Goal: Task Accomplishment & Management: Manage account settings

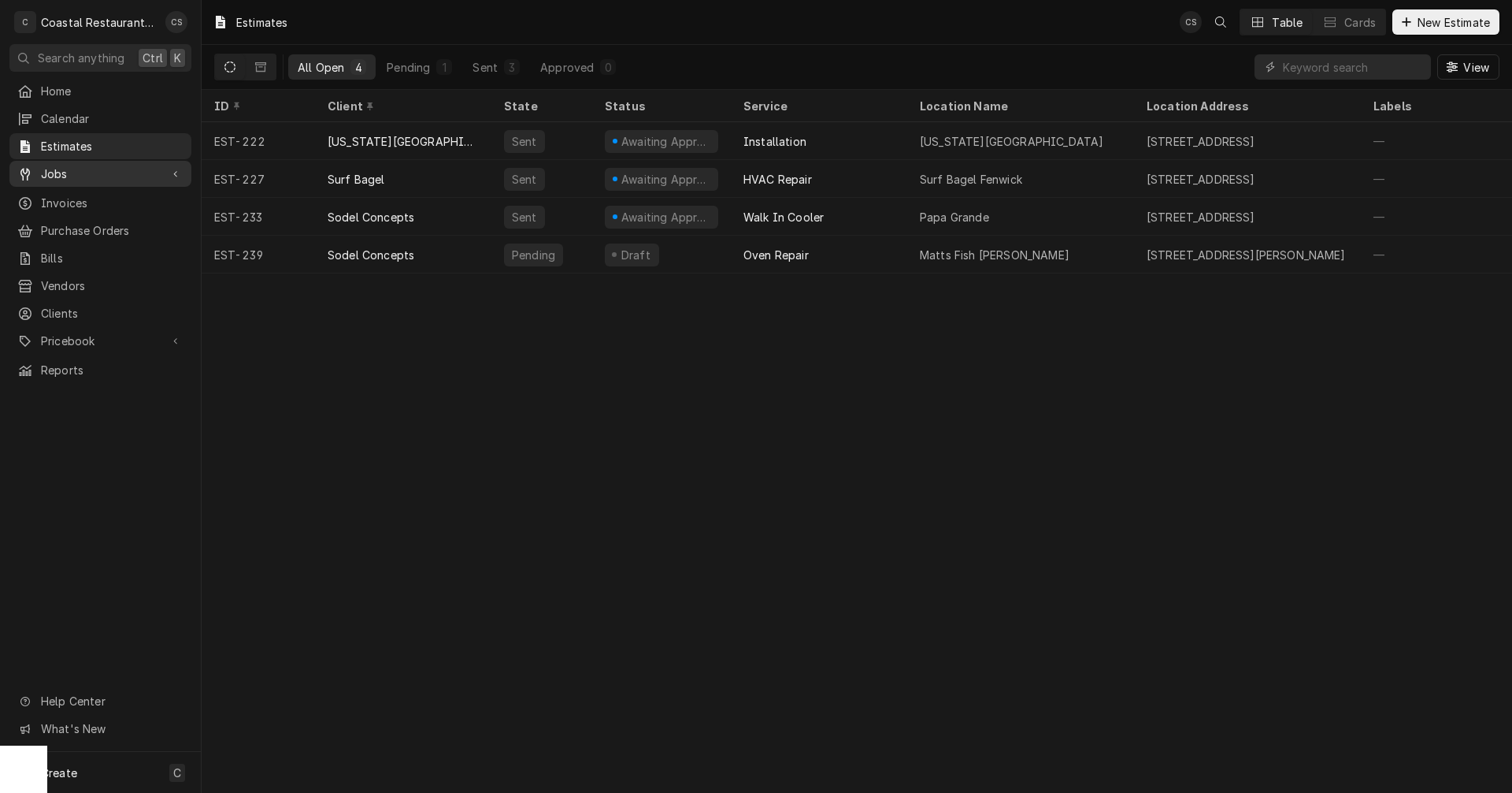
click at [61, 166] on span "Jobs" at bounding box center [100, 174] width 119 height 17
click at [84, 188] on link "Jobs" at bounding box center [100, 201] width 182 height 26
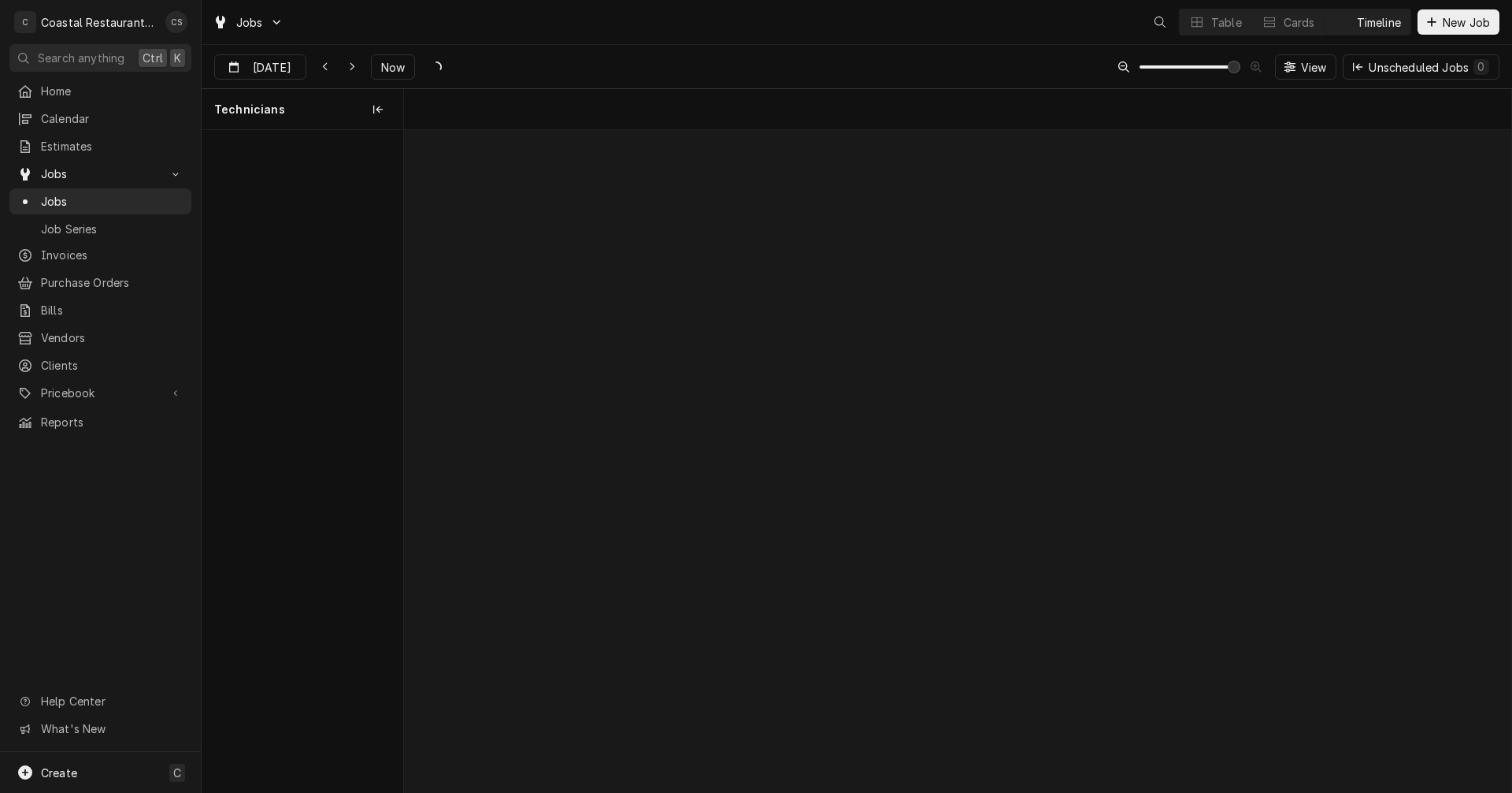
scroll to position [0, 21975]
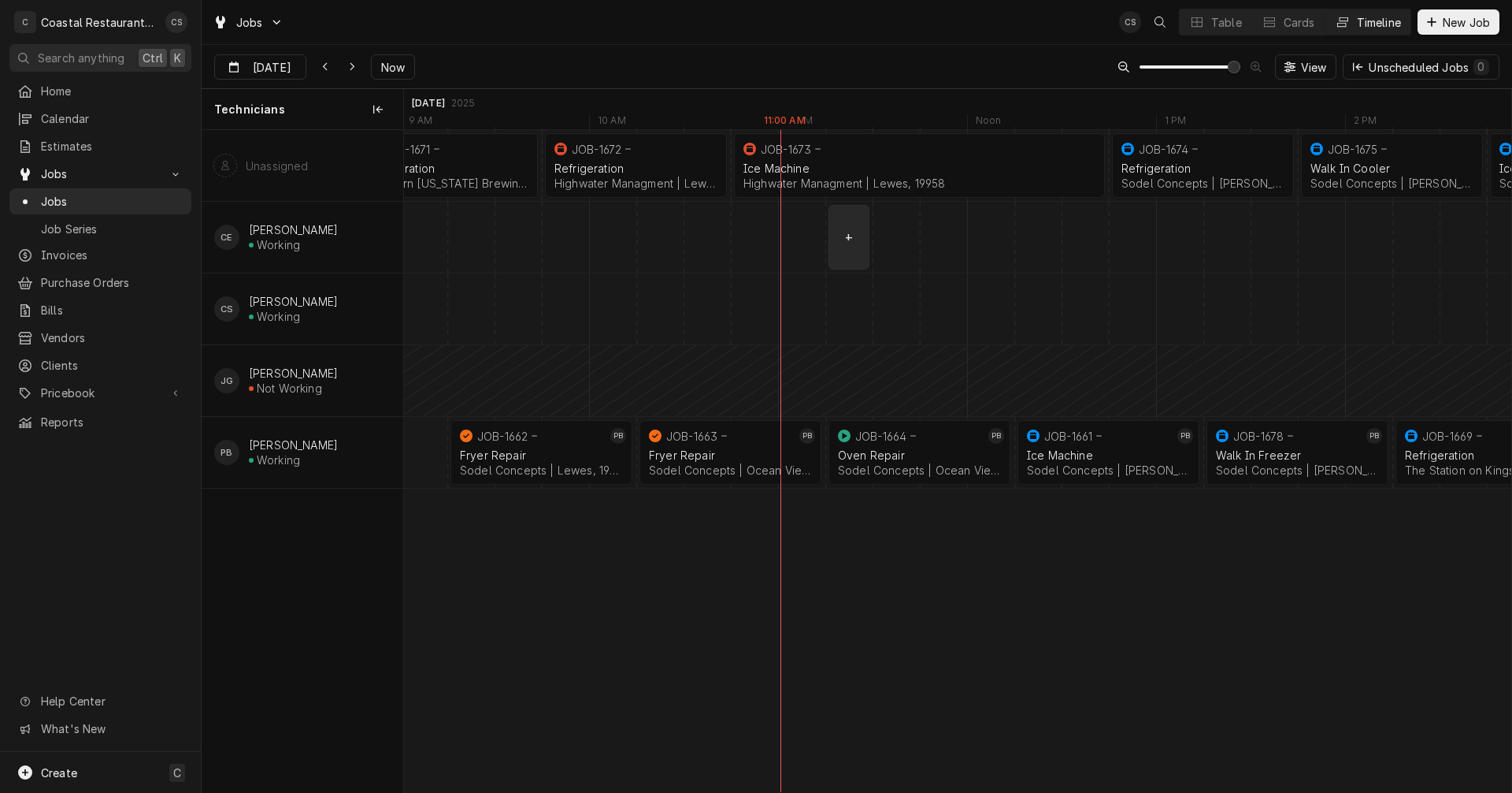
click at [839, 236] on div "Dynamic Content Wrapper" at bounding box center [1203, 237] width 45549 height 71
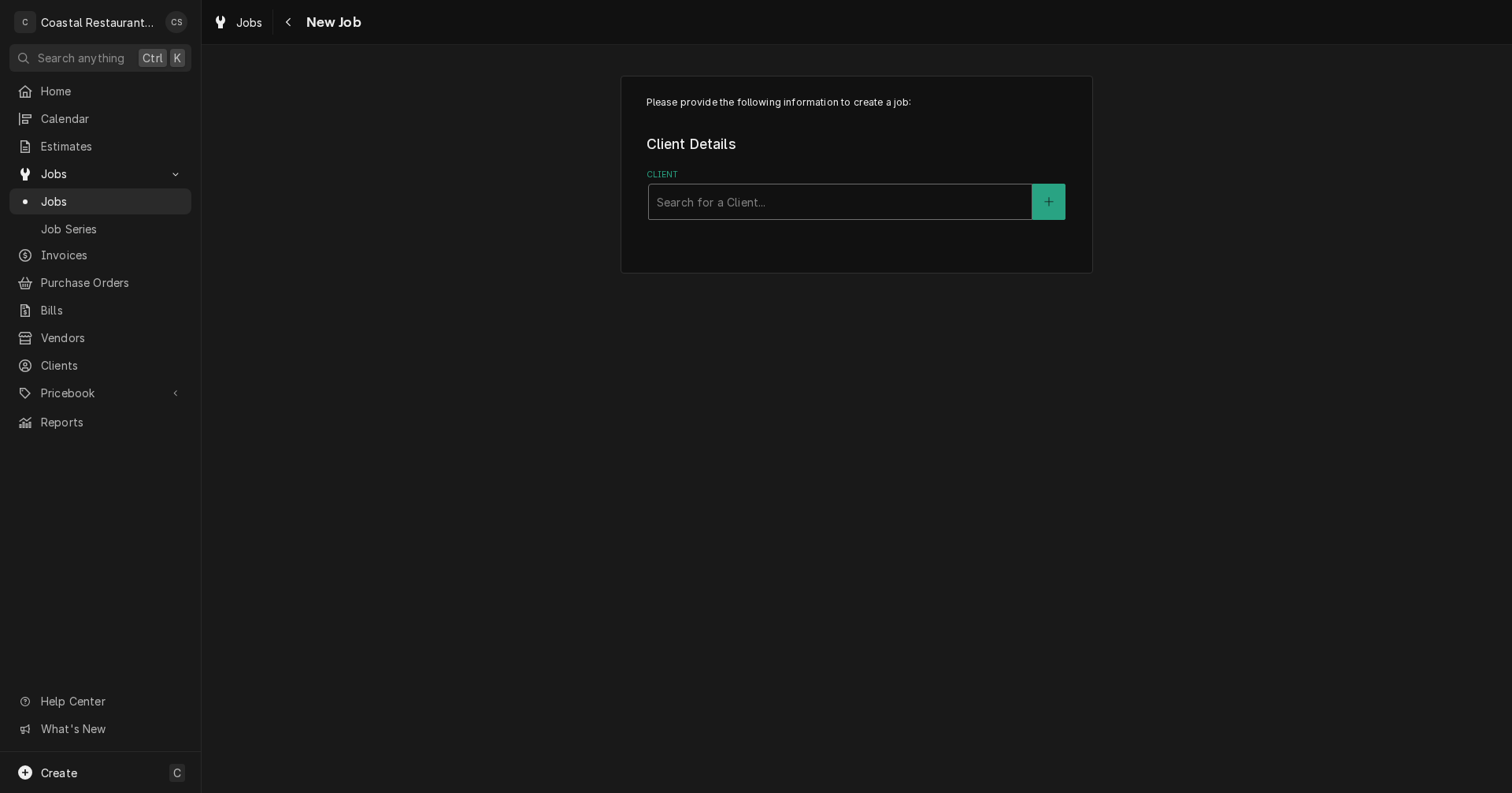
click at [776, 205] on div "Client" at bounding box center [840, 201] width 367 height 28
type input "t"
type input "Sode"
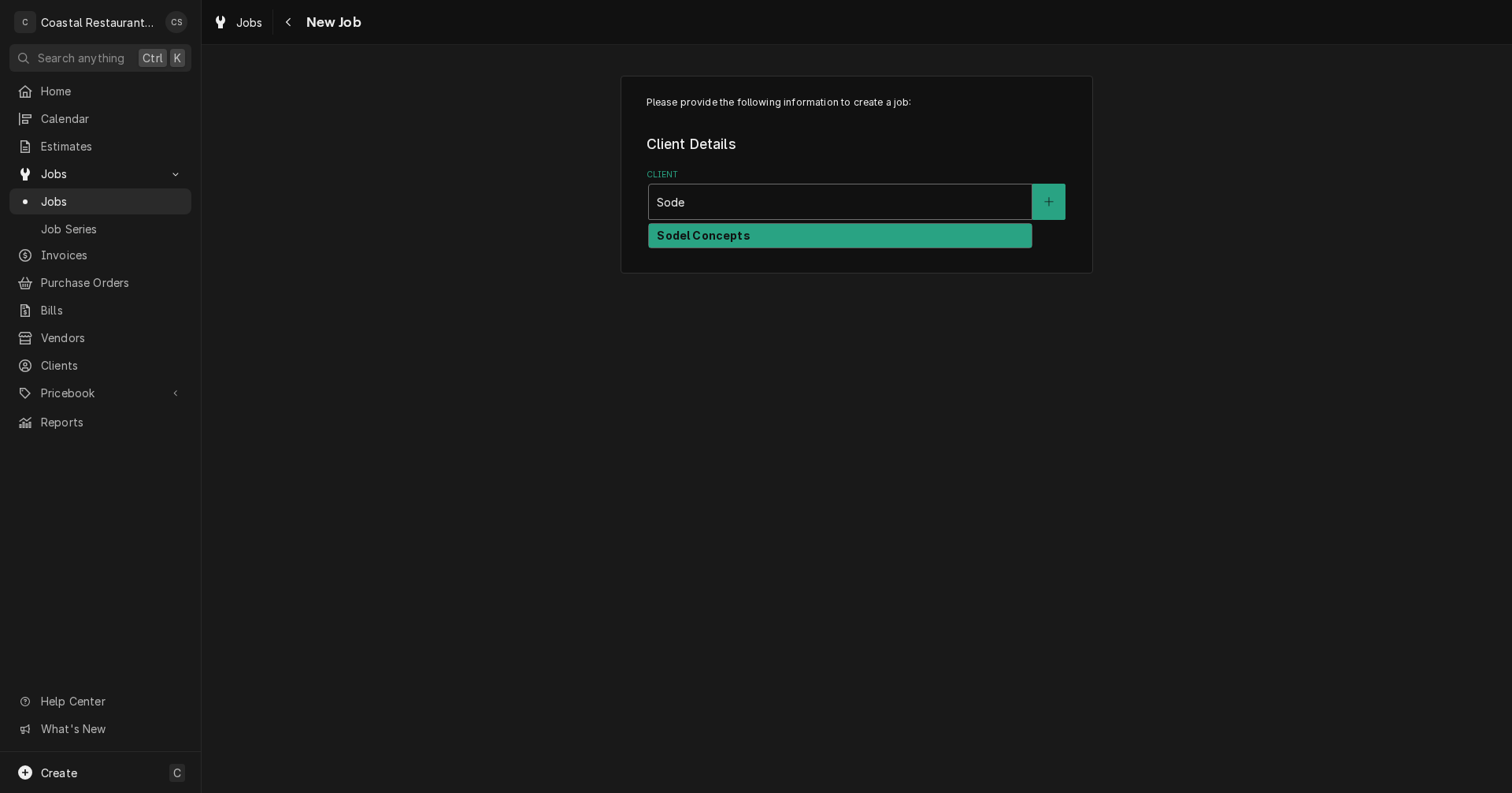
click at [730, 238] on strong "Sodel Concepts" at bounding box center [703, 235] width 93 height 14
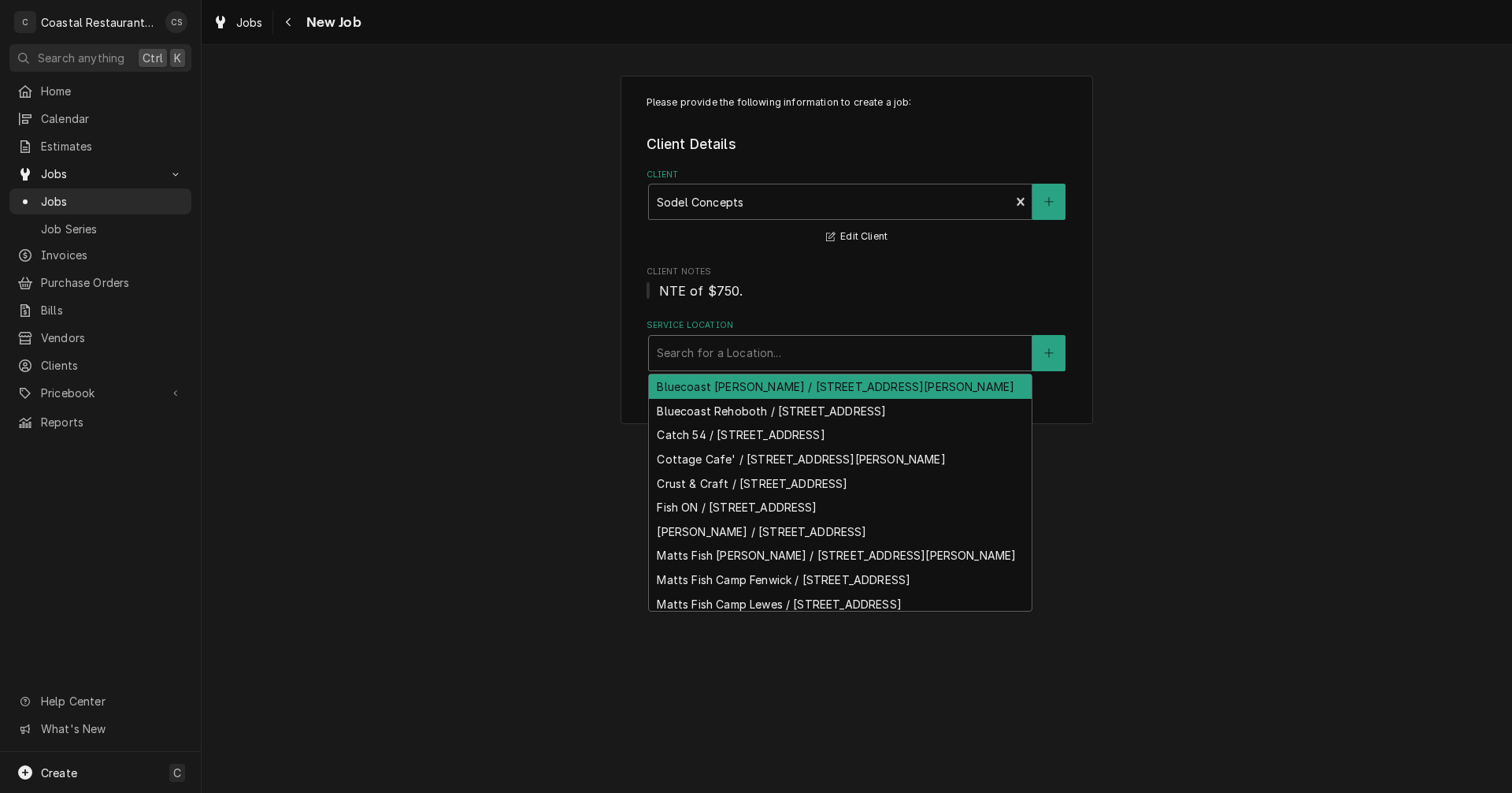
click at [727, 354] on div "Service Location" at bounding box center [840, 353] width 367 height 28
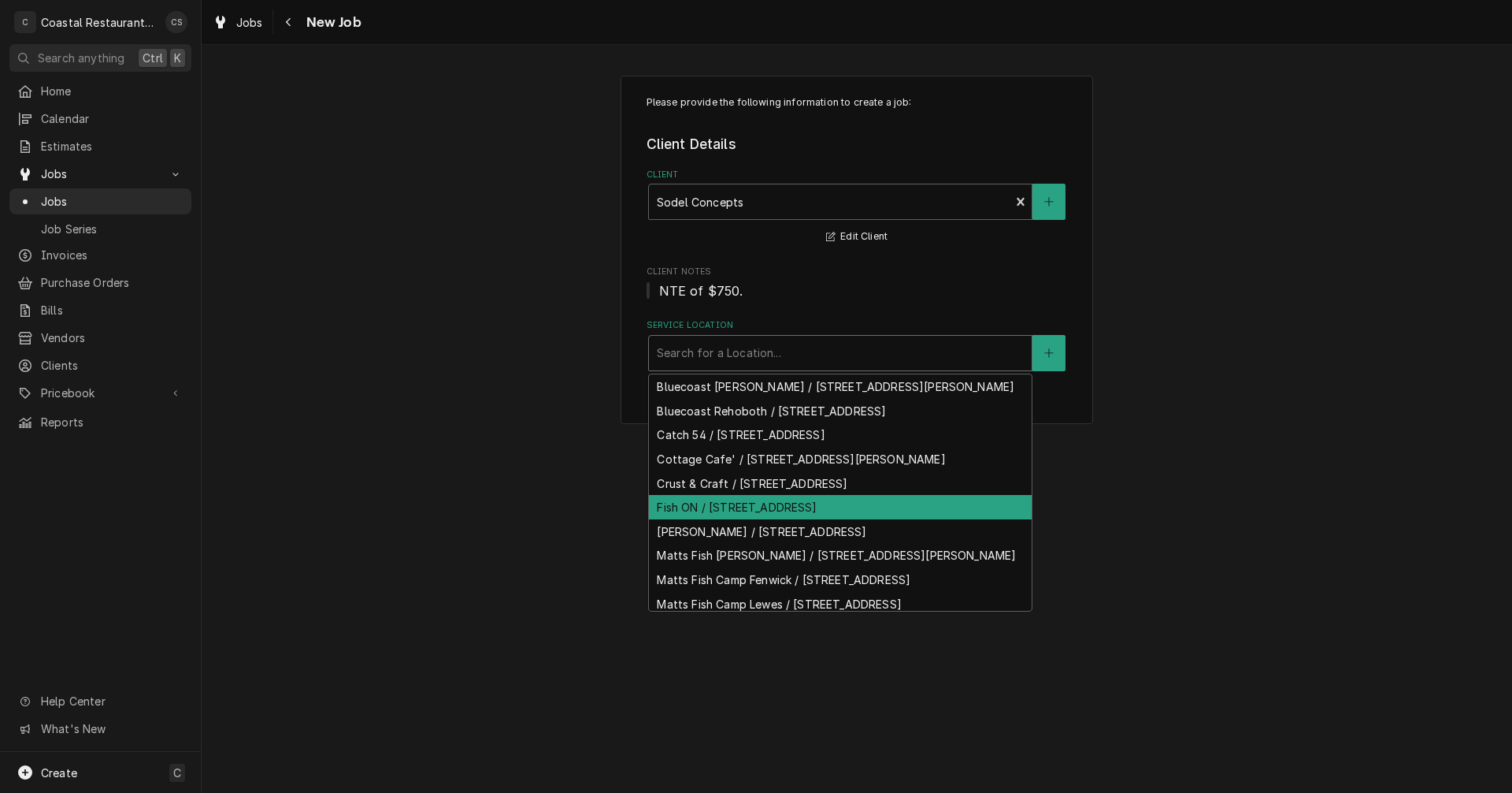
click at [716, 519] on div "Fish ON / 17300 N Village Main Blvd, Lewes, DE 19958" at bounding box center [840, 507] width 383 height 24
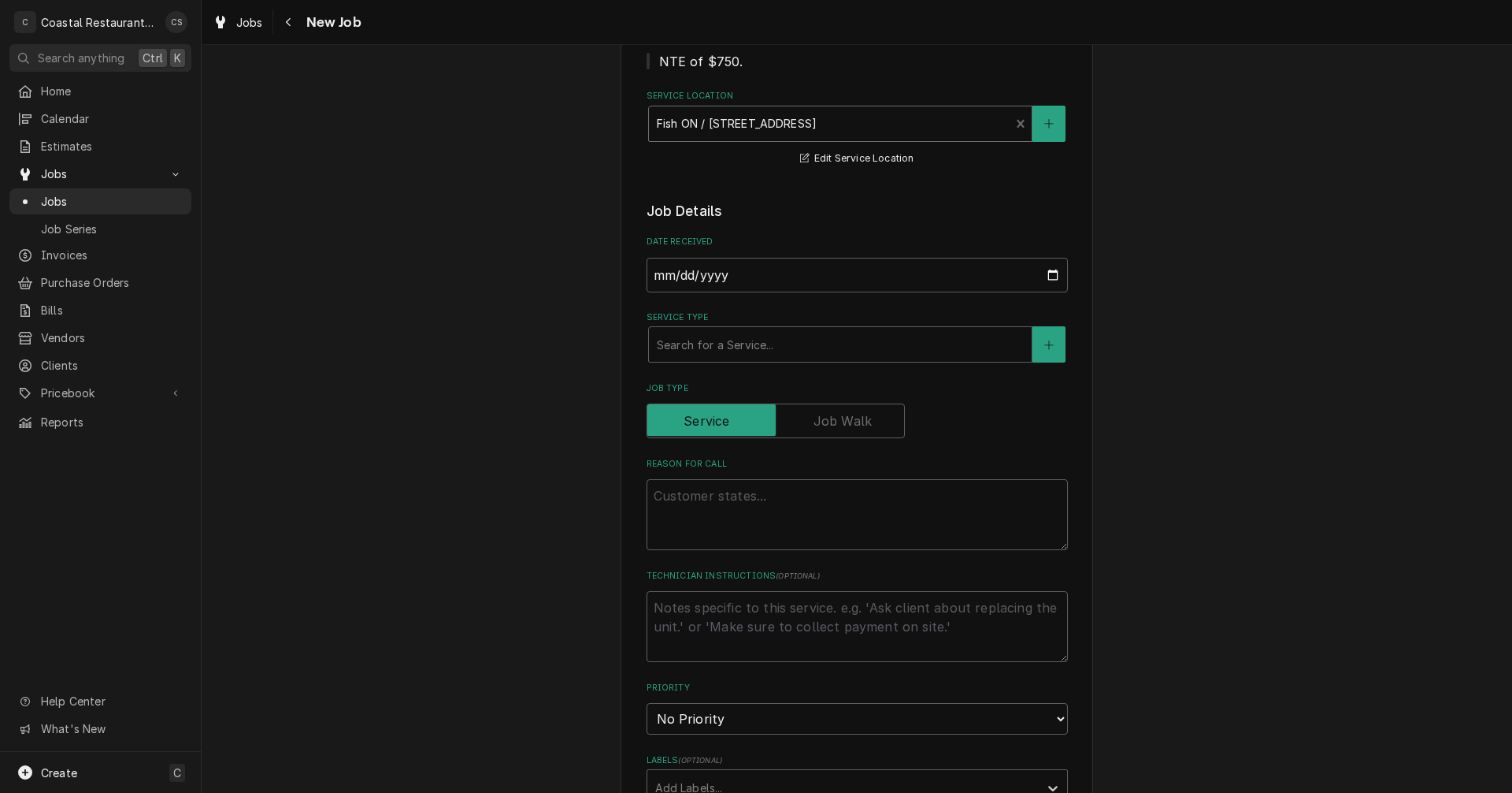
scroll to position [236, 0]
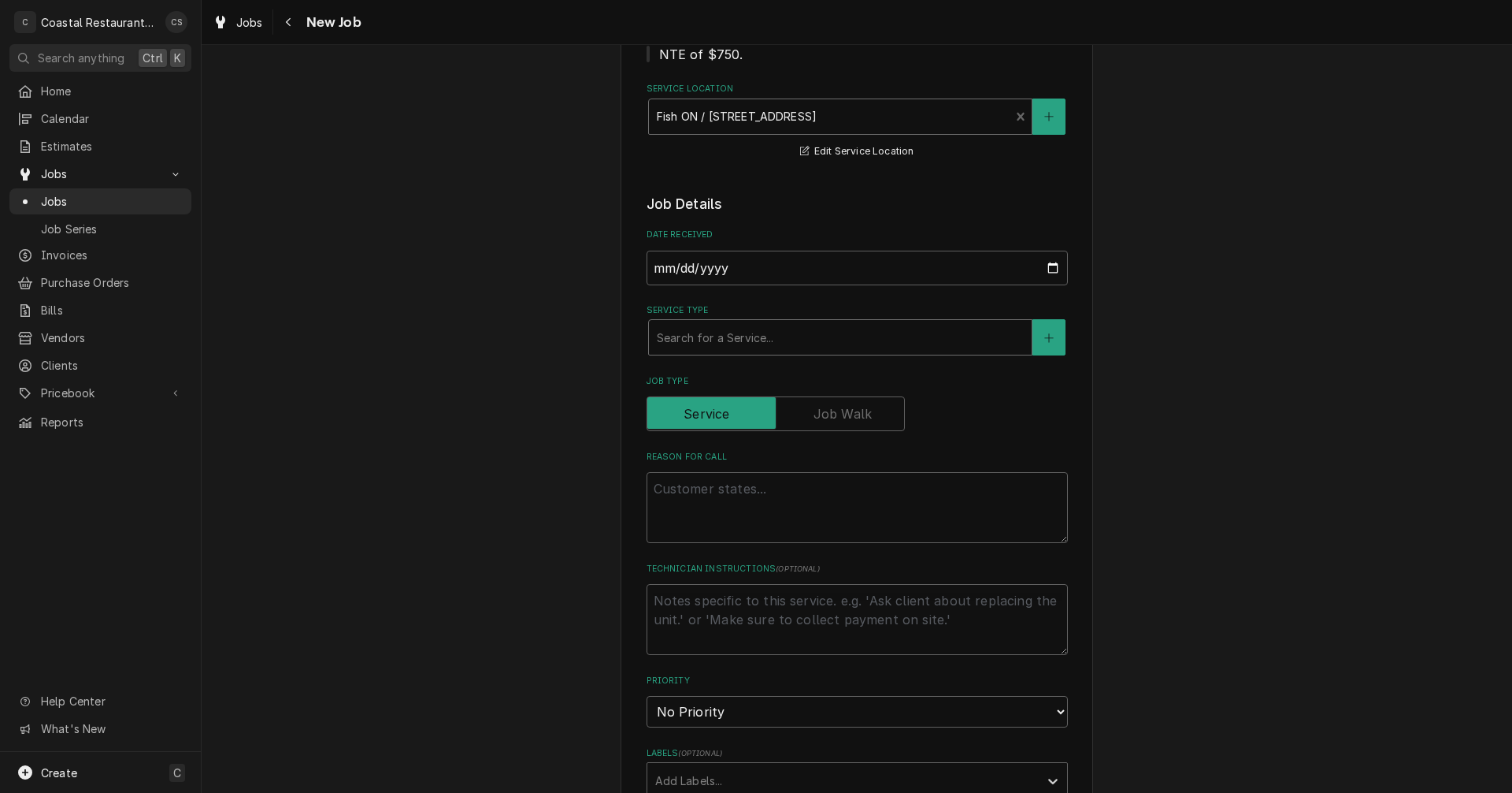
click at [707, 339] on div "Service Type" at bounding box center [840, 337] width 367 height 28
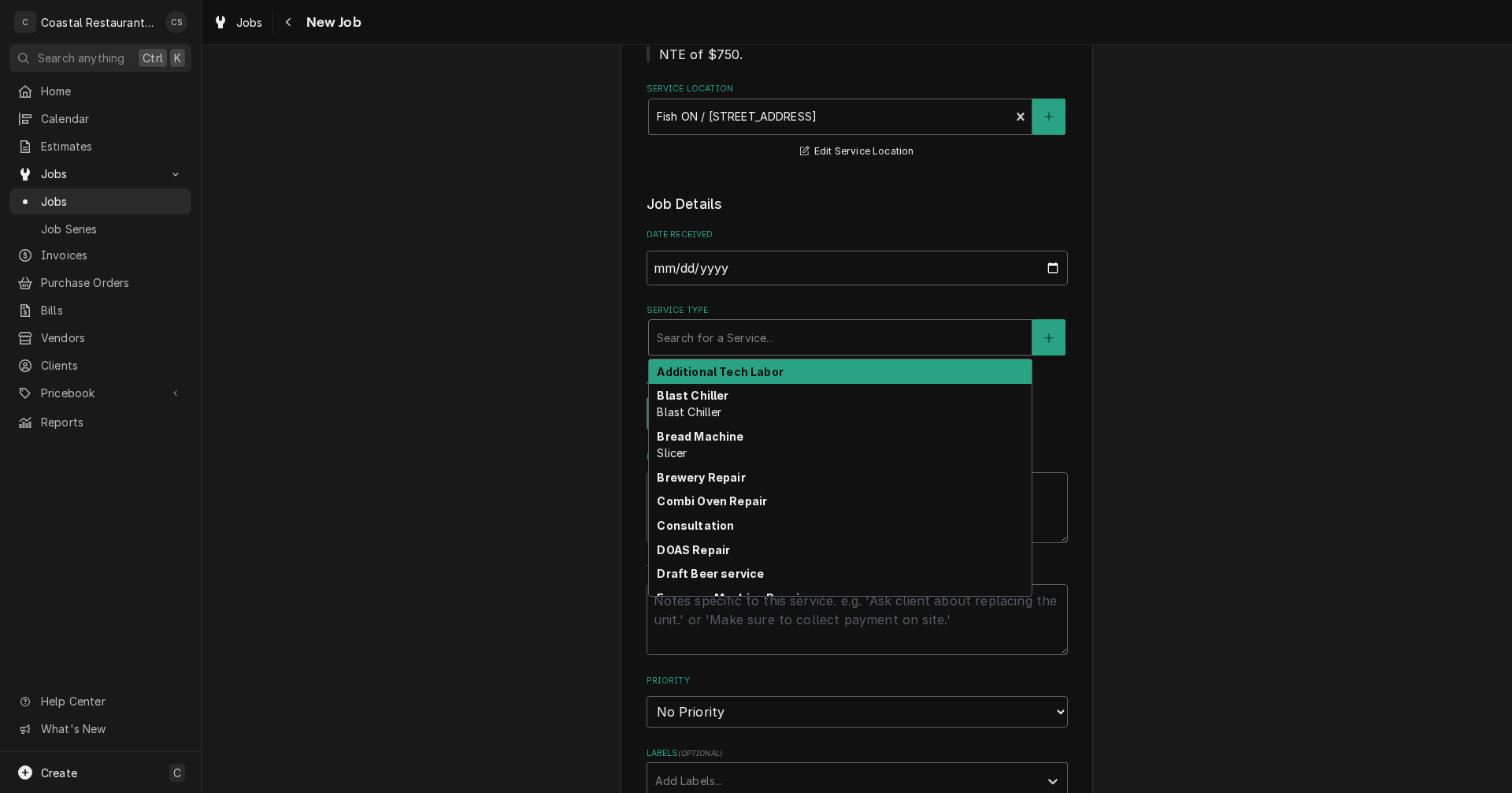
type textarea "x"
type input "m"
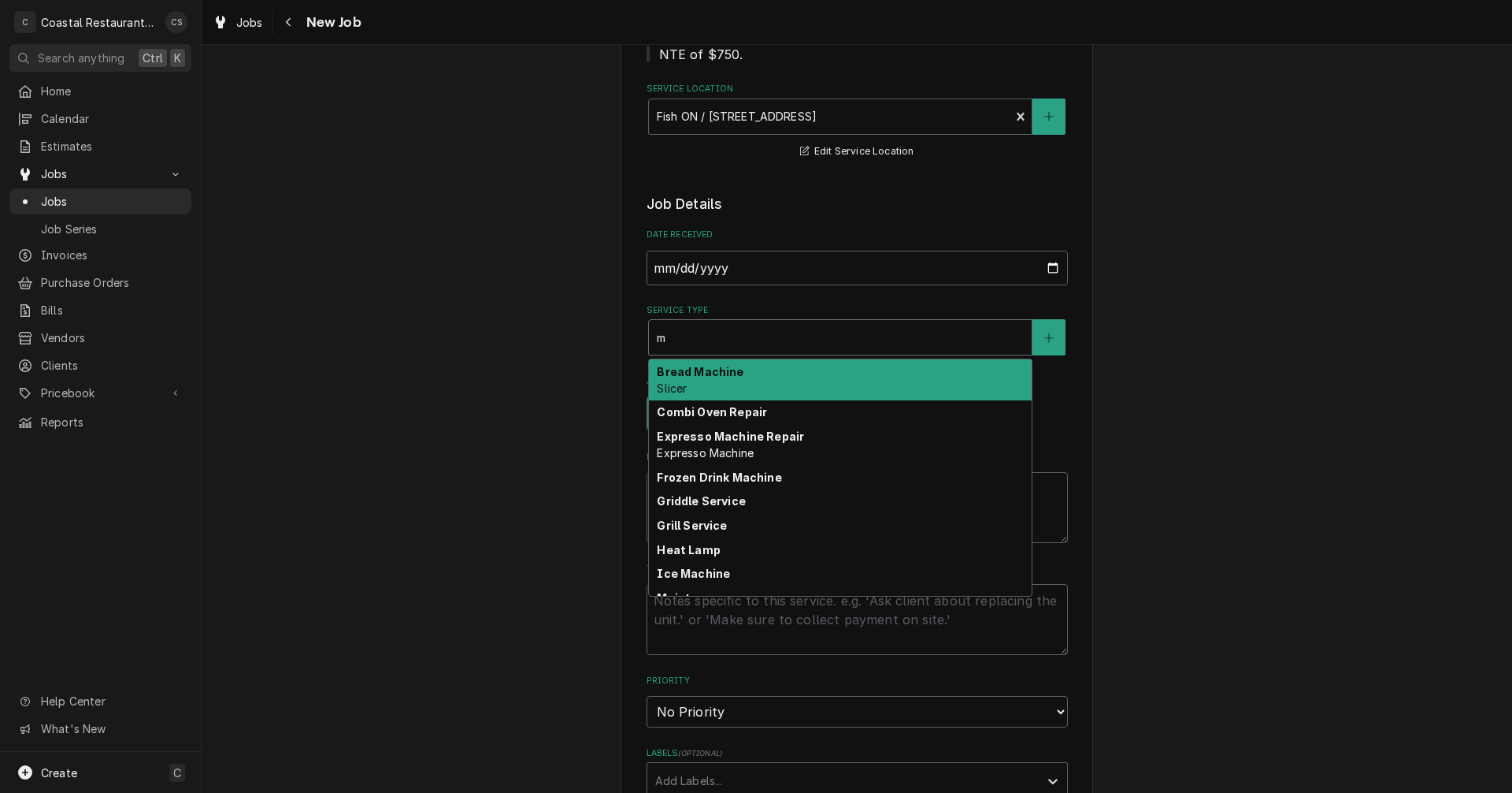
type textarea "x"
type input "ma"
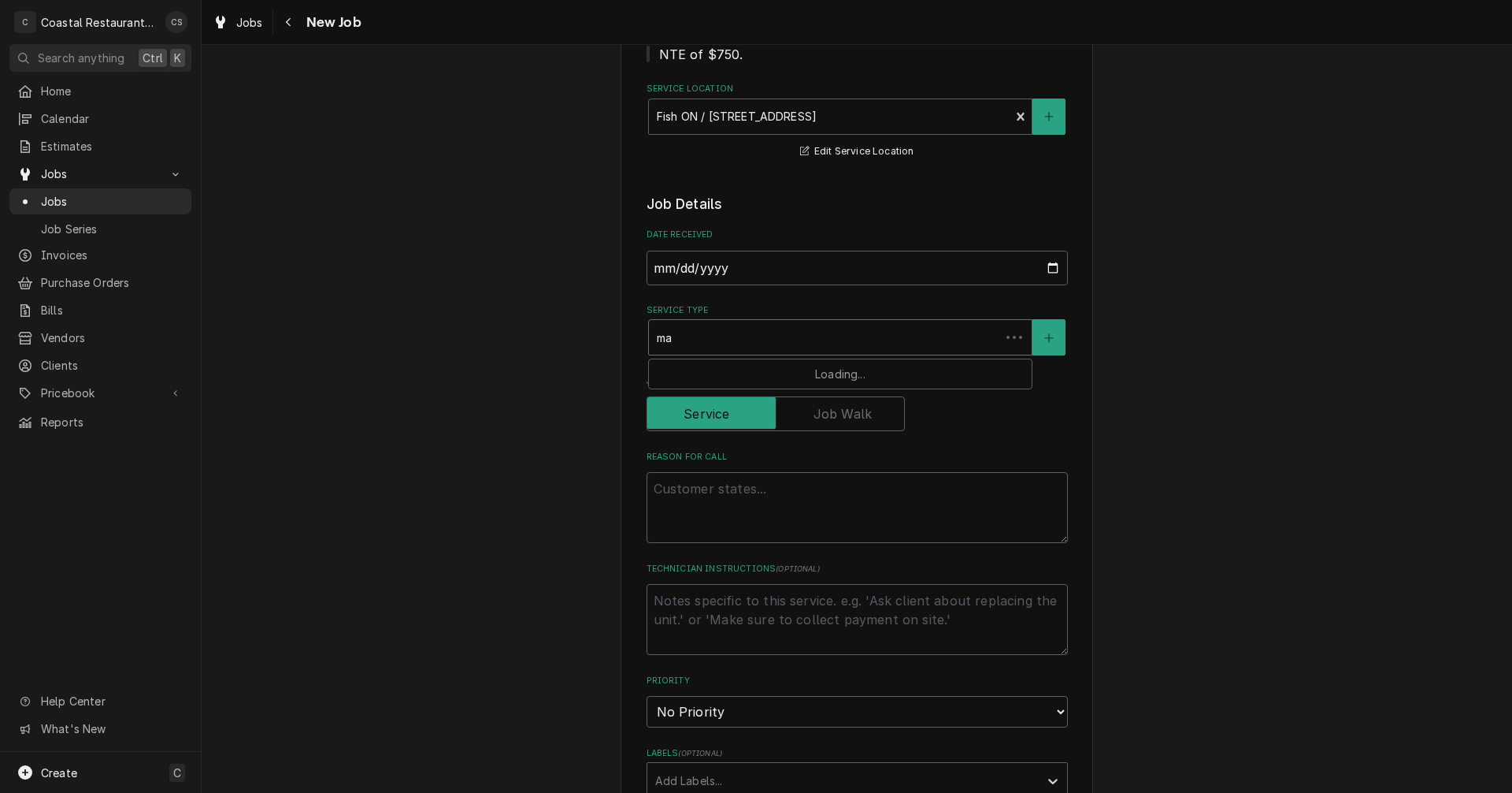
type textarea "x"
type input "mai"
type textarea "x"
type input "main"
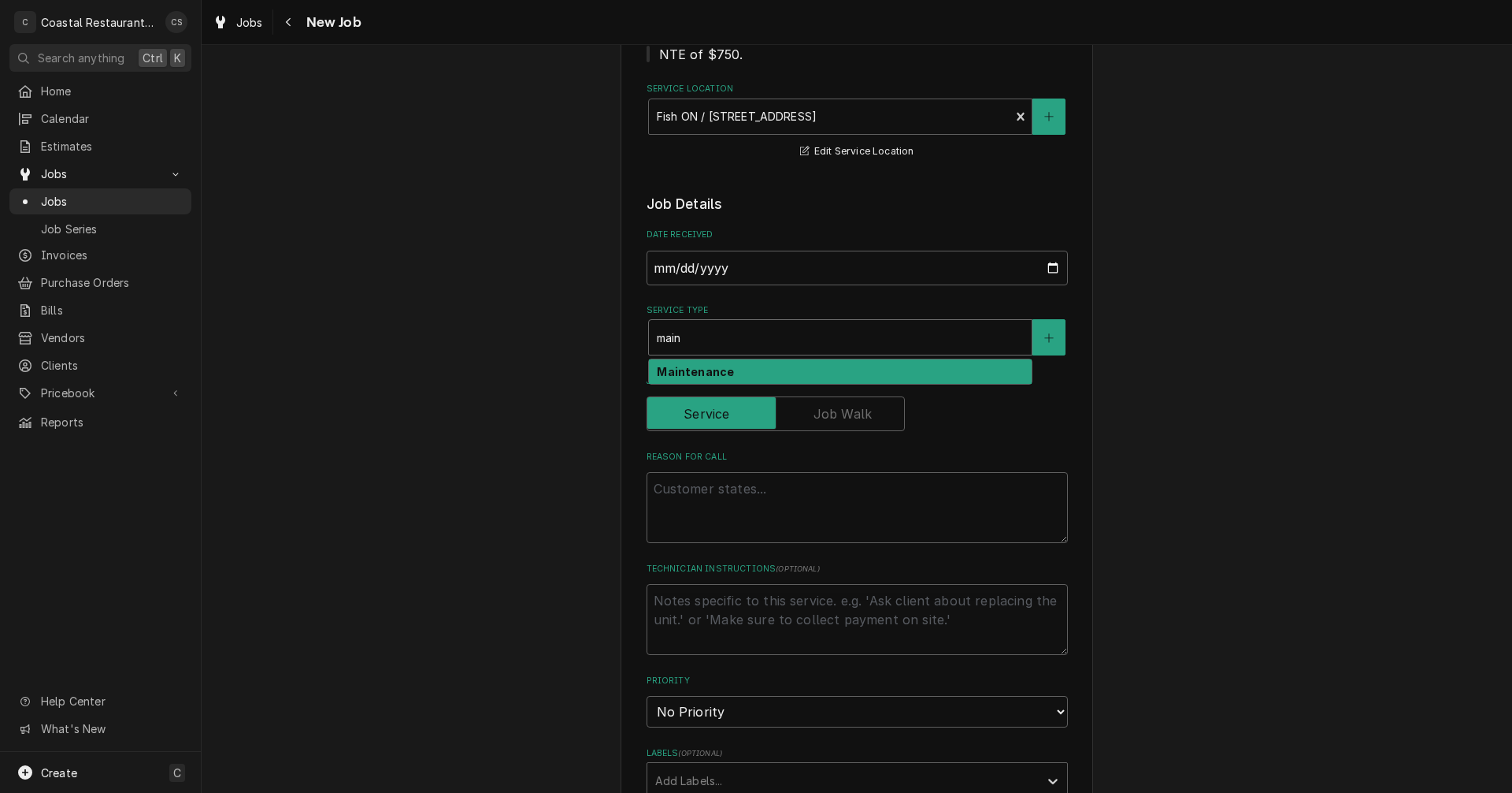
click at [709, 376] on strong "Maintenance" at bounding box center [695, 371] width 77 height 14
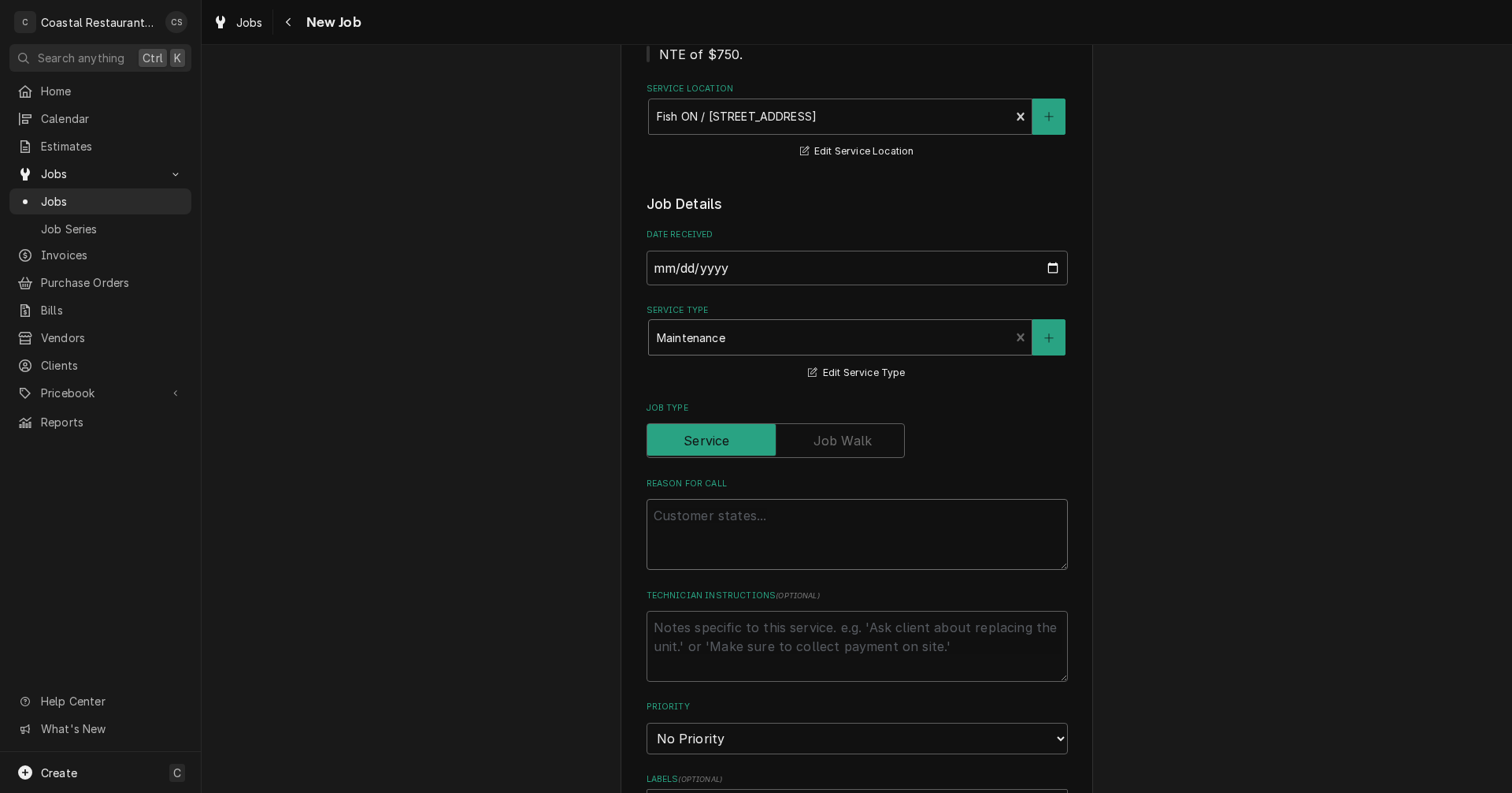
click at [722, 520] on textarea "Reason For Call" at bounding box center [857, 534] width 422 height 71
type textarea "x"
type textarea "T"
type textarea "x"
type textarea "TE"
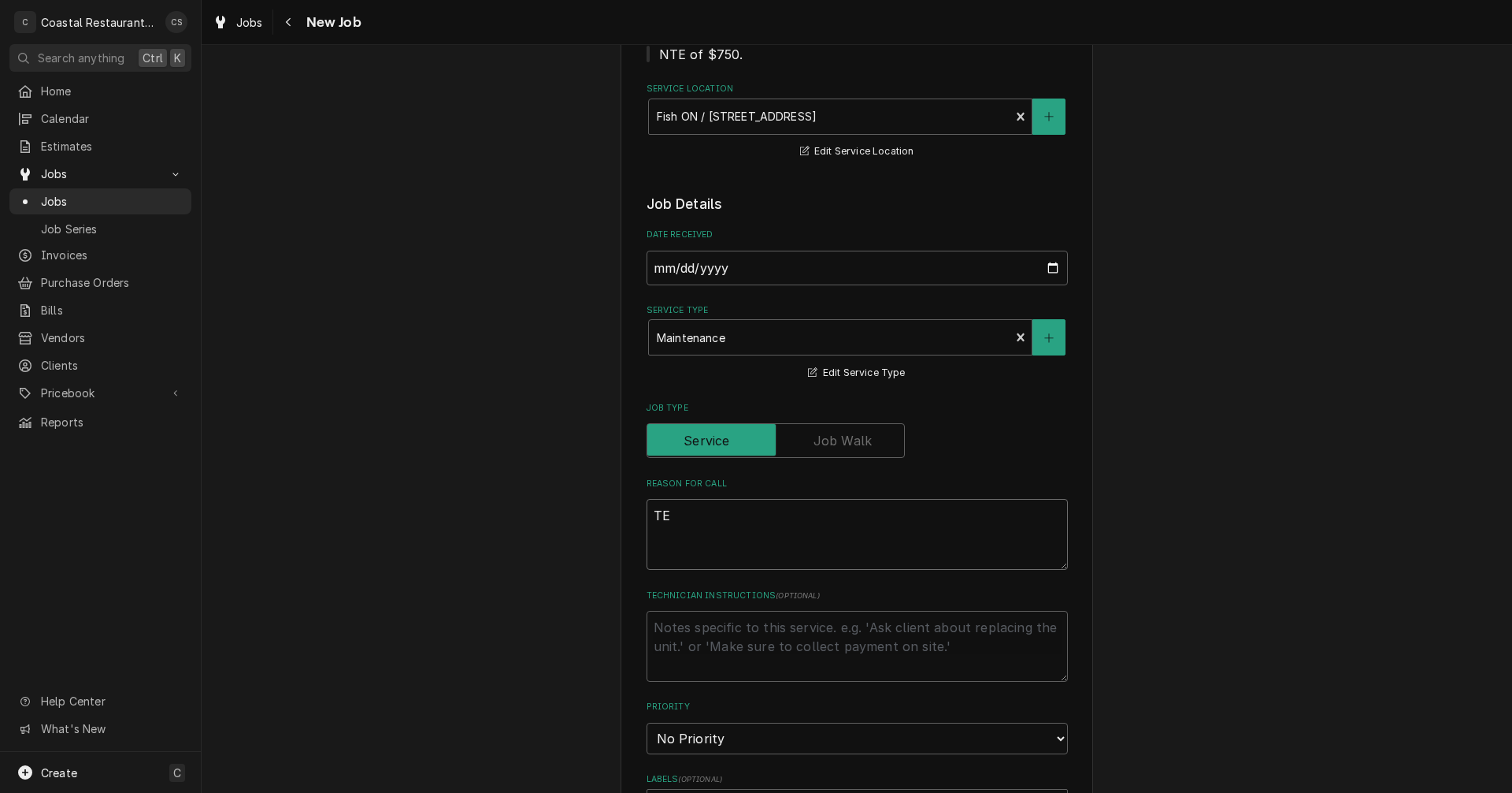
type textarea "x"
type textarea "TEs"
type textarea "x"
type textarea "TEst"
type textarea "x"
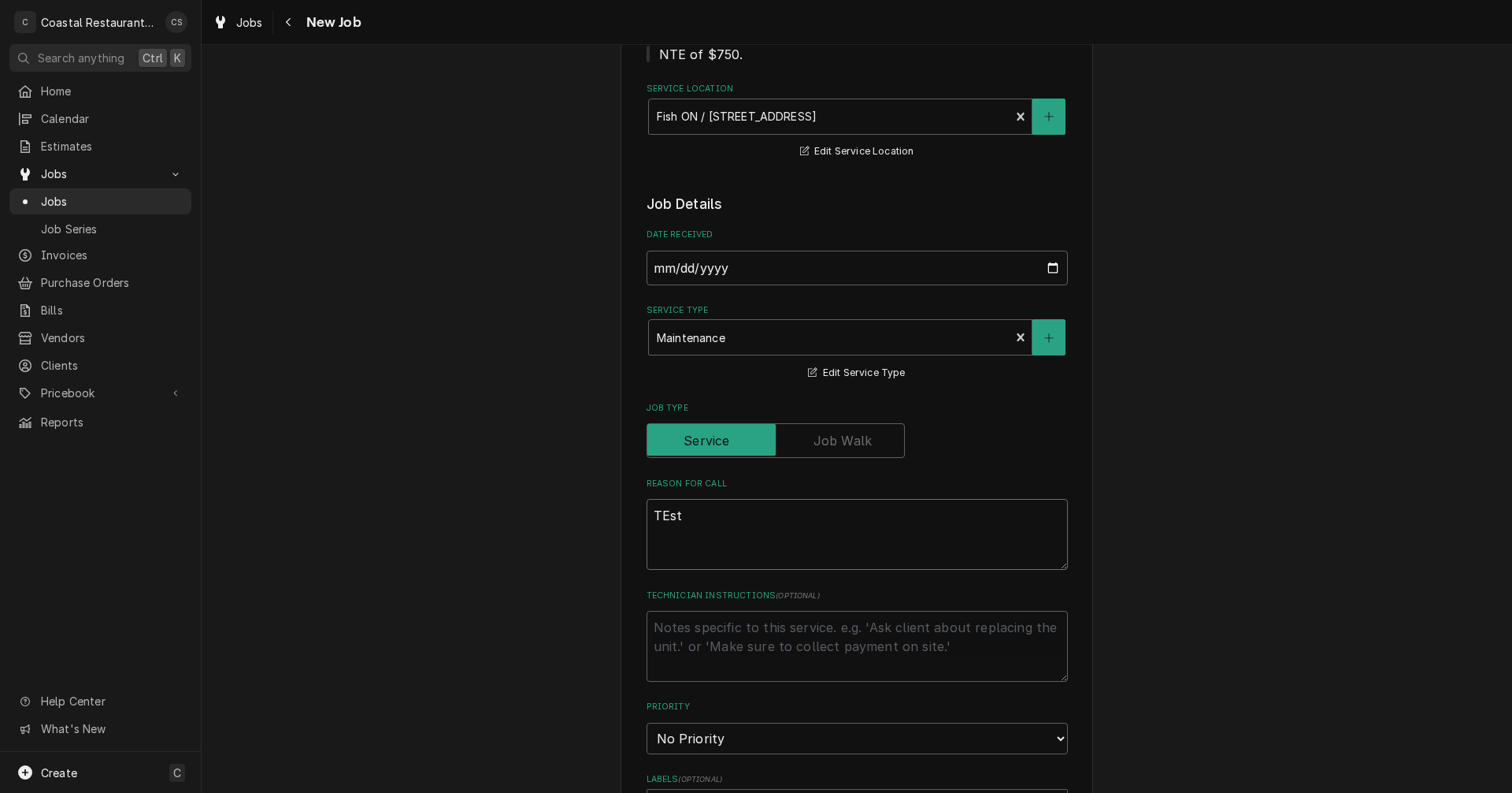
type textarea "TEst"
type textarea "x"
type textarea "TEst t"
type textarea "x"
type textarea "TEst te"
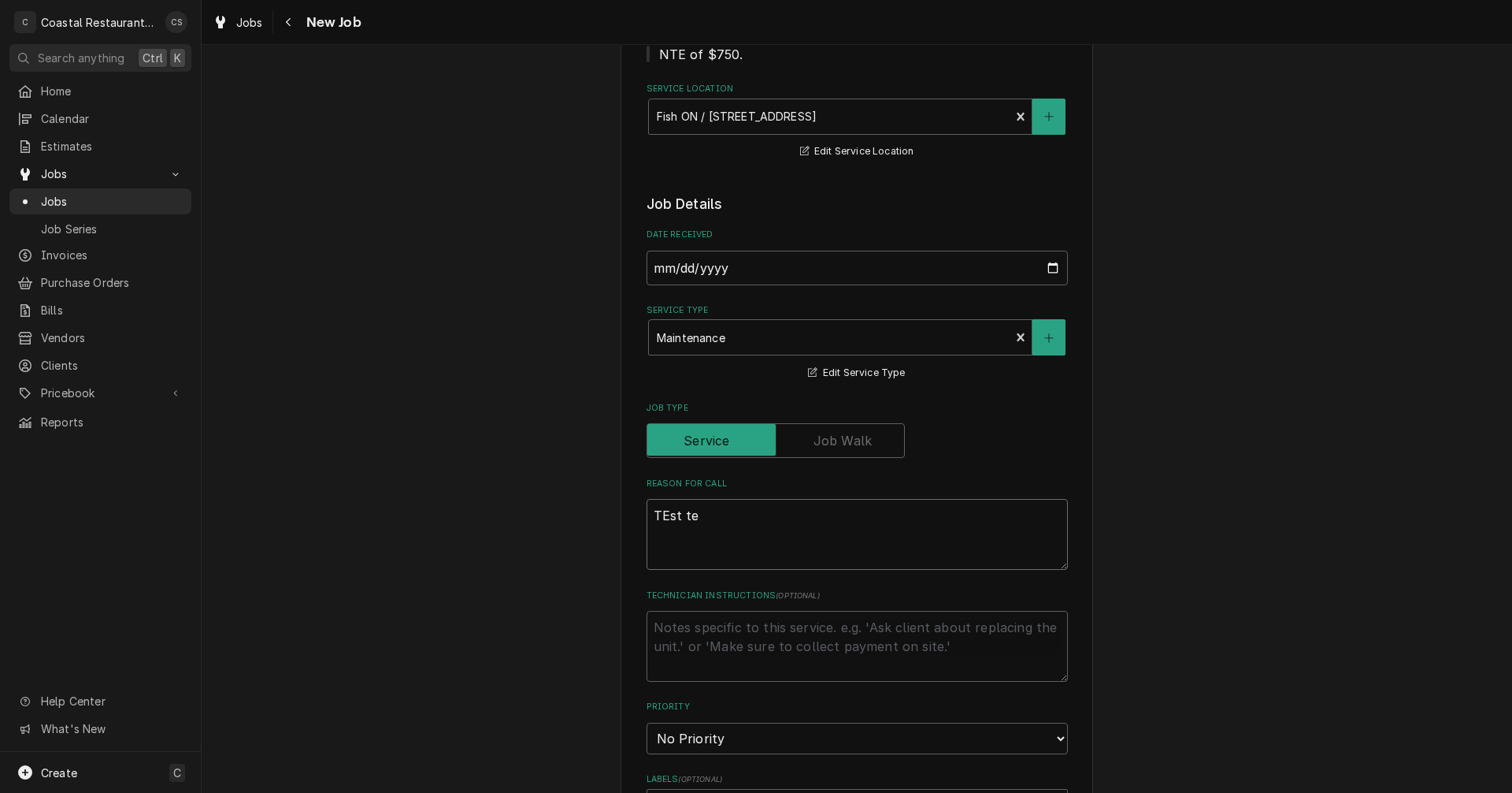
type textarea "x"
type textarea "TEst test"
type textarea "x"
type textarea "TEst test"
type textarea "x"
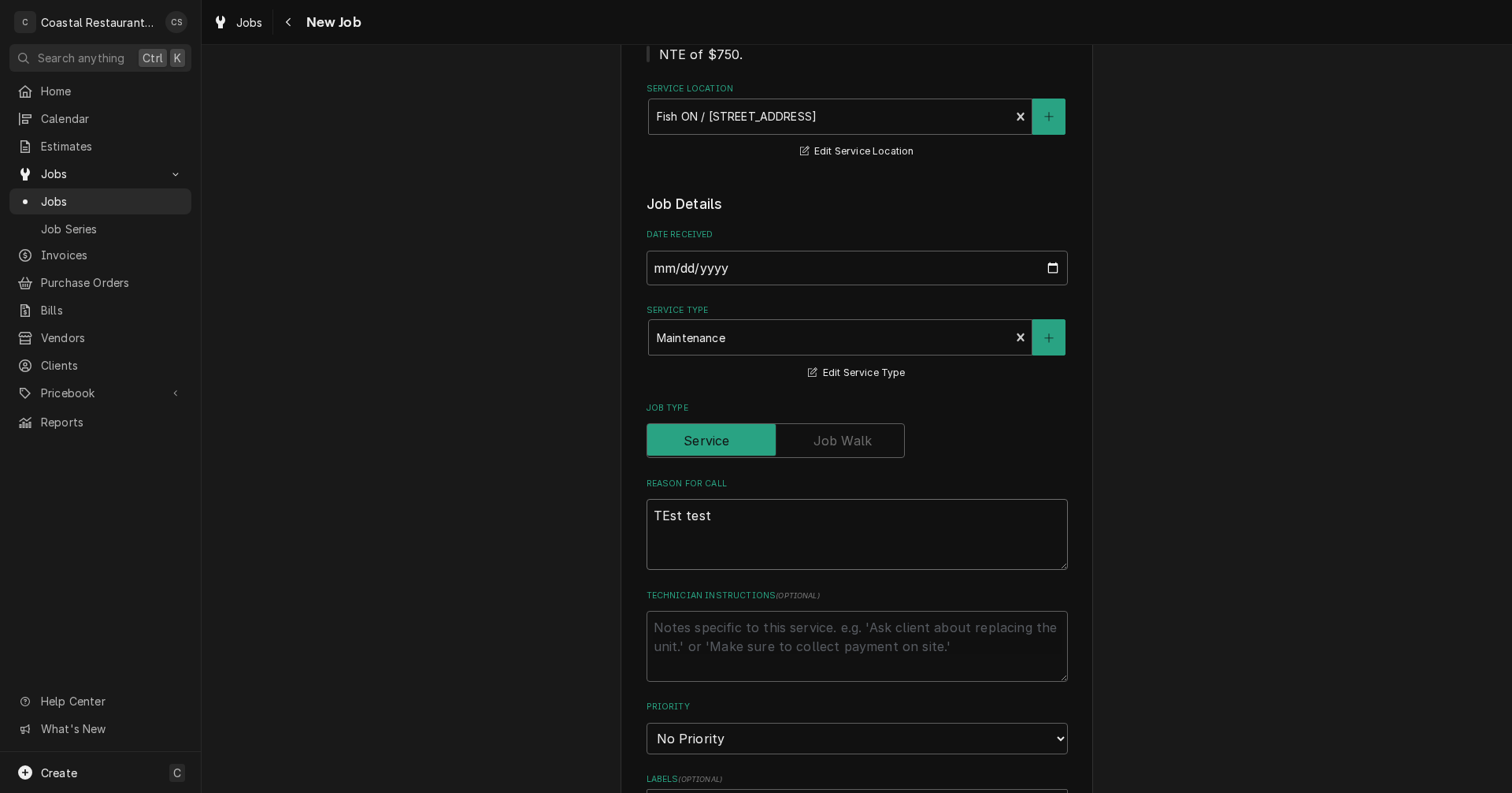
type textarea "TEst test t"
type textarea "x"
type textarea "TEst test te"
type textarea "x"
type textarea "TEst test tes"
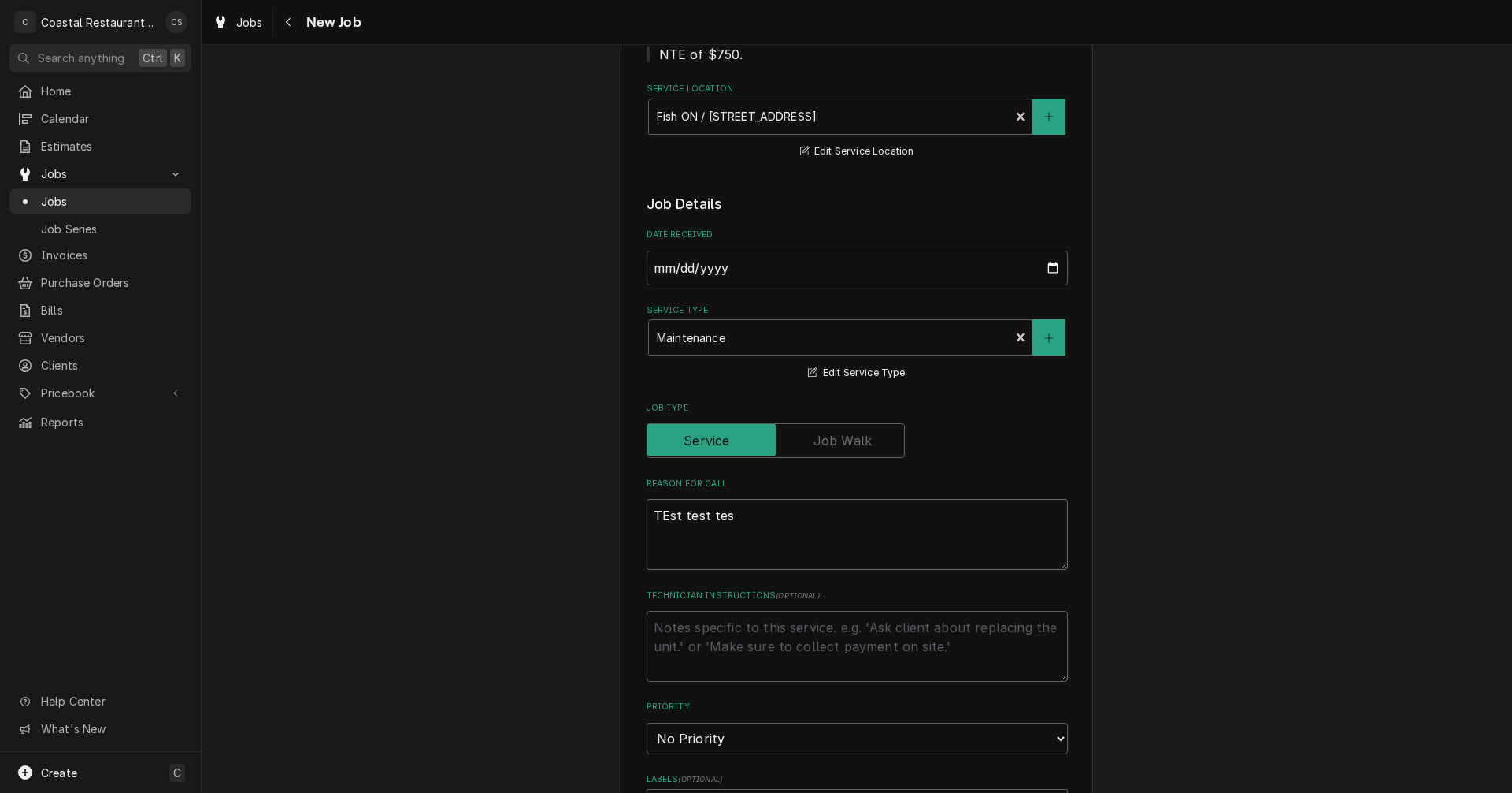
type textarea "x"
type textarea "TEst test test"
click at [665, 520] on textarea "TEst test test" at bounding box center [857, 534] width 422 height 71
type textarea "x"
type textarea "Tst test test"
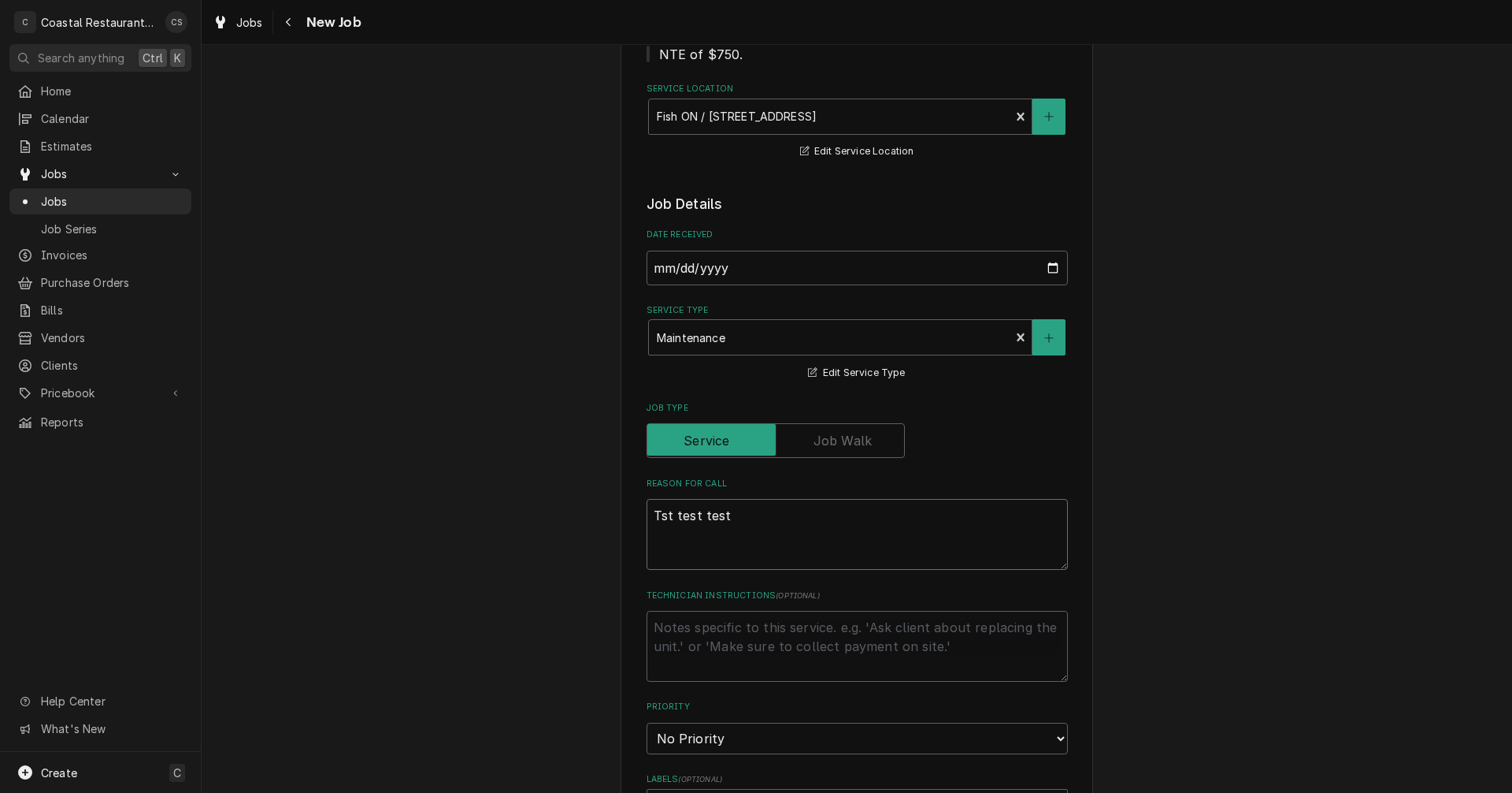
type textarea "x"
type textarea "Test test test"
type textarea "x"
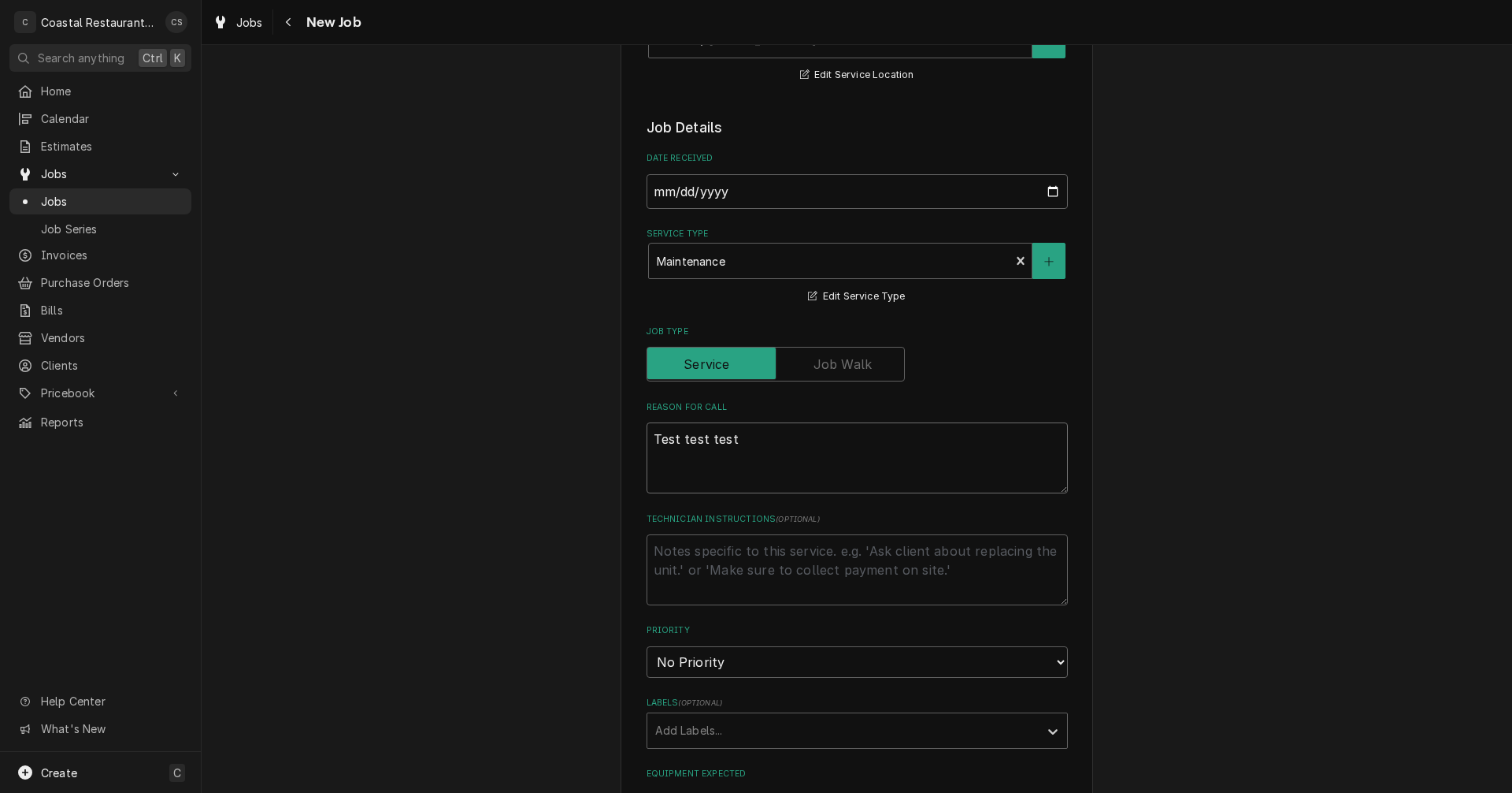
scroll to position [472, 0]
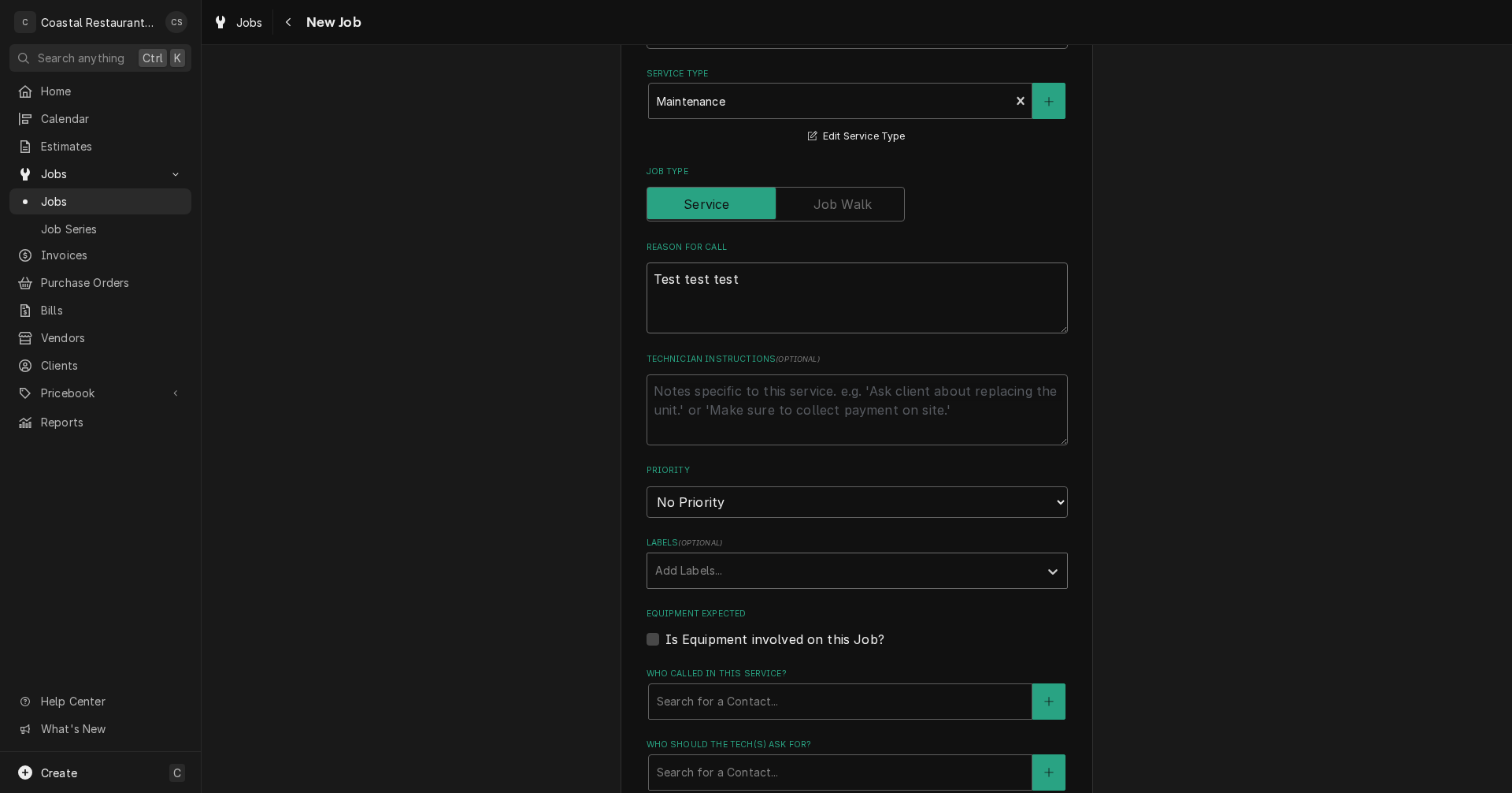
type textarea "Test test test"
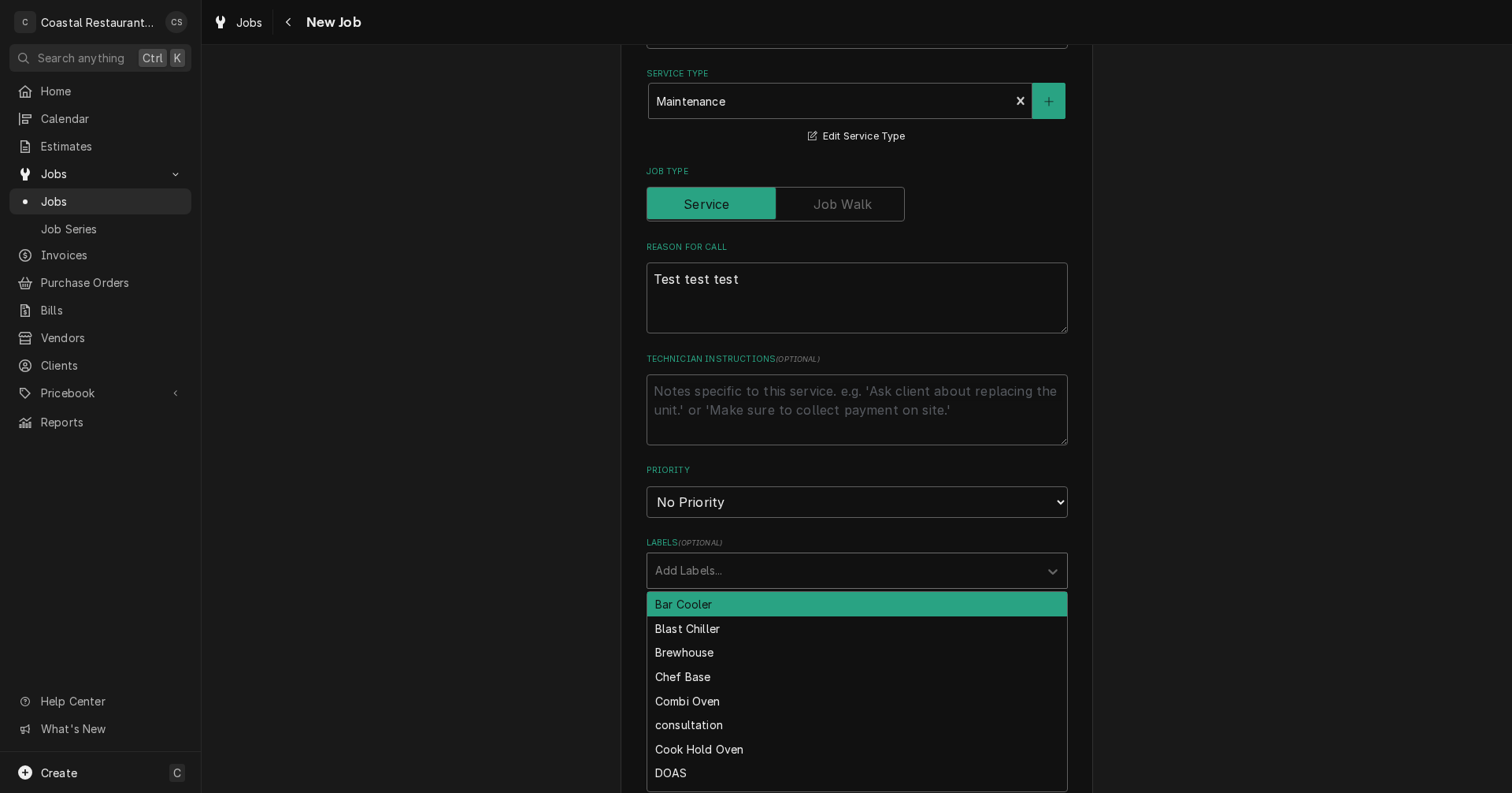
click at [703, 576] on div "Labels" at bounding box center [843, 570] width 376 height 28
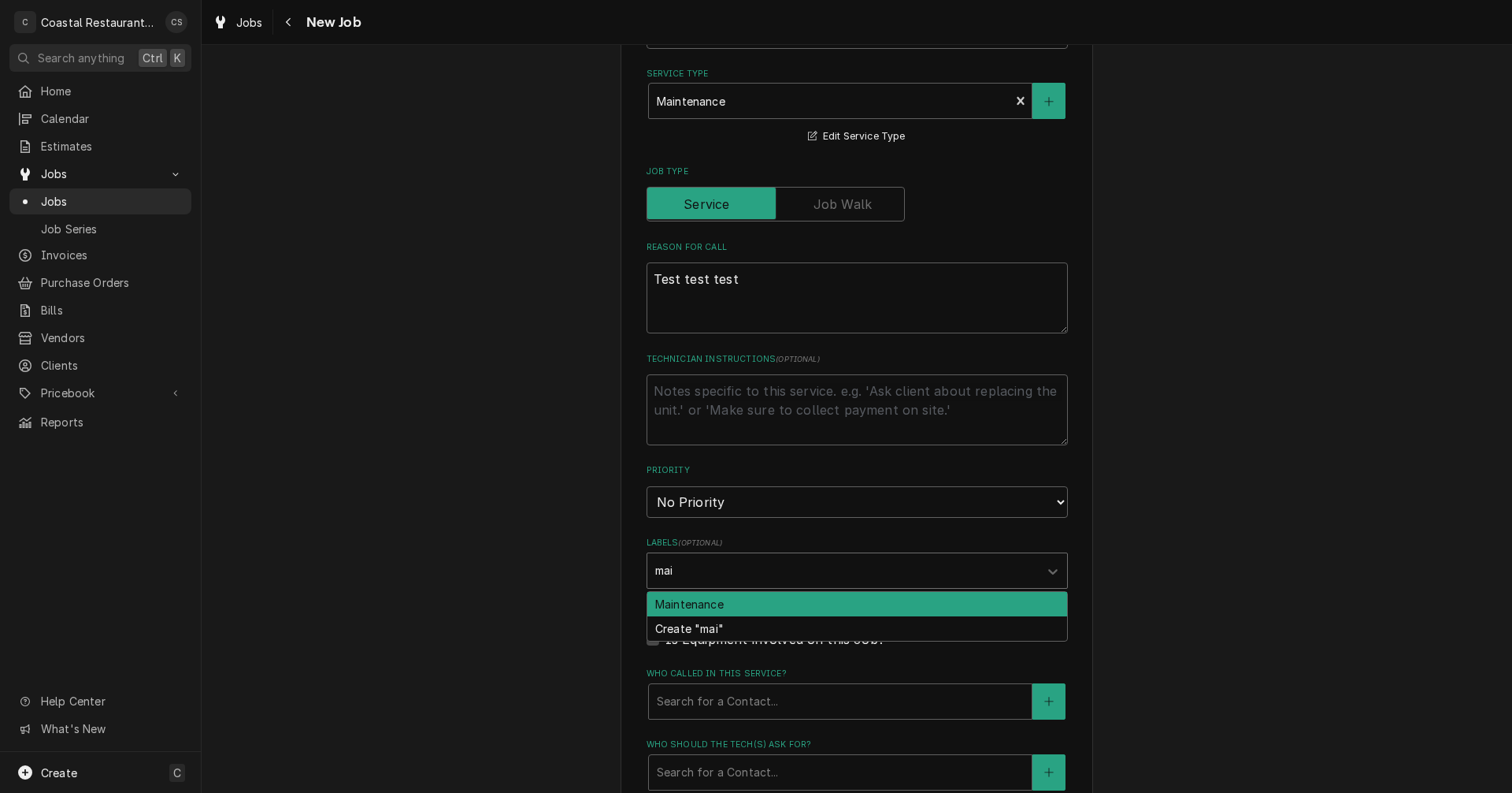
type input "main"
click at [698, 607] on div "Maintenance" at bounding box center [857, 604] width 420 height 24
type textarea "x"
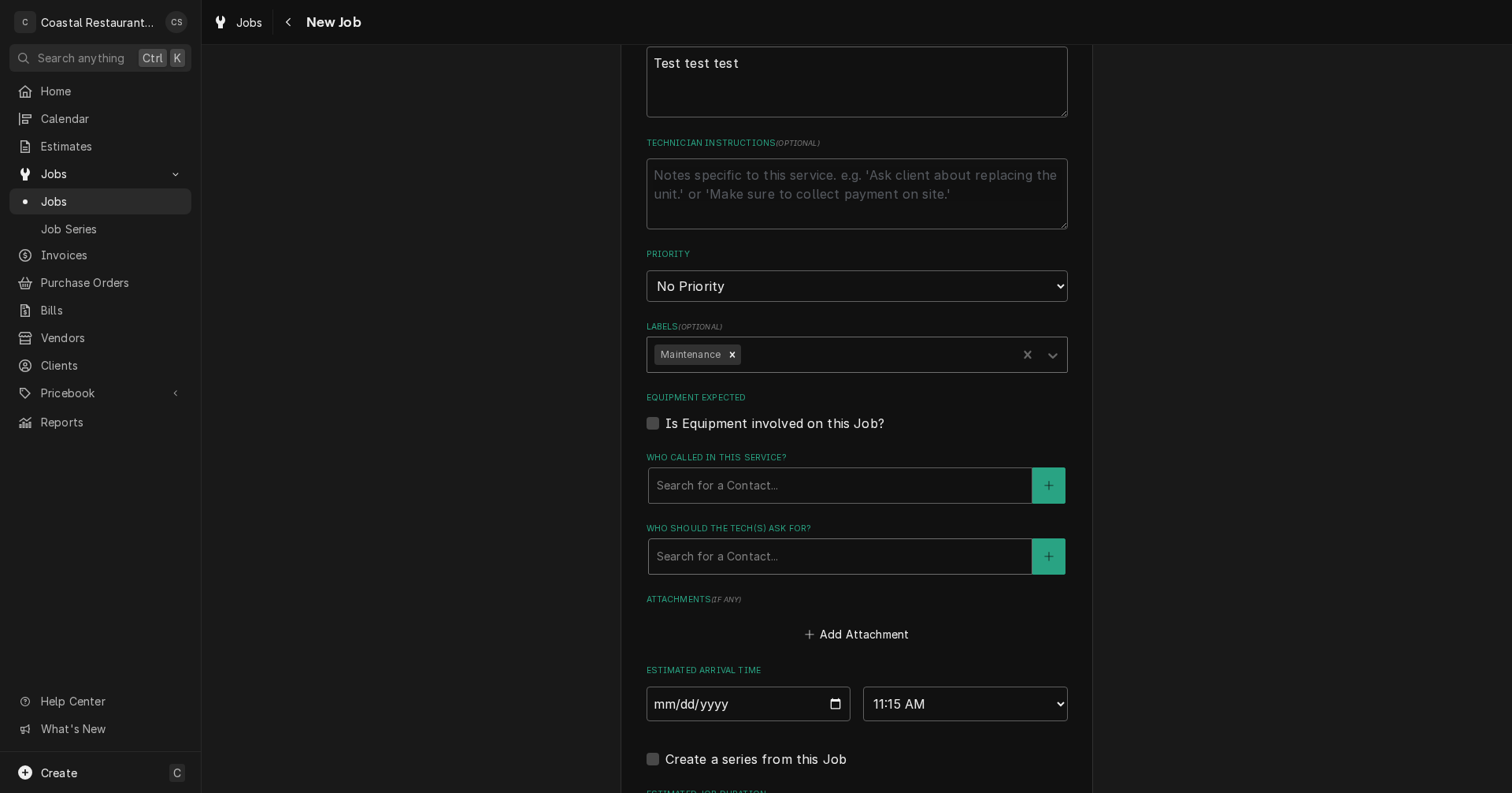
scroll to position [709, 0]
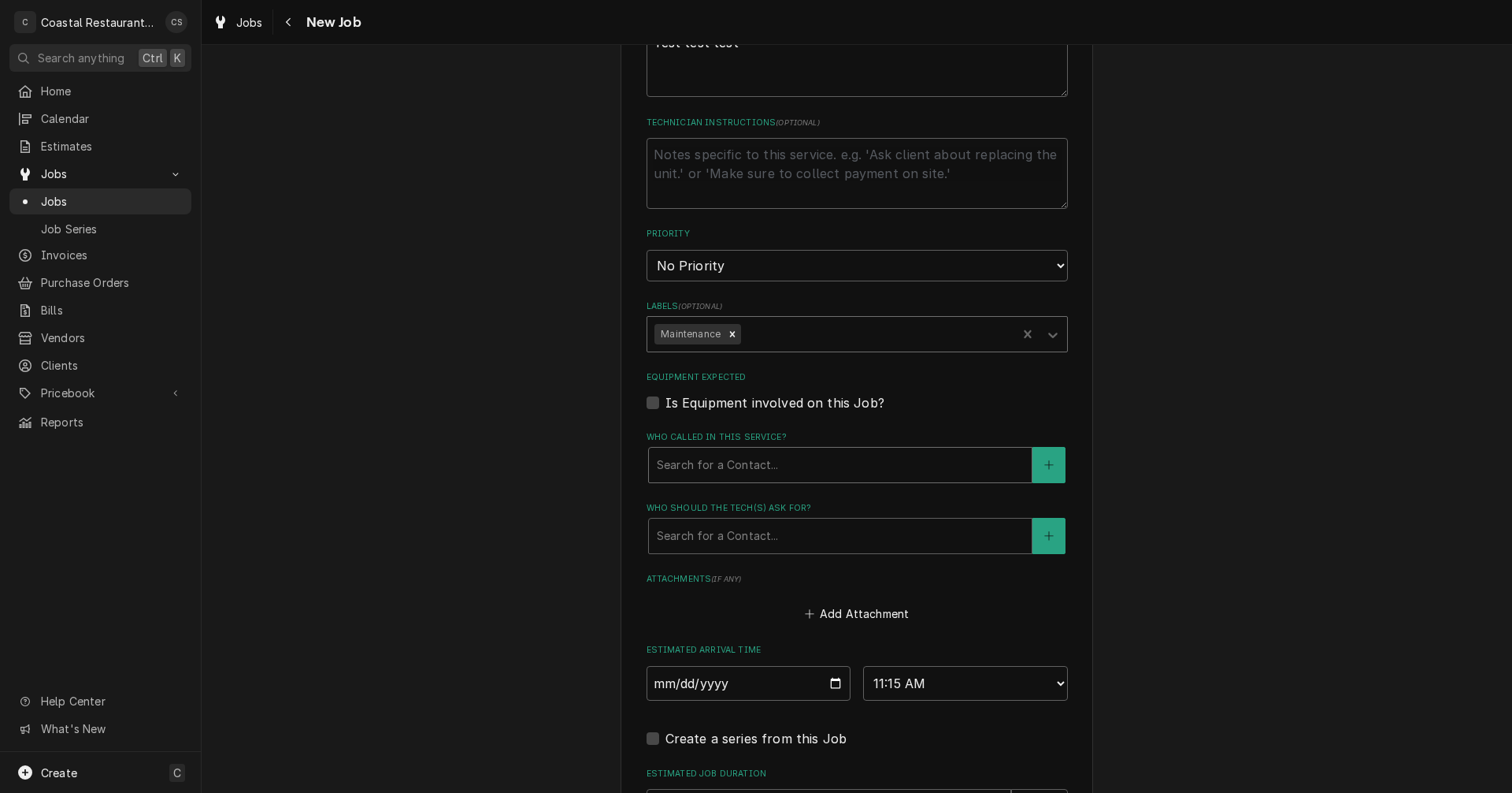
click at [705, 467] on div "Who called in this service?" at bounding box center [840, 464] width 367 height 28
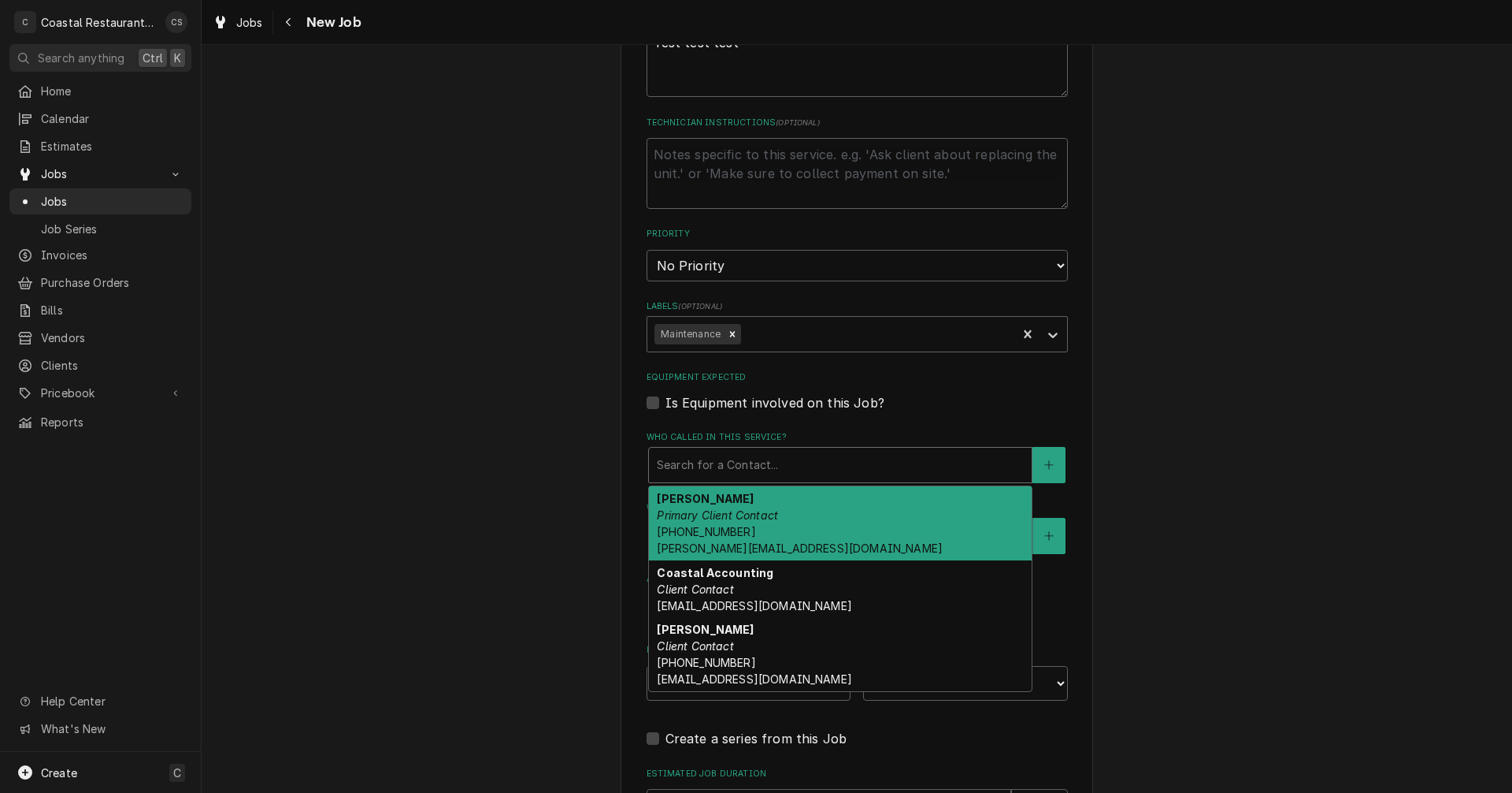
click at [706, 511] on em "Primary Client Contact" at bounding box center [717, 515] width 121 height 14
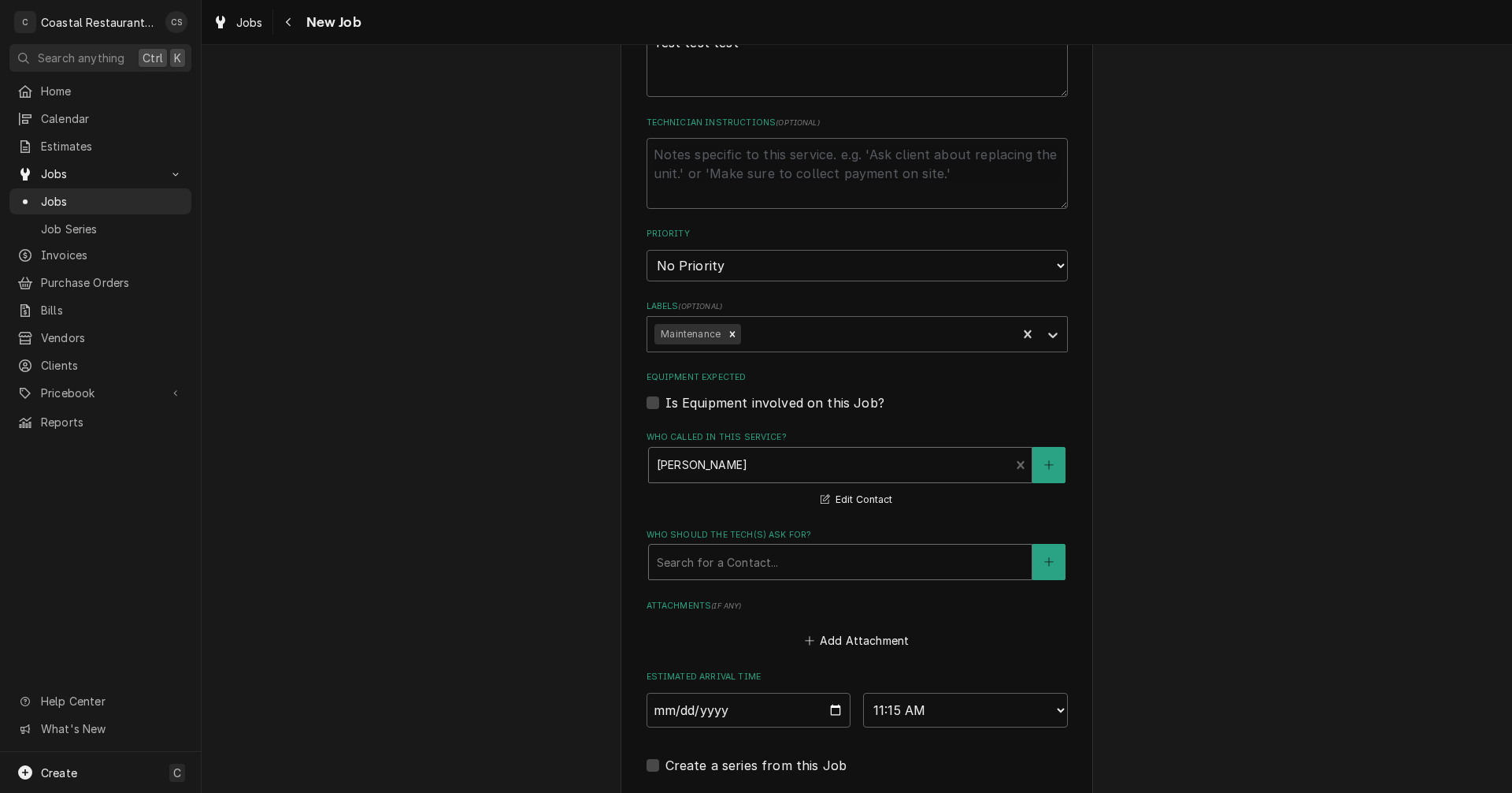
click at [707, 560] on div "Who should the tech(s) ask for?" at bounding box center [840, 562] width 367 height 28
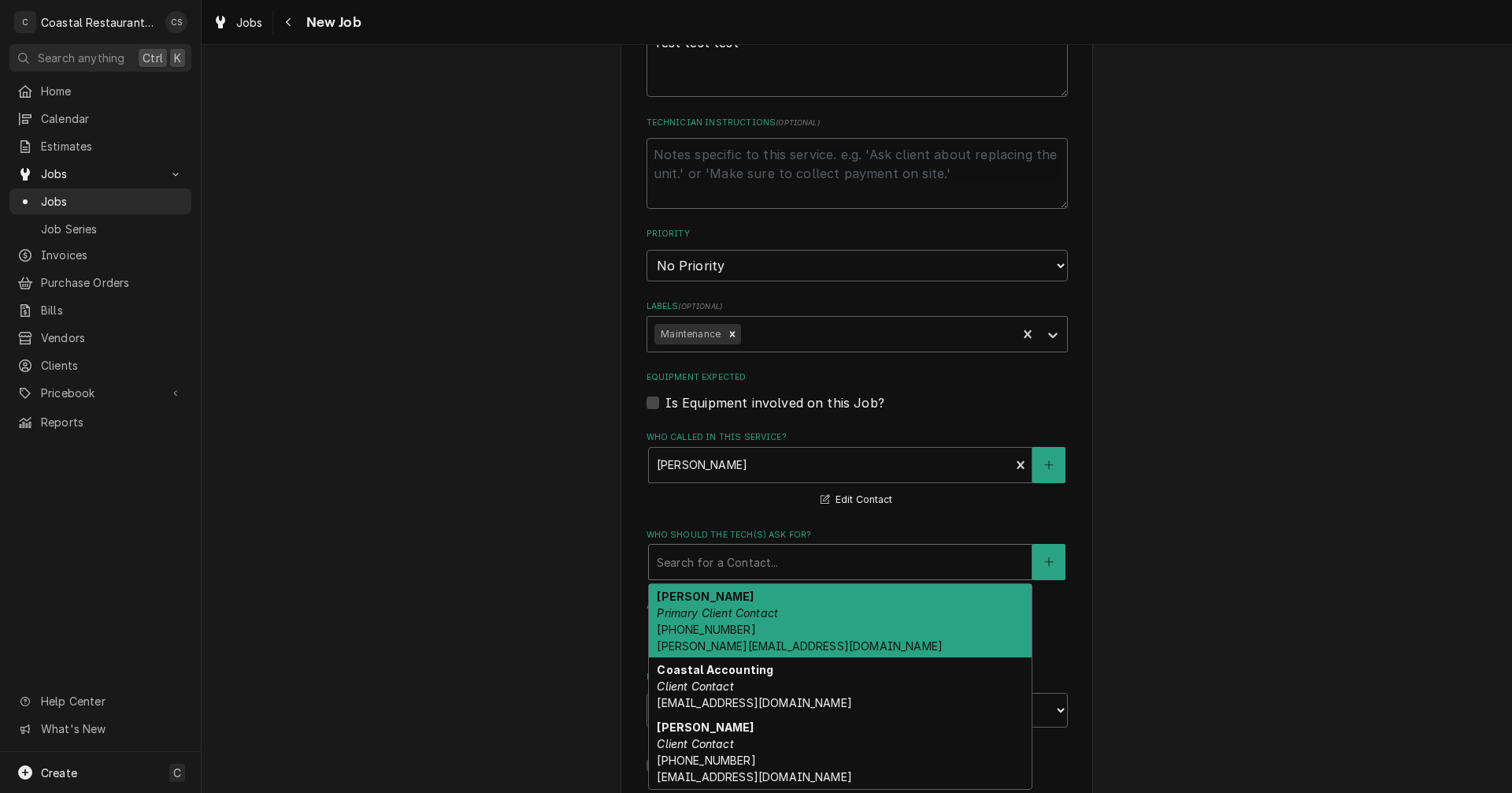
drag, startPoint x: 711, startPoint y: 599, endPoint x: 730, endPoint y: 592, distance: 20.2
click at [711, 600] on strong "[PERSON_NAME]" at bounding box center [705, 596] width 97 height 14
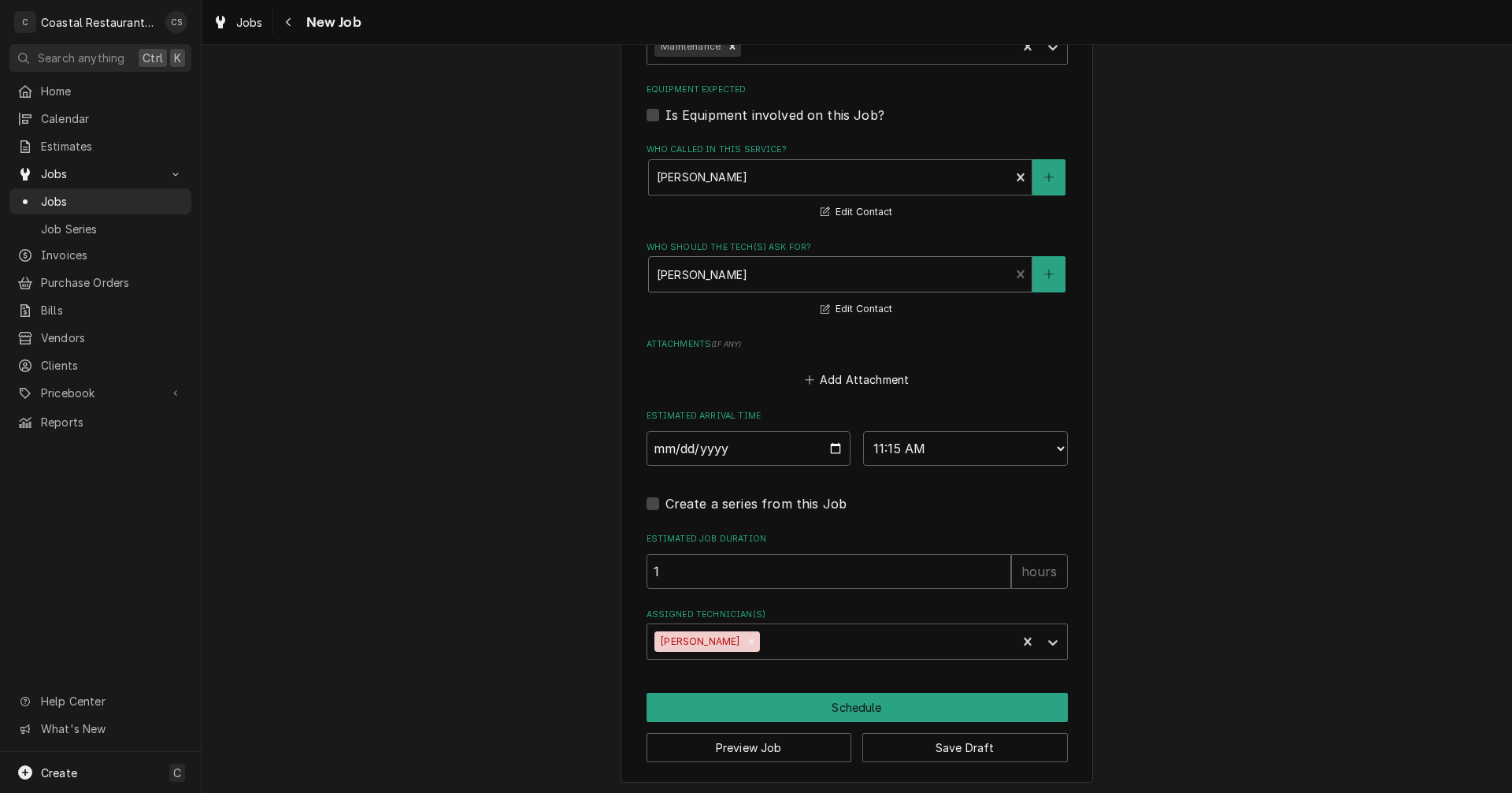
scroll to position [1000, 0]
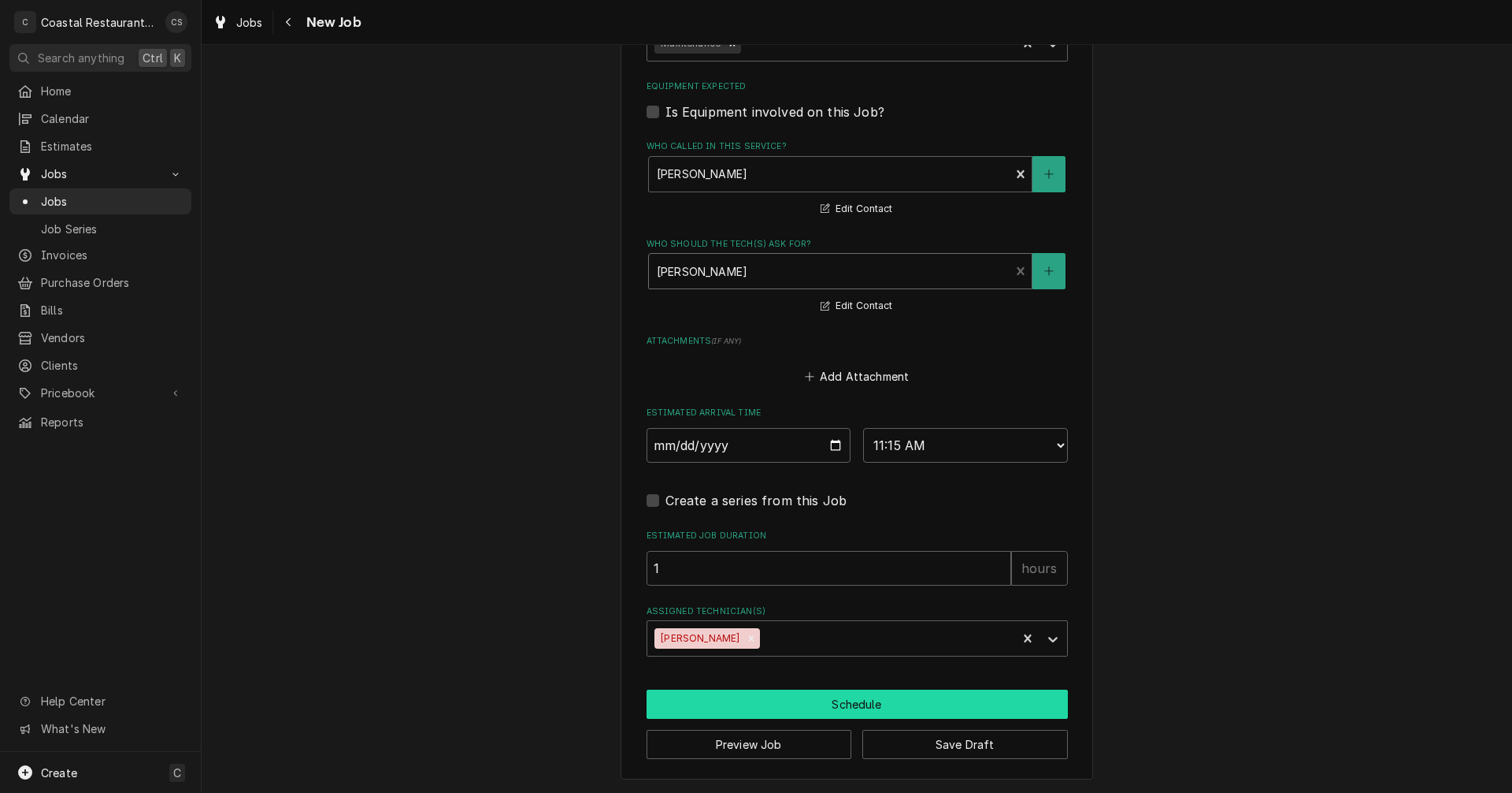
click at [849, 704] on button "Schedule" at bounding box center [857, 704] width 422 height 29
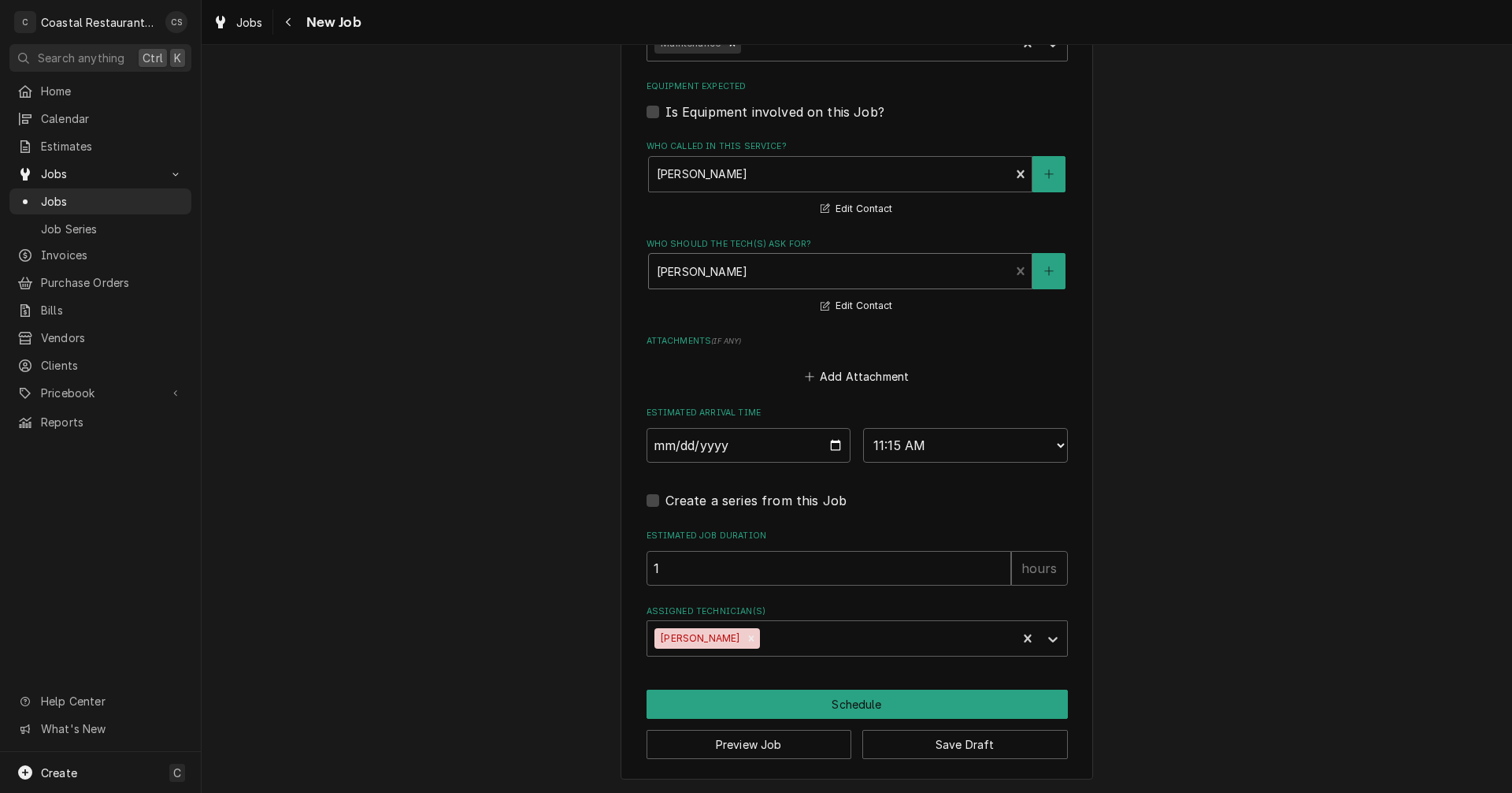
scroll to position [986, 0]
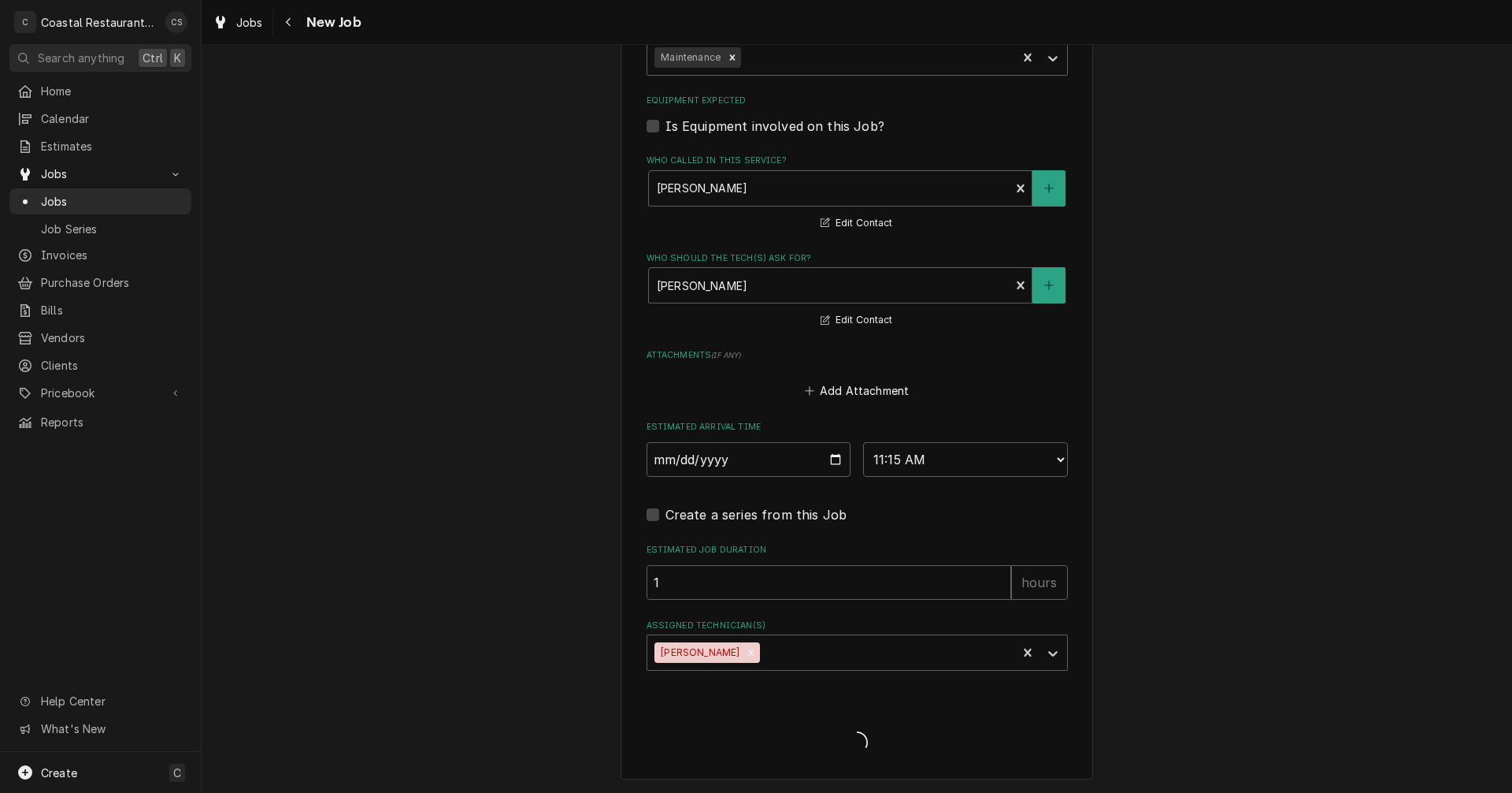
type textarea "x"
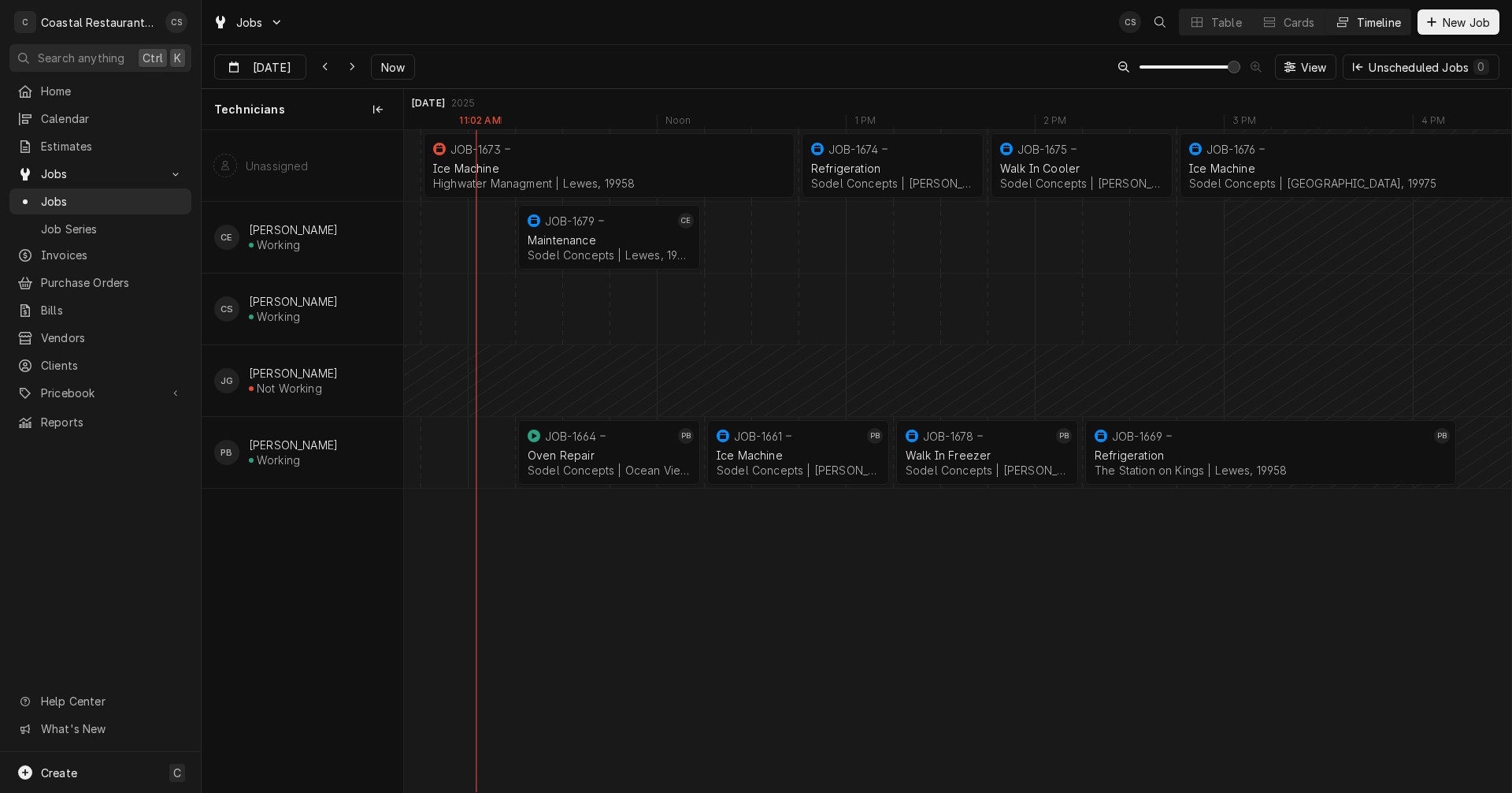
scroll to position [0, 22026]
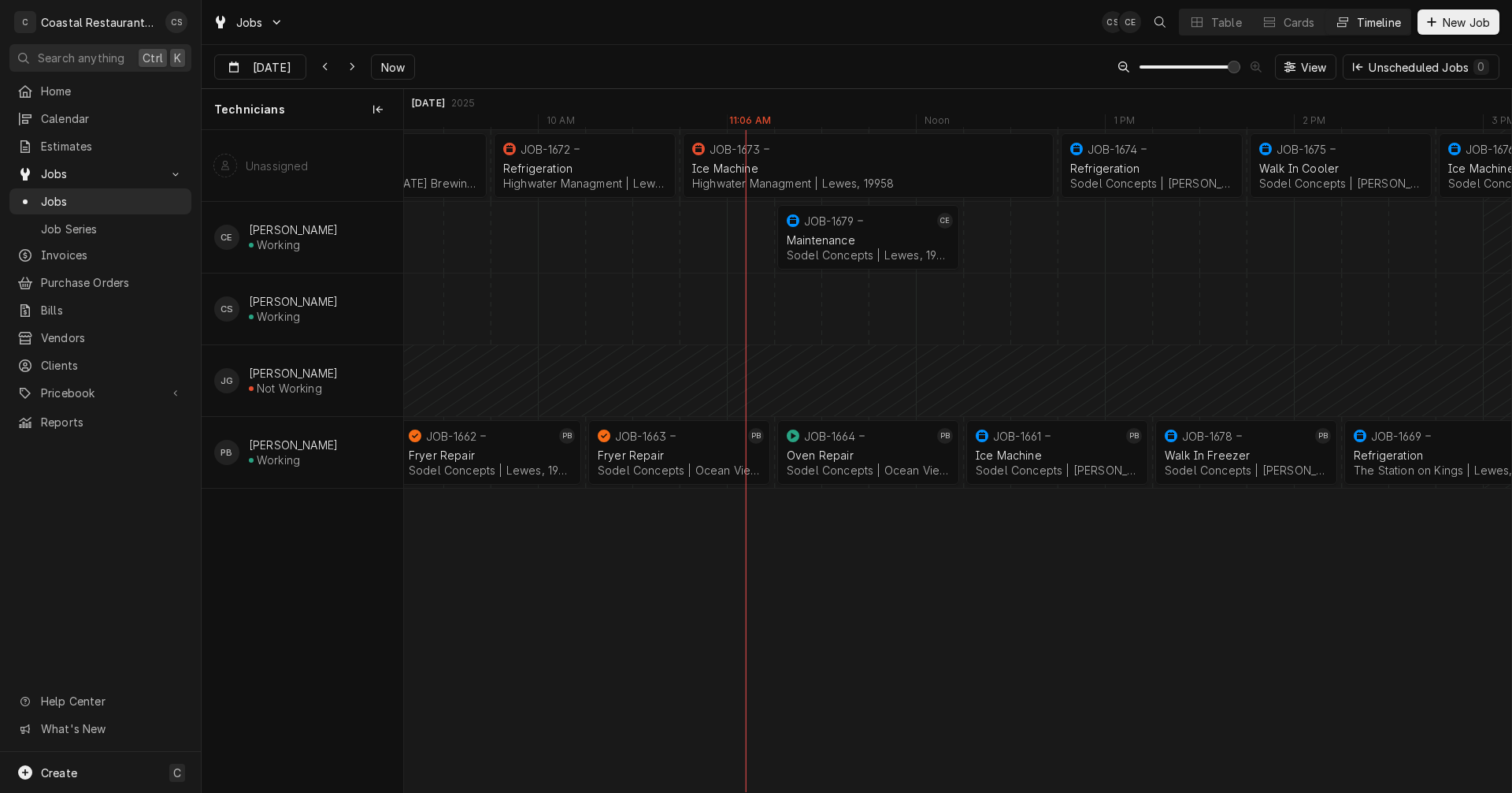
click at [990, 261] on div "normal" at bounding box center [1151, 237] width 45549 height 71
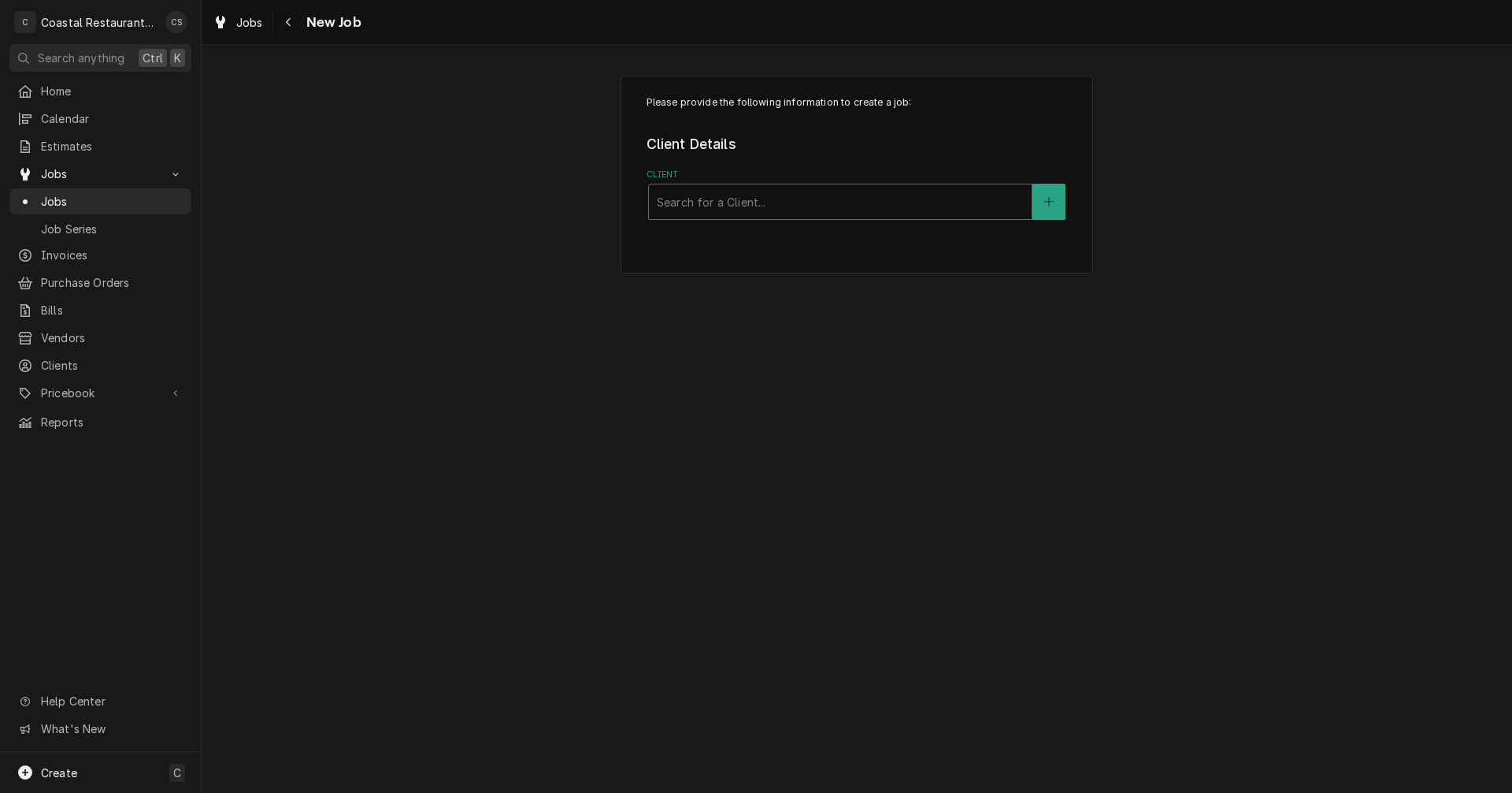
click at [779, 197] on div "Client" at bounding box center [840, 201] width 367 height 28
type input "Sodel"
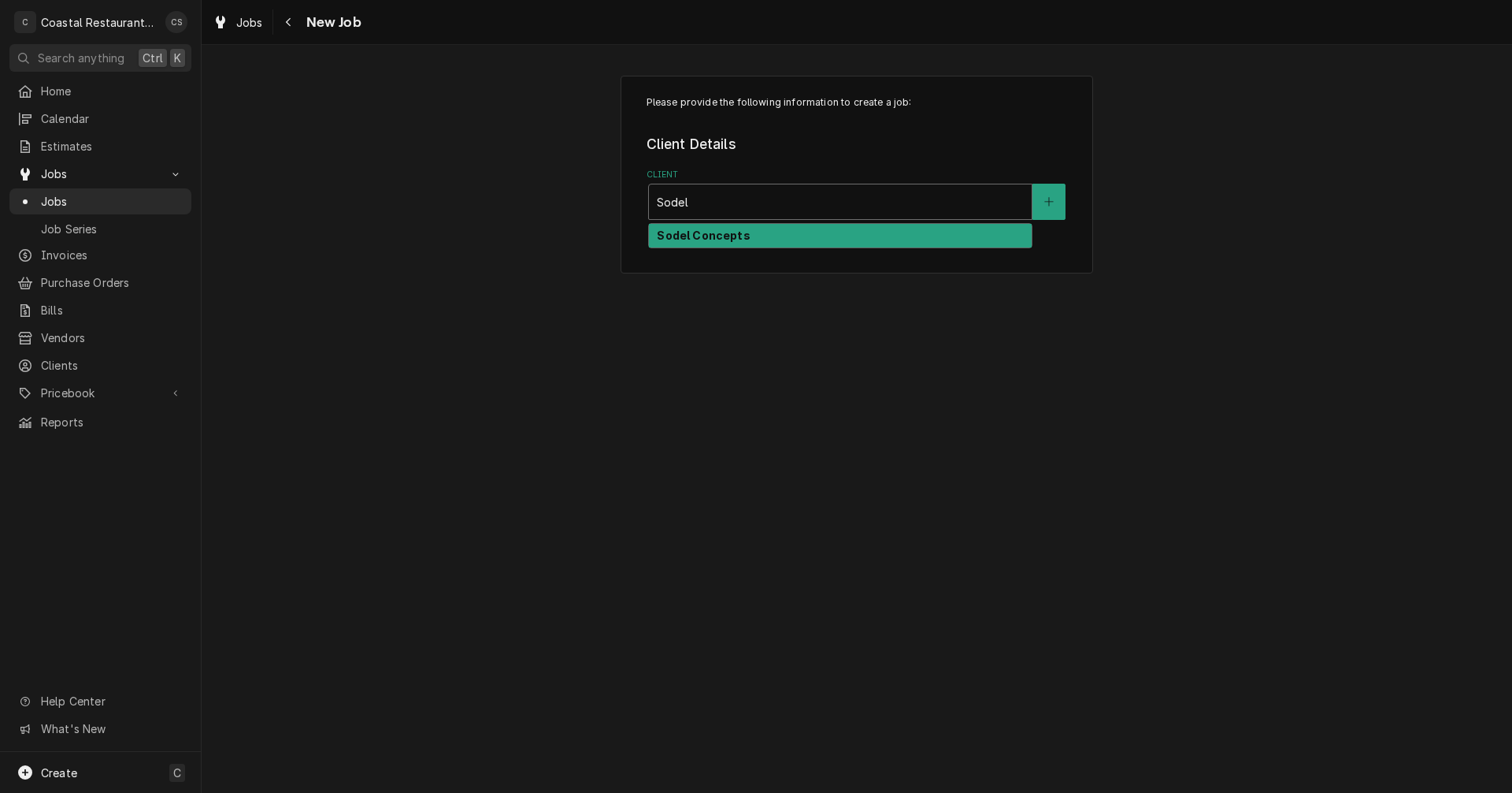
click at [722, 236] on strong "Sodel Concepts" at bounding box center [703, 235] width 93 height 14
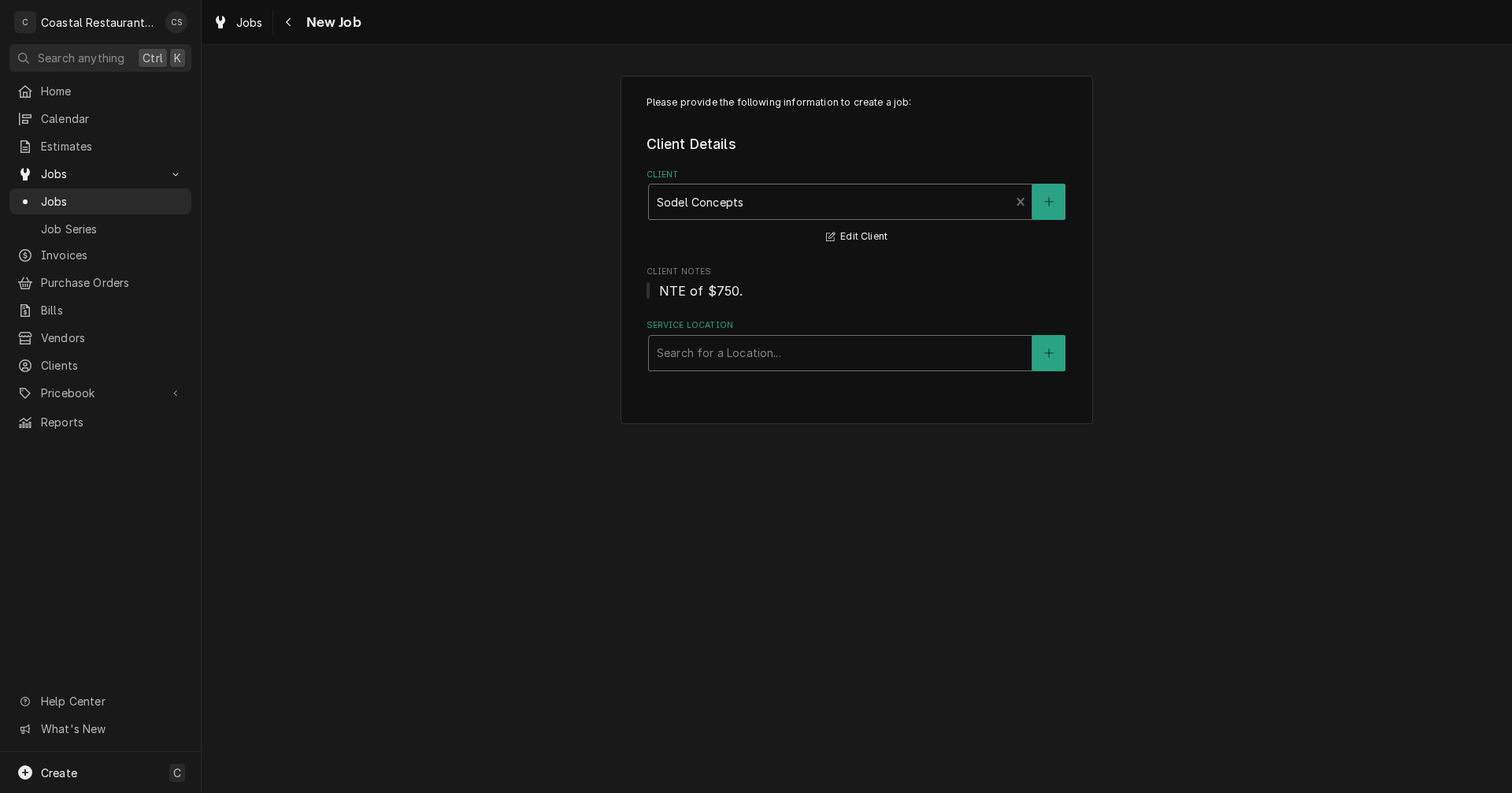
click at [716, 360] on div "Service Location" at bounding box center [840, 353] width 367 height 28
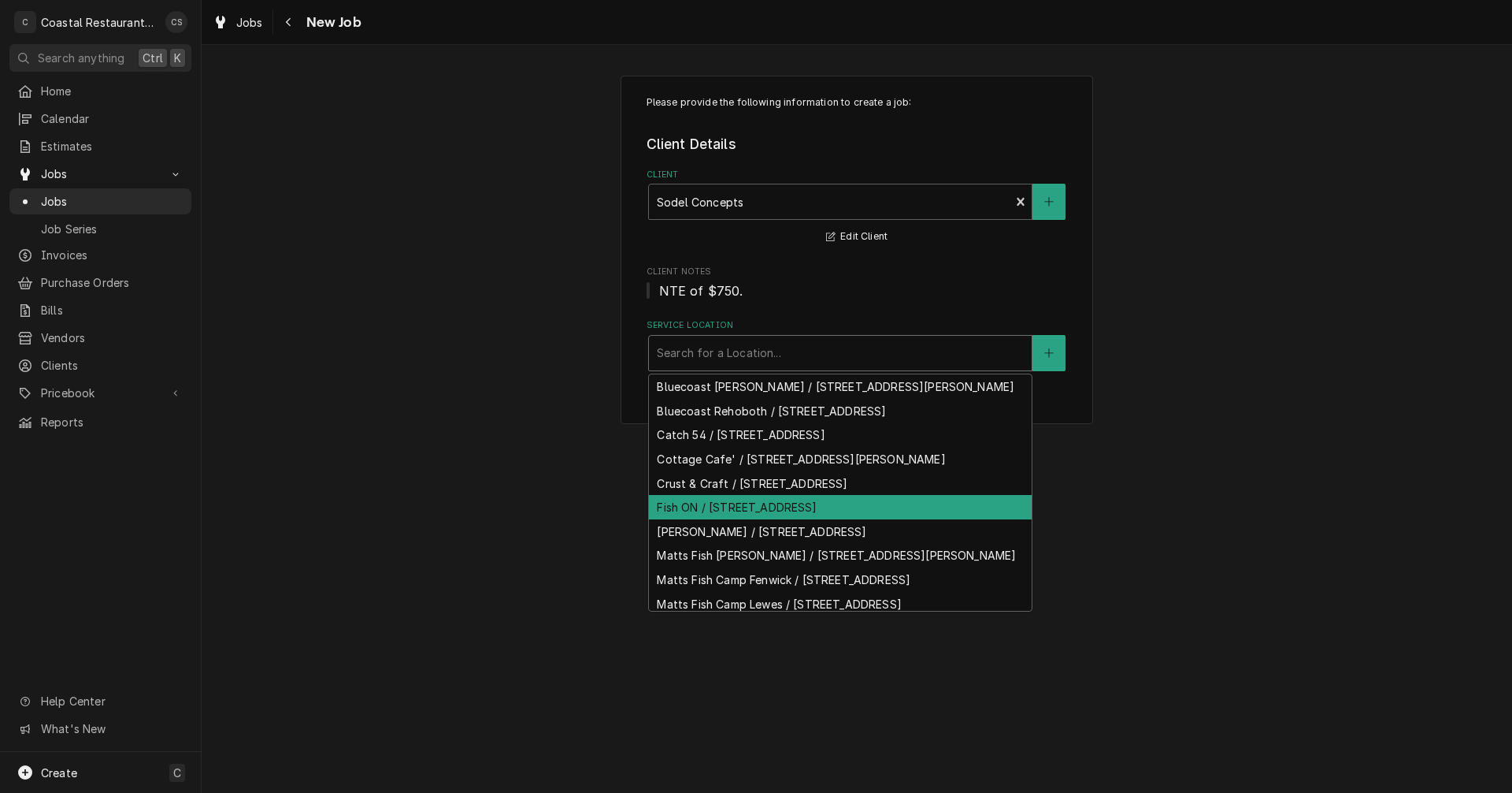
click at [707, 519] on div "Fish ON / [STREET_ADDRESS]" at bounding box center [840, 507] width 383 height 24
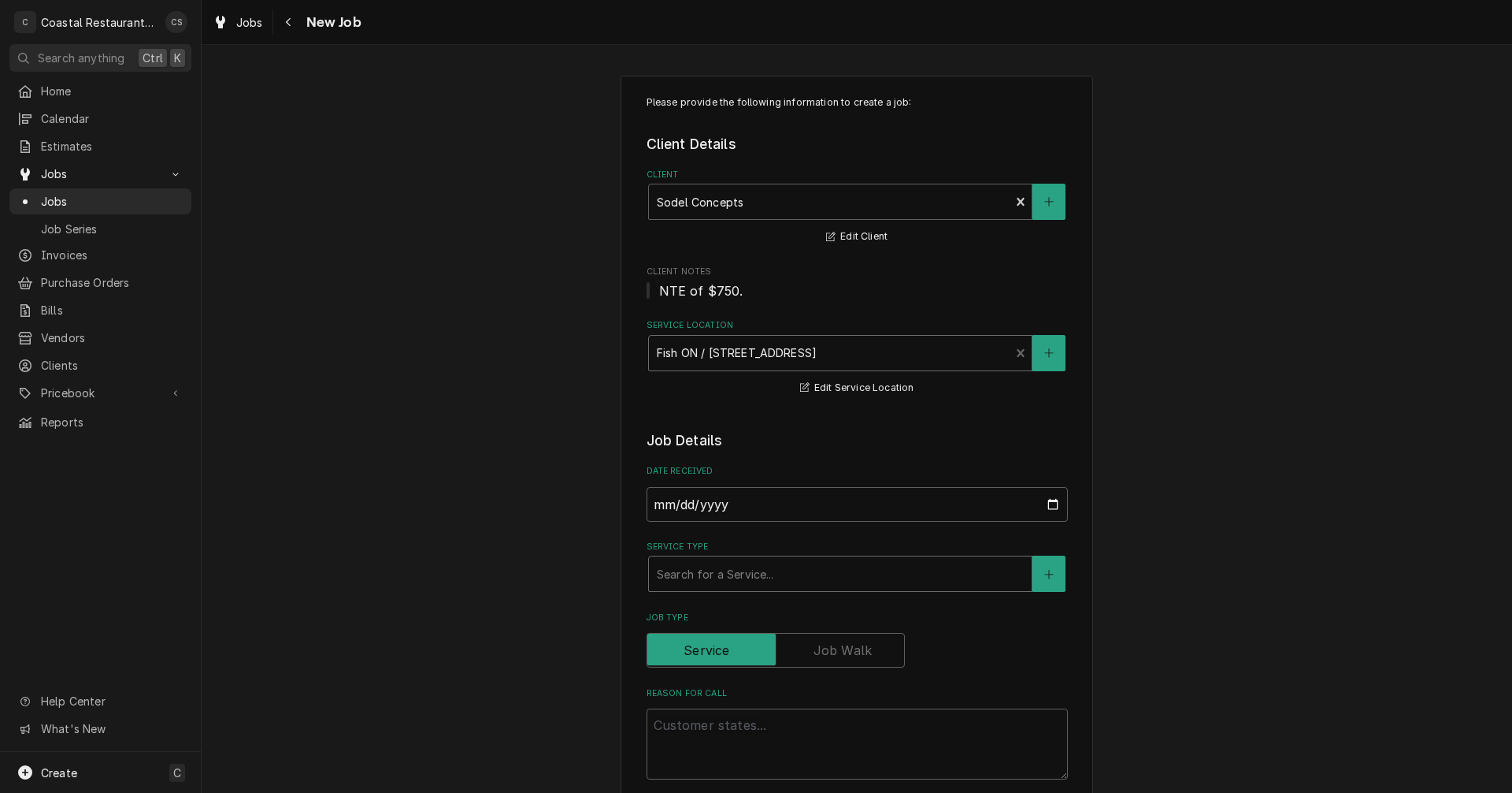
click at [708, 570] on div "Service Type" at bounding box center [840, 573] width 367 height 28
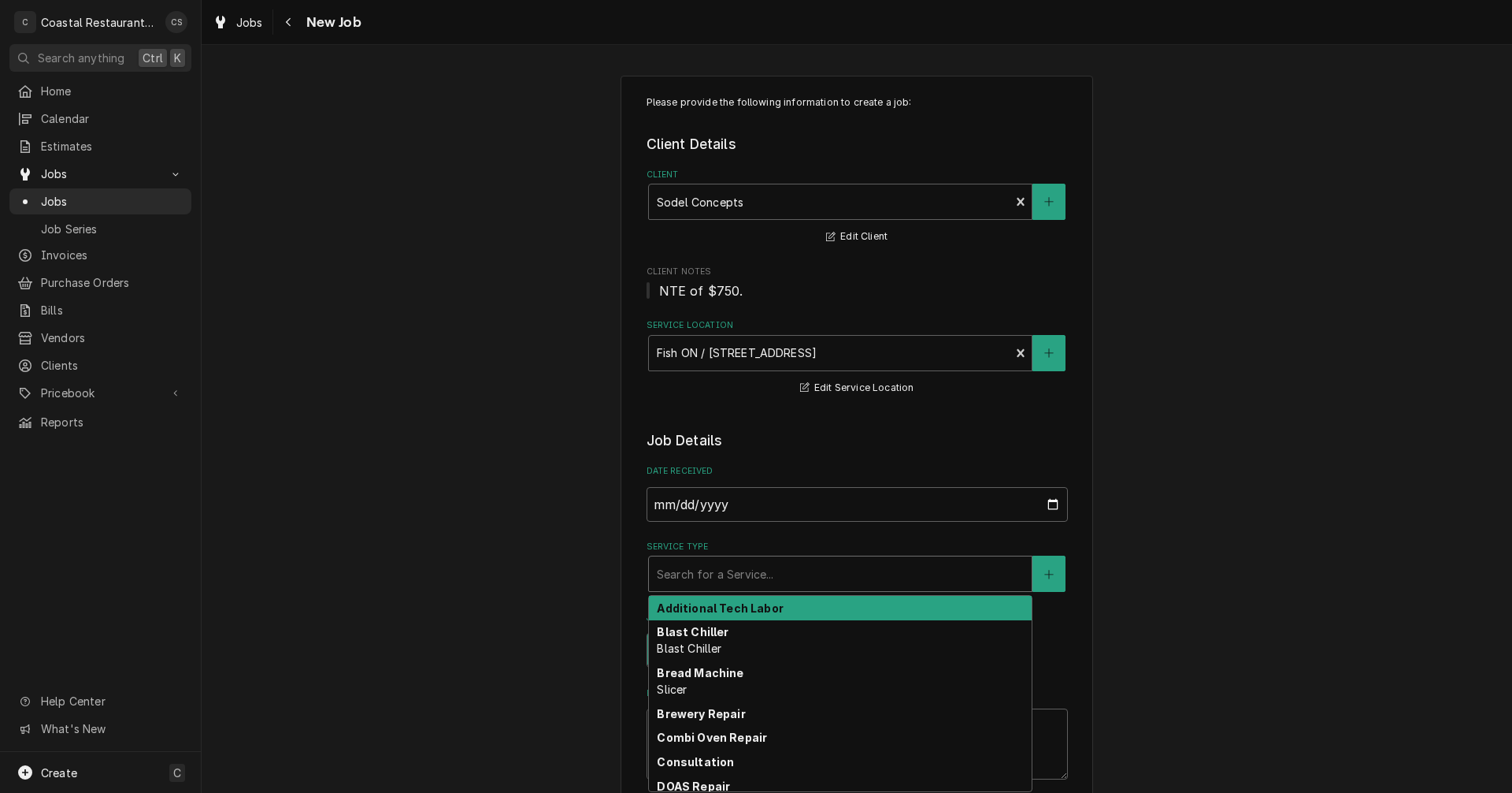
type textarea "x"
type input "R"
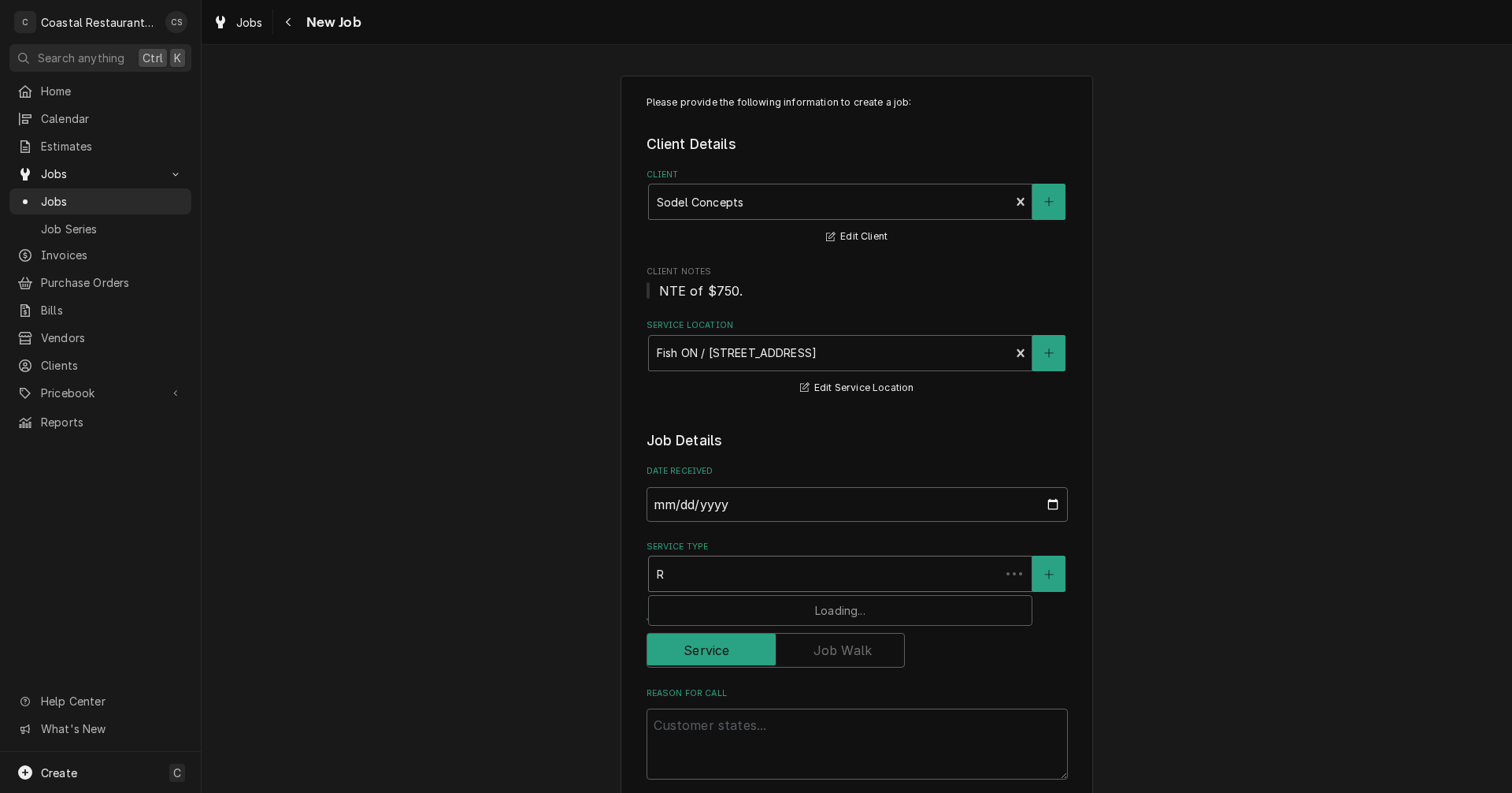
type textarea "x"
type input "Re"
type textarea "x"
type input "Ref"
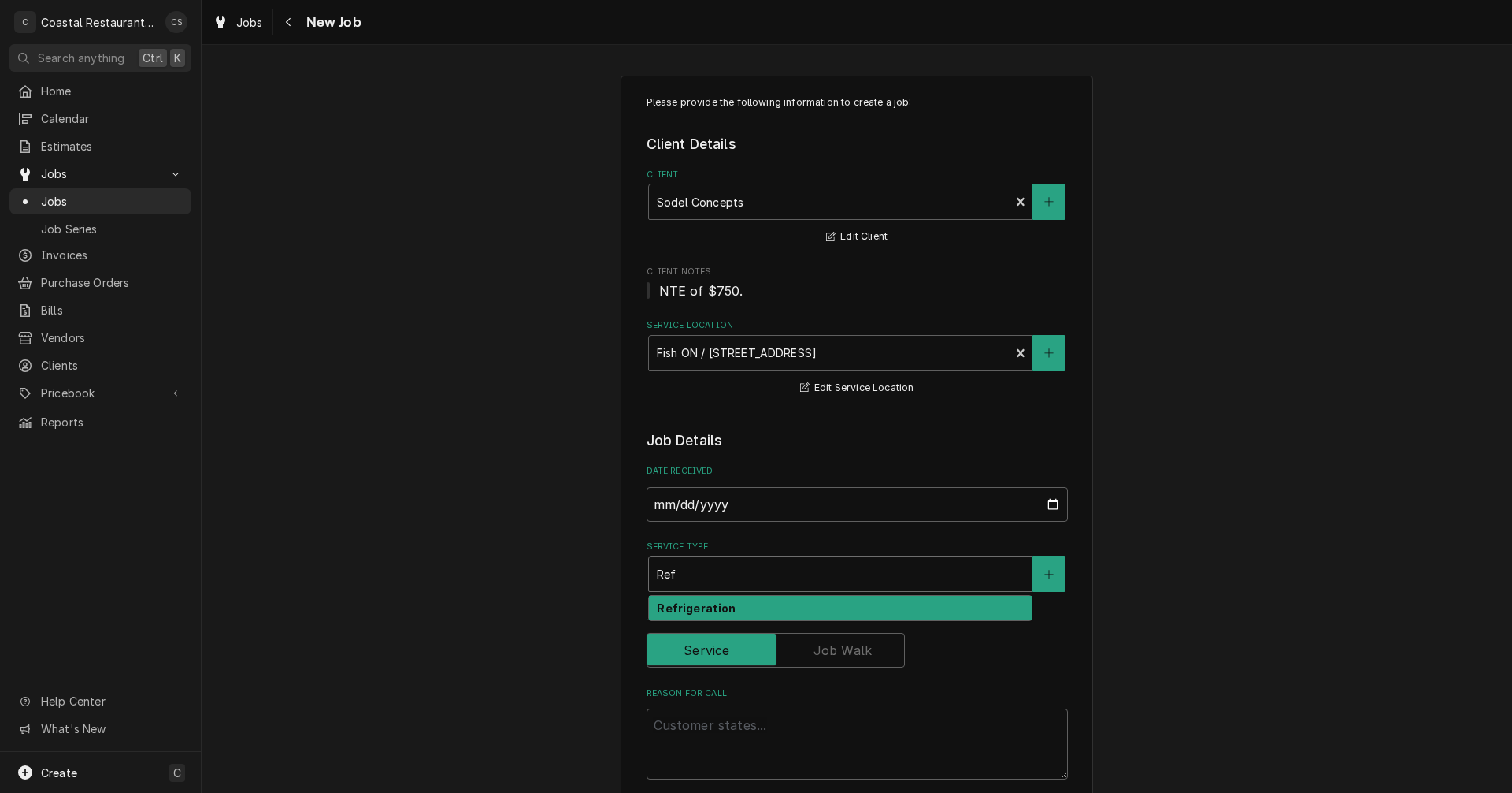
click at [701, 603] on strong "Refrigeration" at bounding box center [696, 607] width 79 height 14
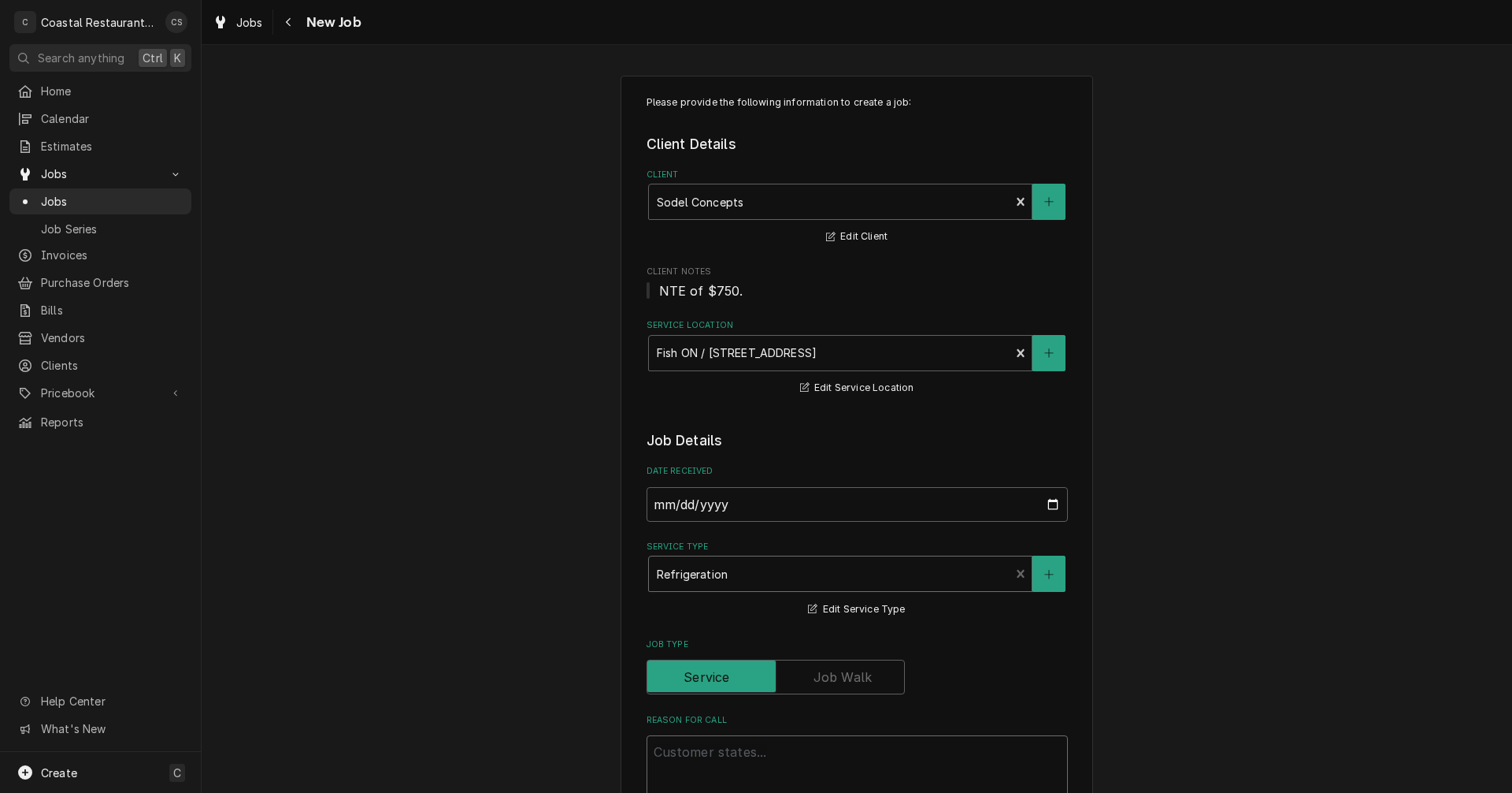
click at [707, 756] on textarea "Reason For Call" at bounding box center [857, 771] width 422 height 71
type textarea "x"
type textarea "t"
type textarea "x"
type textarea "te"
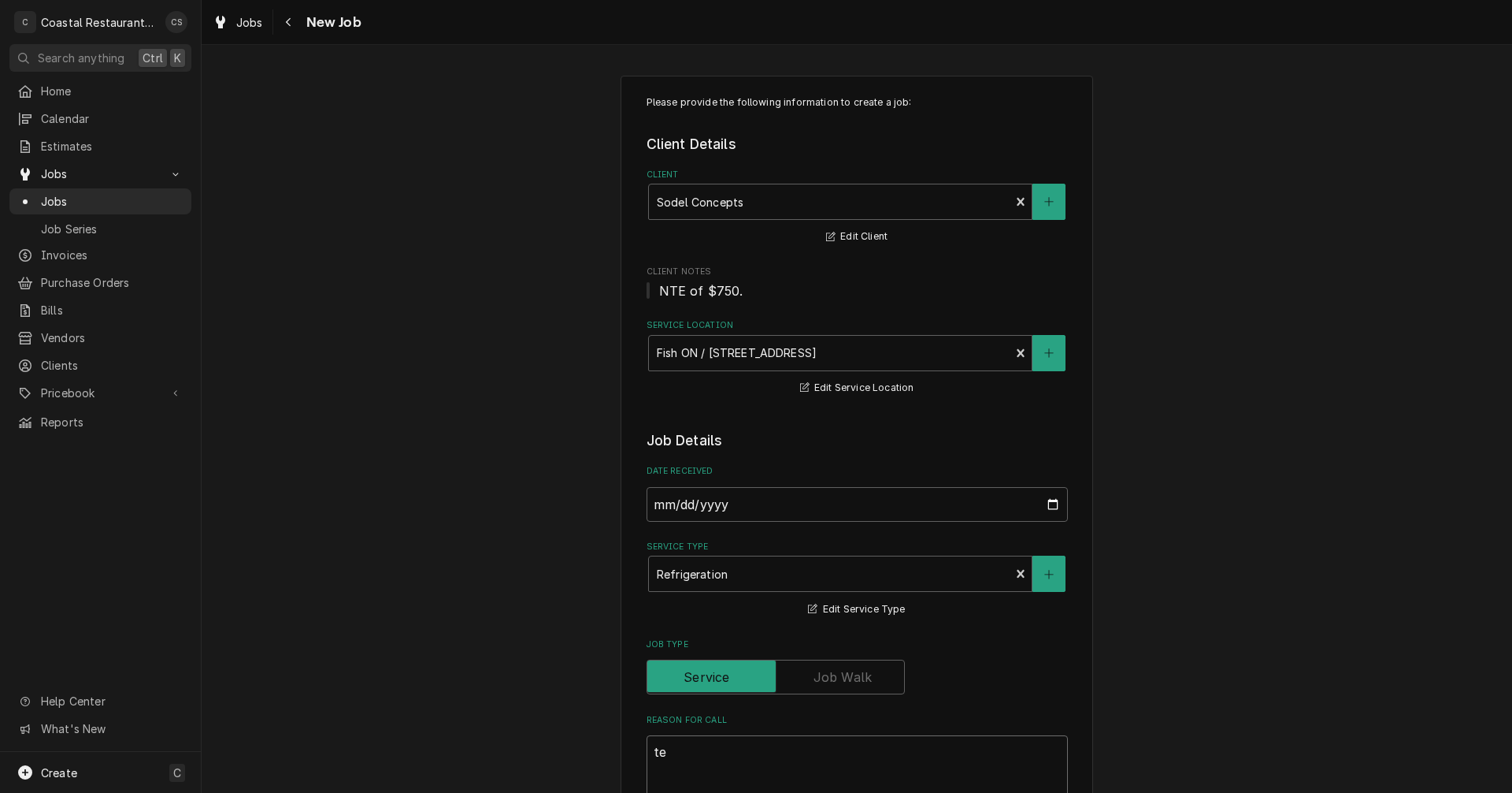
type textarea "x"
type textarea "tes"
type textarea "x"
type textarea "test"
type textarea "x"
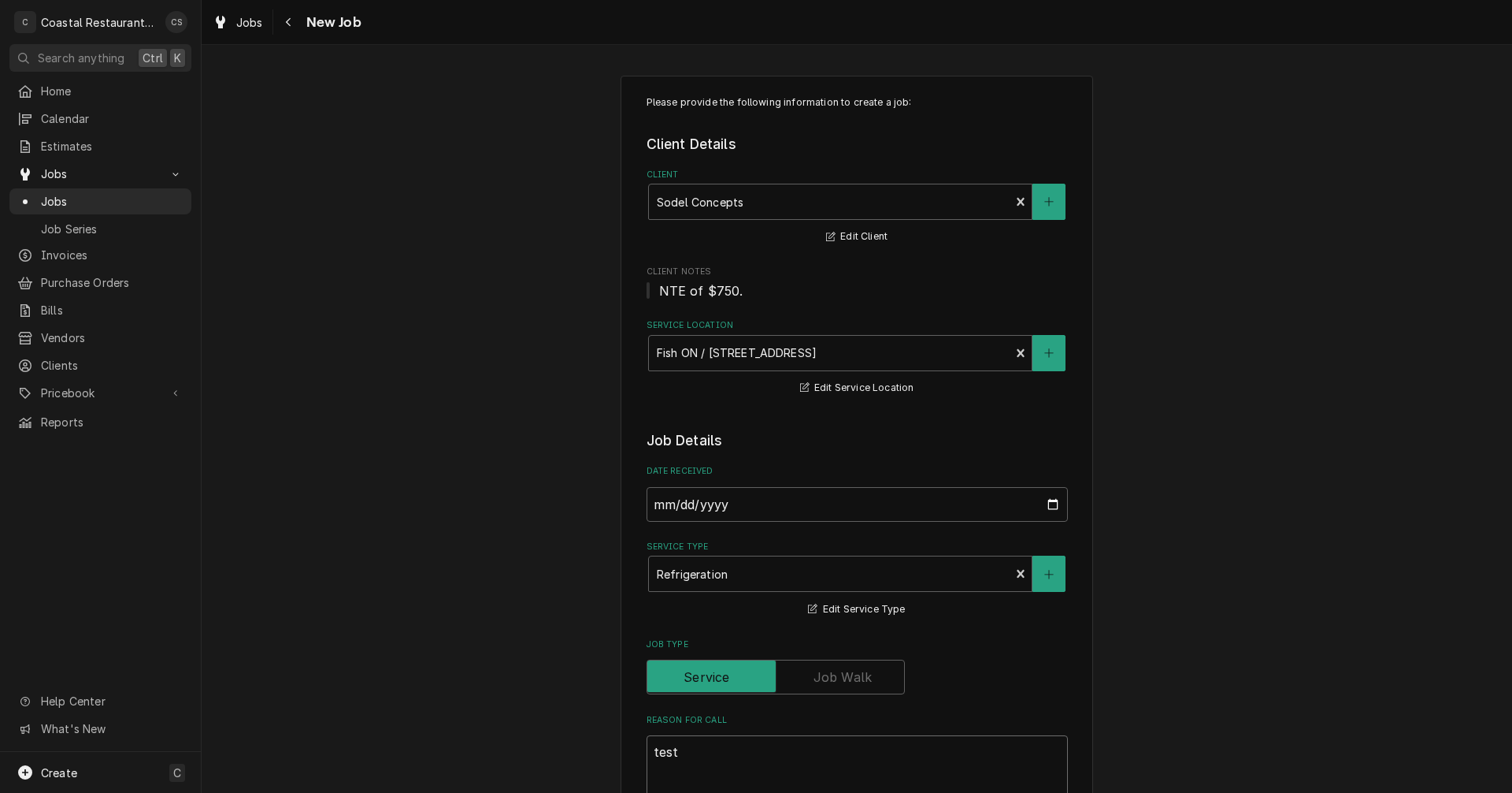
type textarea "test"
type textarea "x"
type textarea "test 2"
type textarea "x"
type textarea "test 2"
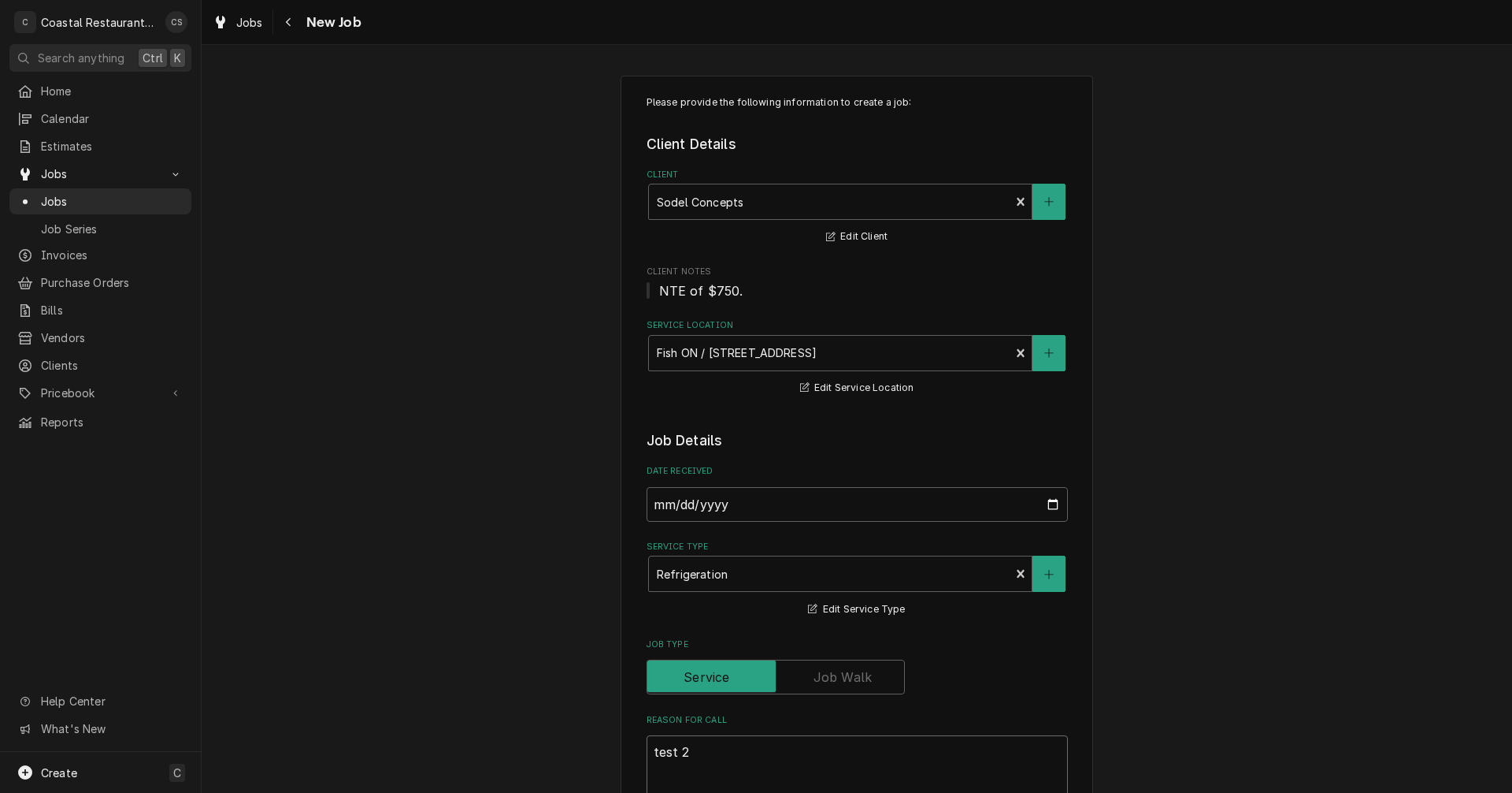
type textarea "x"
type textarea "test 2 t"
type textarea "x"
type textarea "test 2 tr"
type textarea "x"
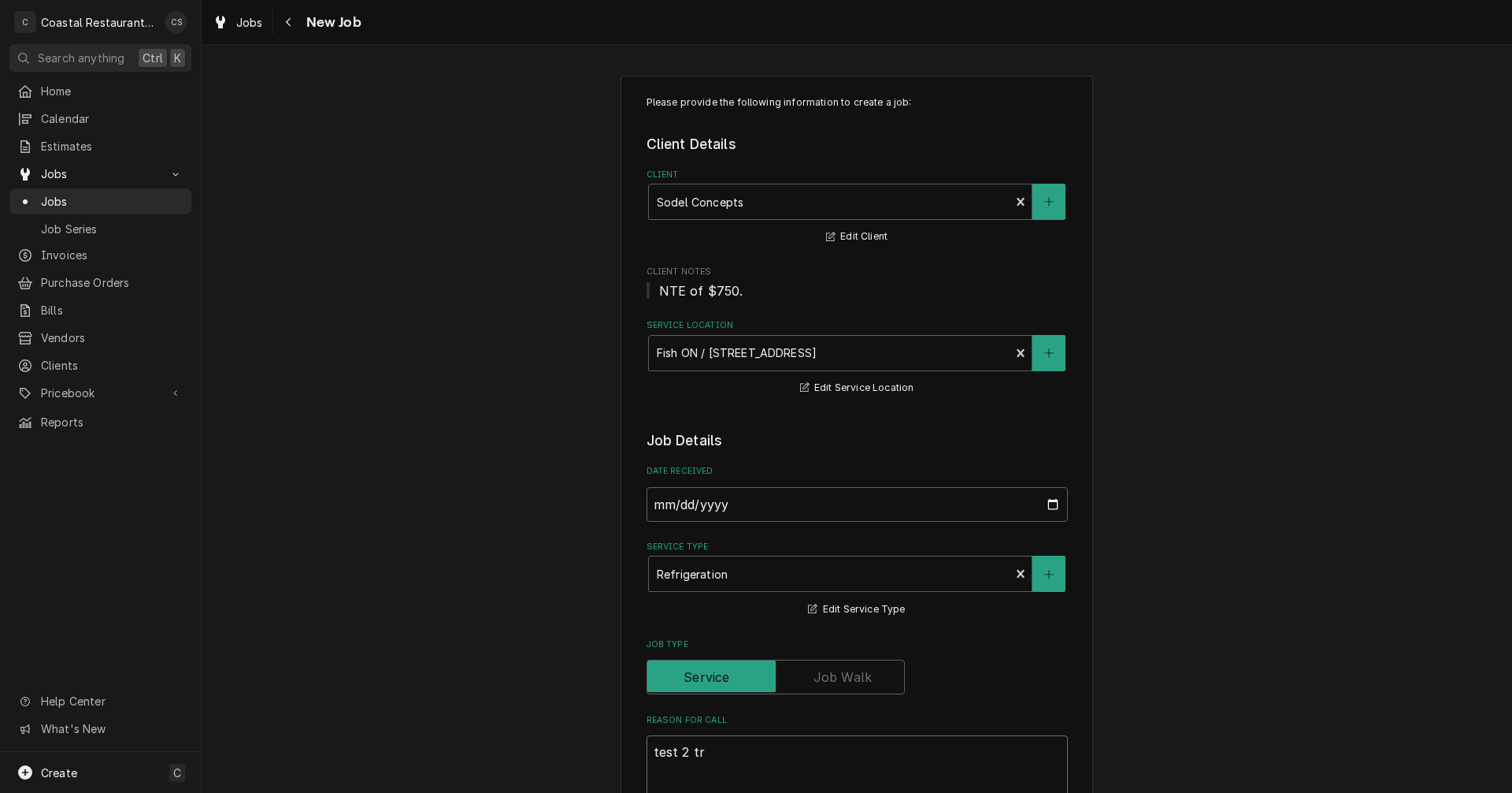
type textarea "test 2 t"
type textarea "x"
type textarea "test 2 te"
type textarea "x"
type textarea "test 2 tes"
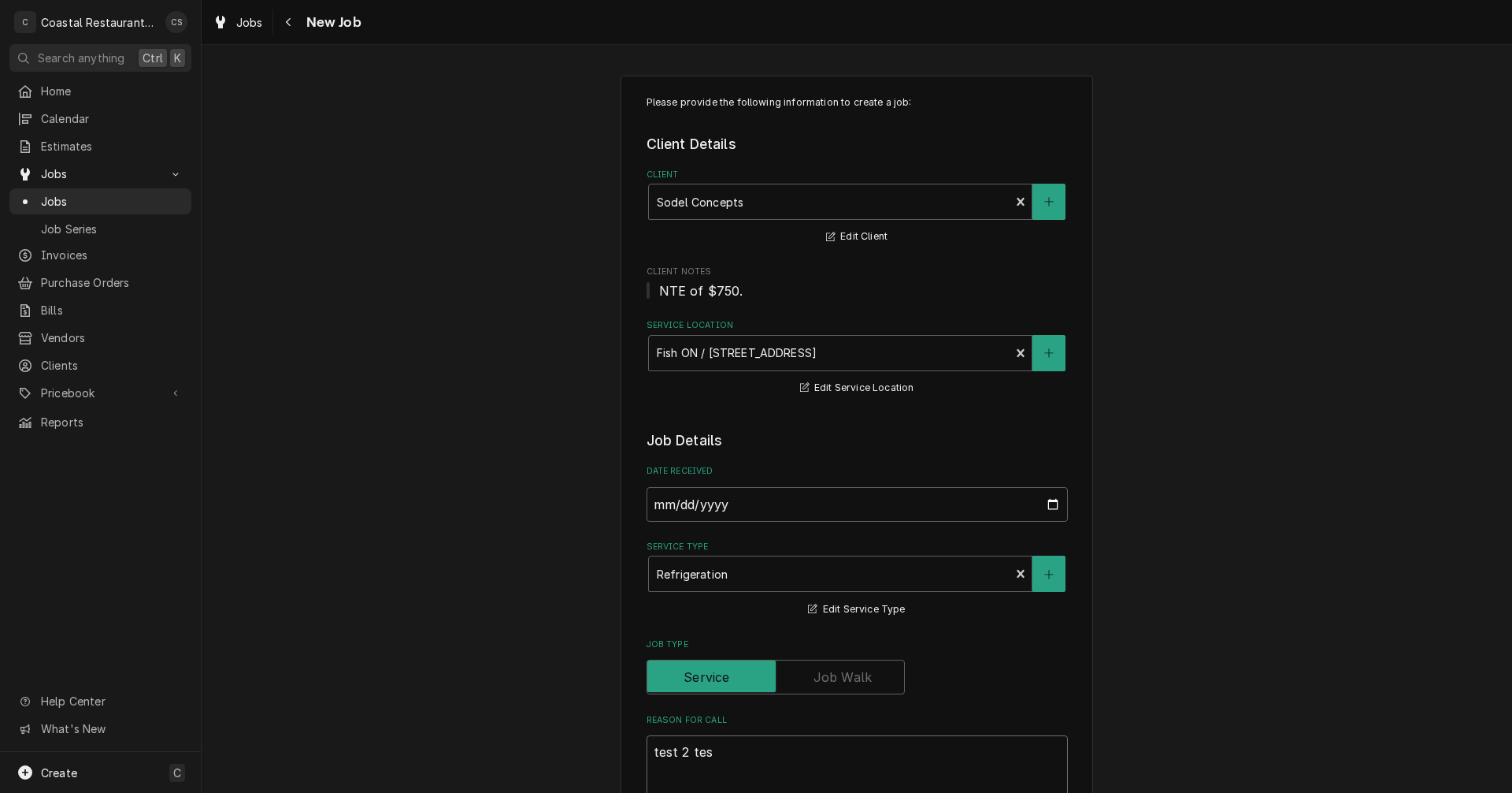
type textarea "x"
type textarea "test 2 test"
type textarea "x"
type textarea "test 2 test"
type textarea "x"
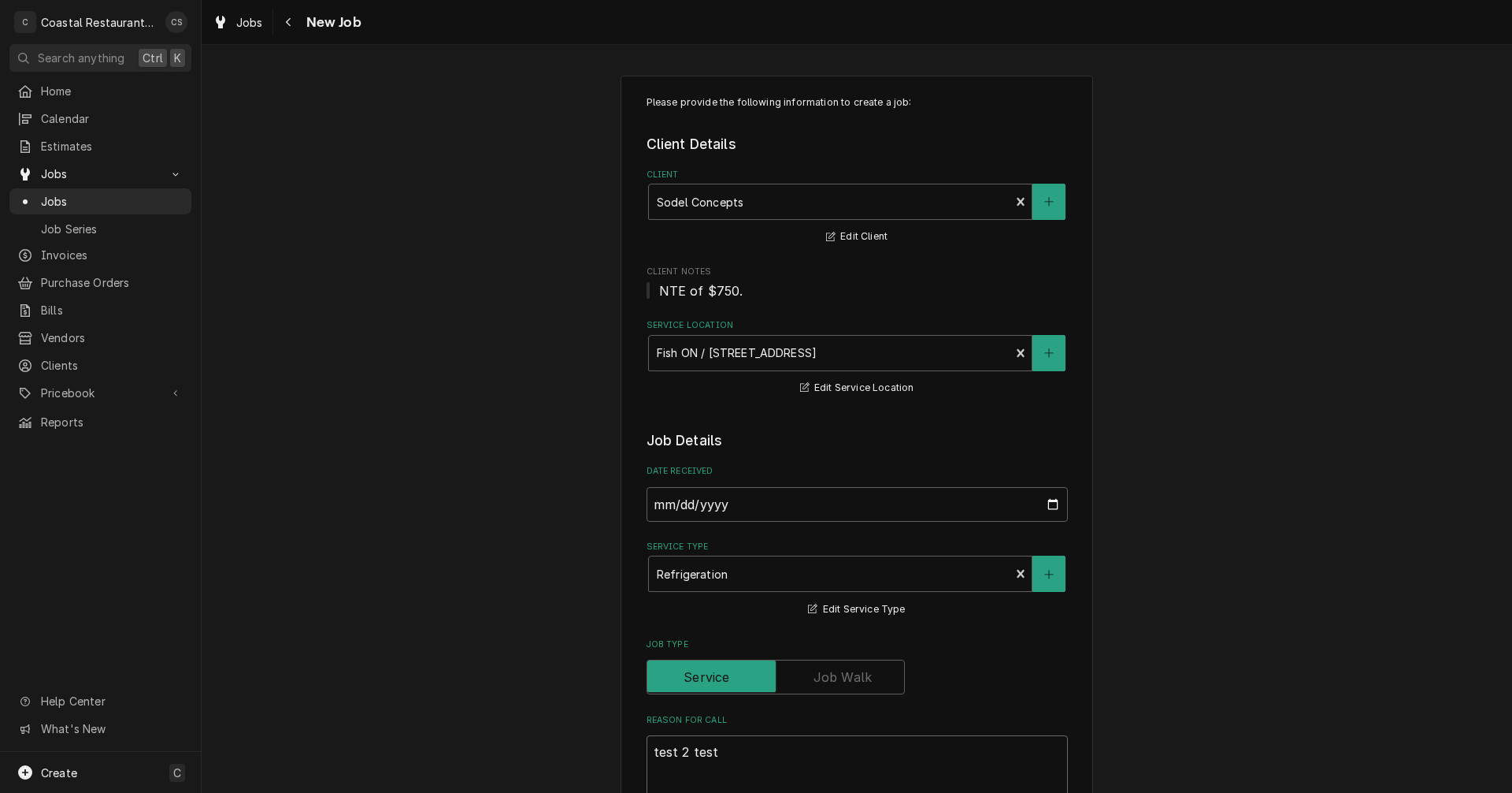
type textarea "test 2 test 2"
type textarea "x"
type textarea "test 2 test 2"
type textarea "x"
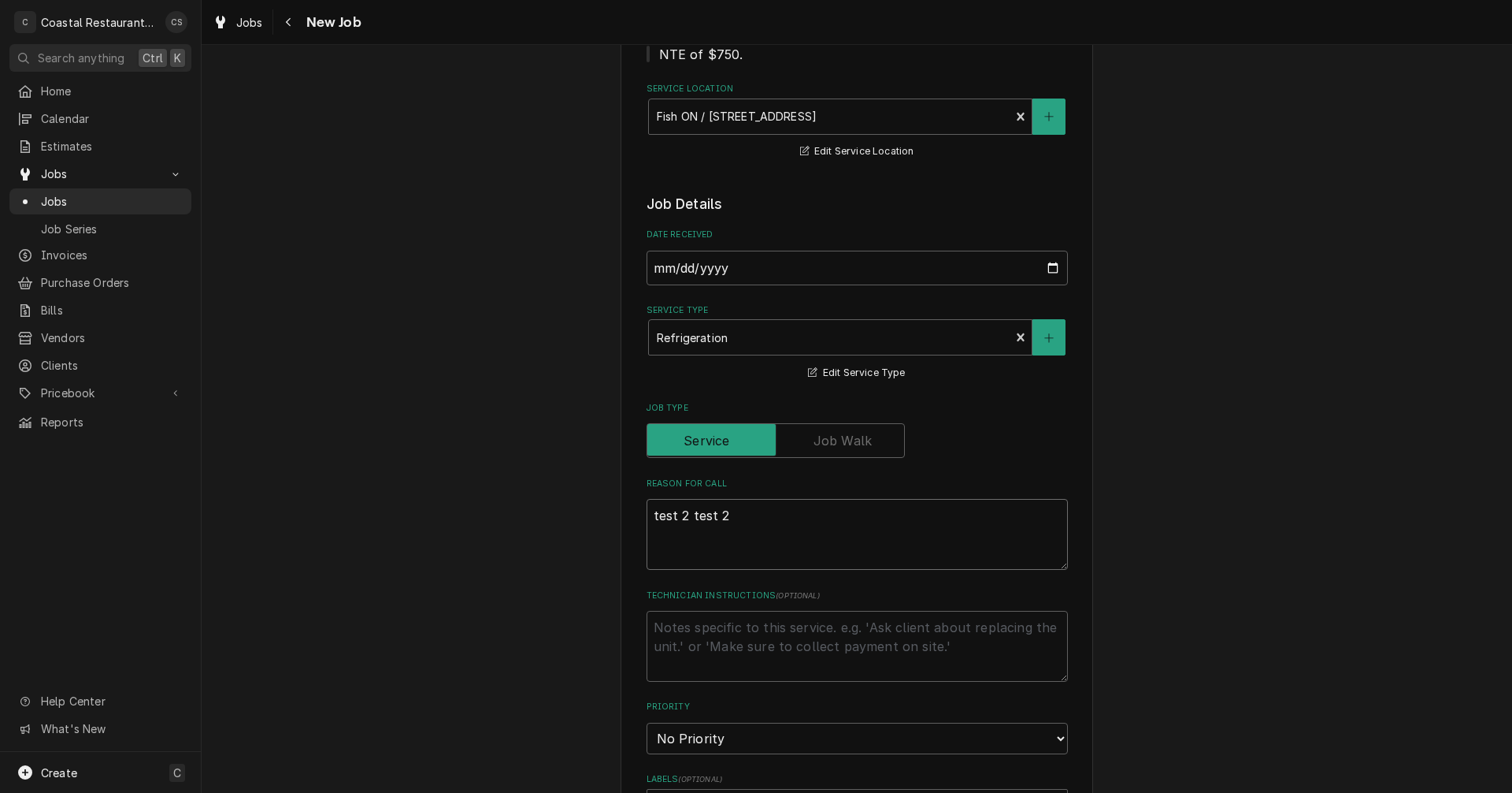
scroll to position [472, 0]
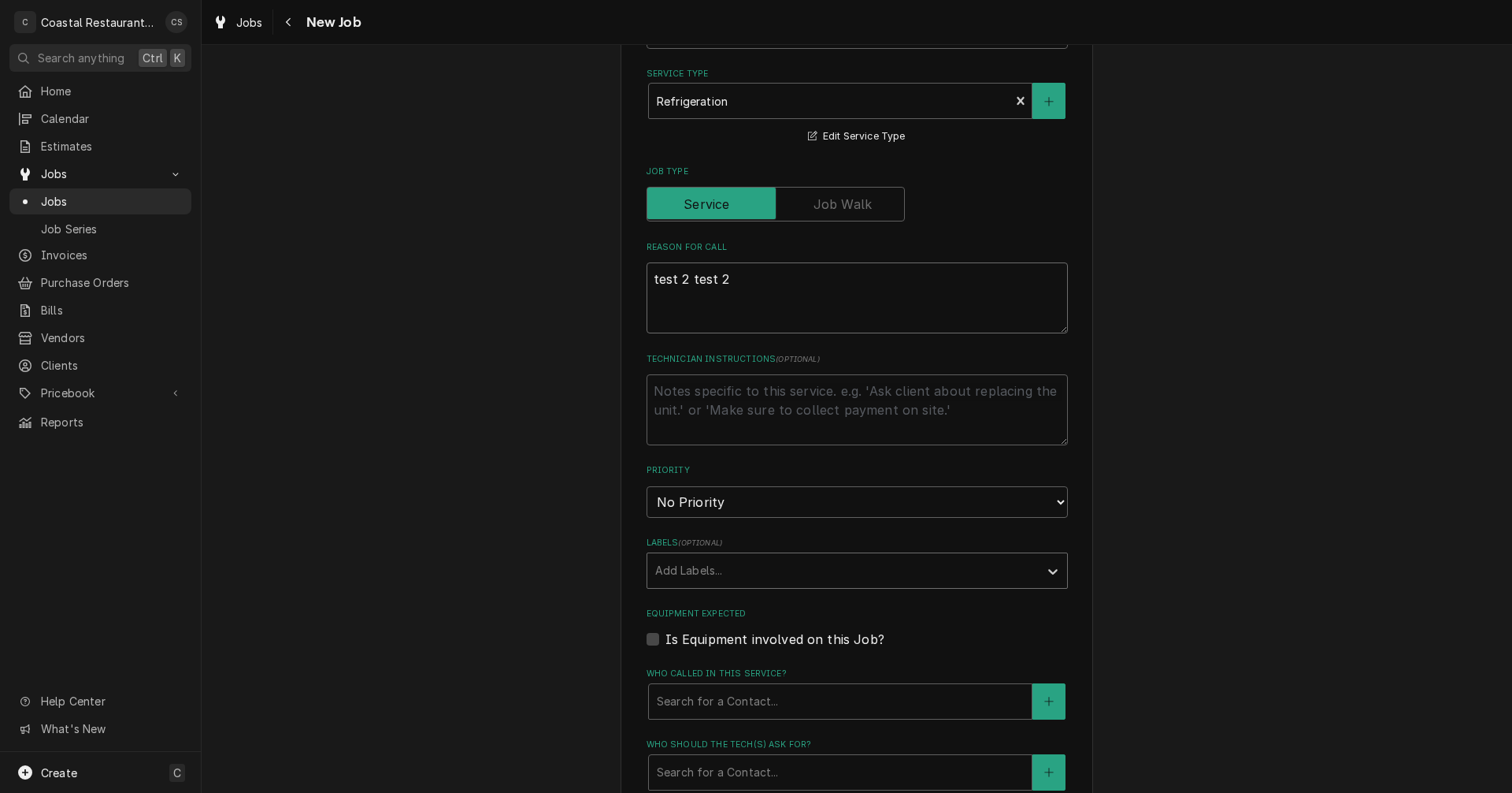
type textarea "test 2 test 2"
click at [744, 576] on div "Labels" at bounding box center [843, 570] width 376 height 28
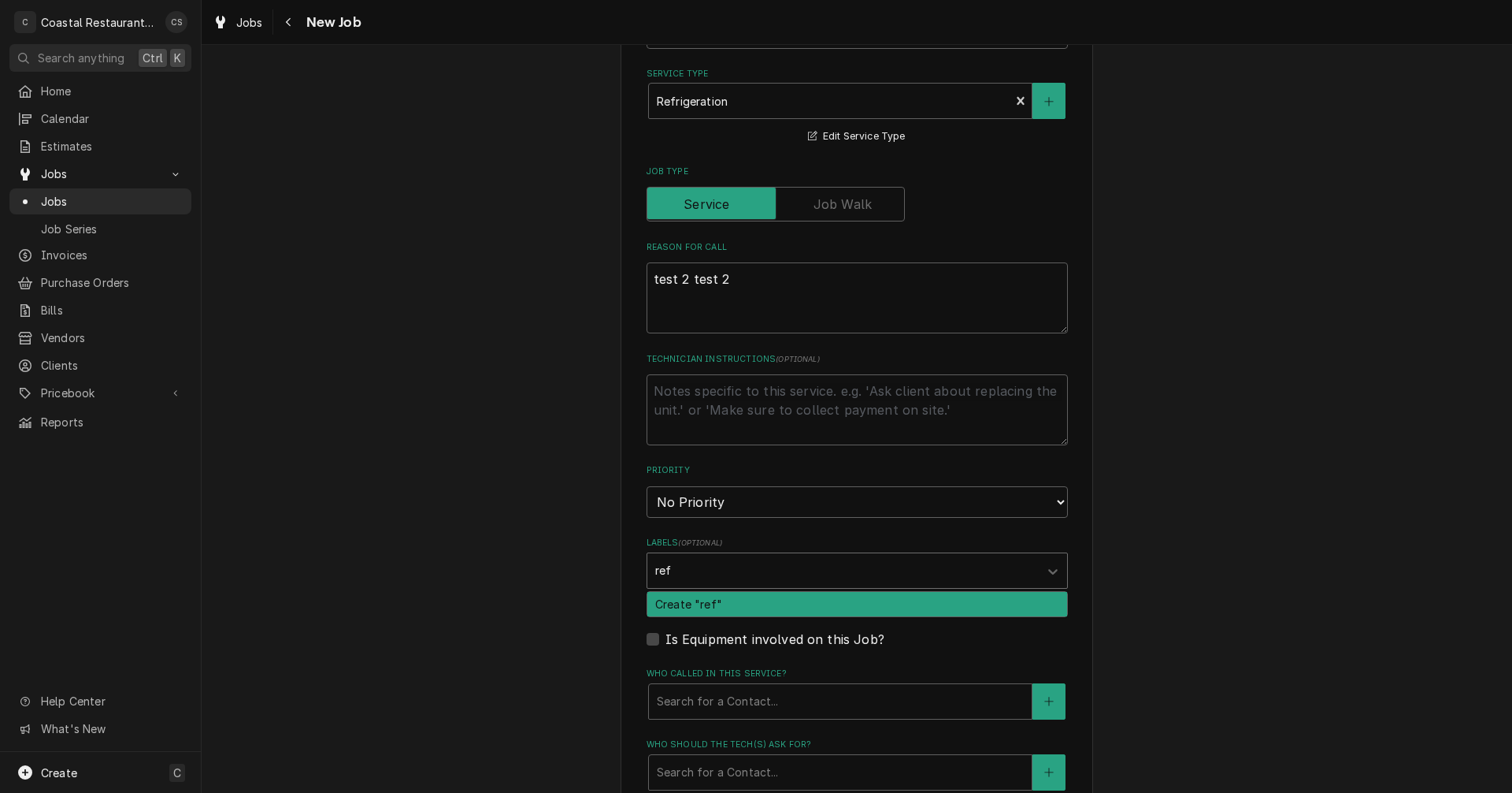
type input "re"
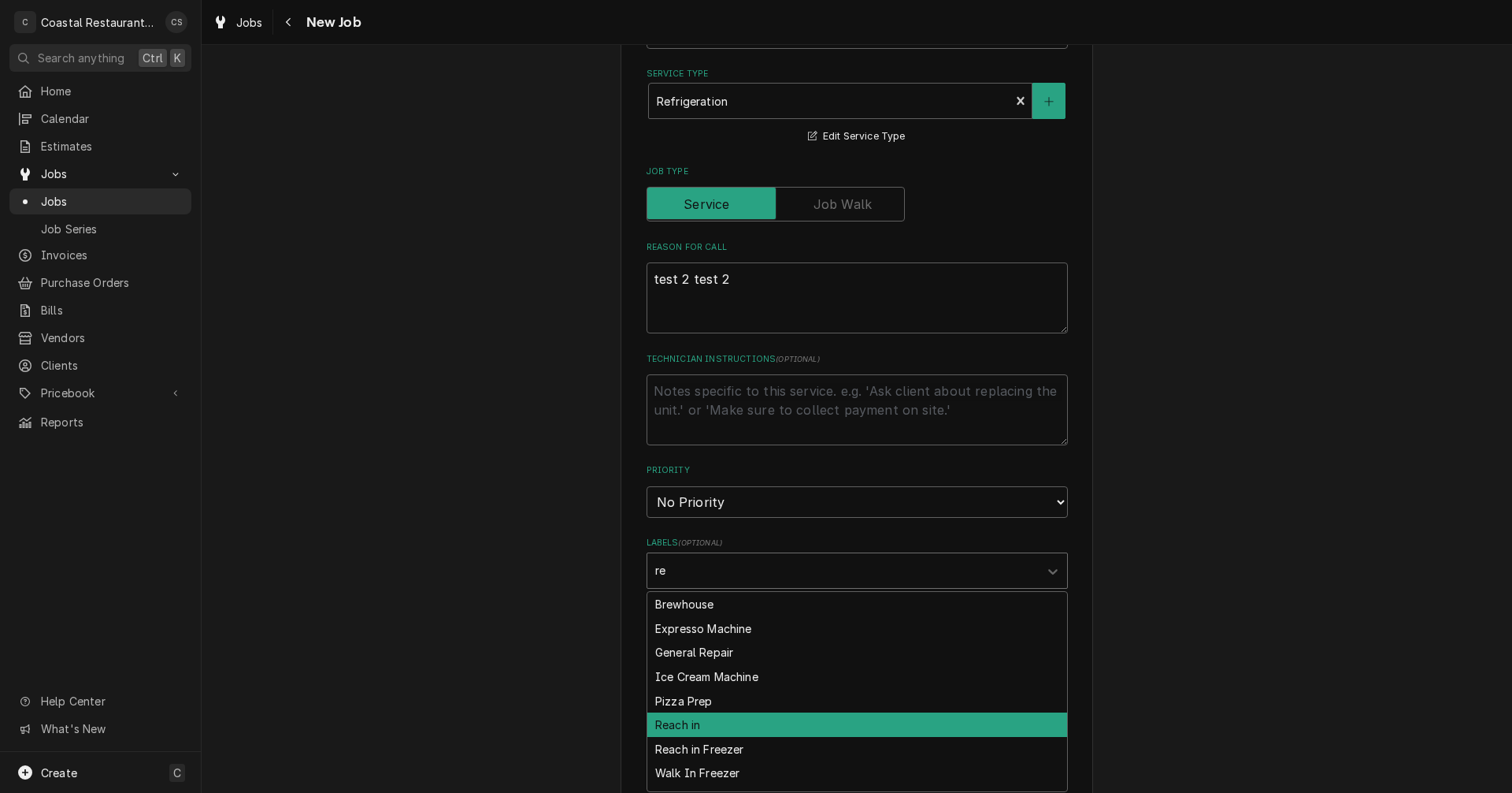
click at [698, 720] on div "Reach in" at bounding box center [857, 725] width 420 height 24
type textarea "x"
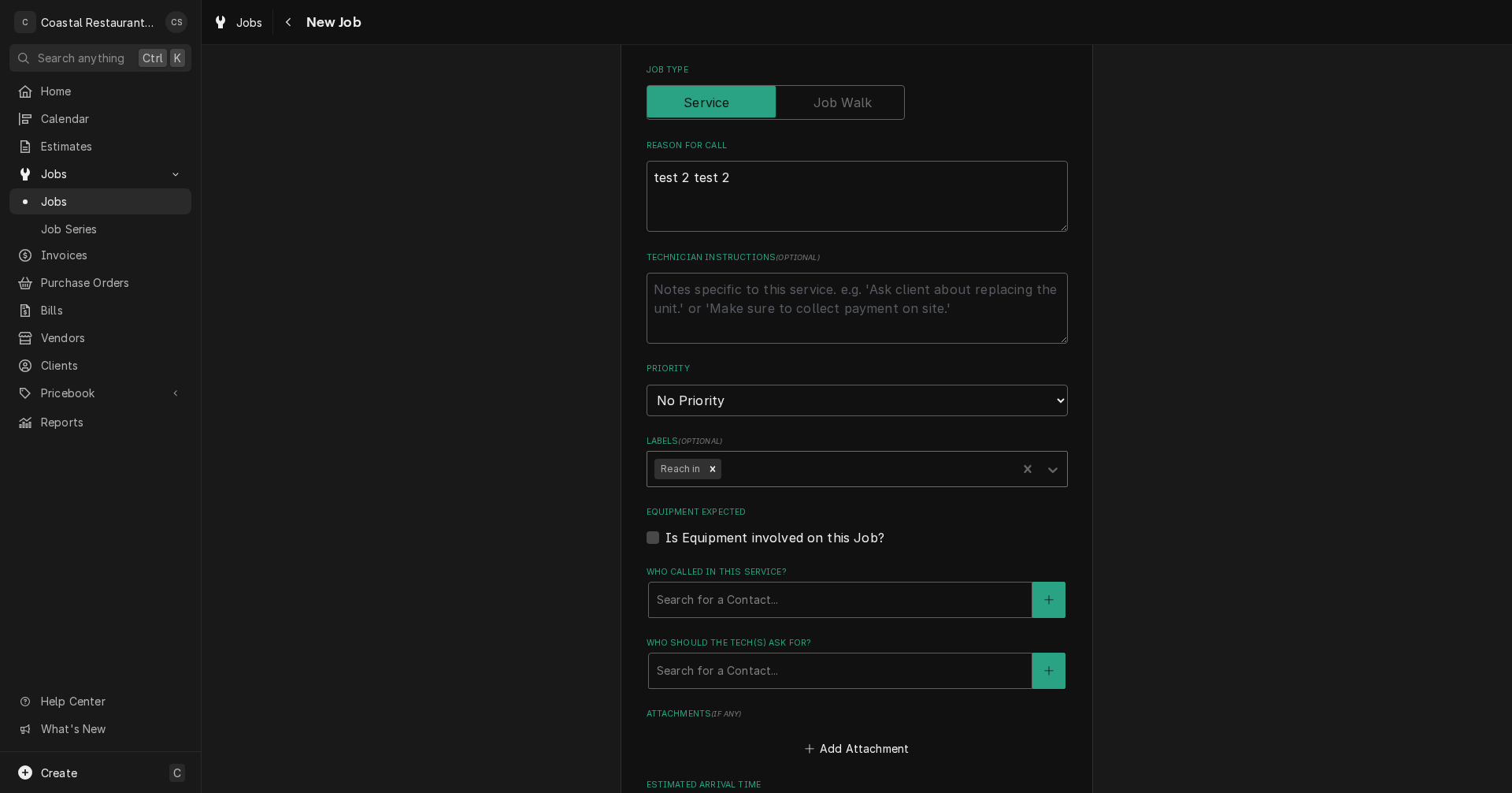
scroll to position [709, 0]
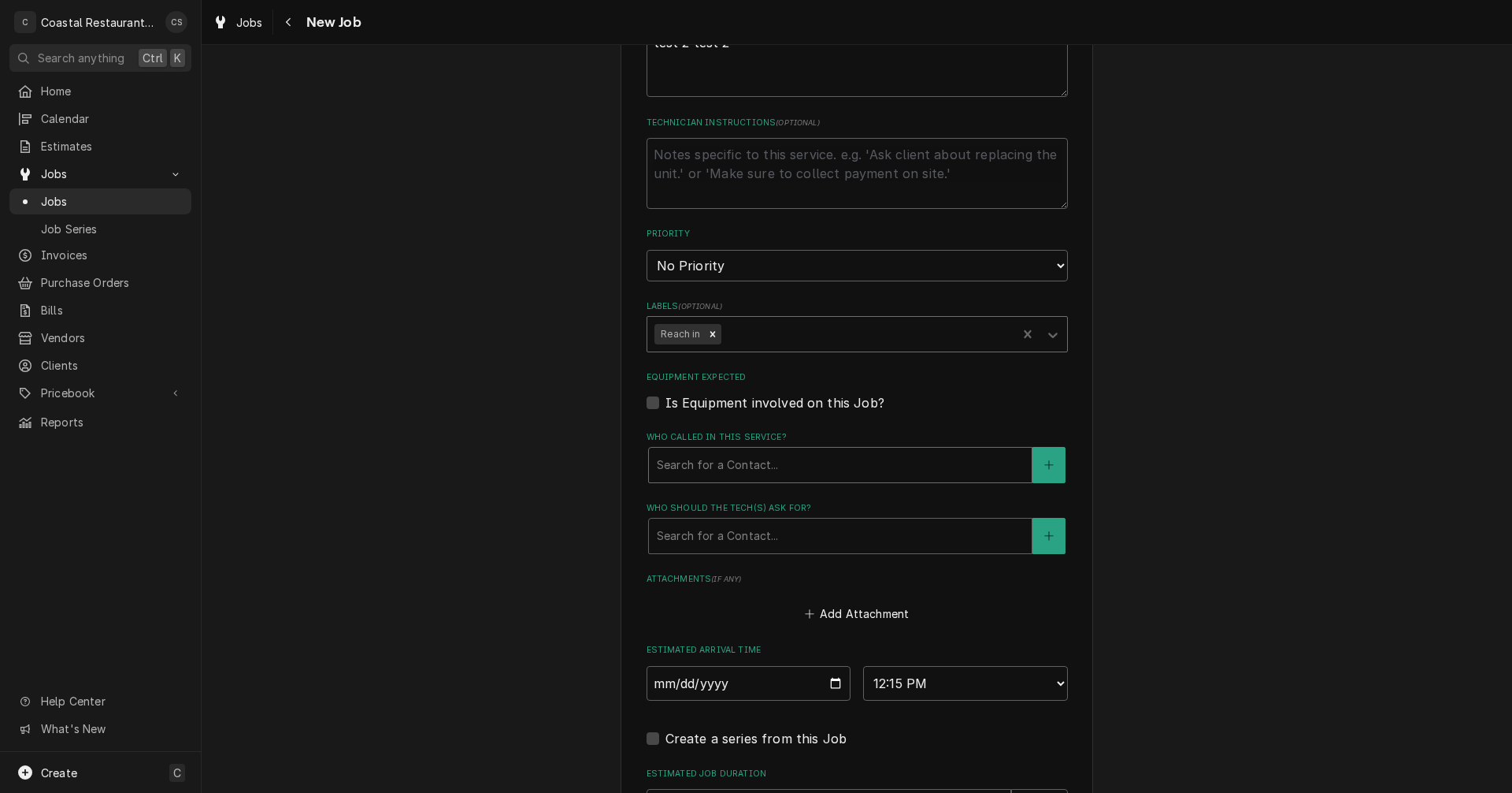
click at [679, 471] on div "Who called in this service?" at bounding box center [840, 464] width 367 height 28
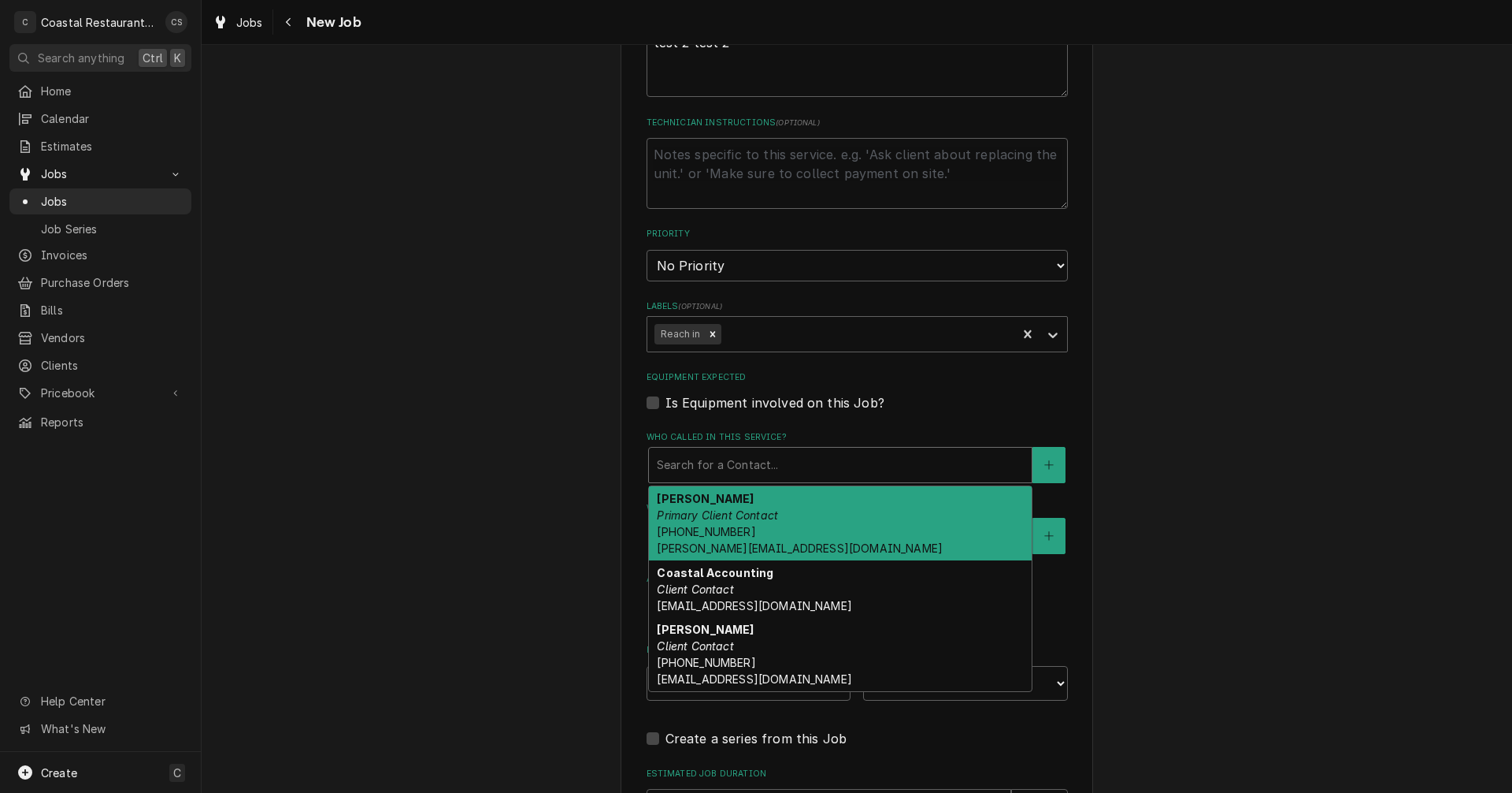
click at [683, 511] on em "Primary Client Contact" at bounding box center [717, 515] width 121 height 14
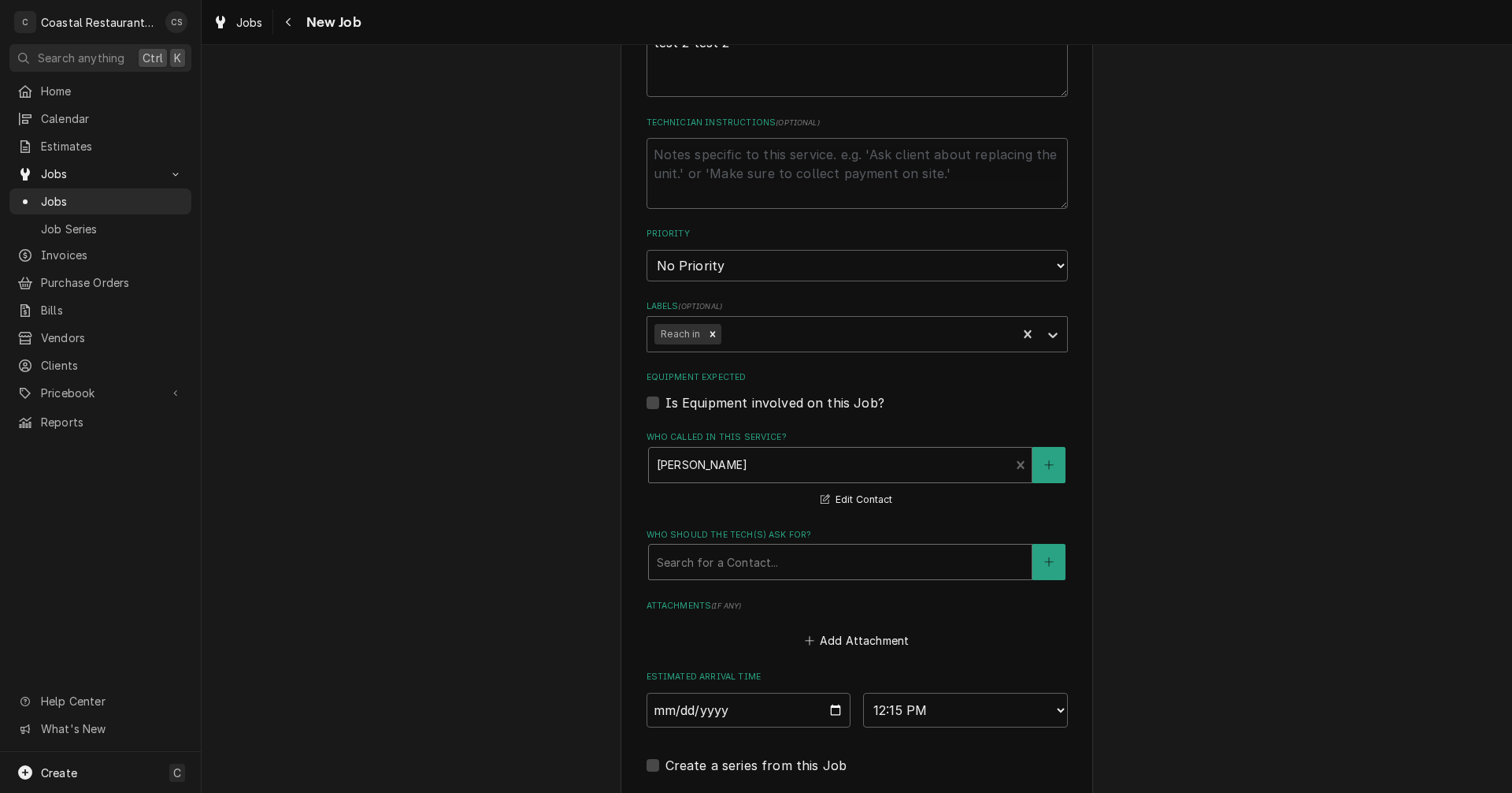
click at [699, 569] on div "Who should the tech(s) ask for?" at bounding box center [840, 562] width 367 height 28
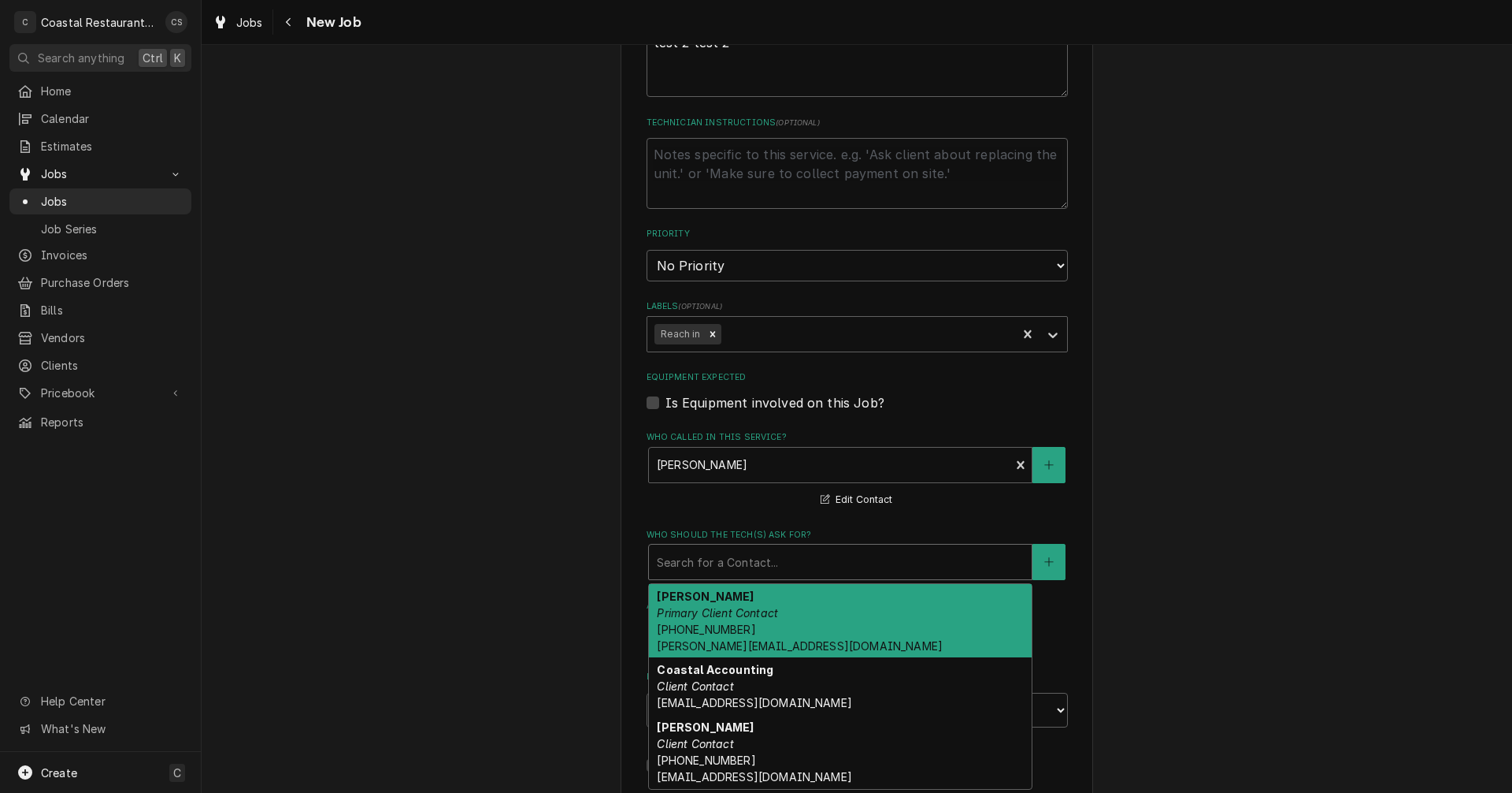
click at [697, 611] on em "Primary Client Contact" at bounding box center [717, 612] width 121 height 14
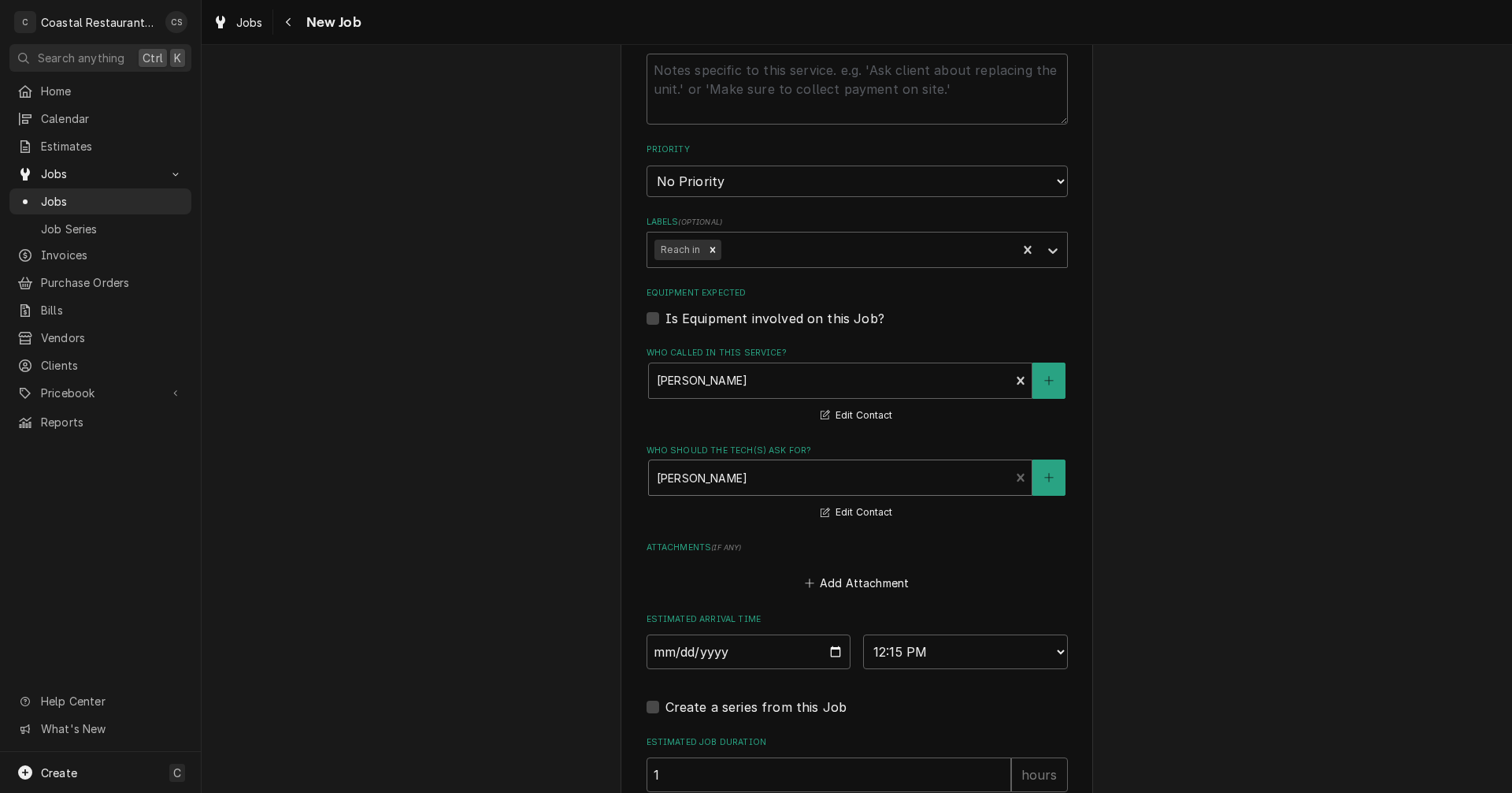
scroll to position [1000, 0]
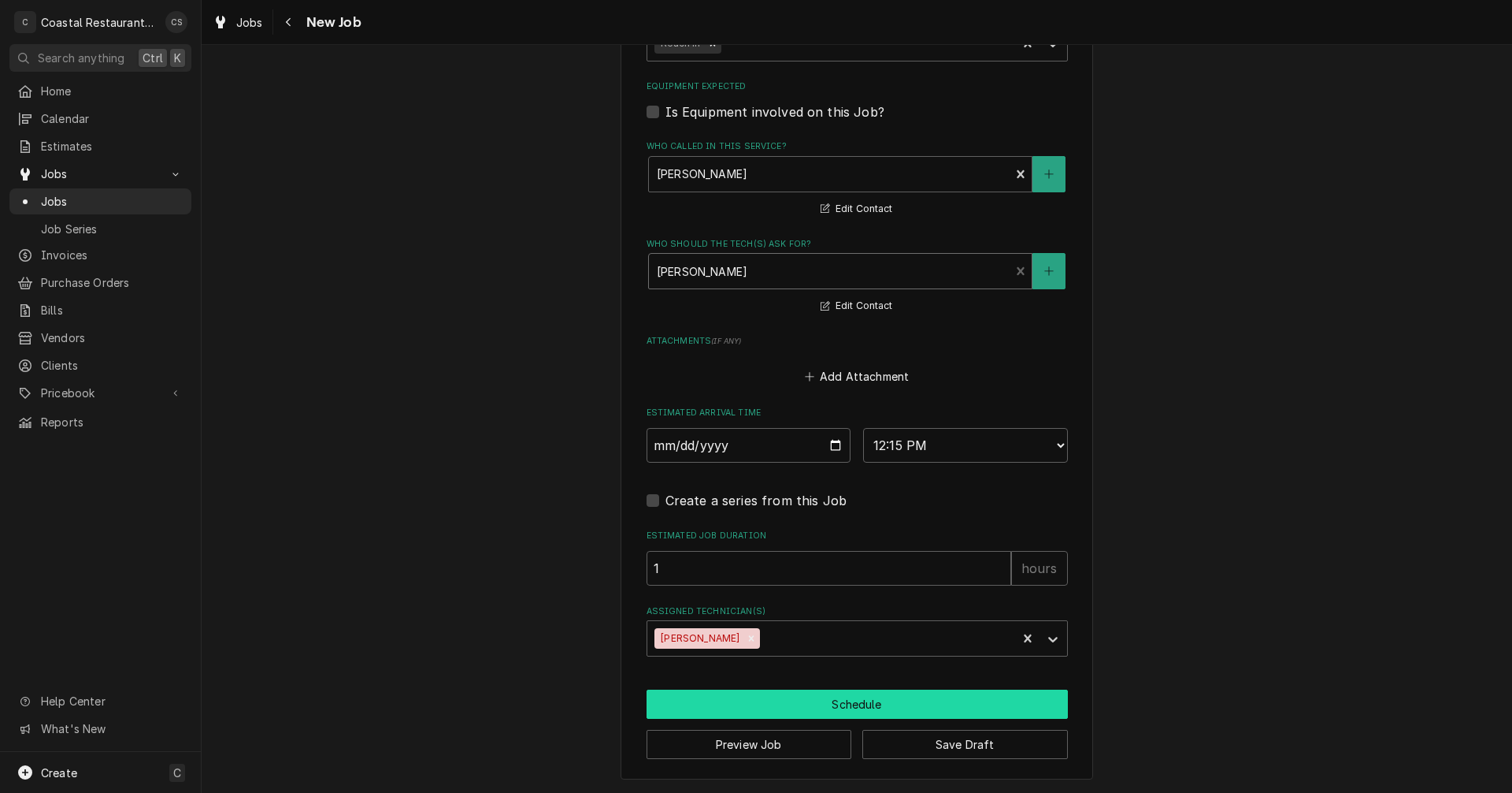
click at [825, 700] on button "Schedule" at bounding box center [857, 704] width 422 height 29
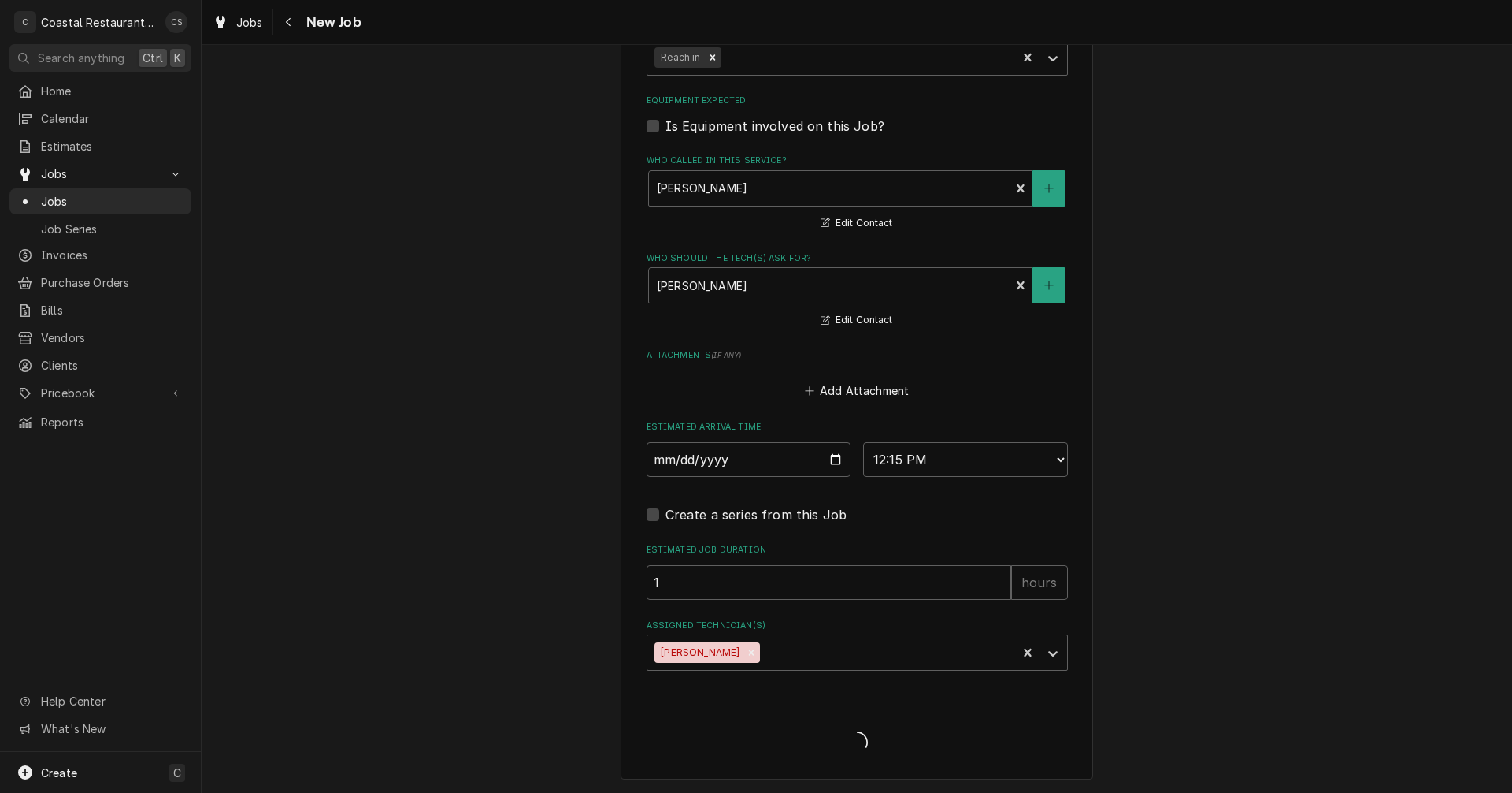
type textarea "x"
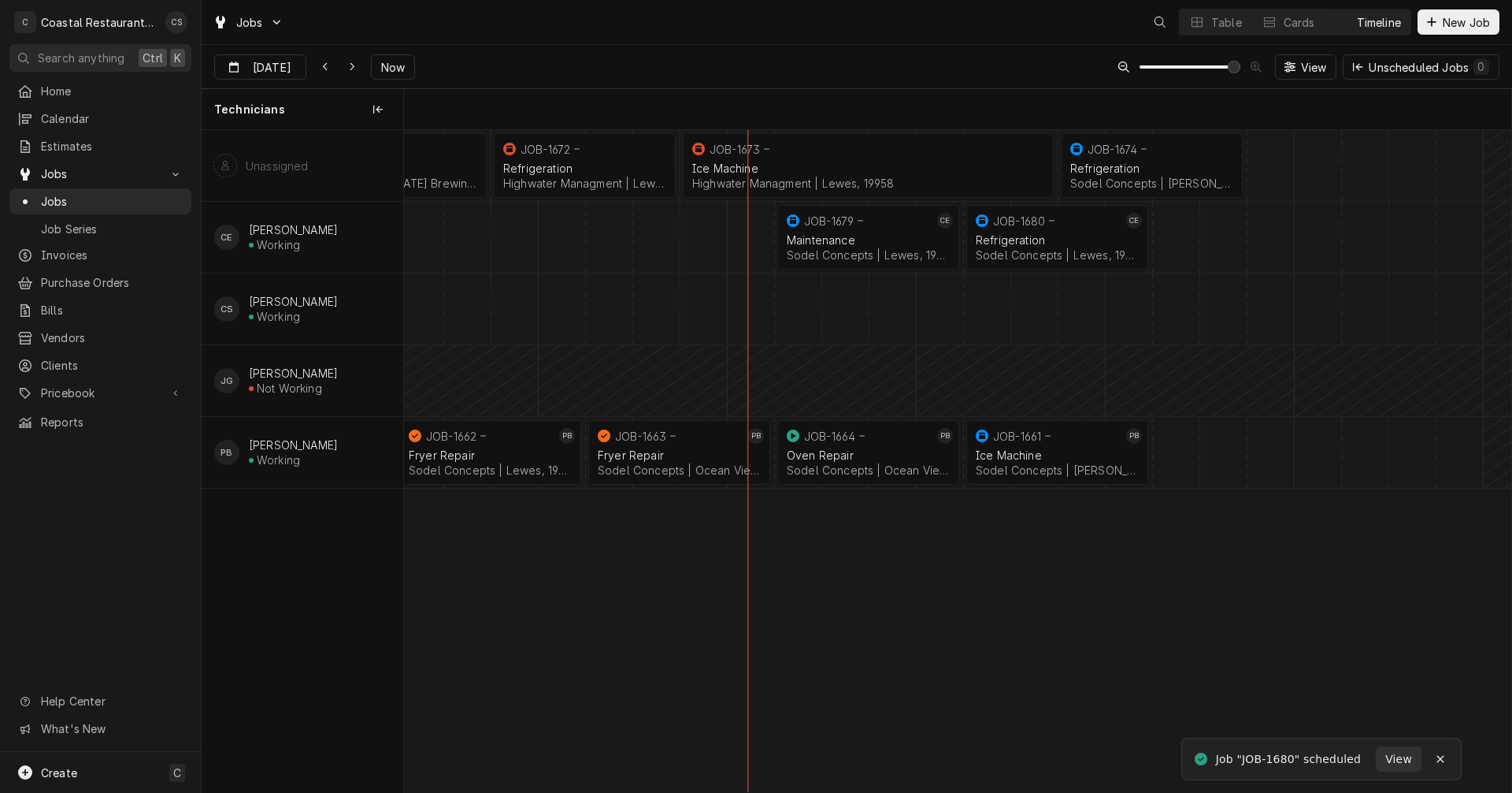
scroll to position [0, 21932]
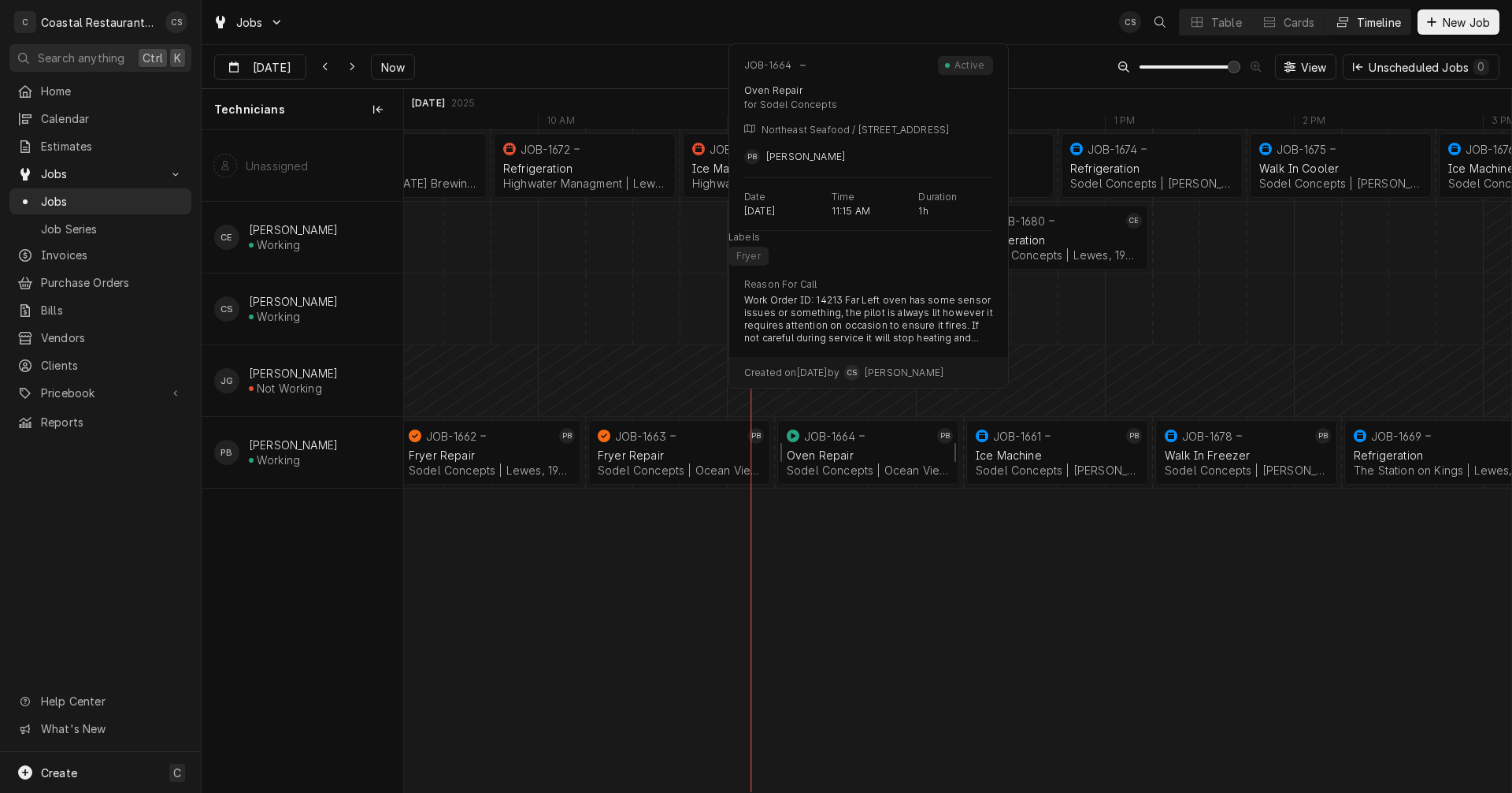
click at [883, 464] on div "Sodel Concepts | Ocean View, 19970" at bounding box center [868, 470] width 163 height 14
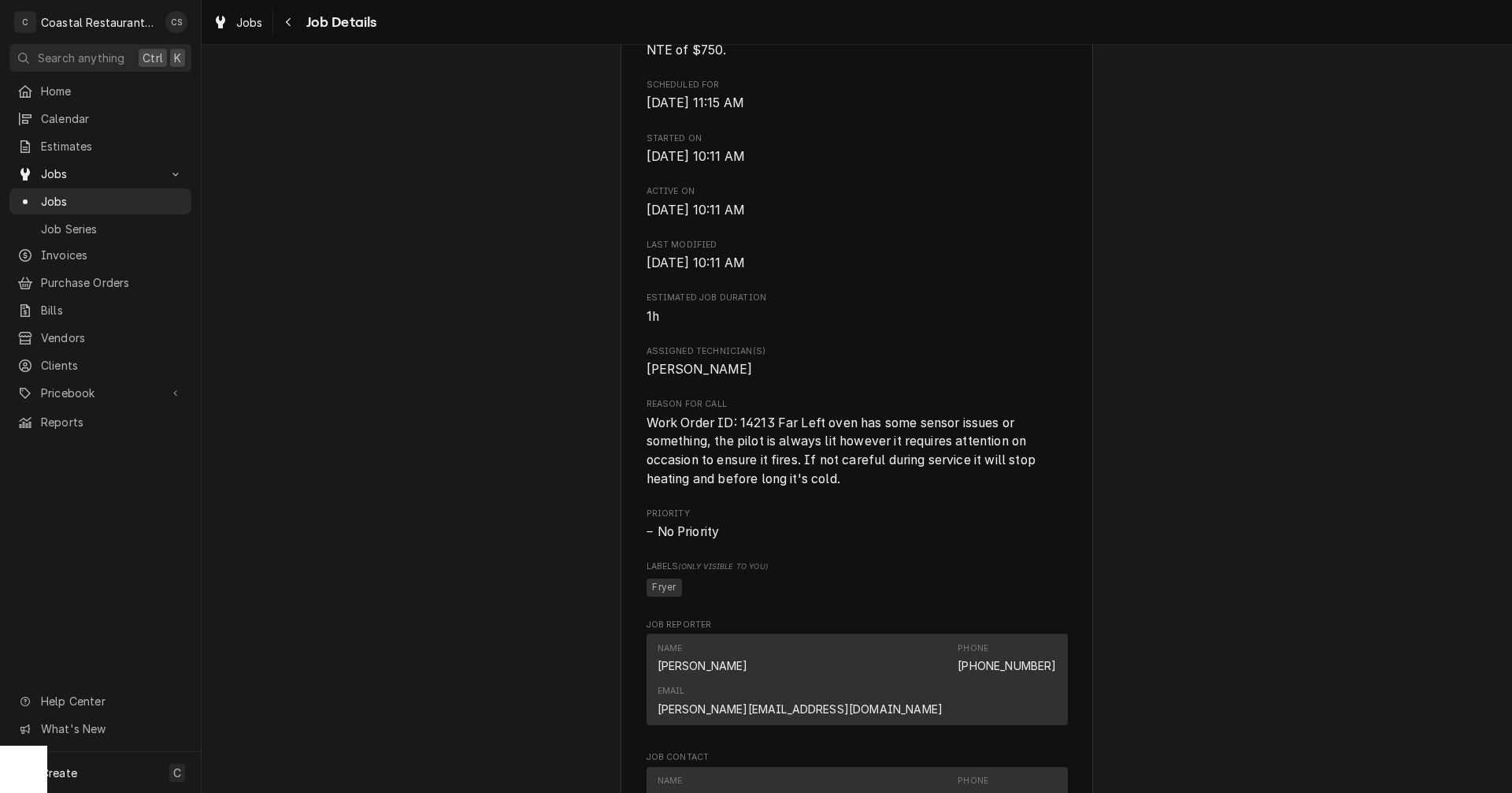
scroll to position [472, 0]
click at [74, 169] on span "Jobs" at bounding box center [100, 174] width 119 height 17
click at [63, 166] on span "Jobs" at bounding box center [100, 174] width 119 height 17
click at [62, 193] on span "Jobs" at bounding box center [112, 201] width 143 height 17
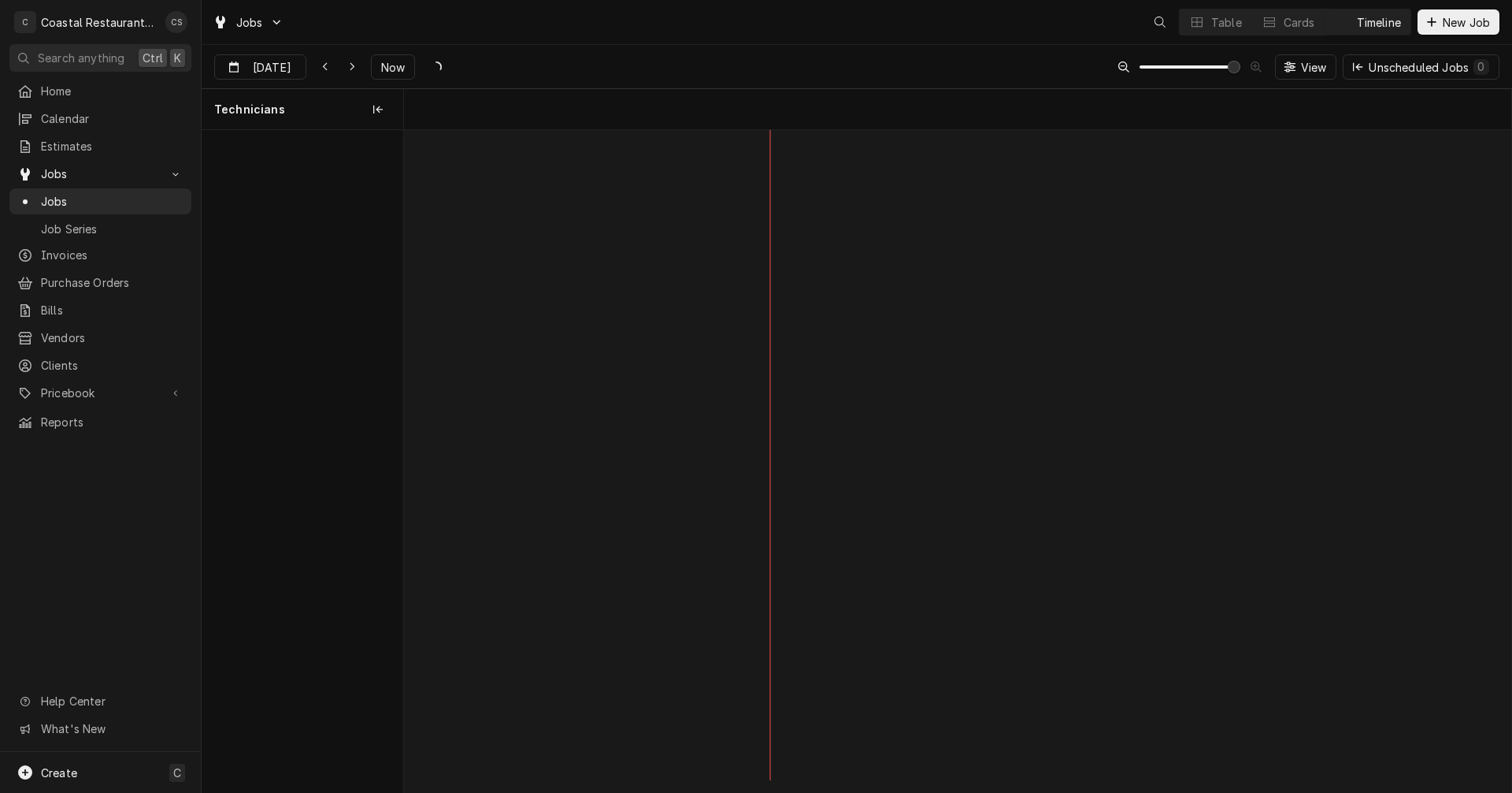
scroll to position [0, 21979]
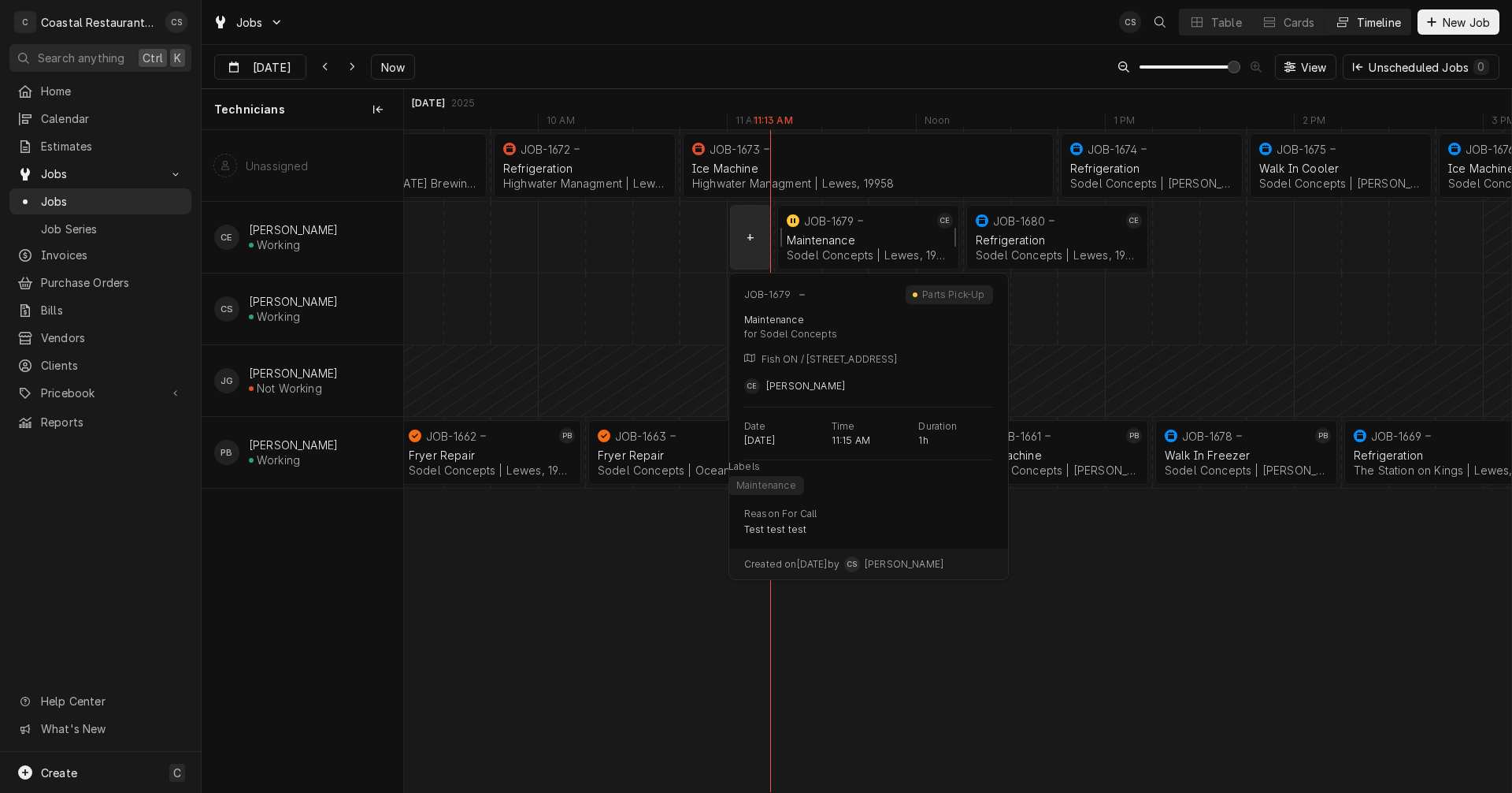
click at [845, 225] on div "JOB-1679" at bounding box center [829, 221] width 50 height 14
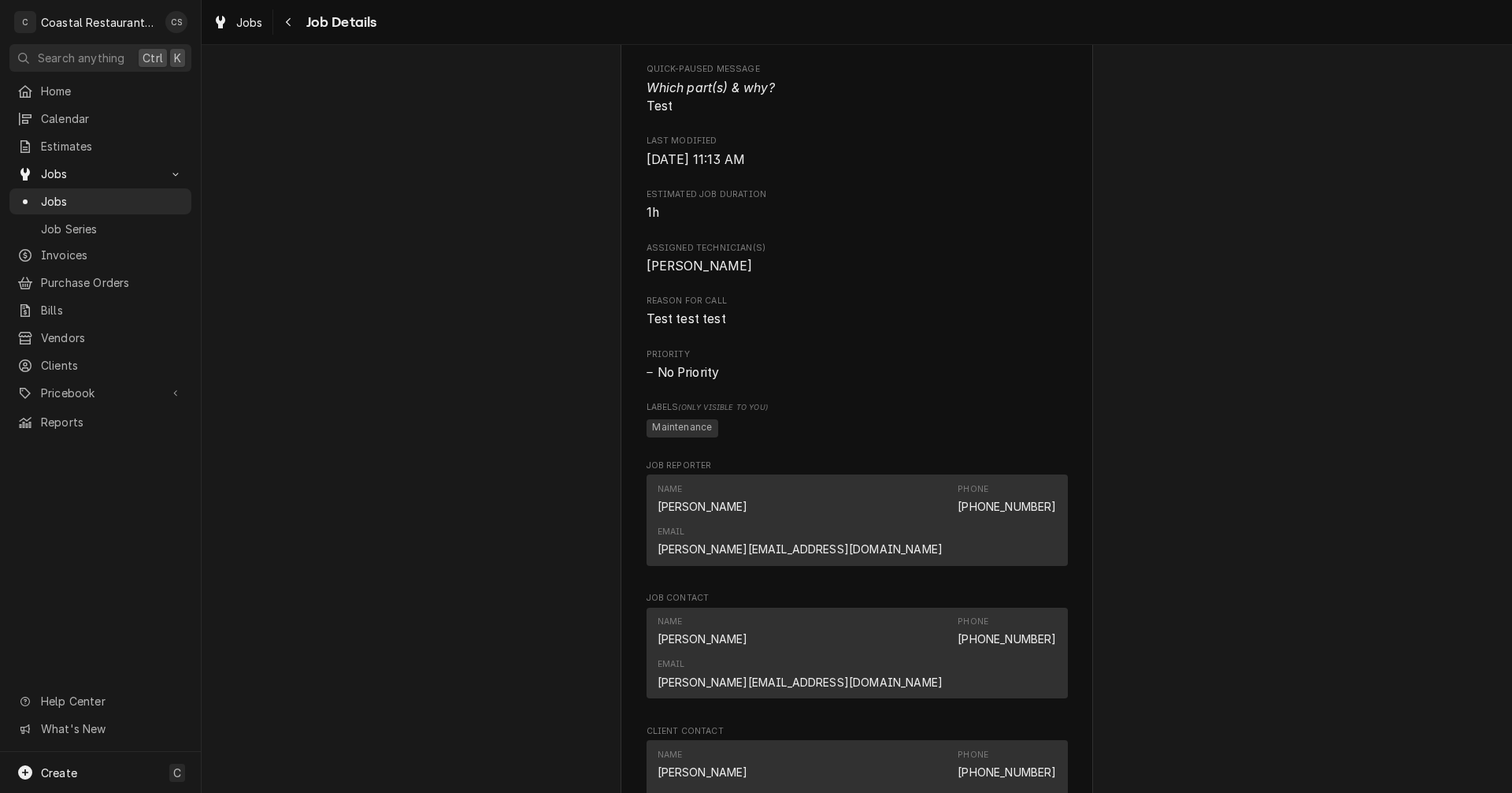
scroll to position [508, 0]
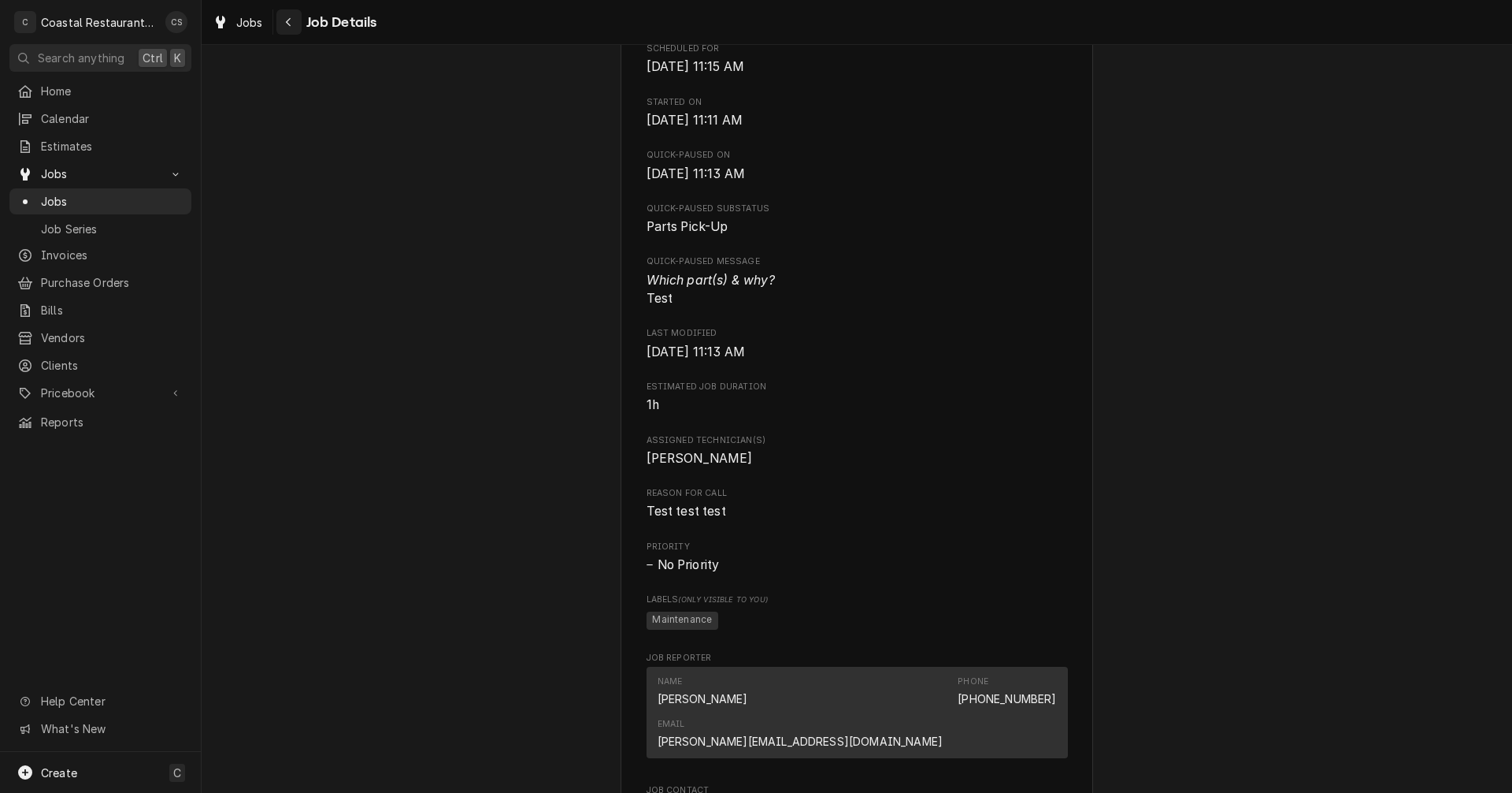
click at [291, 25] on icon "Navigate back" at bounding box center [288, 22] width 7 height 11
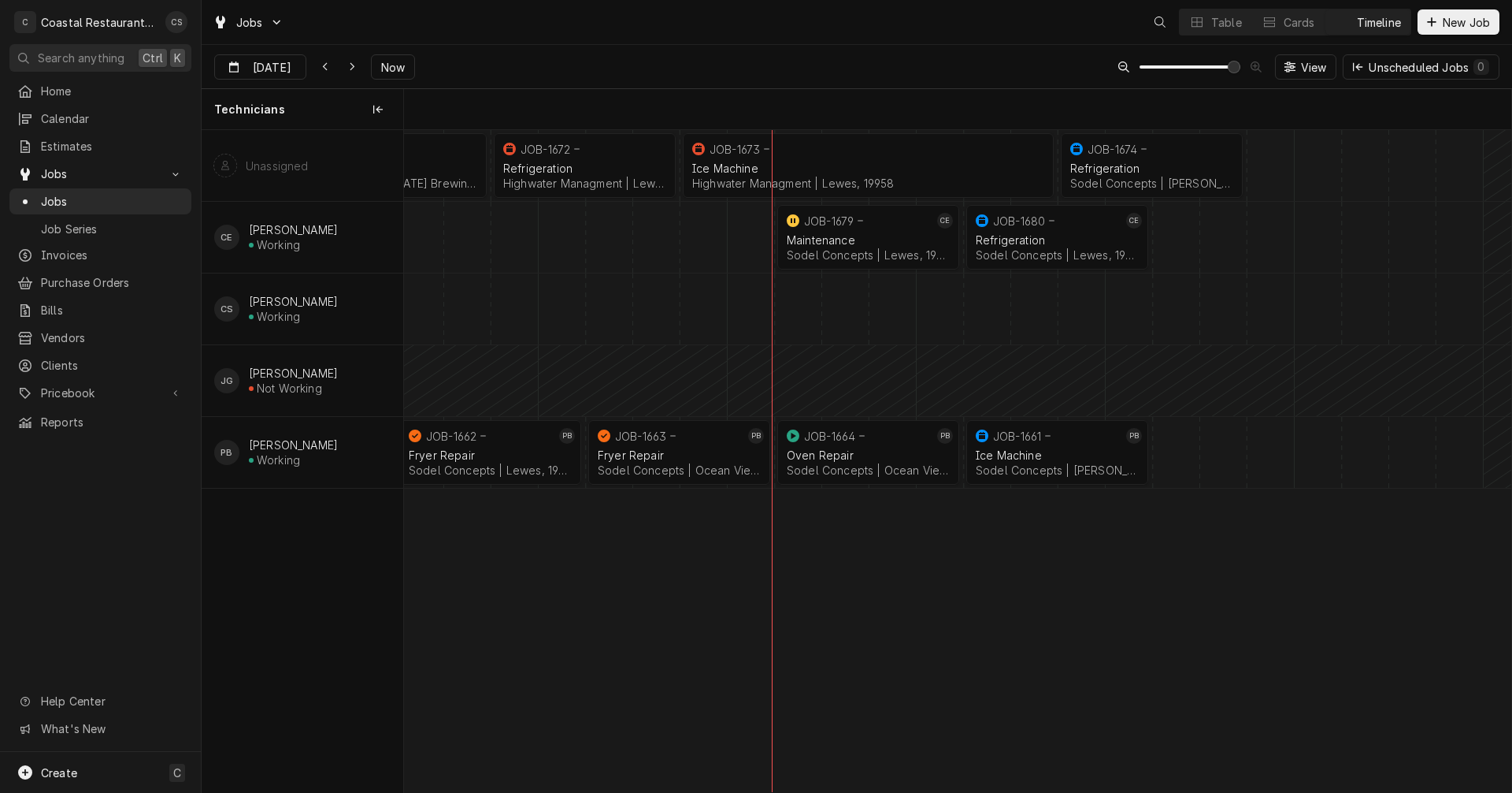
scroll to position [0, 21979]
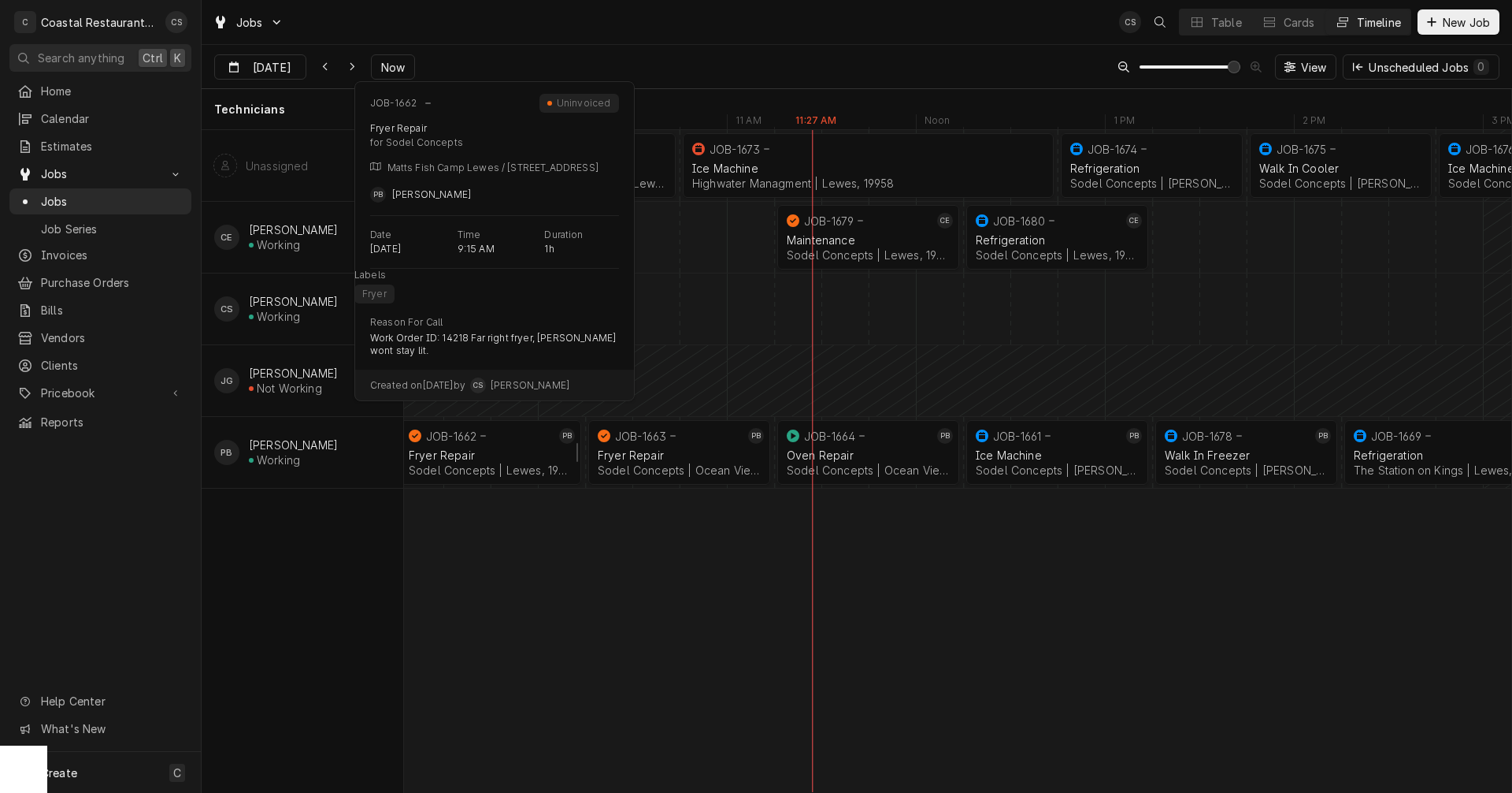
click at [478, 453] on div "Fryer Repair" at bounding box center [490, 455] width 163 height 14
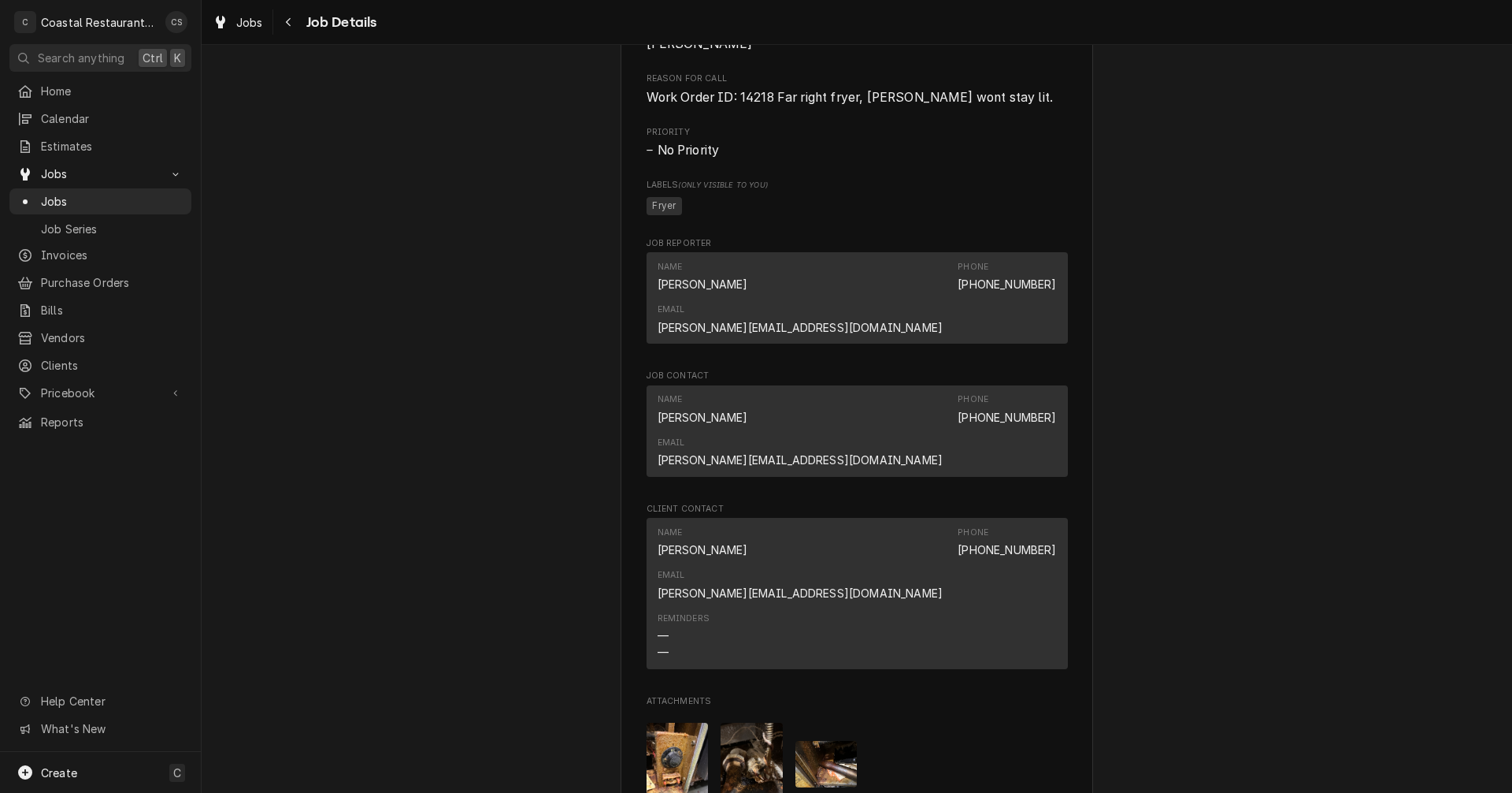
scroll to position [946, 0]
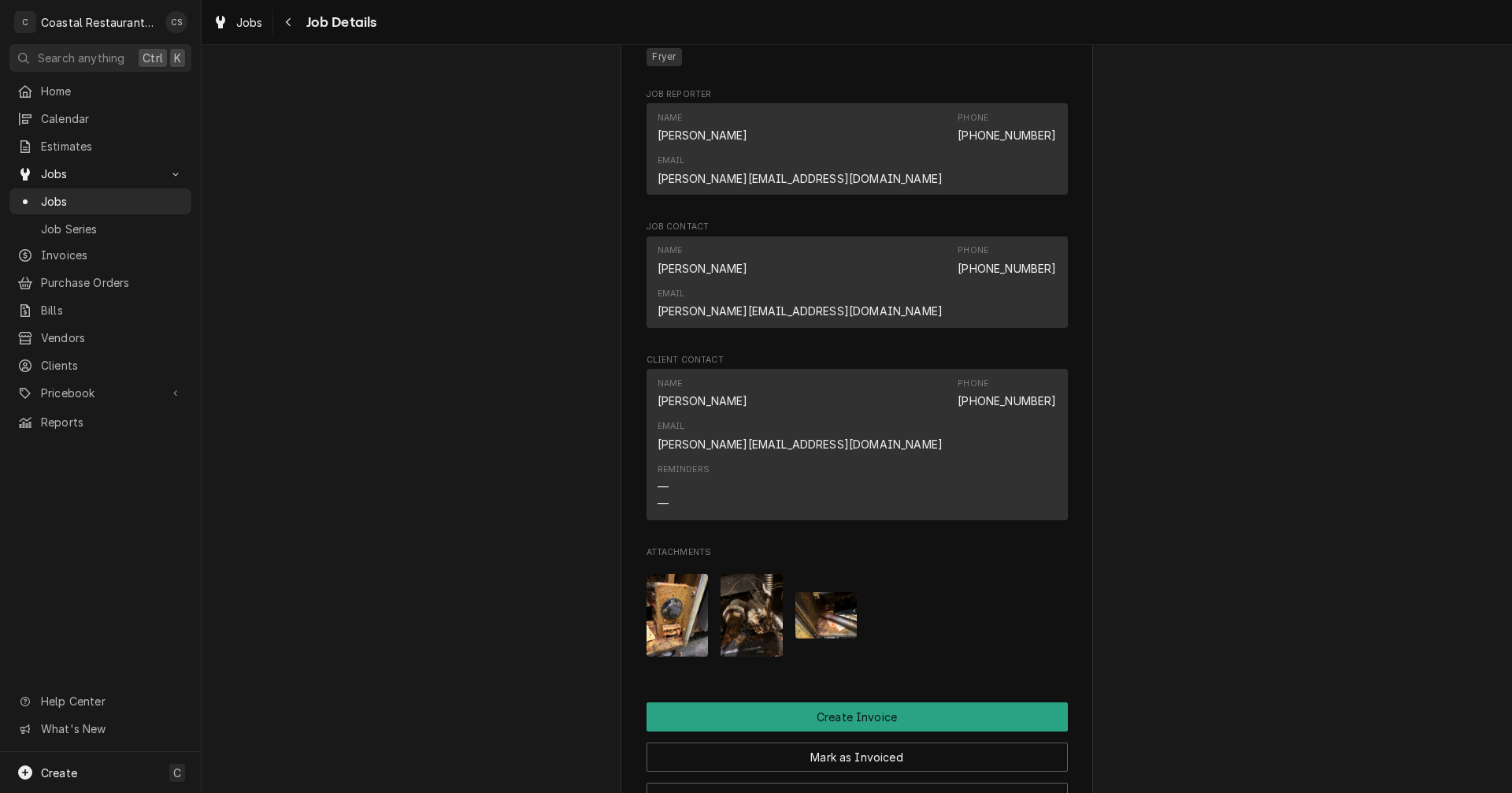
click at [669, 574] on img "Attachments" at bounding box center [677, 615] width 62 height 83
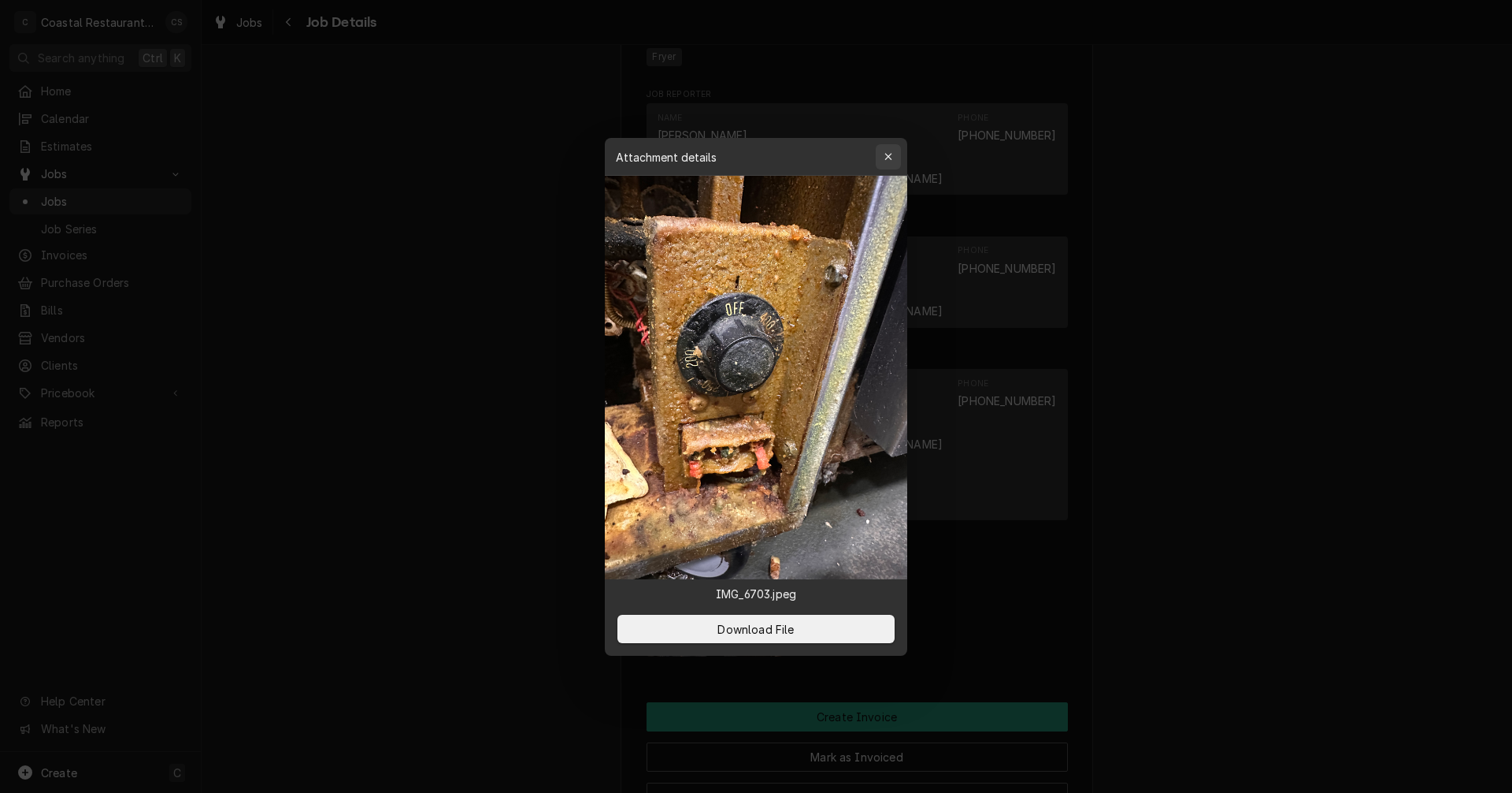
click at [891, 153] on icon "button" at bounding box center [887, 156] width 7 height 7
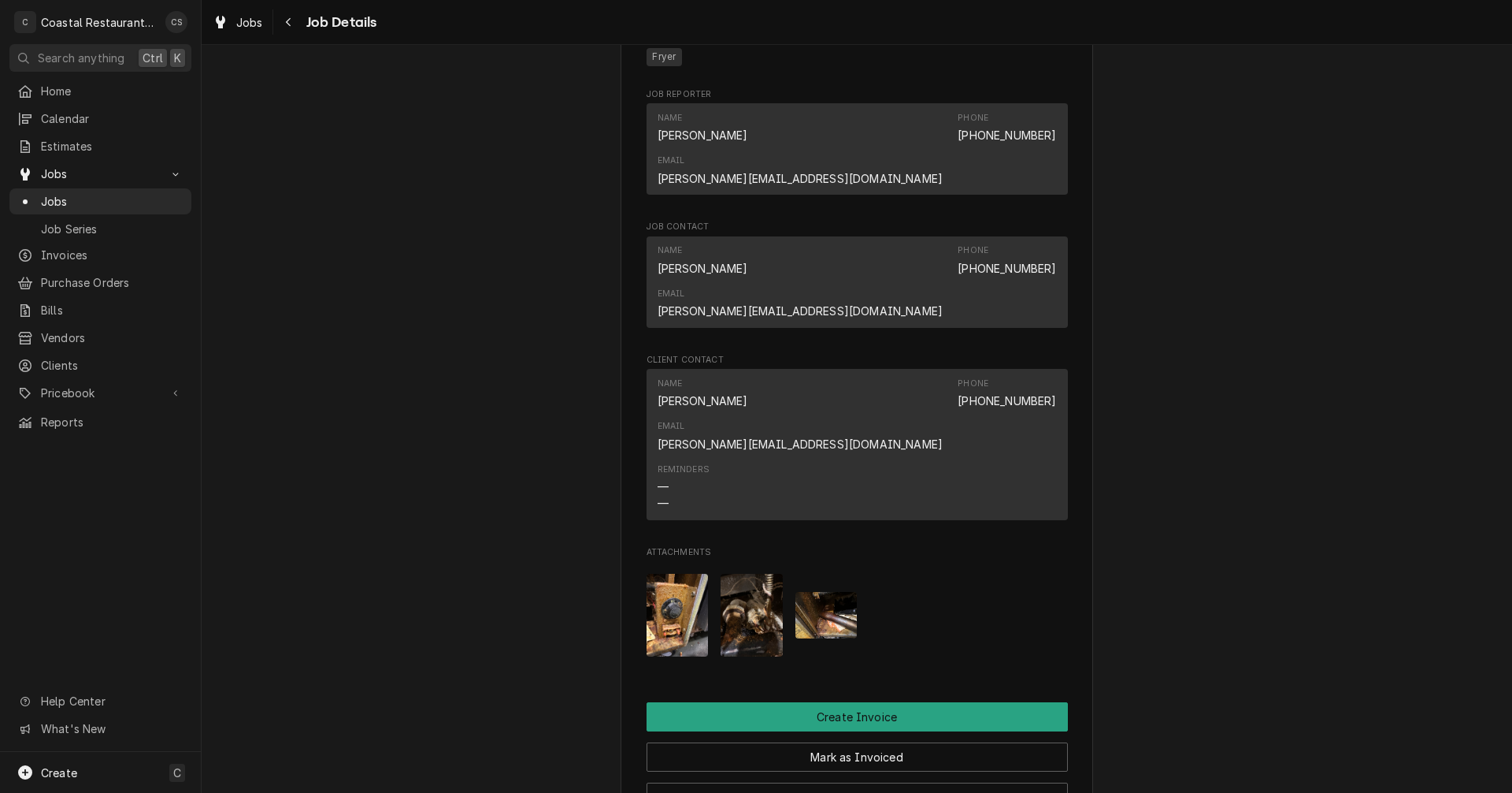
click at [734, 574] on img "Attachments" at bounding box center [751, 615] width 62 height 83
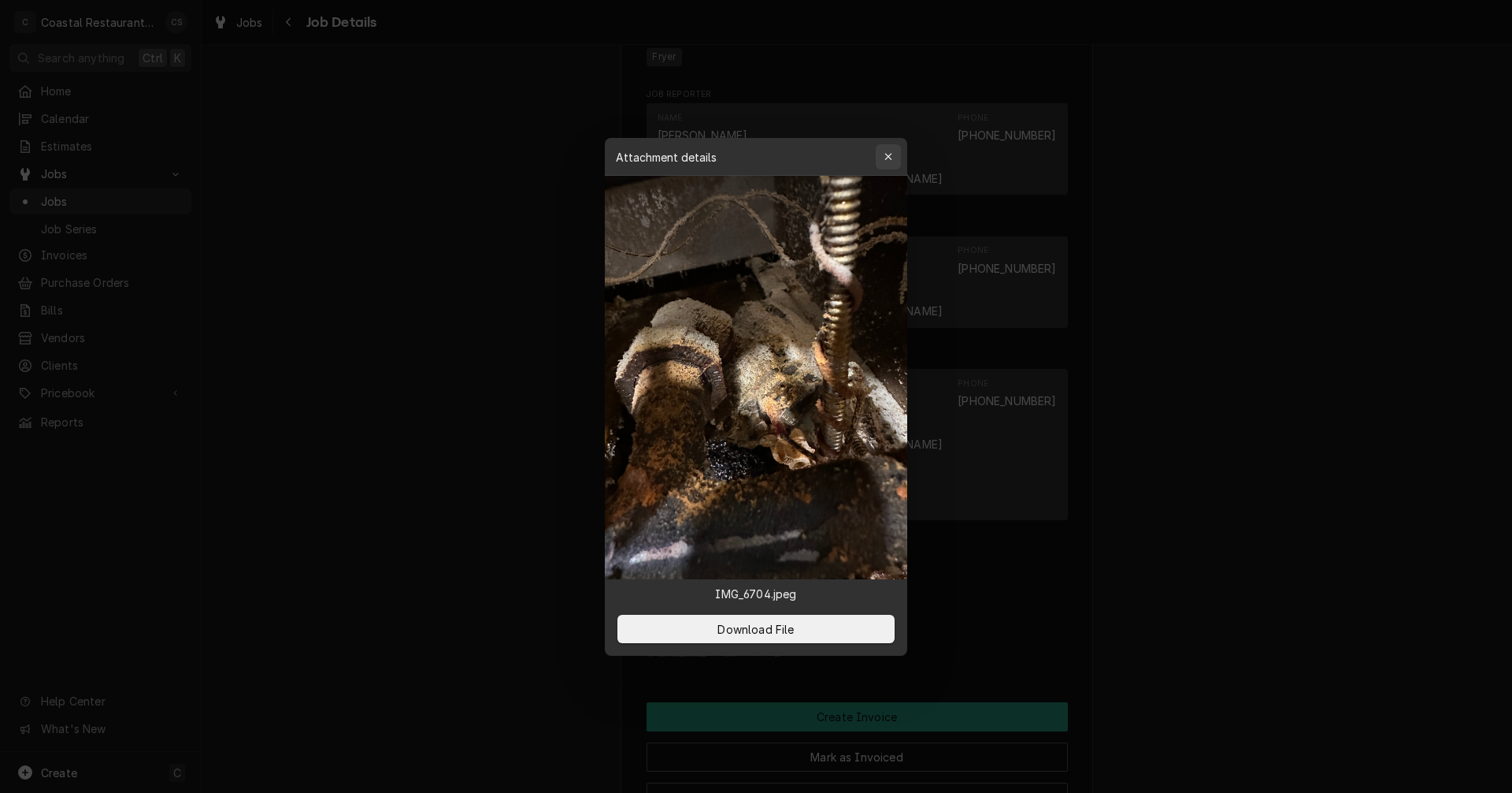
click at [886, 154] on icon "button" at bounding box center [888, 157] width 9 height 11
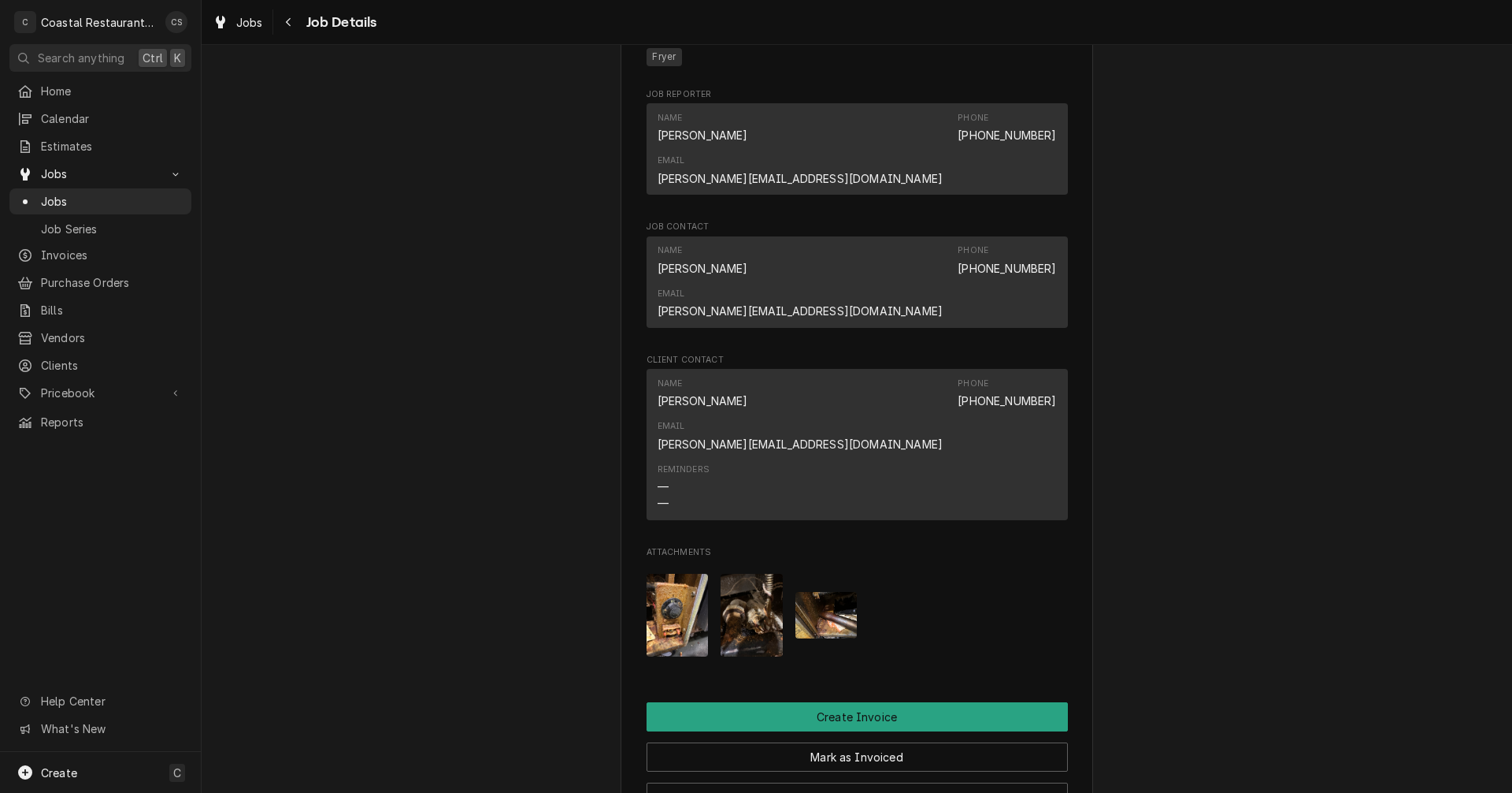
click at [824, 592] on img "Attachments" at bounding box center [826, 615] width 62 height 47
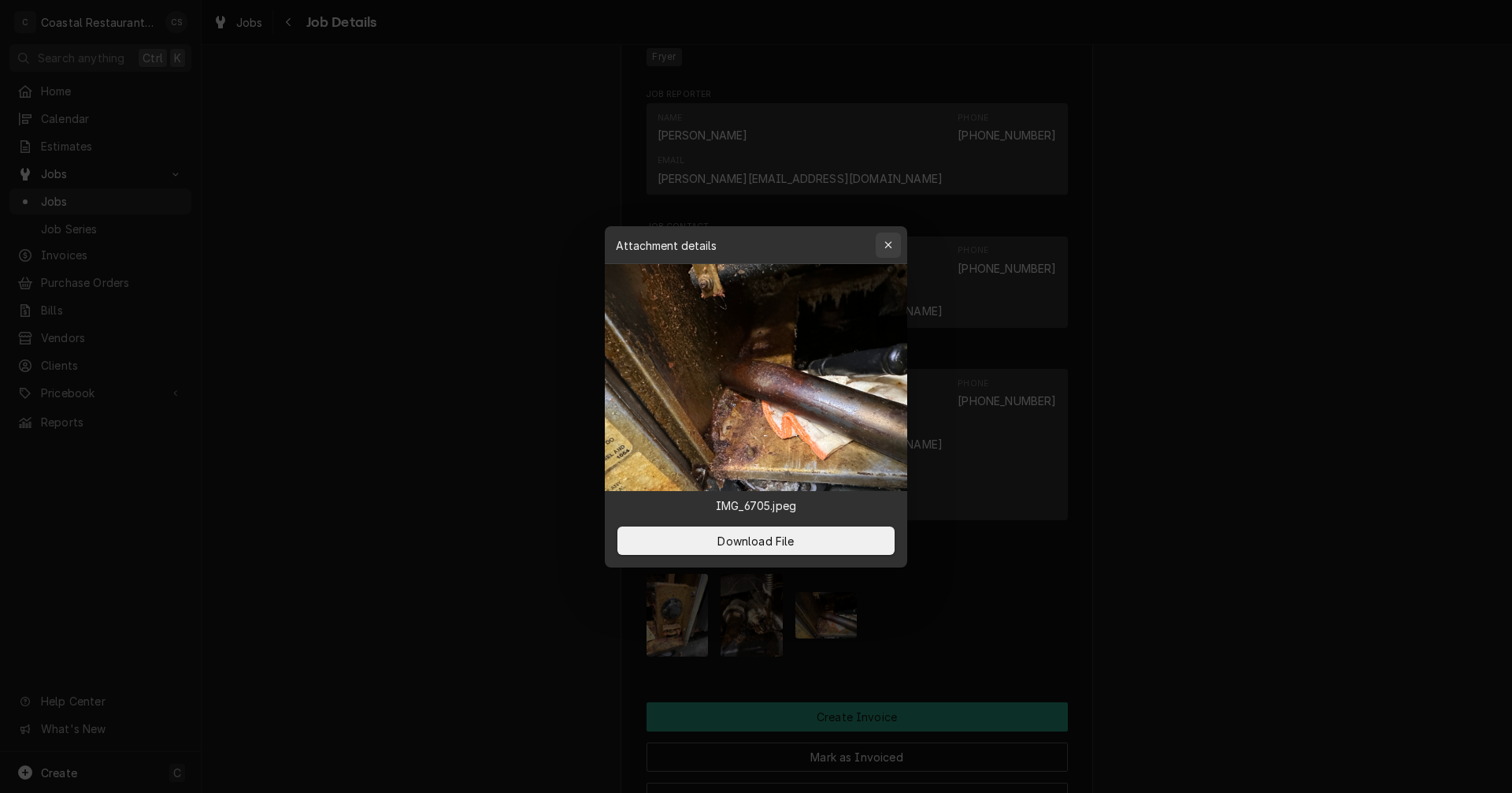
click at [888, 243] on icon "button" at bounding box center [888, 245] width 9 height 11
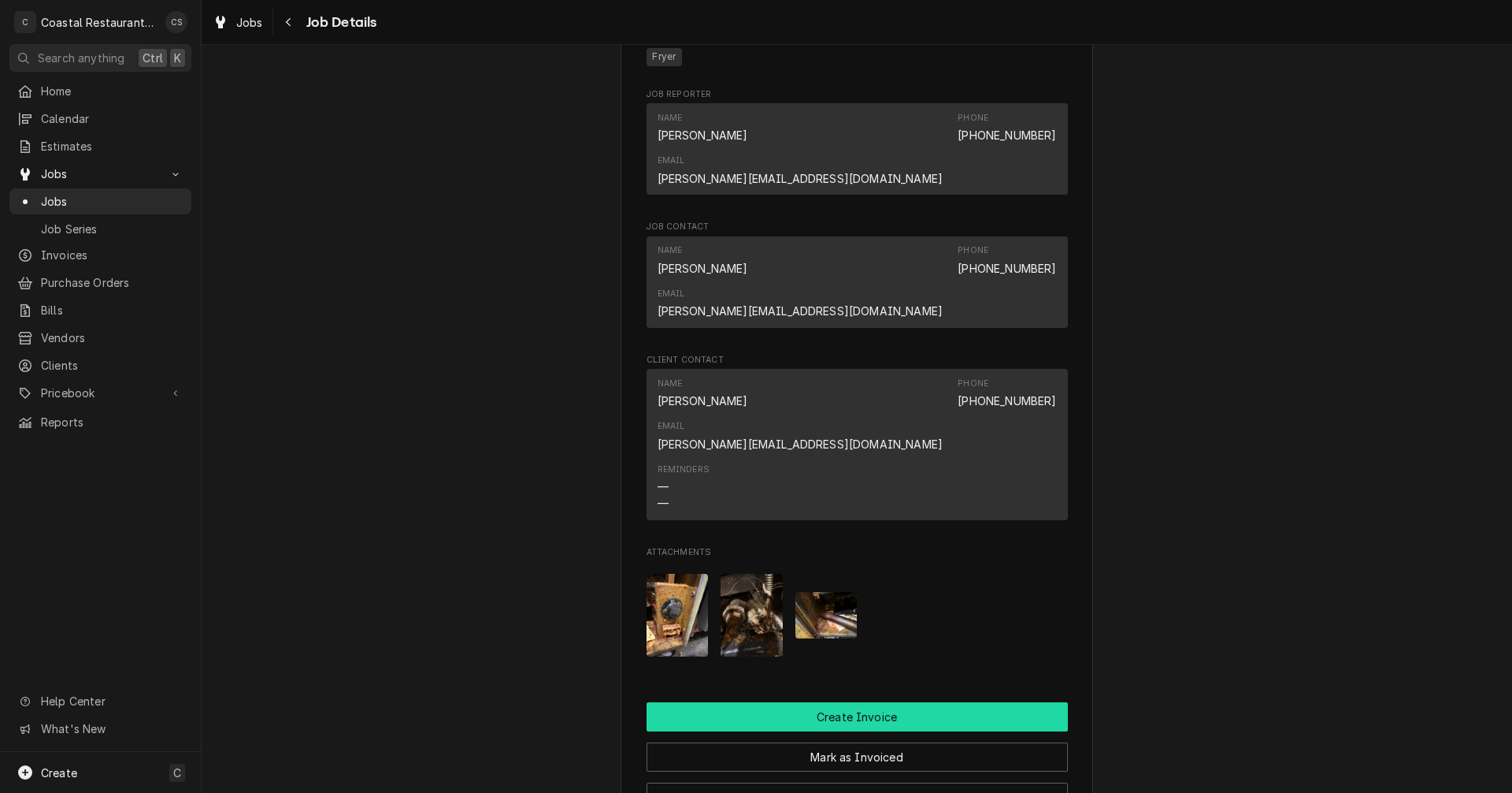
click at [836, 702] on button "Create Invoice" at bounding box center [857, 717] width 422 height 29
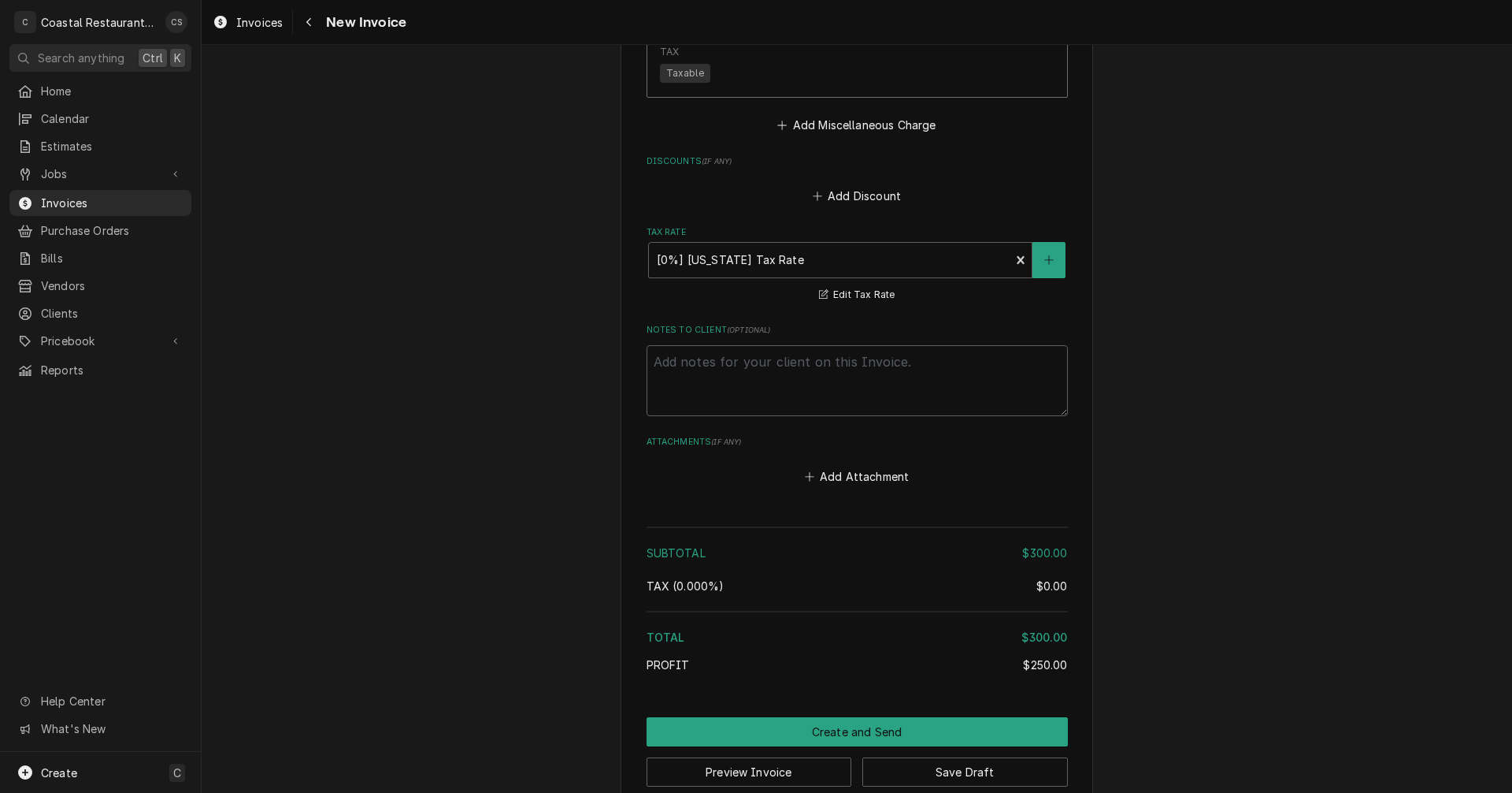
scroll to position [2023, 0]
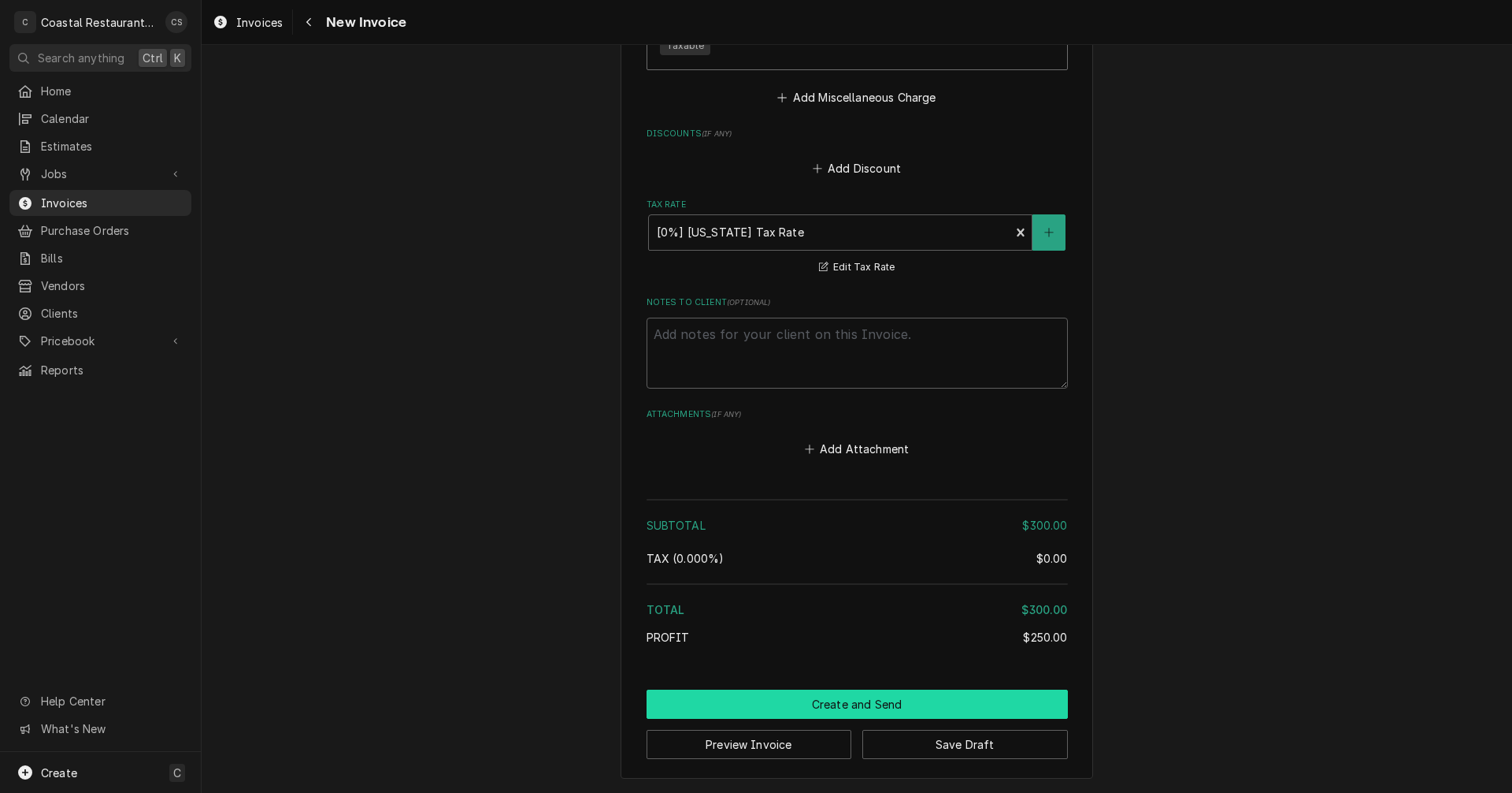
click at [874, 706] on button "Create and Send" at bounding box center [857, 704] width 422 height 29
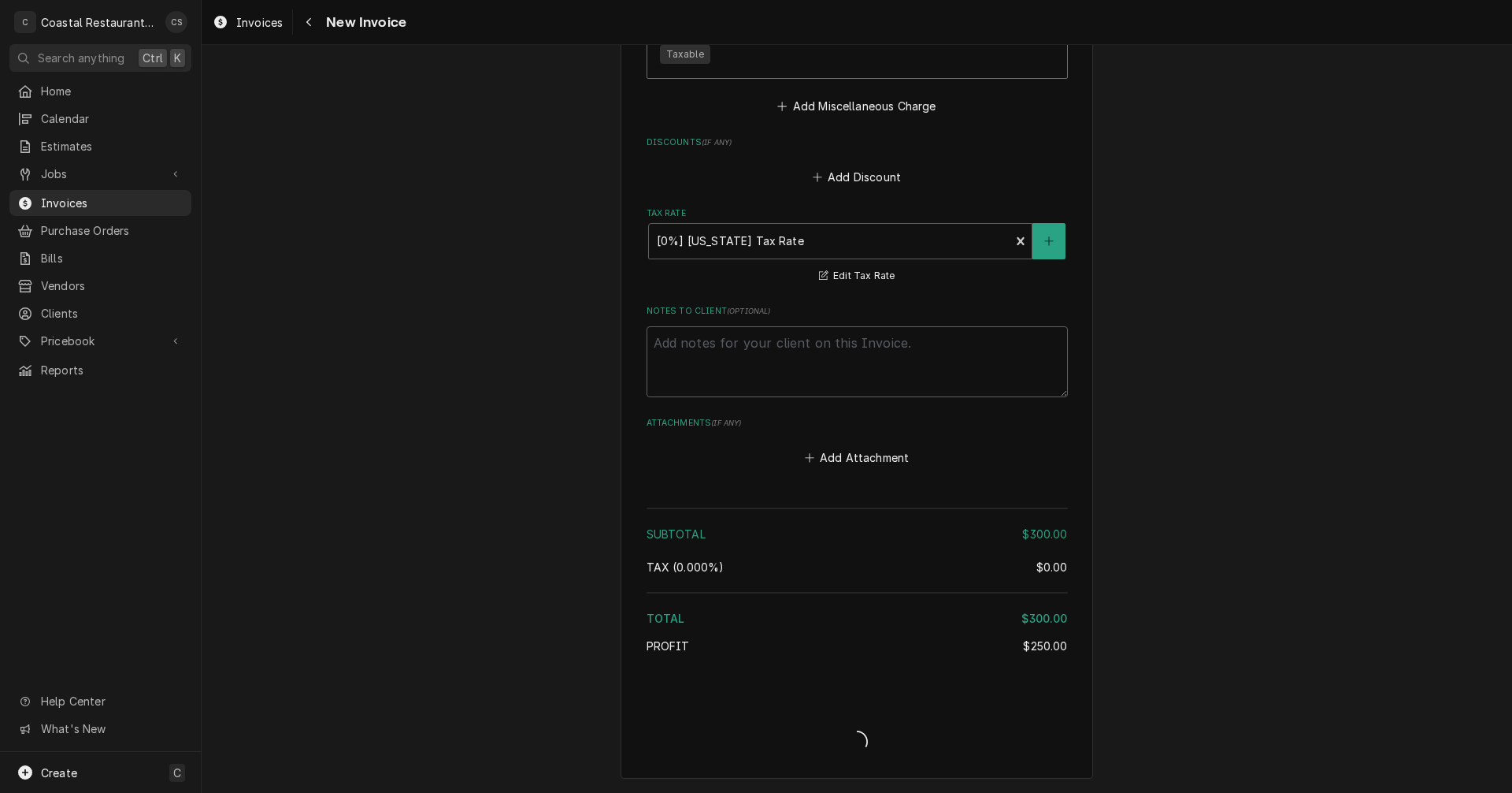
type textarea "x"
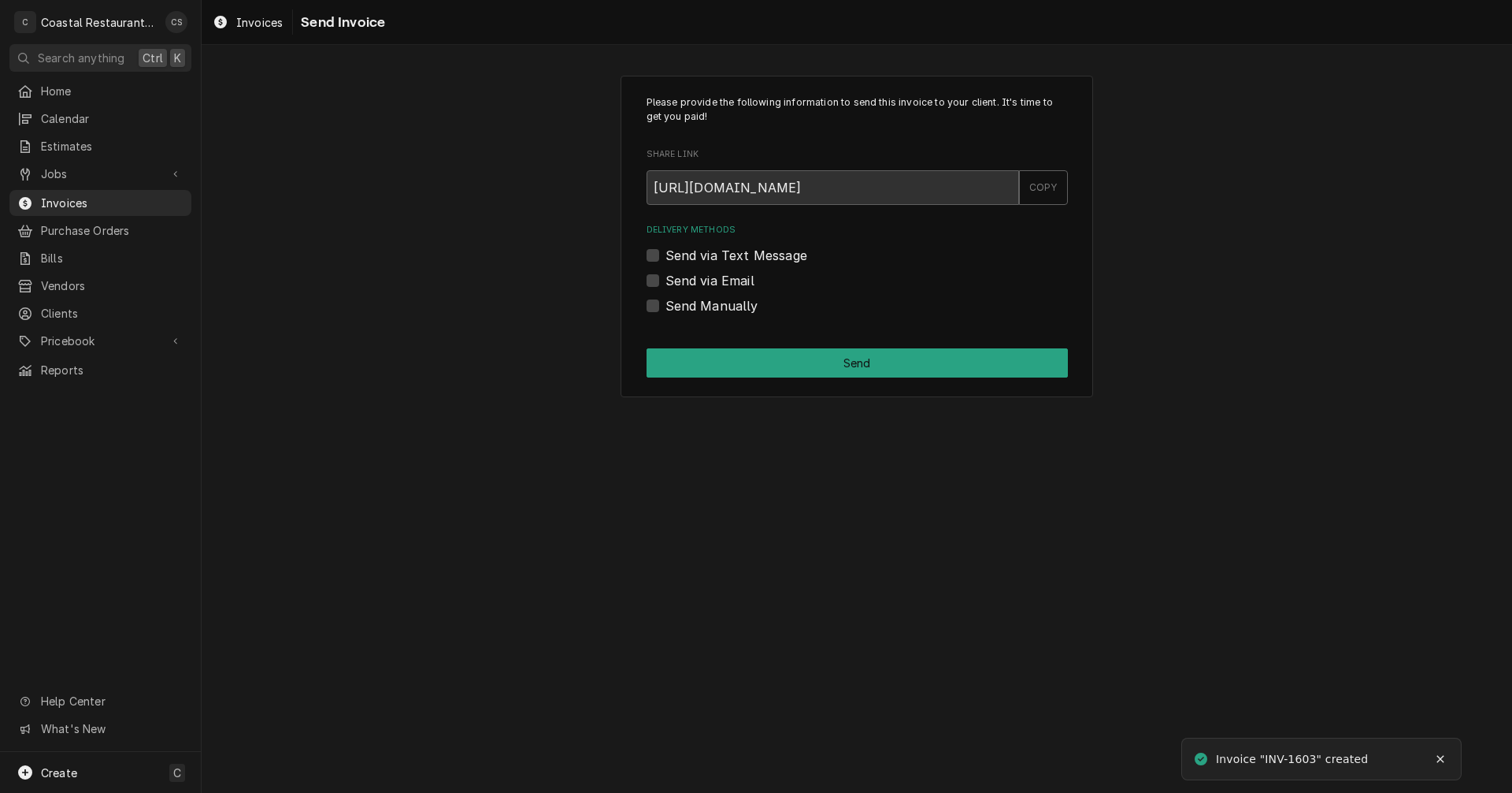
click at [666, 279] on label "Send via Email" at bounding box center [710, 280] width 89 height 19
click at [666, 279] on input "Send via Email" at bounding box center [876, 288] width 422 height 35
checkbox input "true"
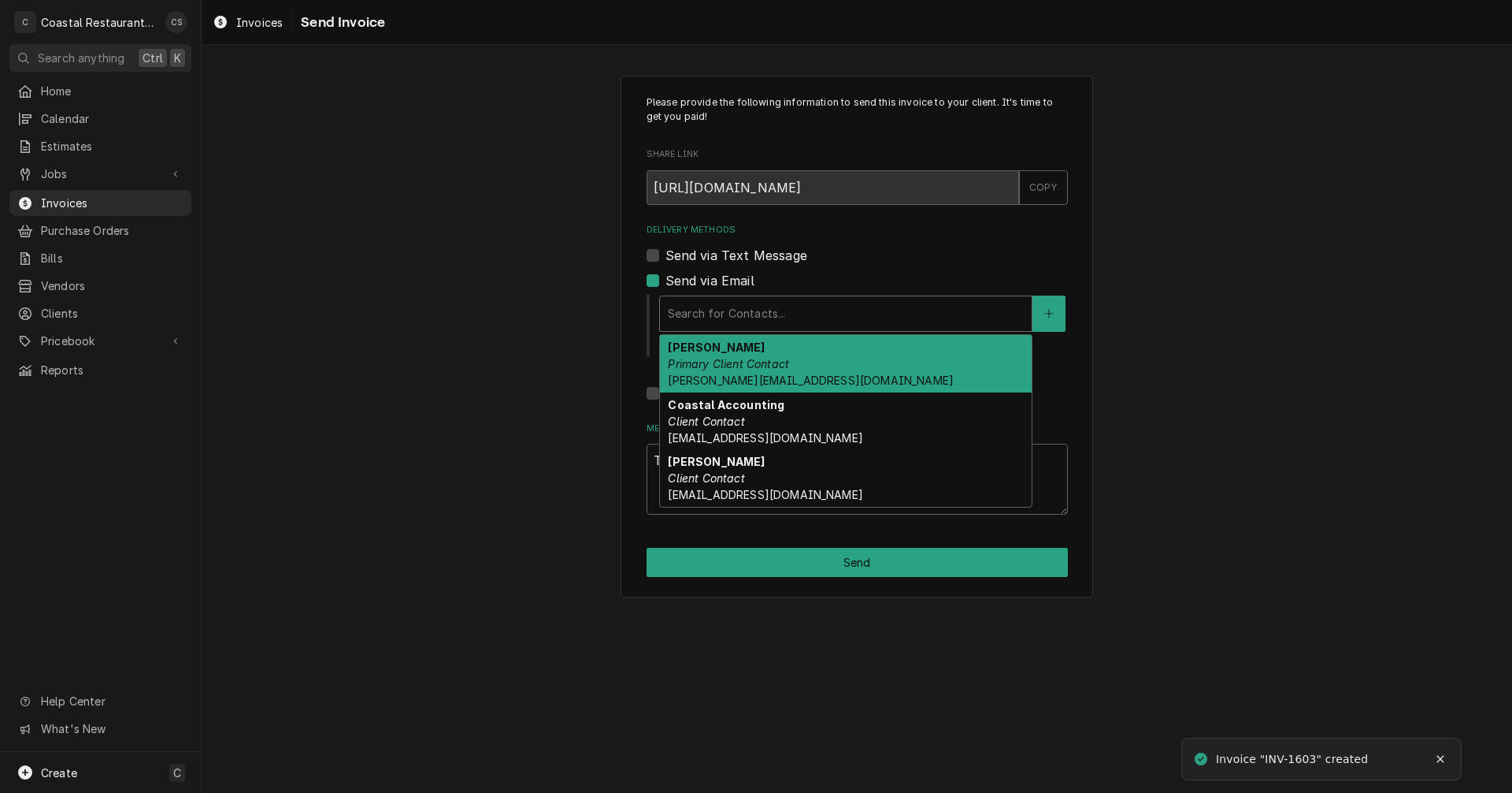
click at [689, 315] on div "Delivery Methods" at bounding box center [846, 313] width 356 height 28
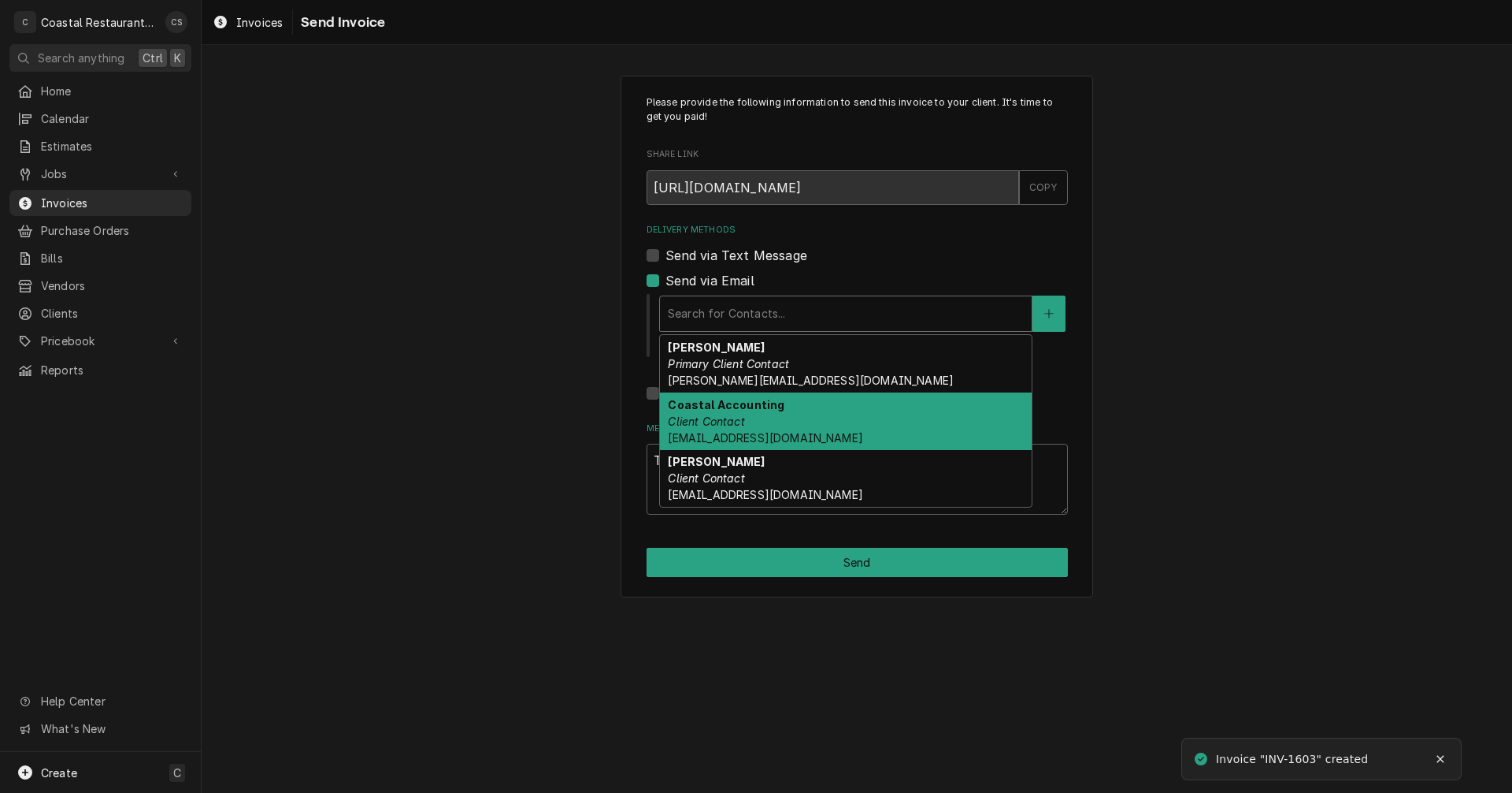
click at [731, 407] on strong "Coastal Accounting" at bounding box center [726, 404] width 116 height 14
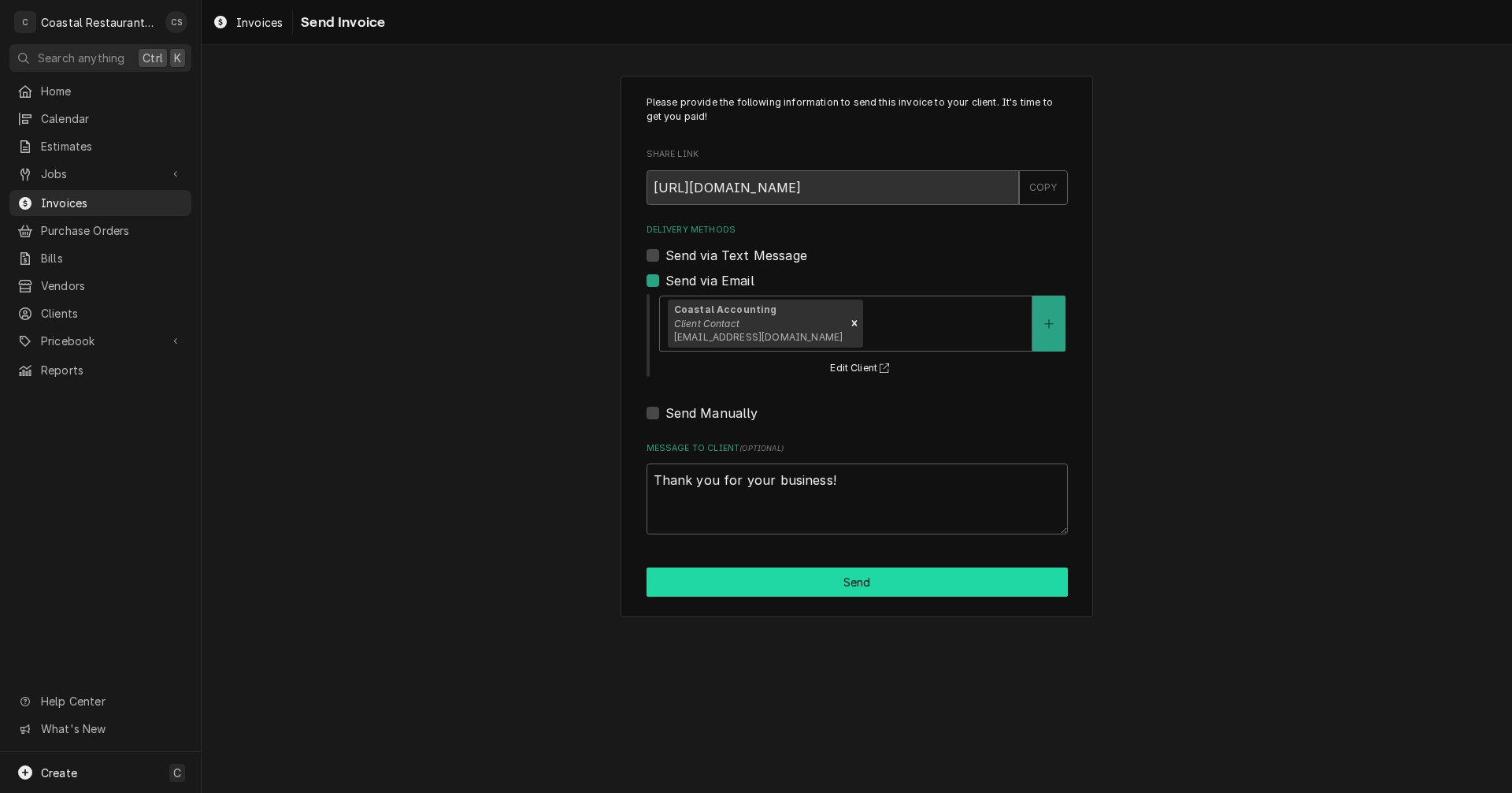
click at [867, 584] on button "Send" at bounding box center [857, 582] width 422 height 29
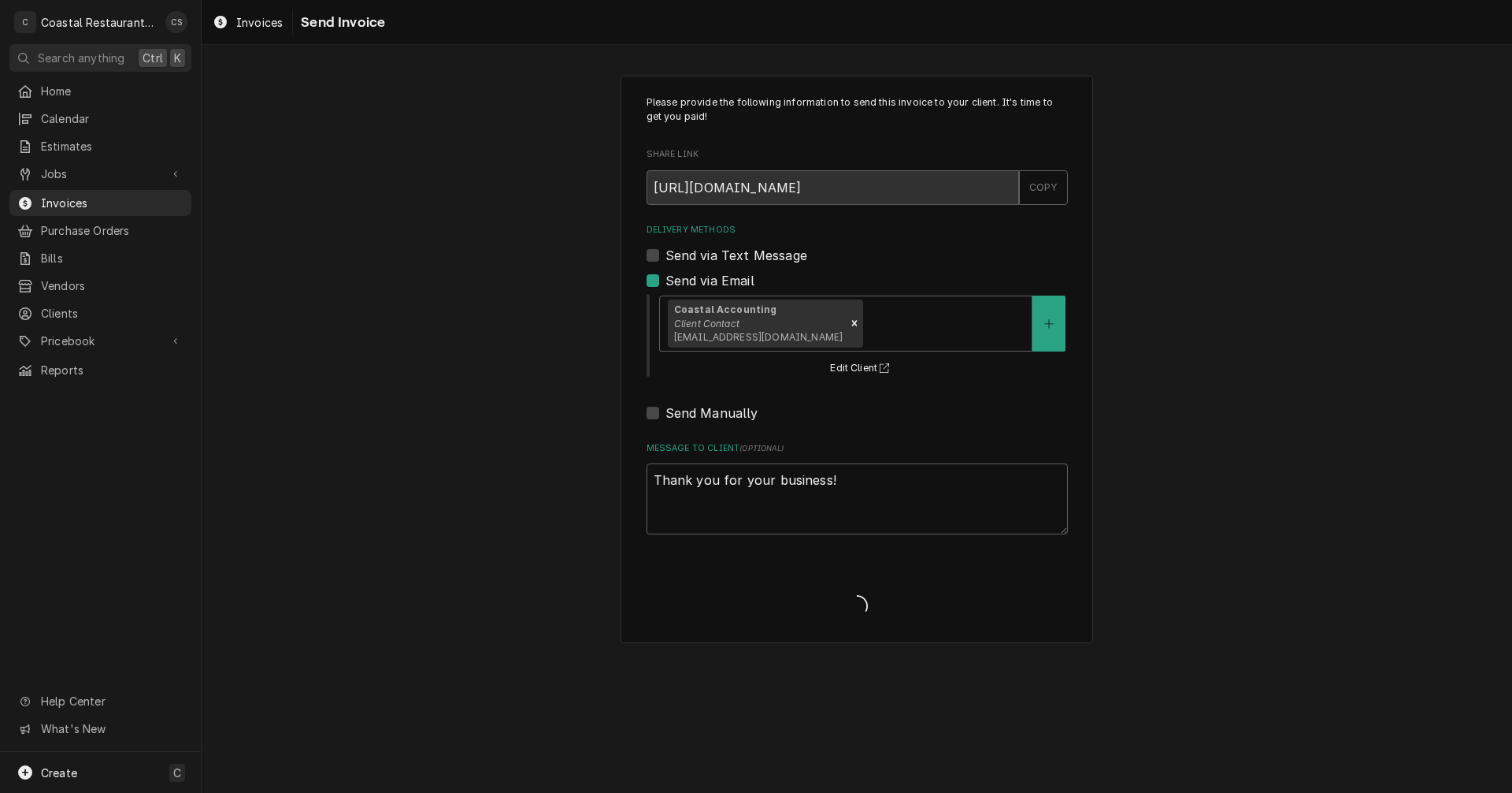
type textarea "x"
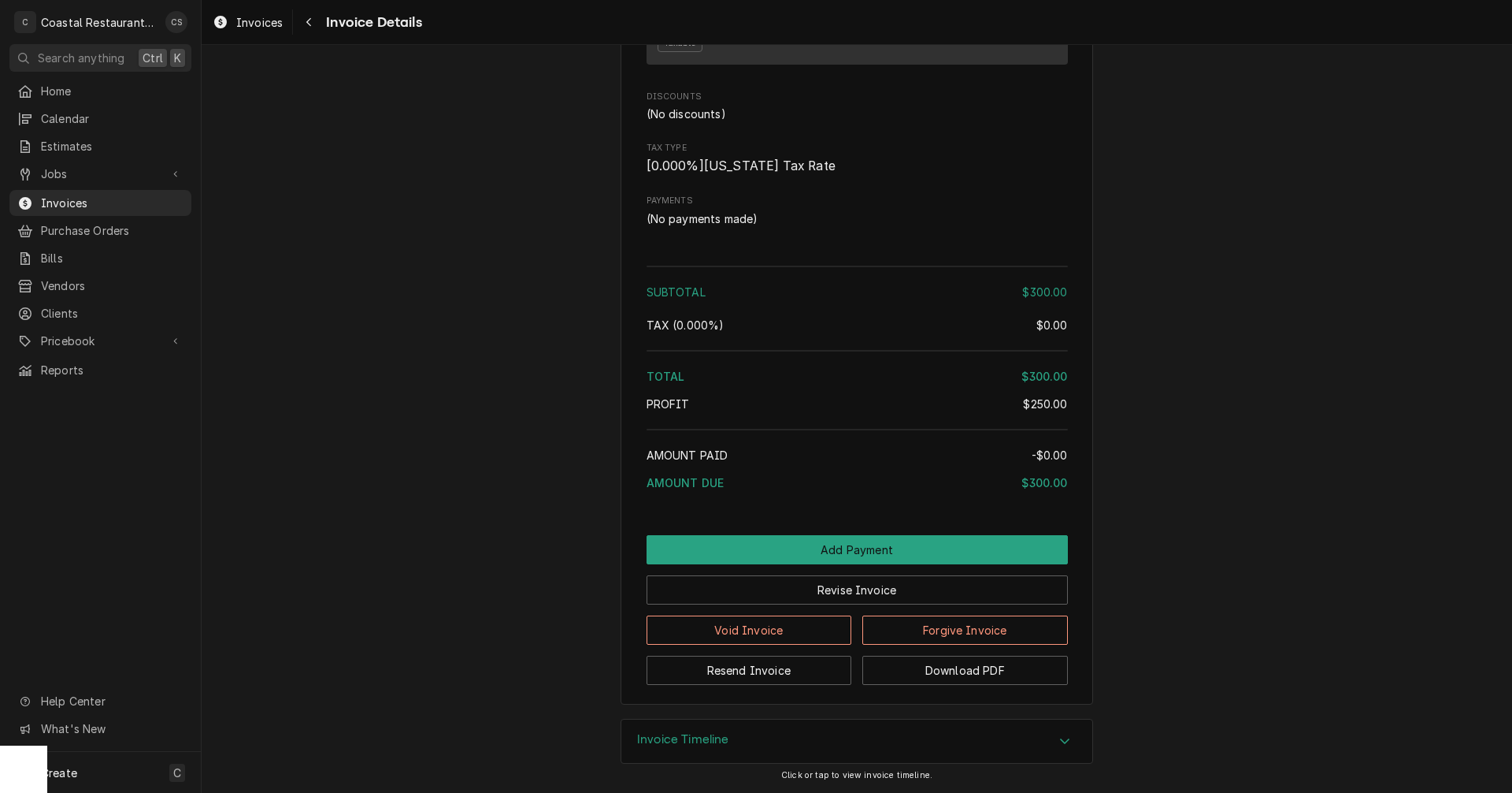
scroll to position [1400, 0]
click at [63, 170] on span "Jobs" at bounding box center [100, 174] width 119 height 17
click at [61, 198] on span "Jobs" at bounding box center [112, 201] width 143 height 17
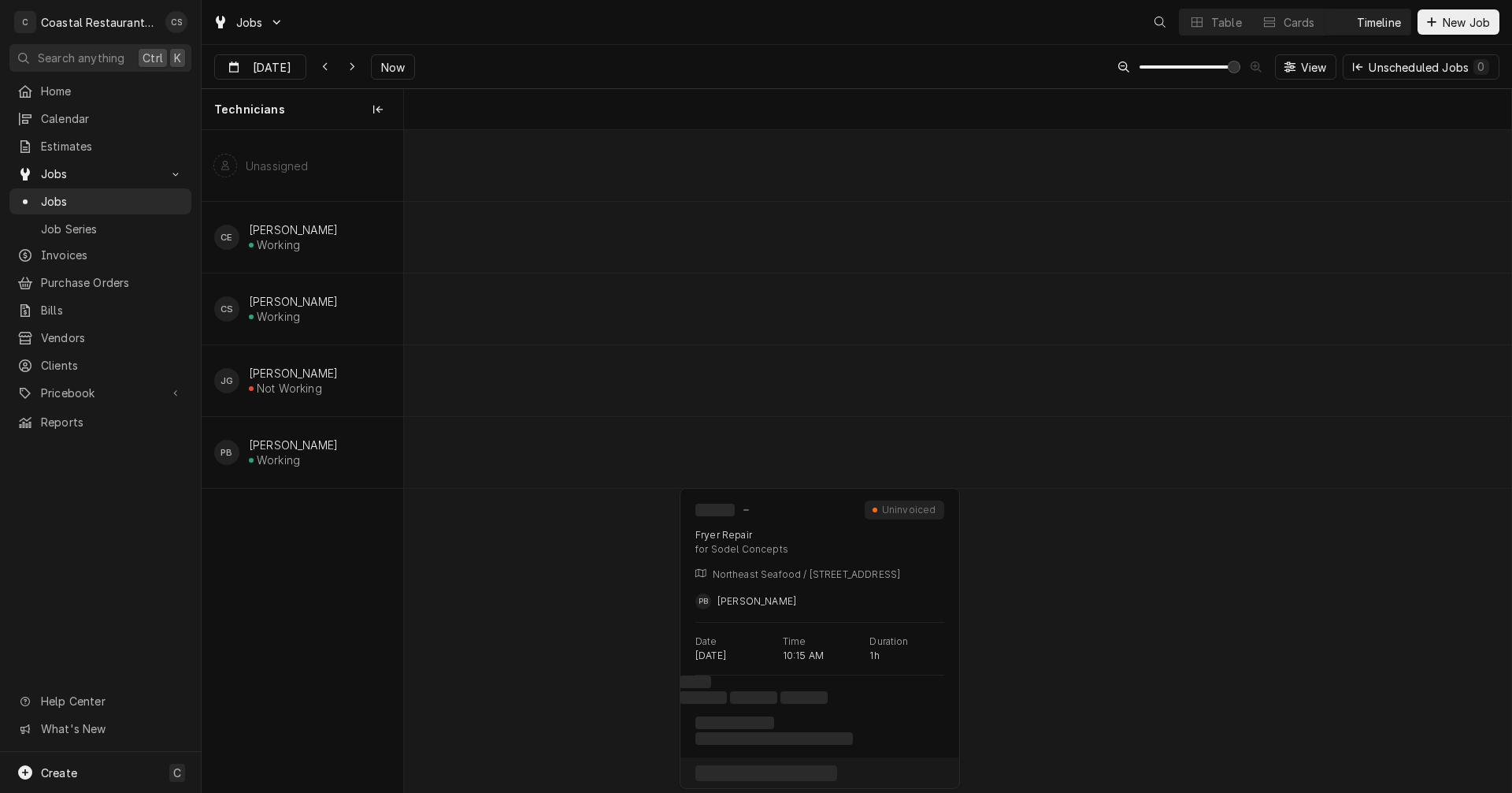
scroll to position [0, 21979]
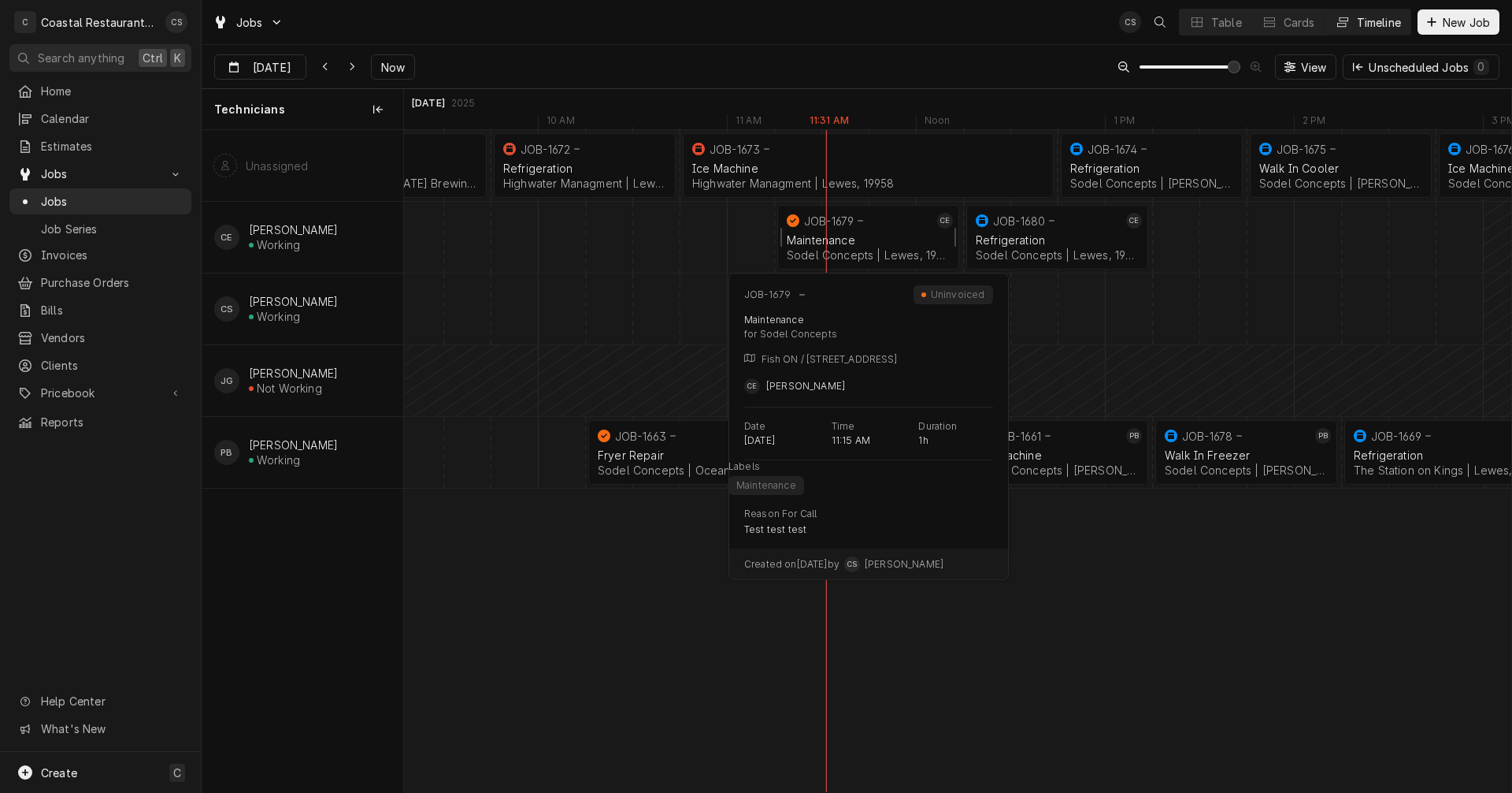
click at [829, 235] on div "Maintenance" at bounding box center [868, 239] width 163 height 14
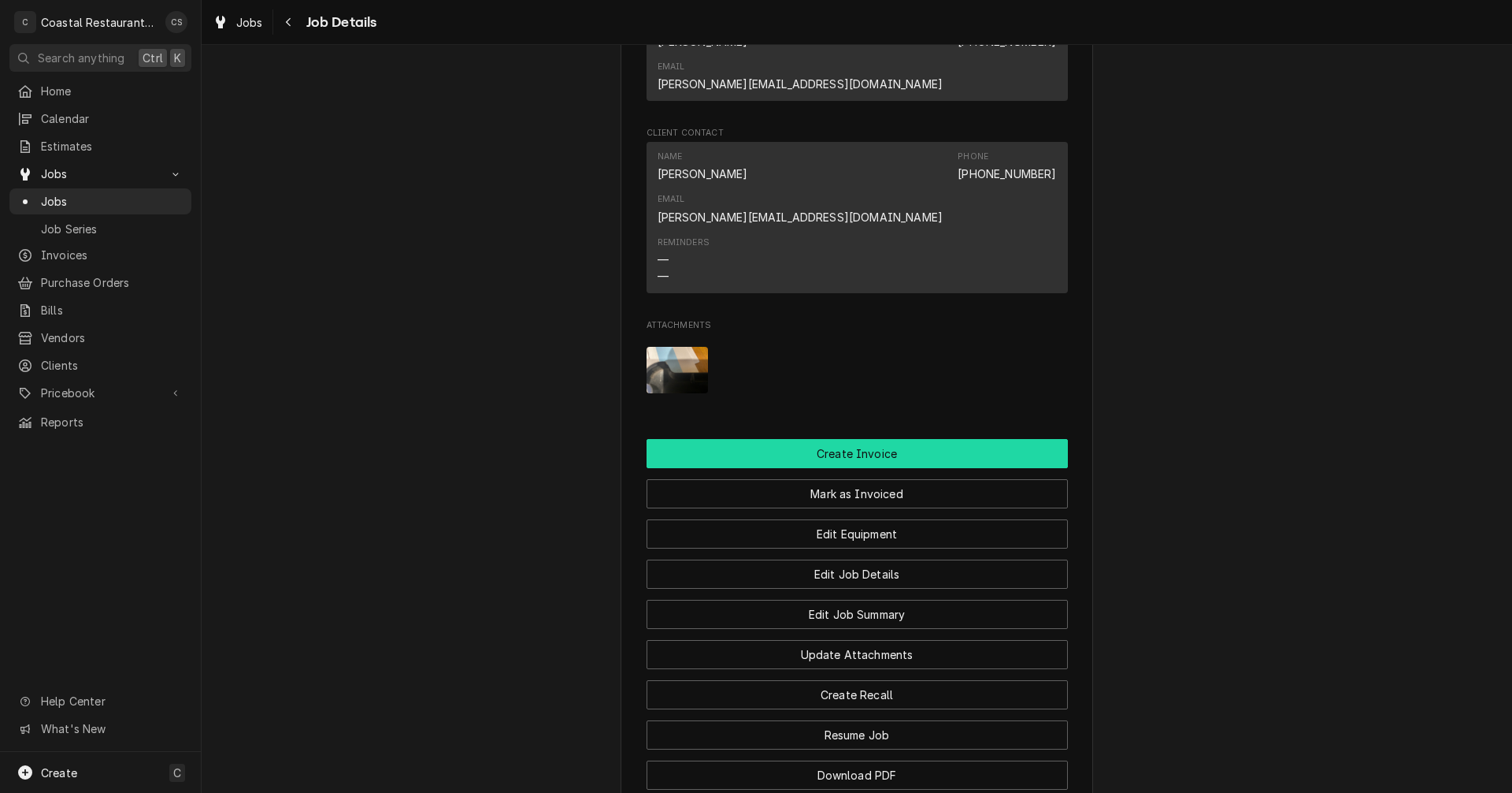
scroll to position [1182, 0]
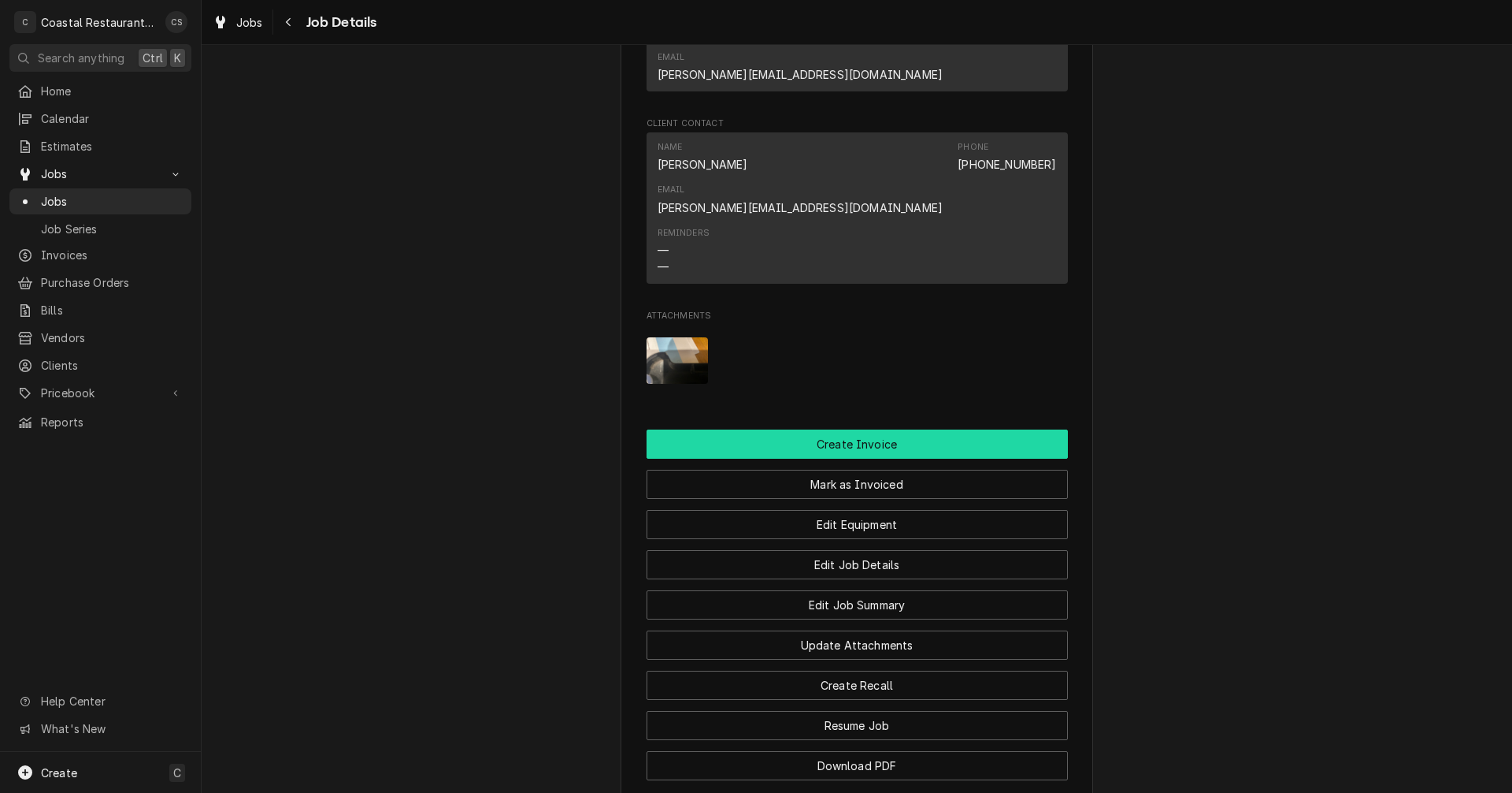
click at [842, 429] on button "Create Invoice" at bounding box center [857, 444] width 422 height 29
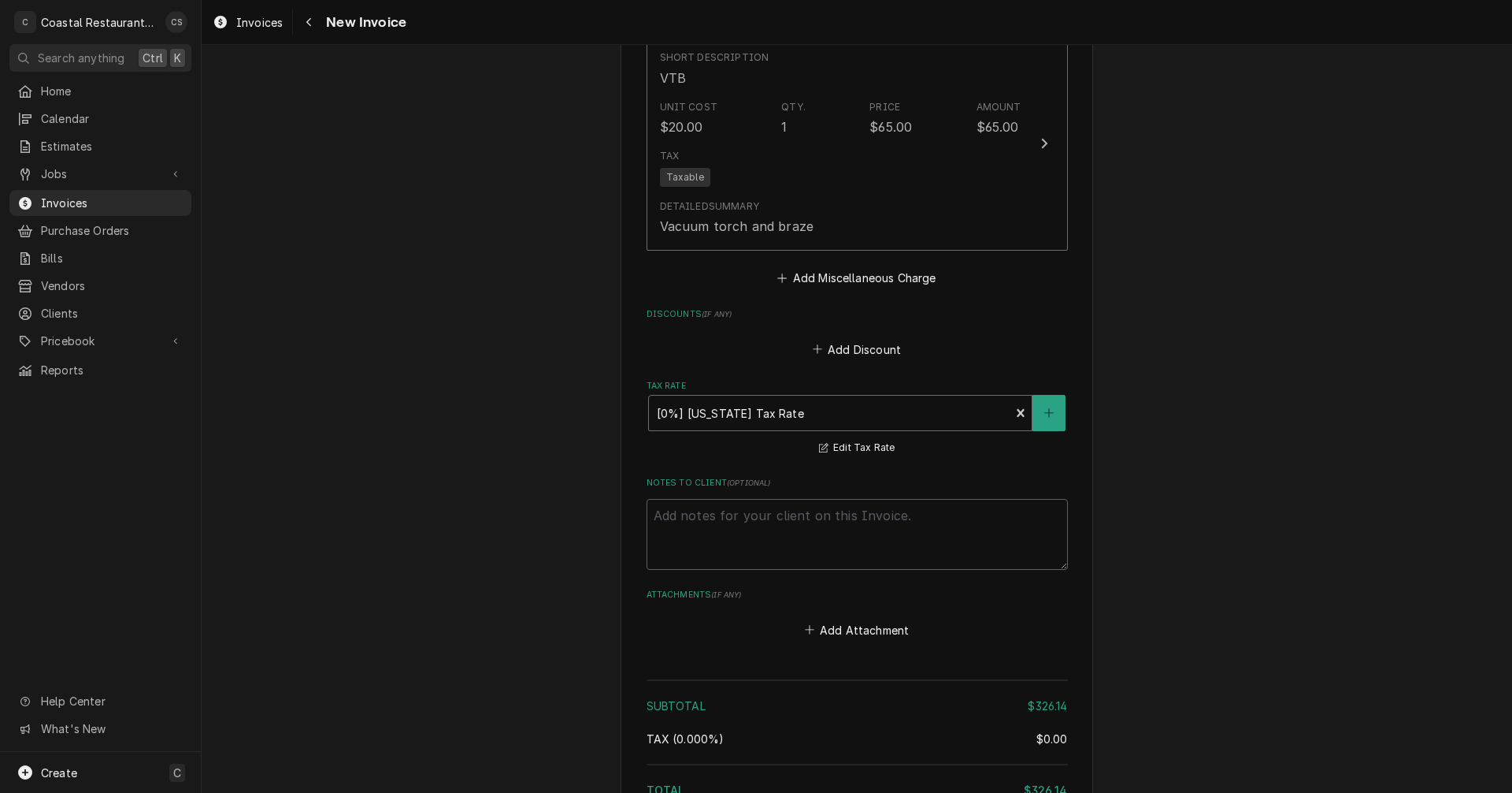
scroll to position [1813, 0]
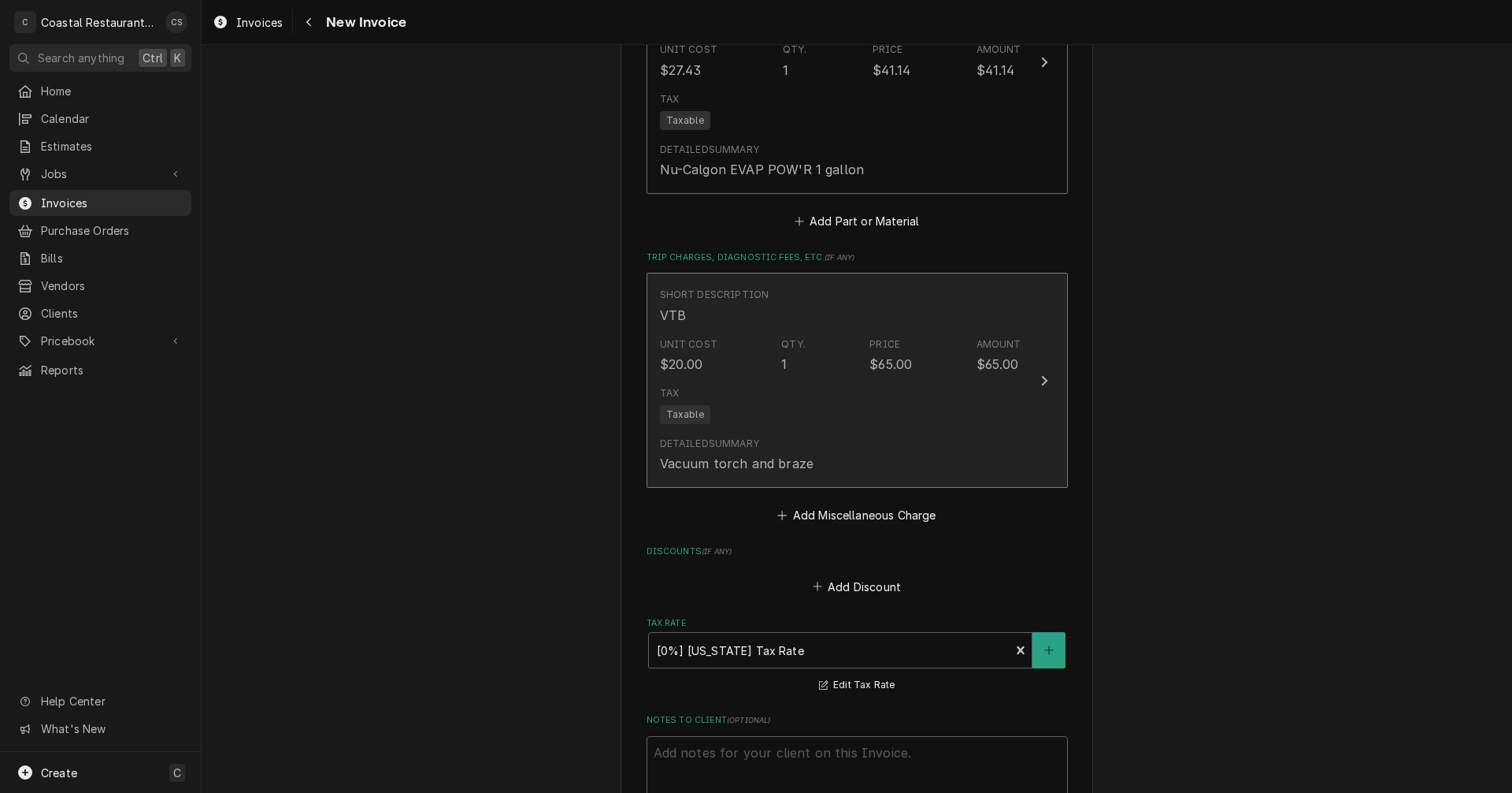
click at [877, 413] on div "Tax Taxable" at bounding box center [841, 405] width 361 height 51
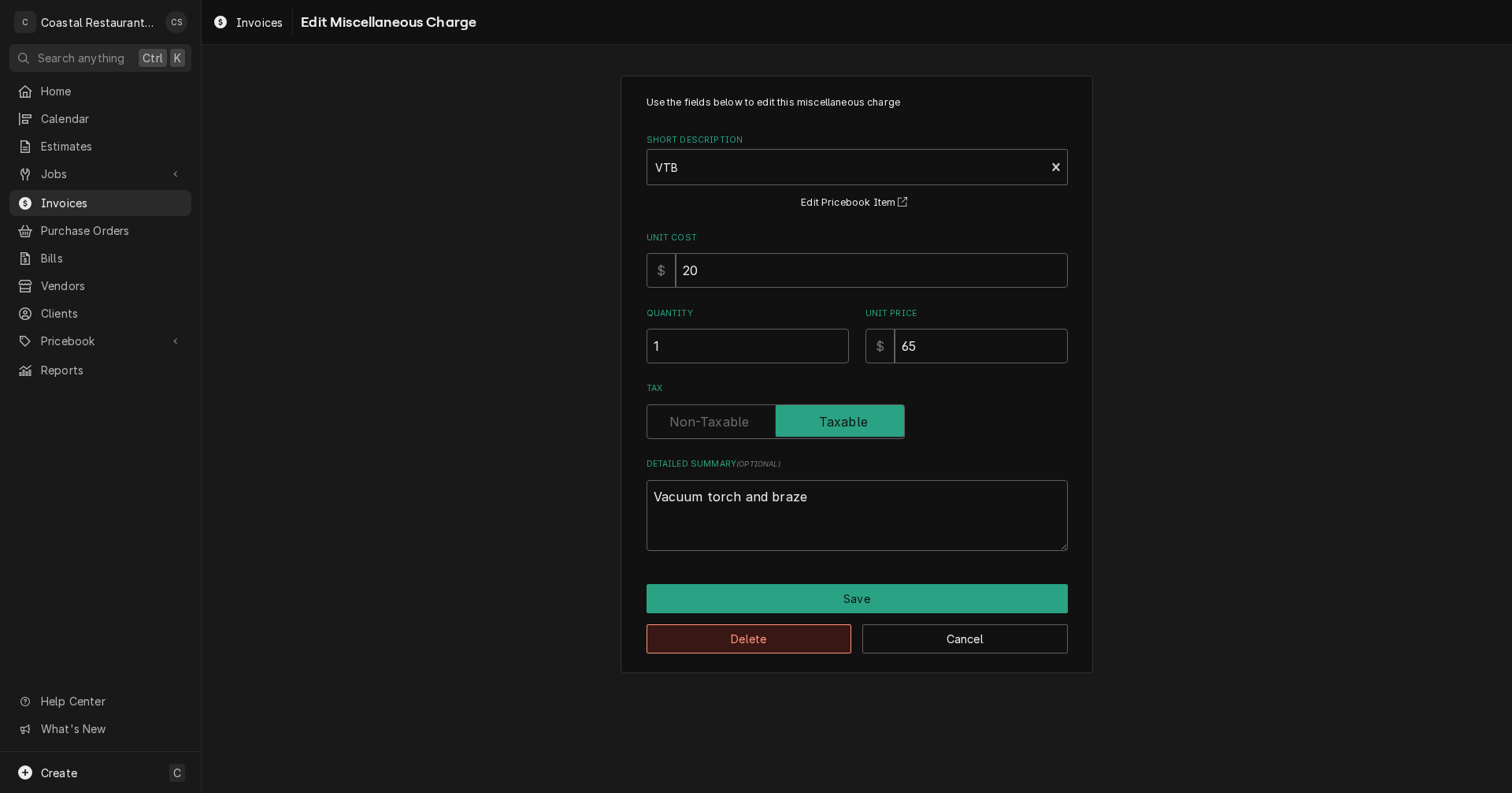
click at [801, 640] on button "Delete" at bounding box center [749, 639] width 206 height 29
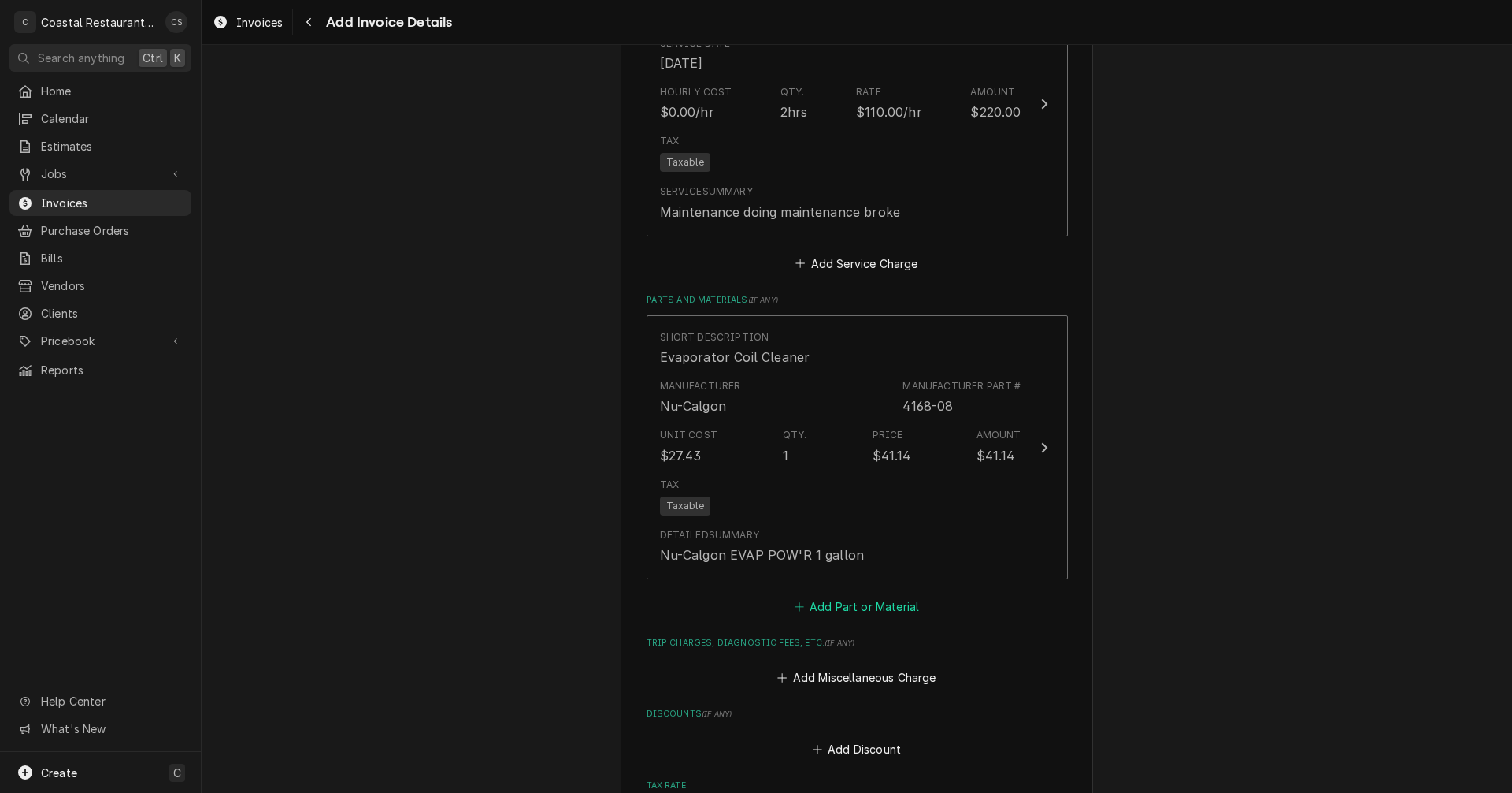
scroll to position [1400, 0]
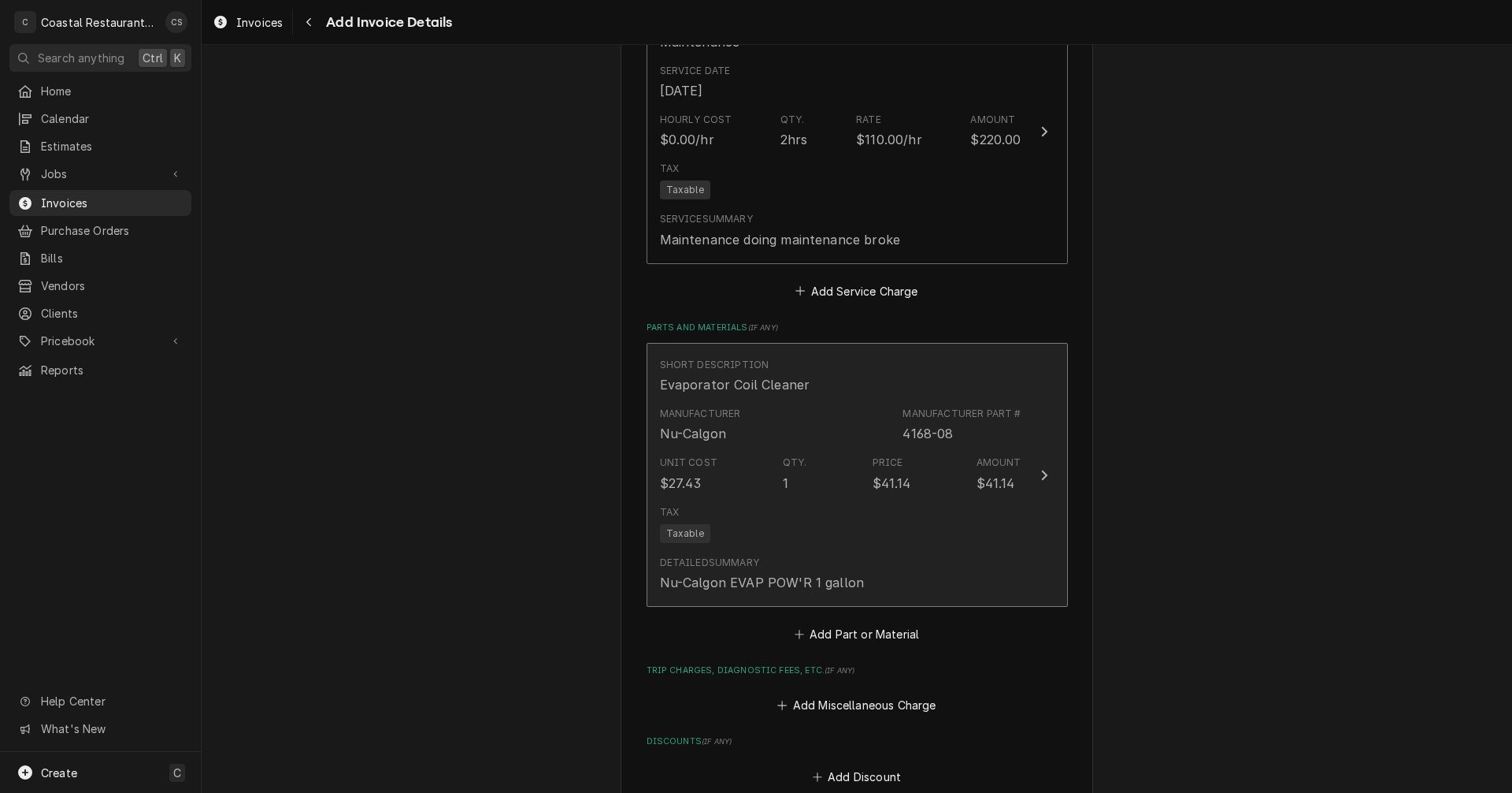
click at [809, 487] on div "Unit Cost $27.43 Qty. 1 Price $41.14 Amount $41.14" at bounding box center [841, 473] width 361 height 49
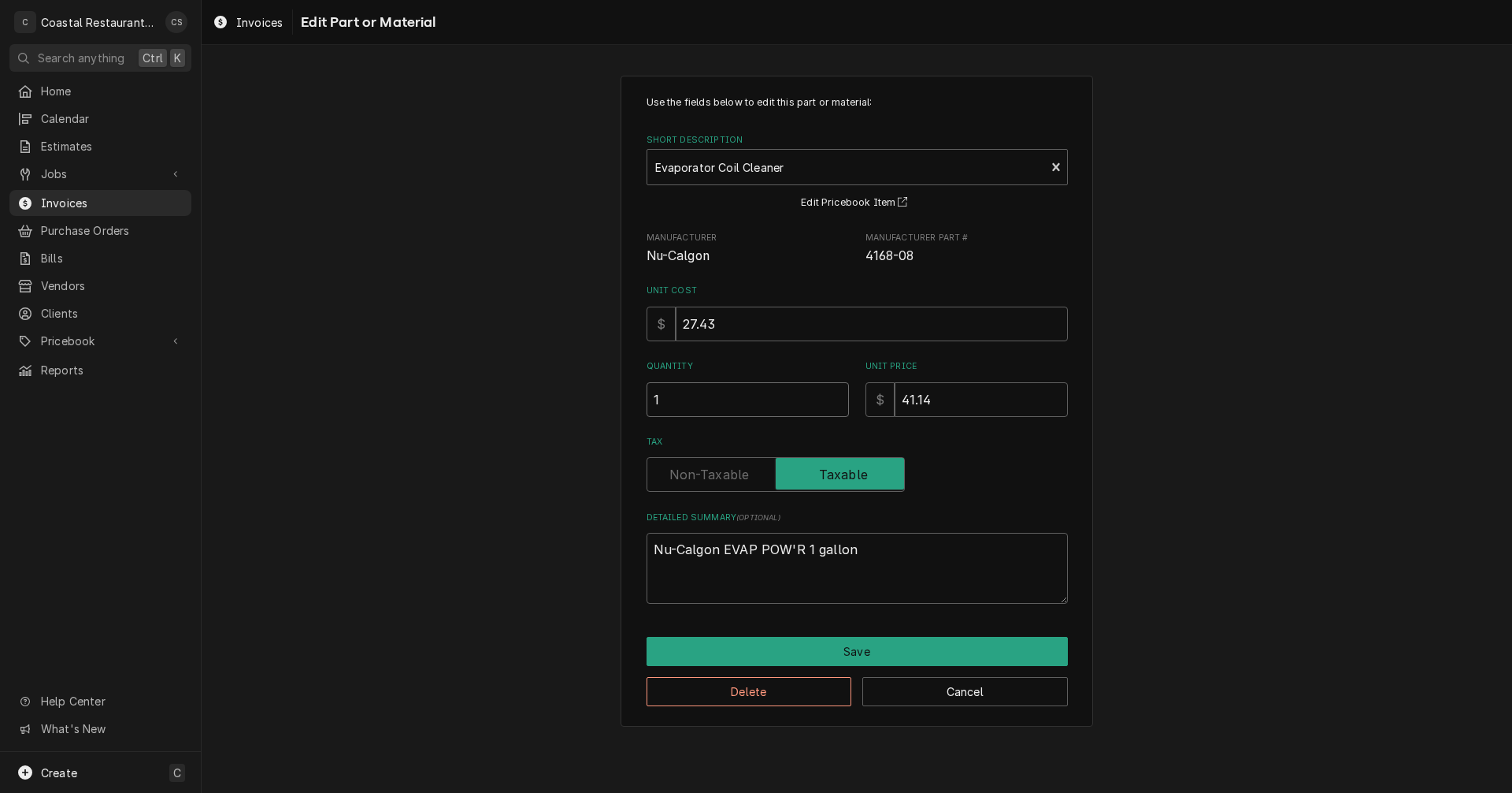
click at [698, 399] on input "1" at bounding box center [748, 399] width 202 height 35
type textarea "x"
click at [699, 399] on input "Quantity" at bounding box center [748, 399] width 202 height 35
type textarea "x"
type input ".5"
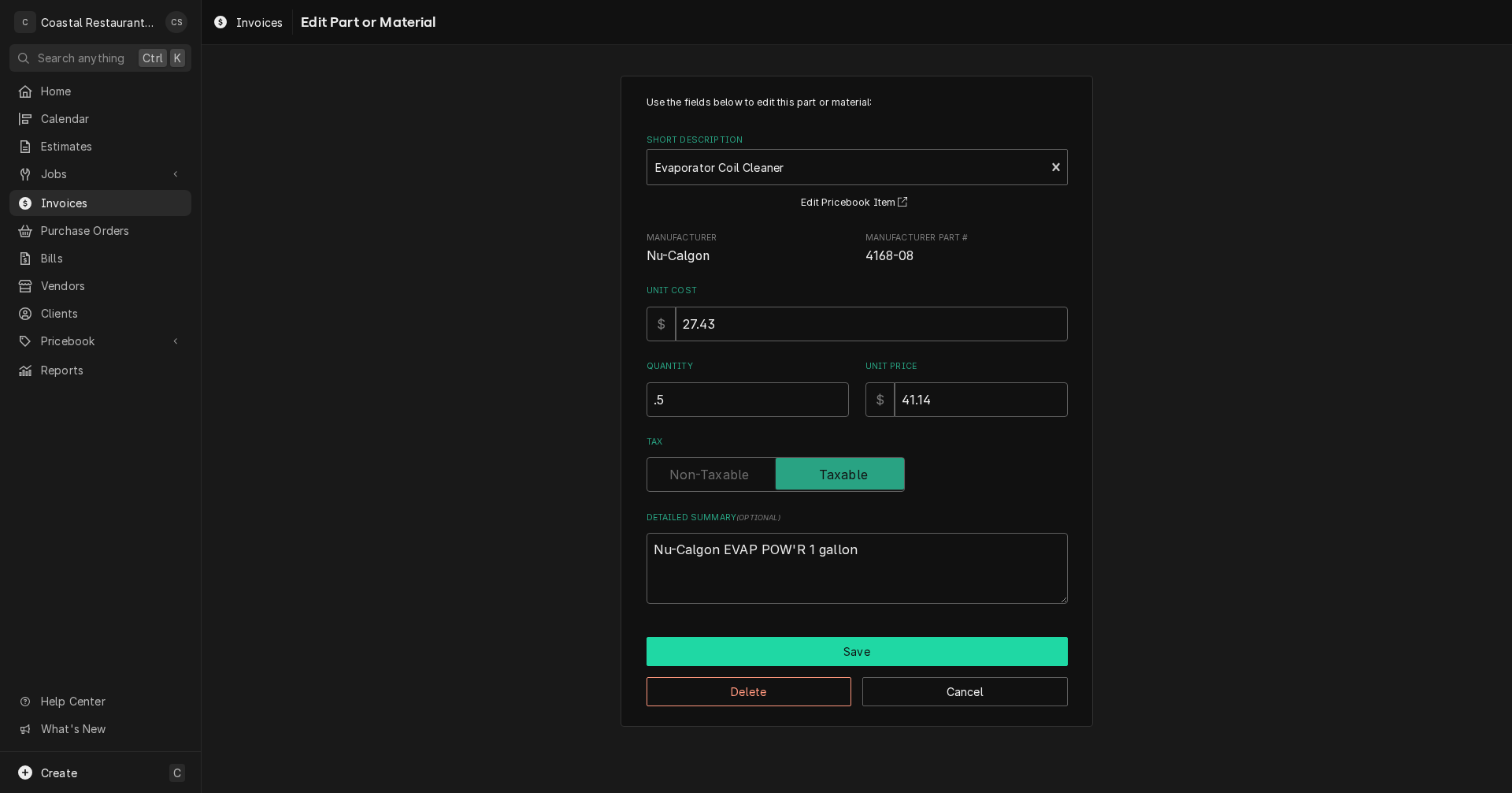
click at [850, 652] on button "Save" at bounding box center [857, 651] width 422 height 29
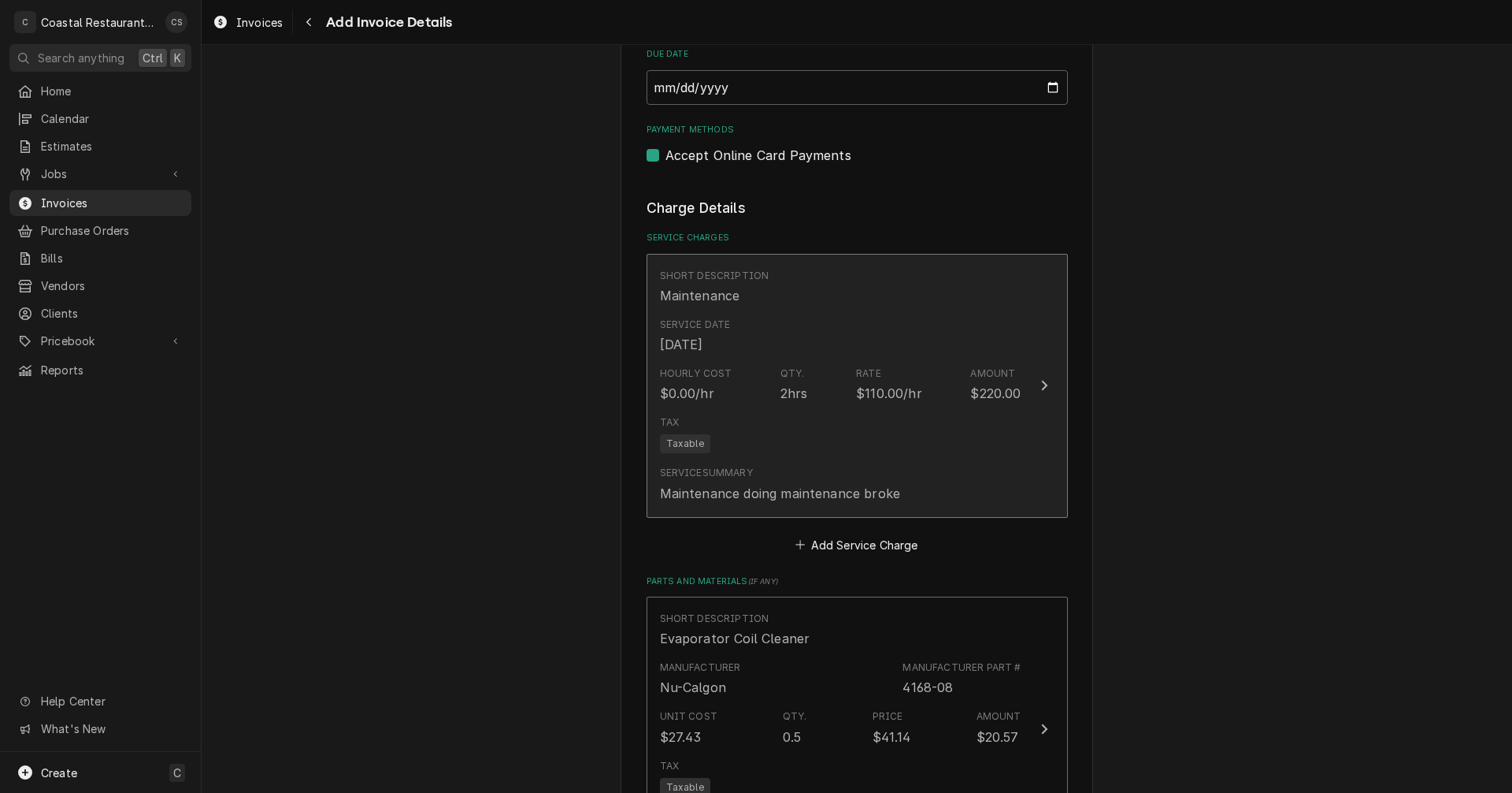
scroll to position [1144, 0]
click at [801, 405] on div "Hourly Cost $0.00/hr Qty. 2hrs Rate $110.00/hr Amount $220.00" at bounding box center [841, 386] width 361 height 49
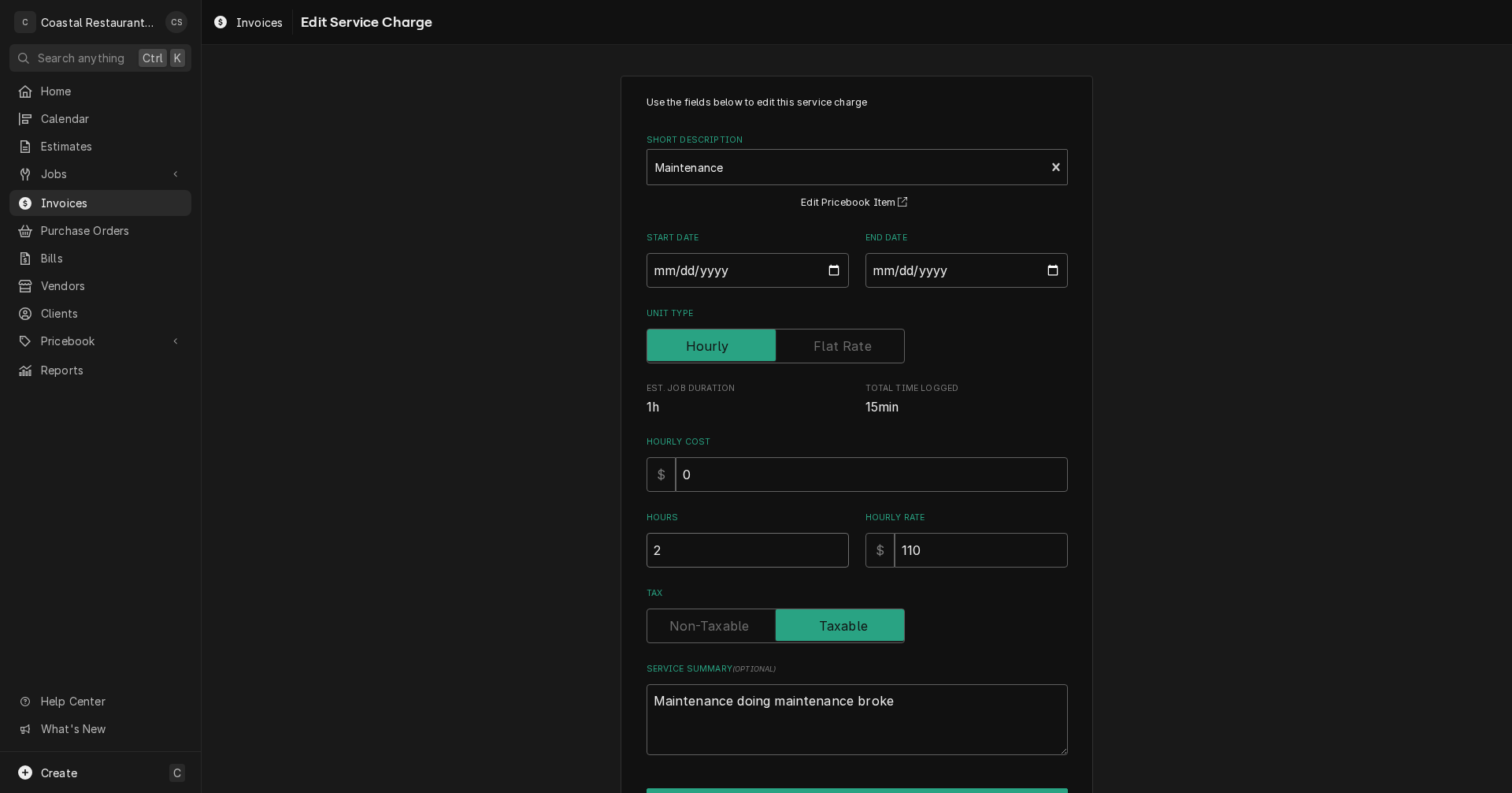
click at [699, 558] on input "2" at bounding box center [748, 550] width 202 height 35
type textarea "x"
type input "1"
type textarea "x"
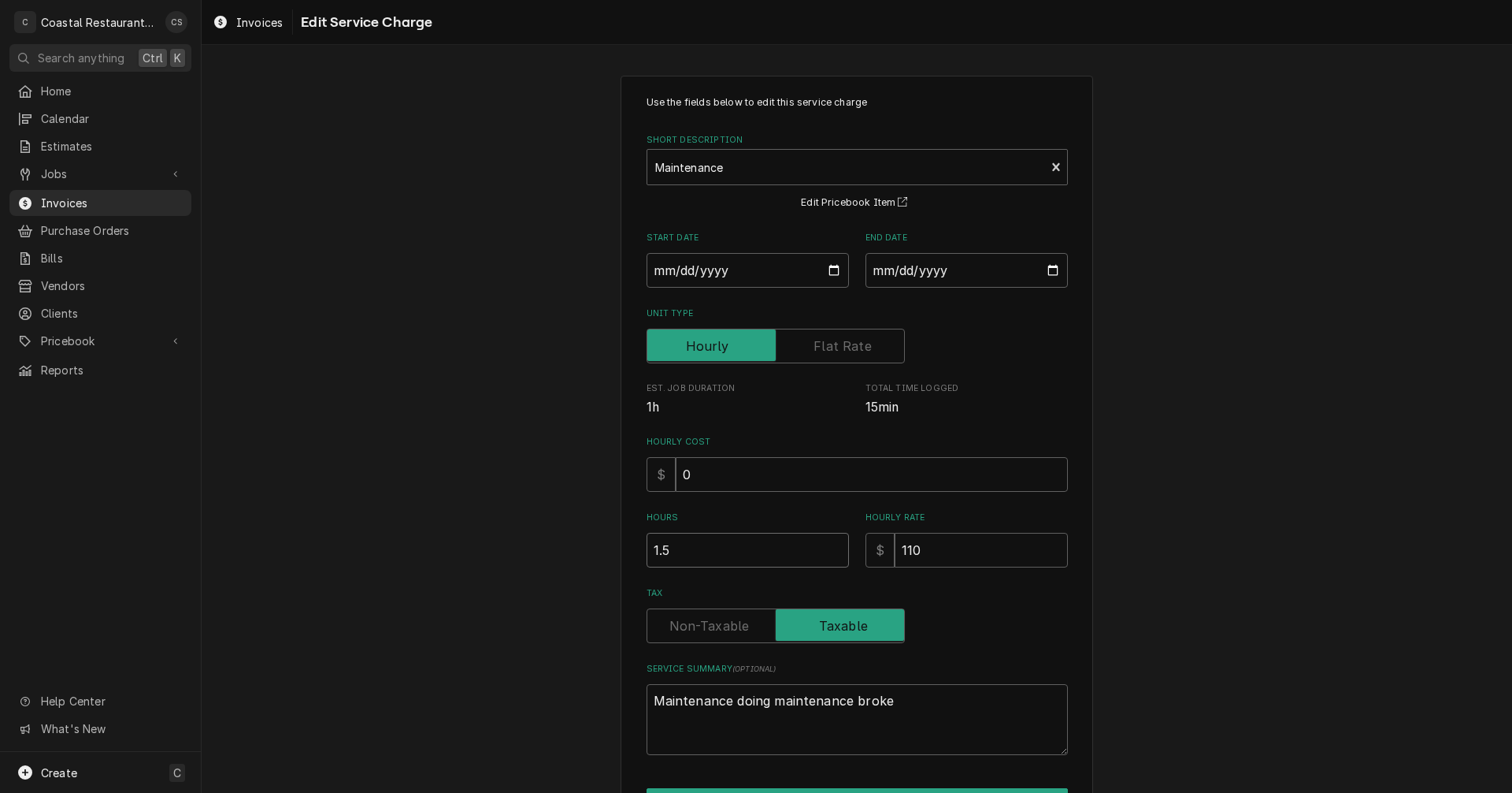
type input "1.5"
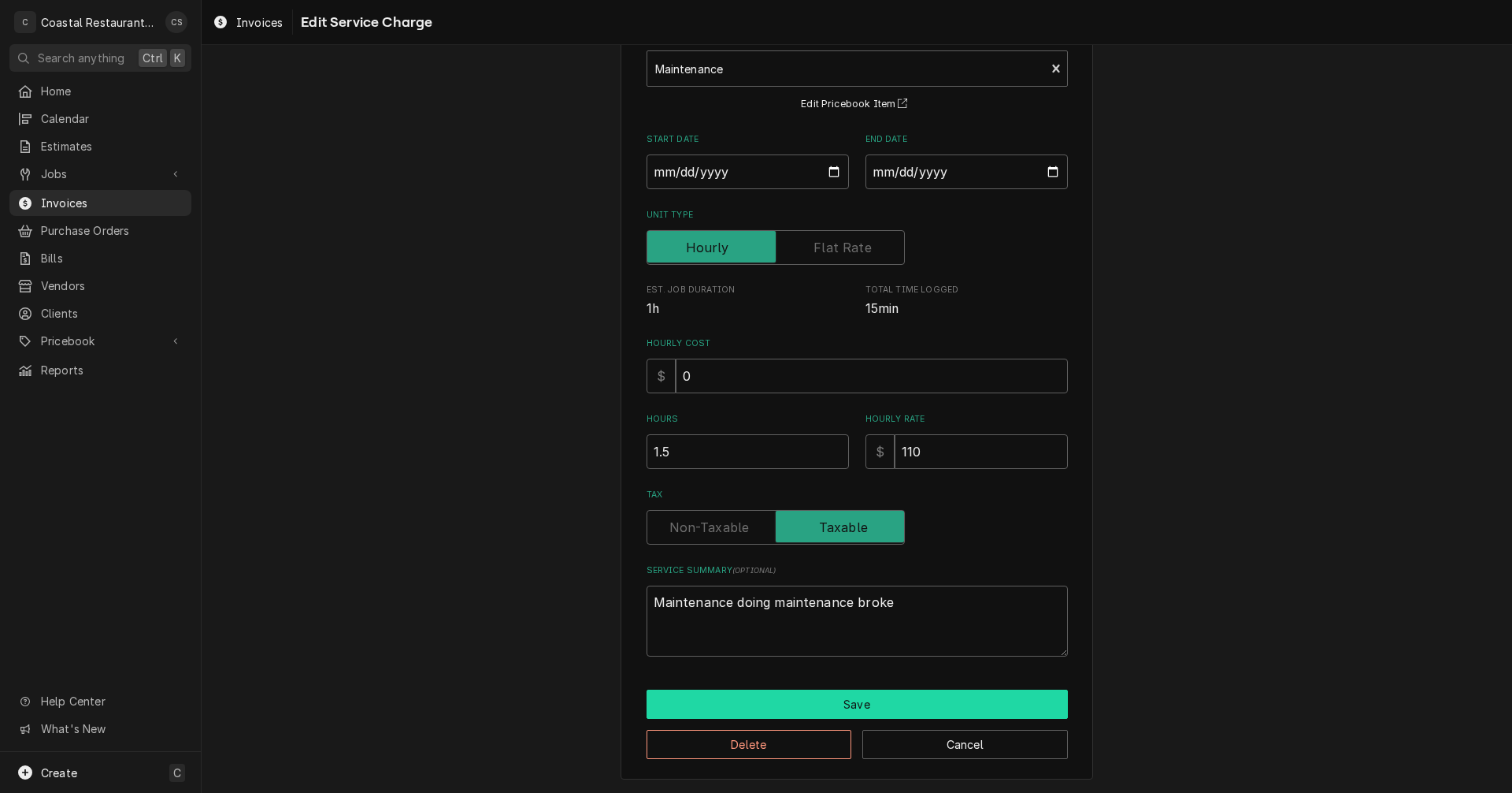
click at [841, 711] on button "Save" at bounding box center [857, 704] width 422 height 29
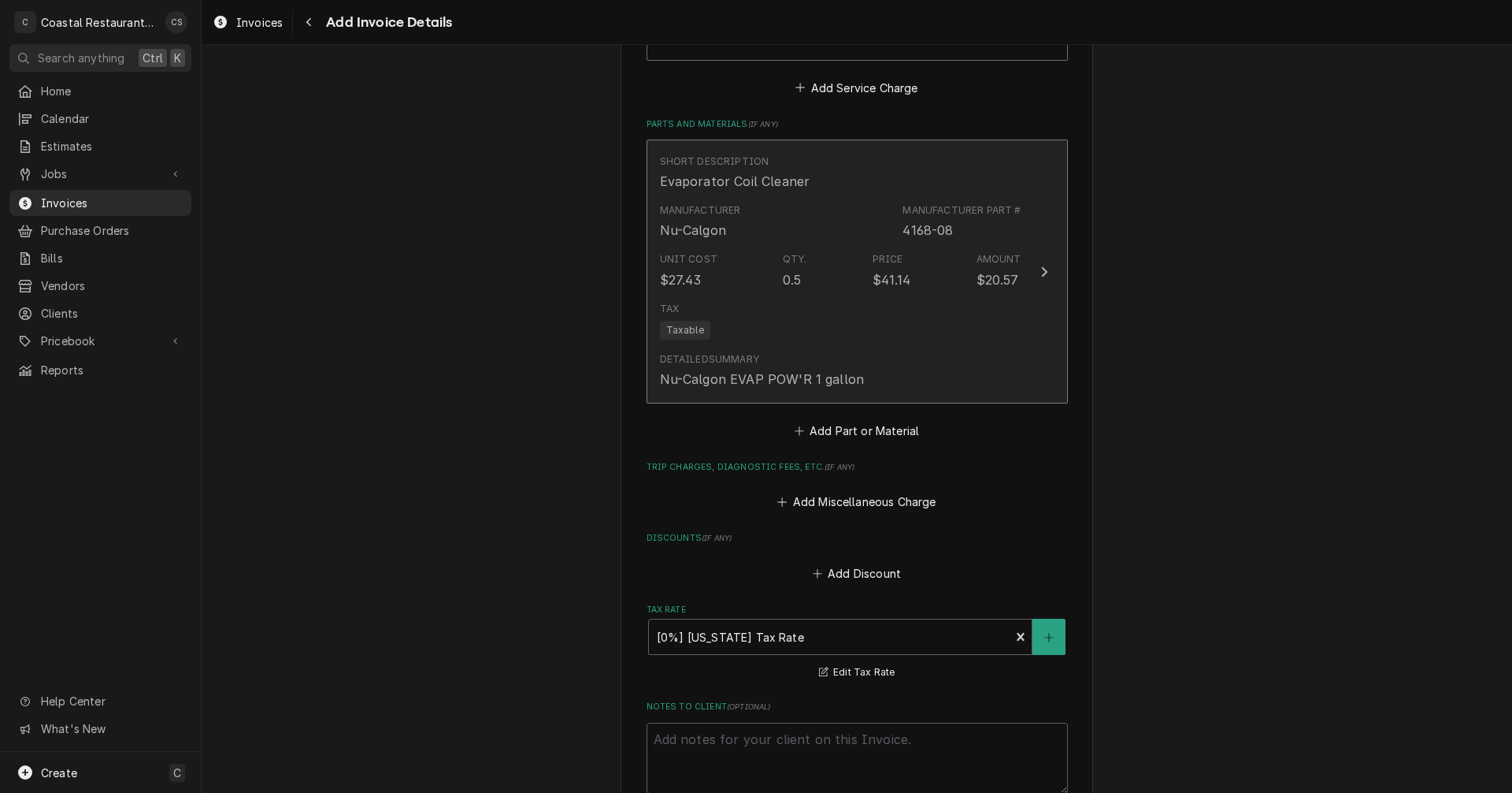
scroll to position [1455, 0]
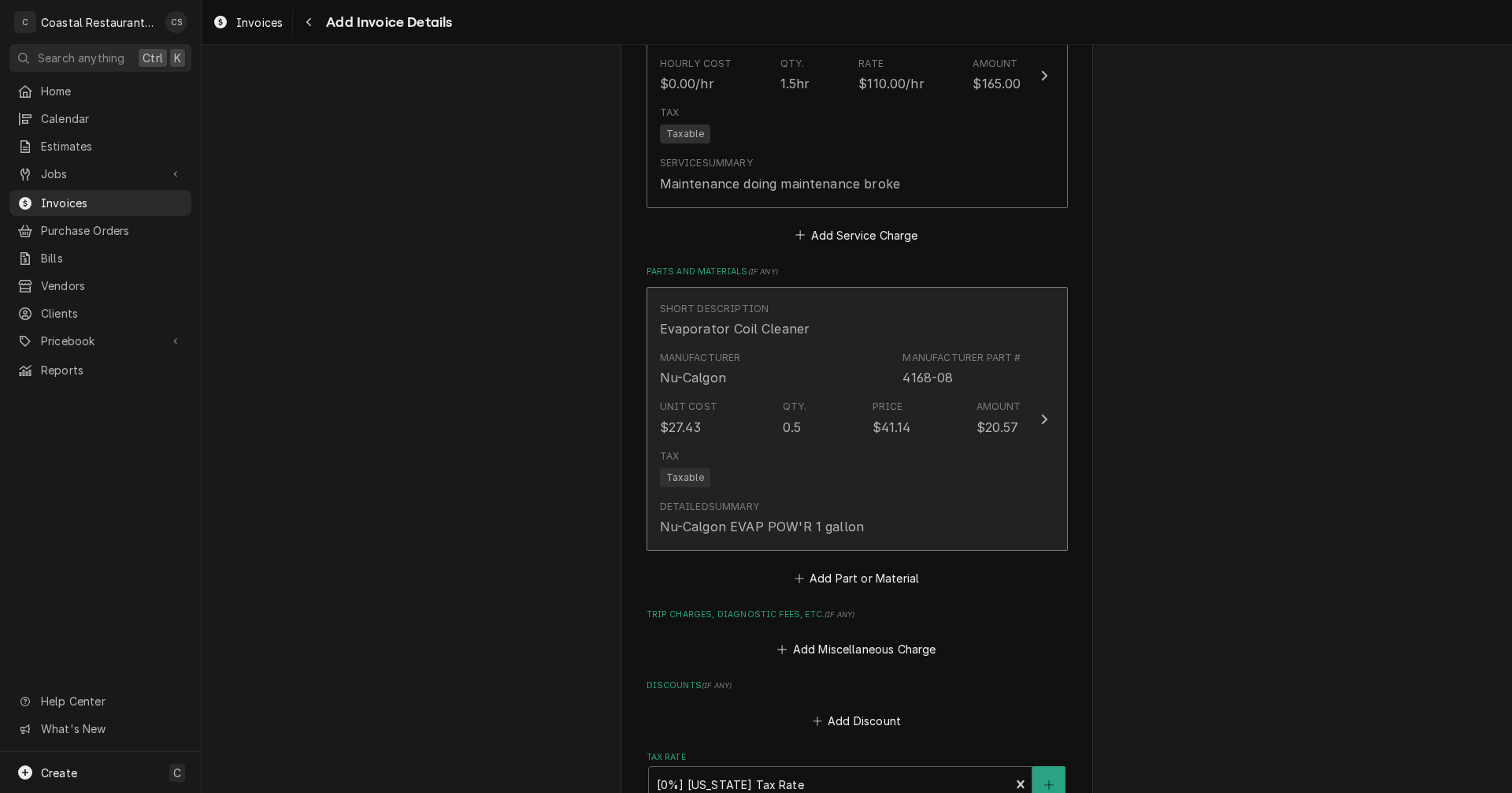
click at [919, 464] on div "Tax Taxable" at bounding box center [841, 468] width 361 height 51
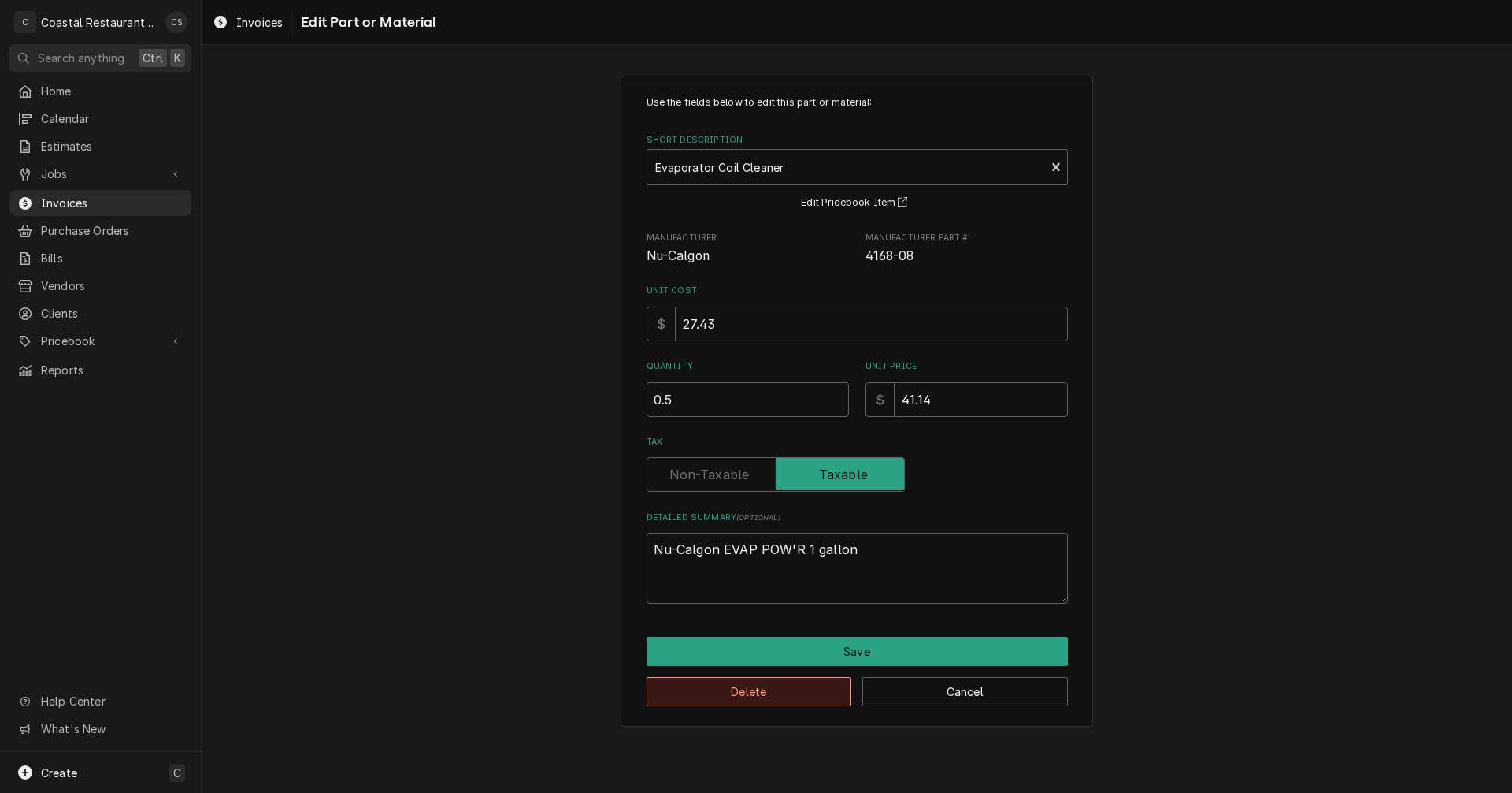
click at [800, 694] on button "Delete" at bounding box center [749, 691] width 206 height 29
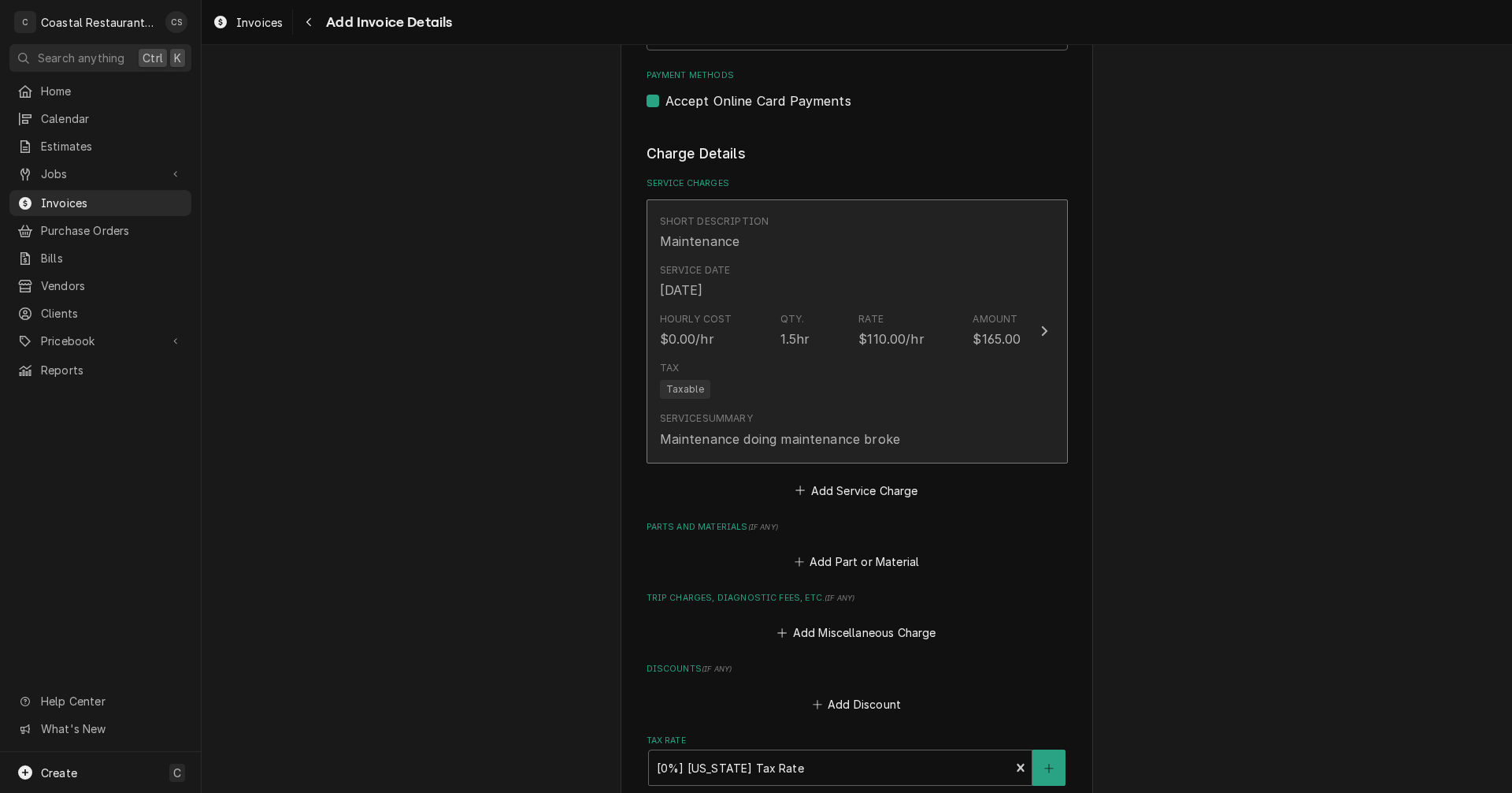
click at [911, 394] on div "Tax Taxable" at bounding box center [841, 379] width 361 height 51
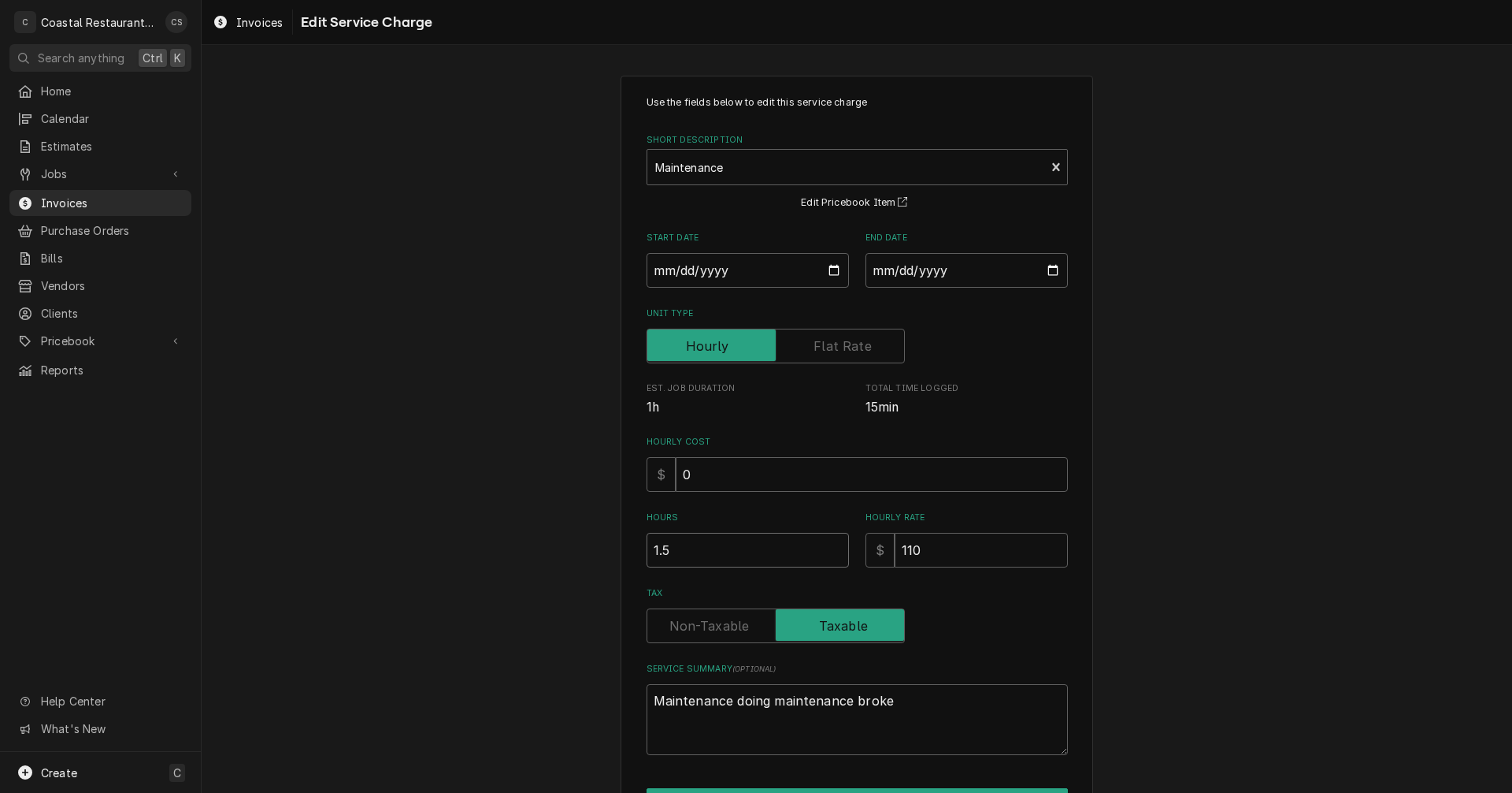
drag, startPoint x: 711, startPoint y: 546, endPoint x: 618, endPoint y: 551, distance: 93.1
click at [621, 551] on div "Use the fields below to edit this service charge Short Description Maintenance …" at bounding box center [857, 476] width 472 height 802
type textarea "x"
type input ".0"
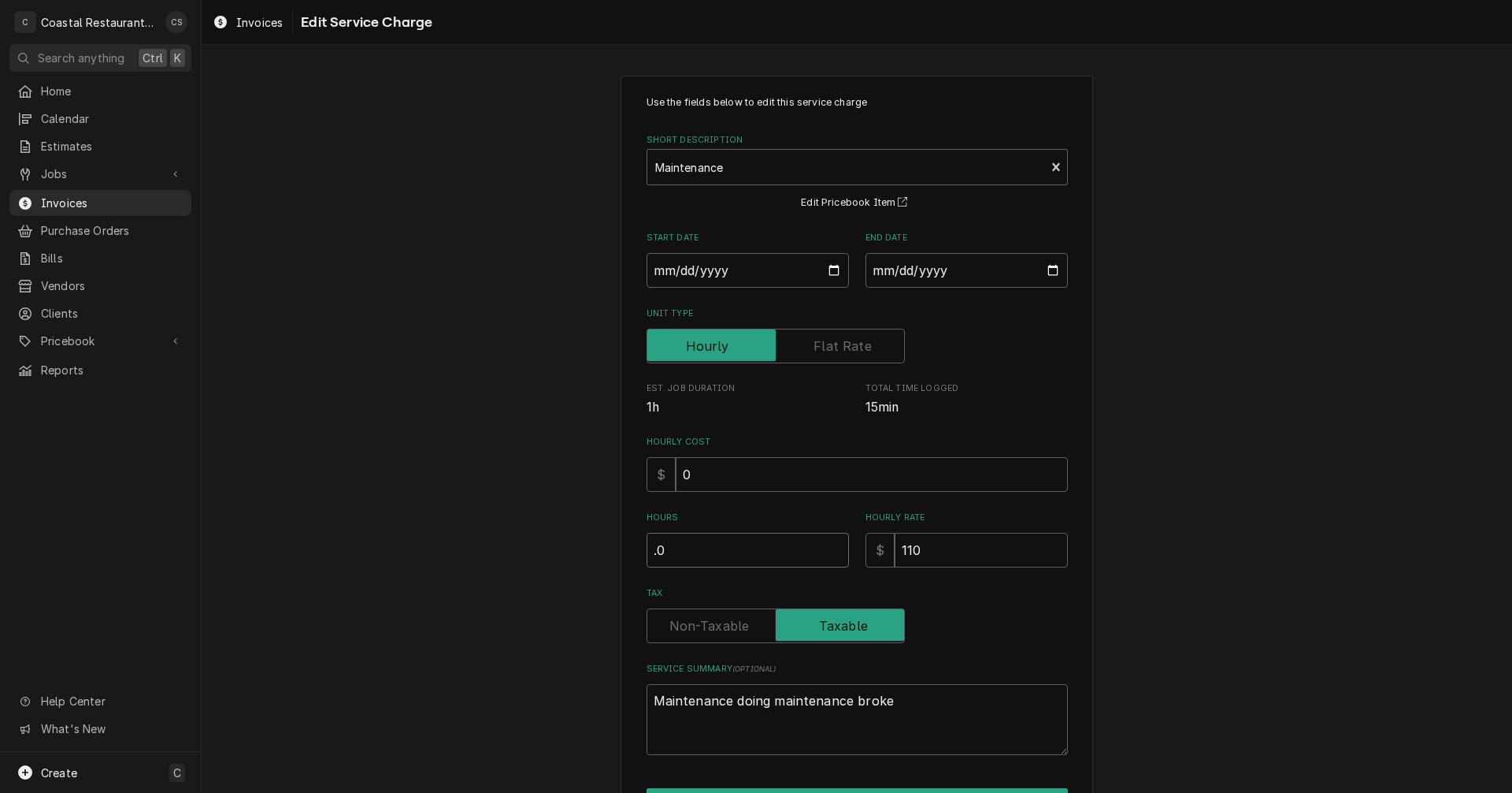
type textarea "x"
type input ".00"
type textarea "x"
type input ".001"
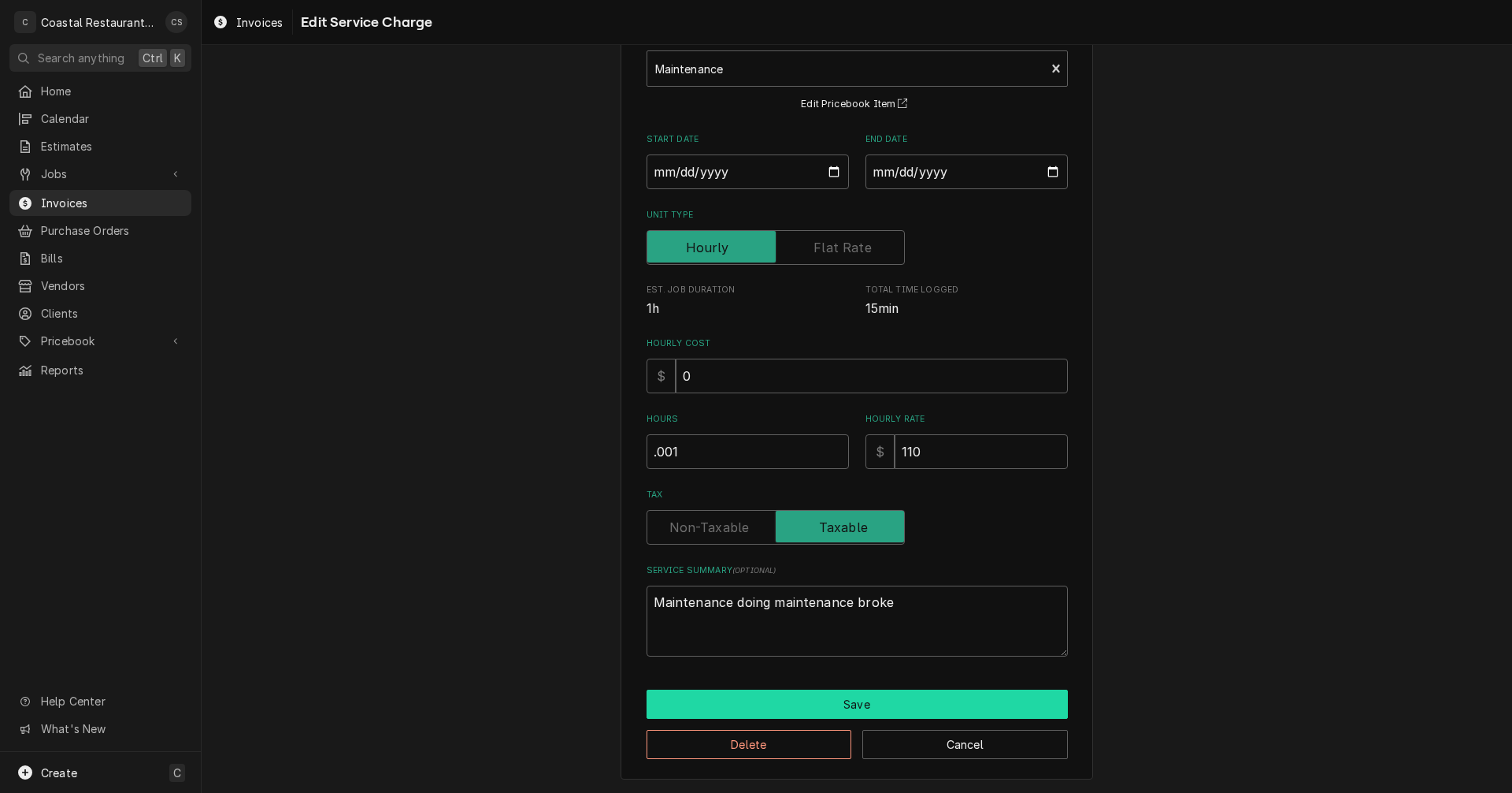
click at [878, 709] on button "Save" at bounding box center [857, 704] width 422 height 29
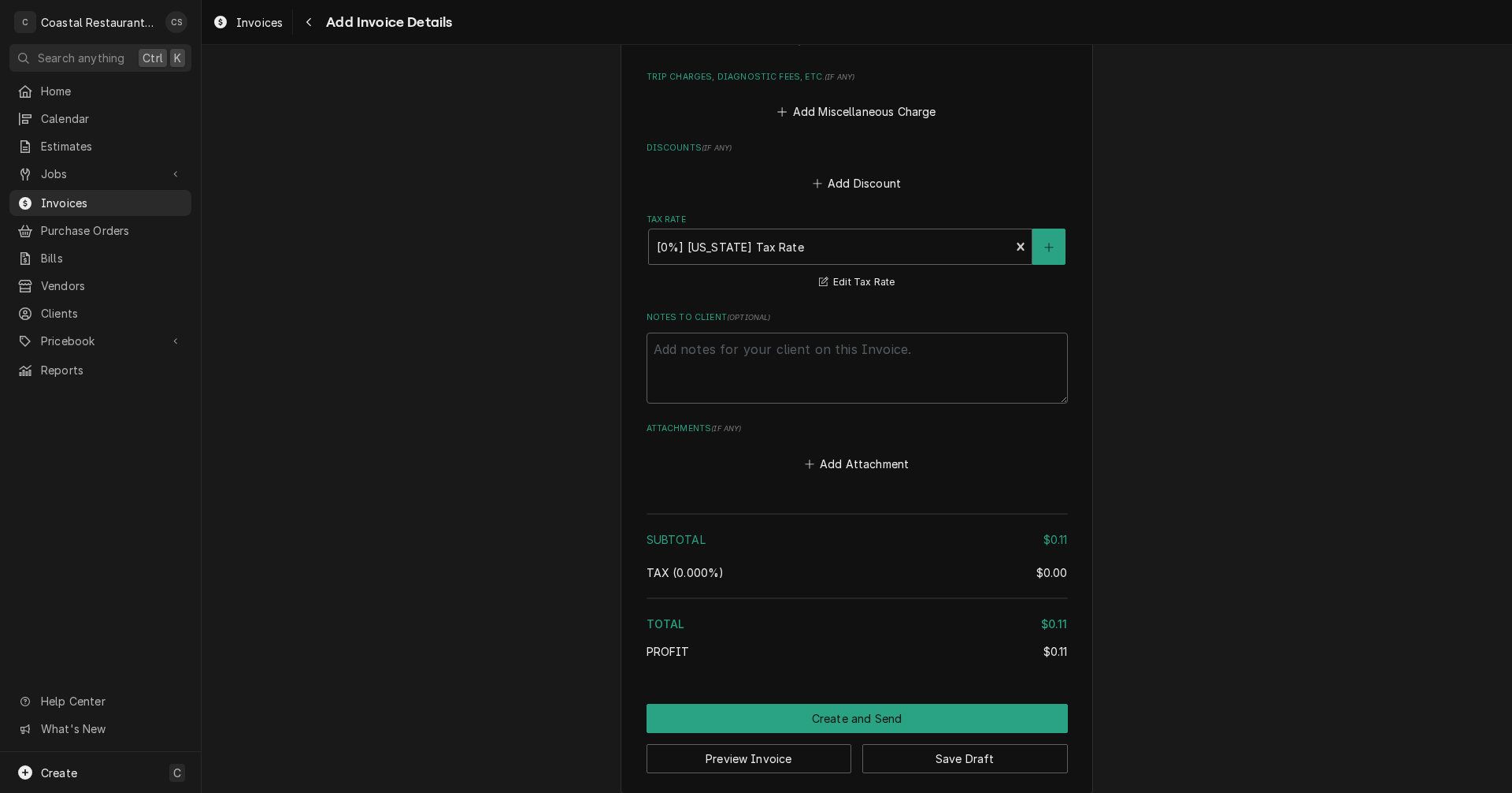
scroll to position [1735, 0]
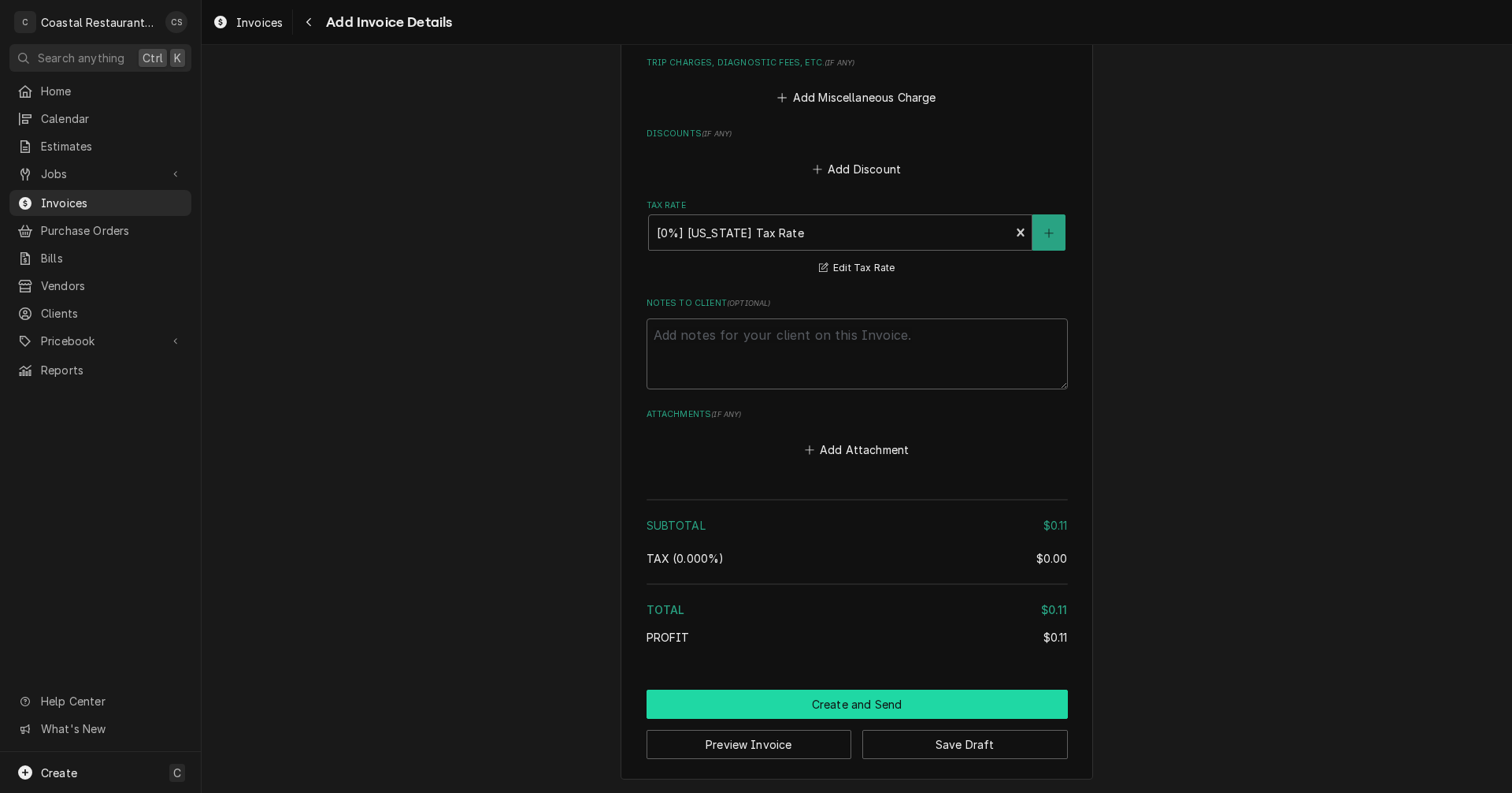
click at [882, 706] on button "Create and Send" at bounding box center [857, 704] width 422 height 29
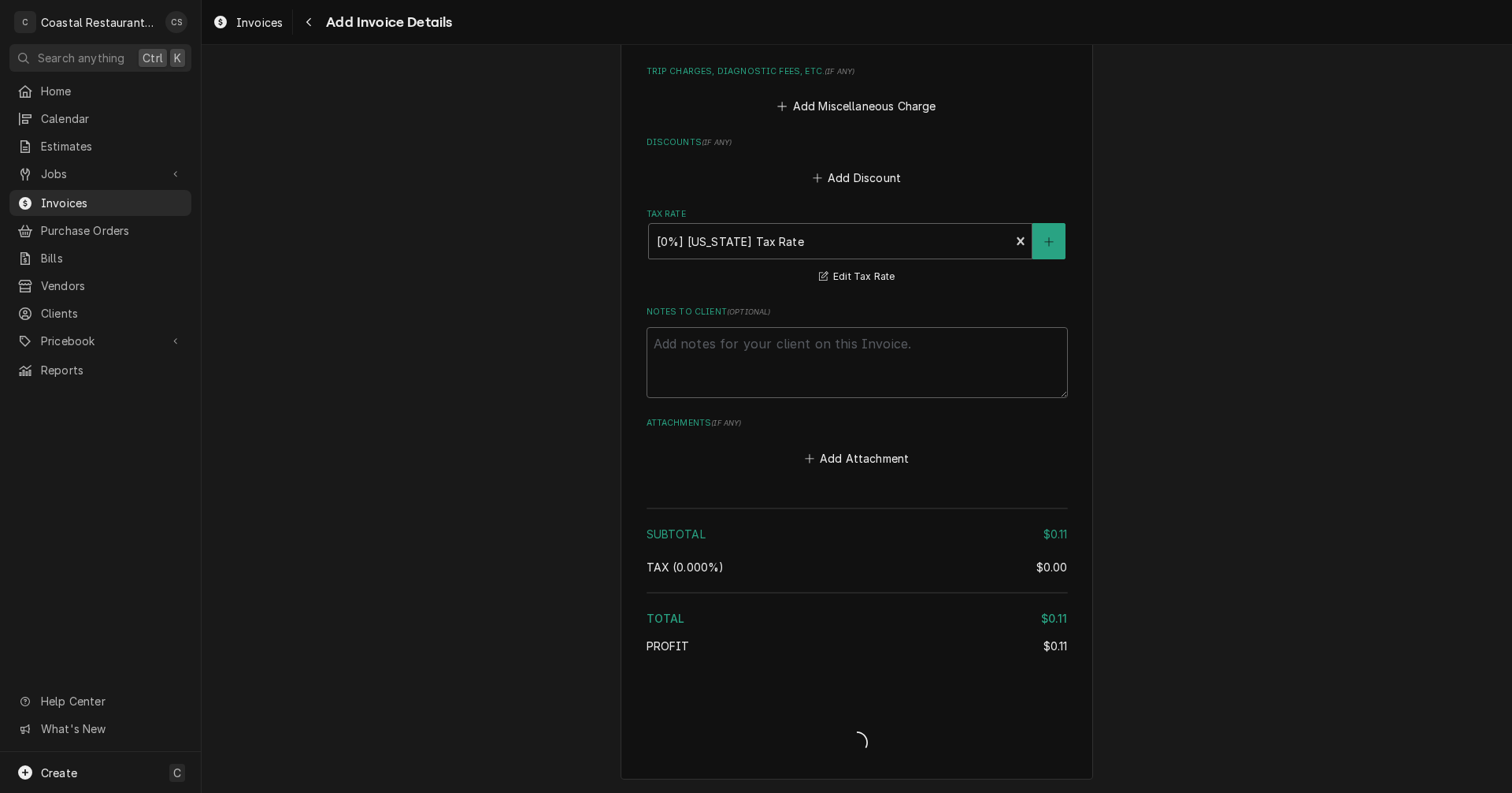
type textarea "x"
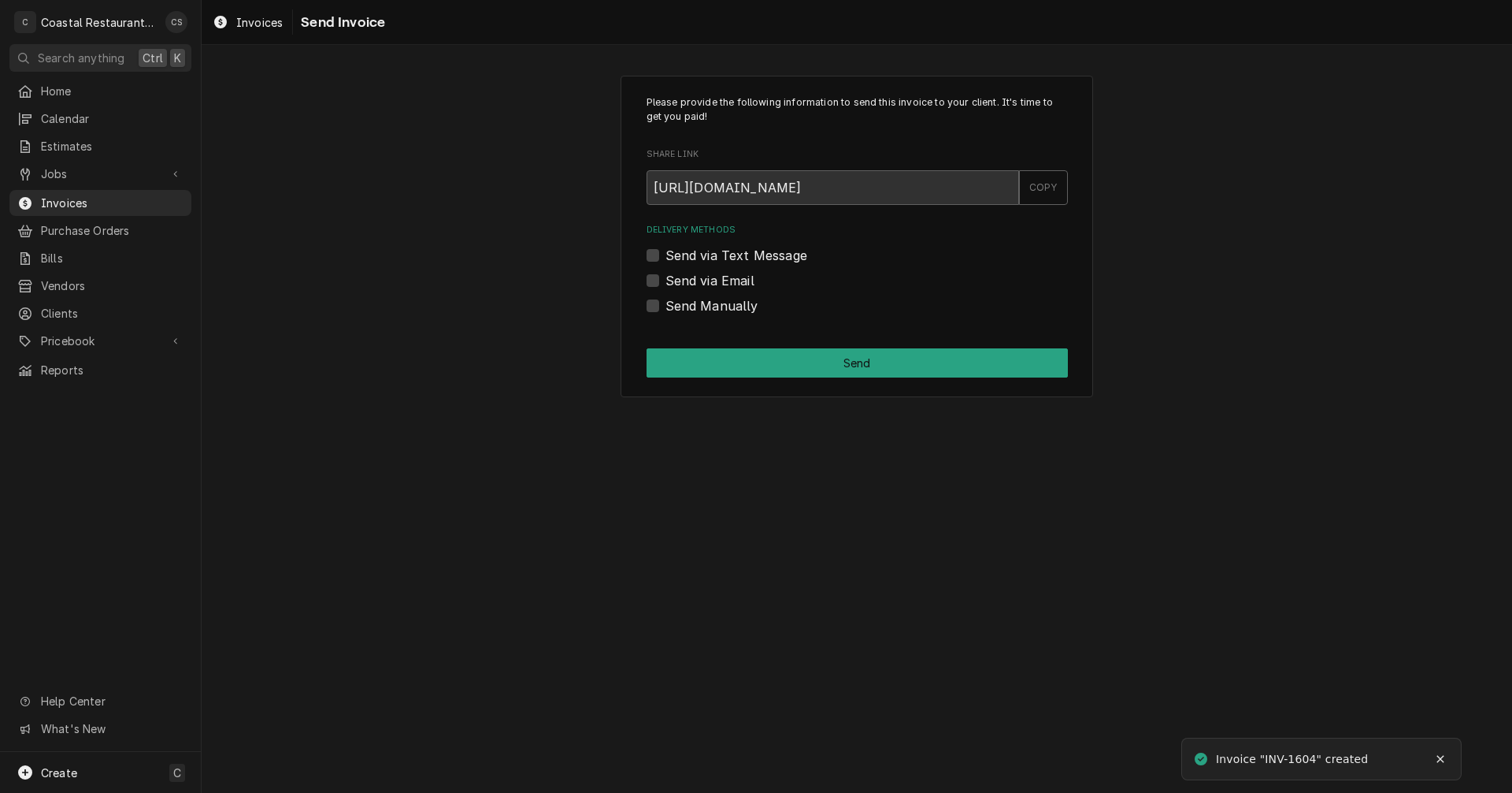
click at [666, 275] on label "Send via Email" at bounding box center [710, 280] width 89 height 19
click at [666, 275] on input "Send via Email" at bounding box center [876, 288] width 422 height 35
checkbox input "true"
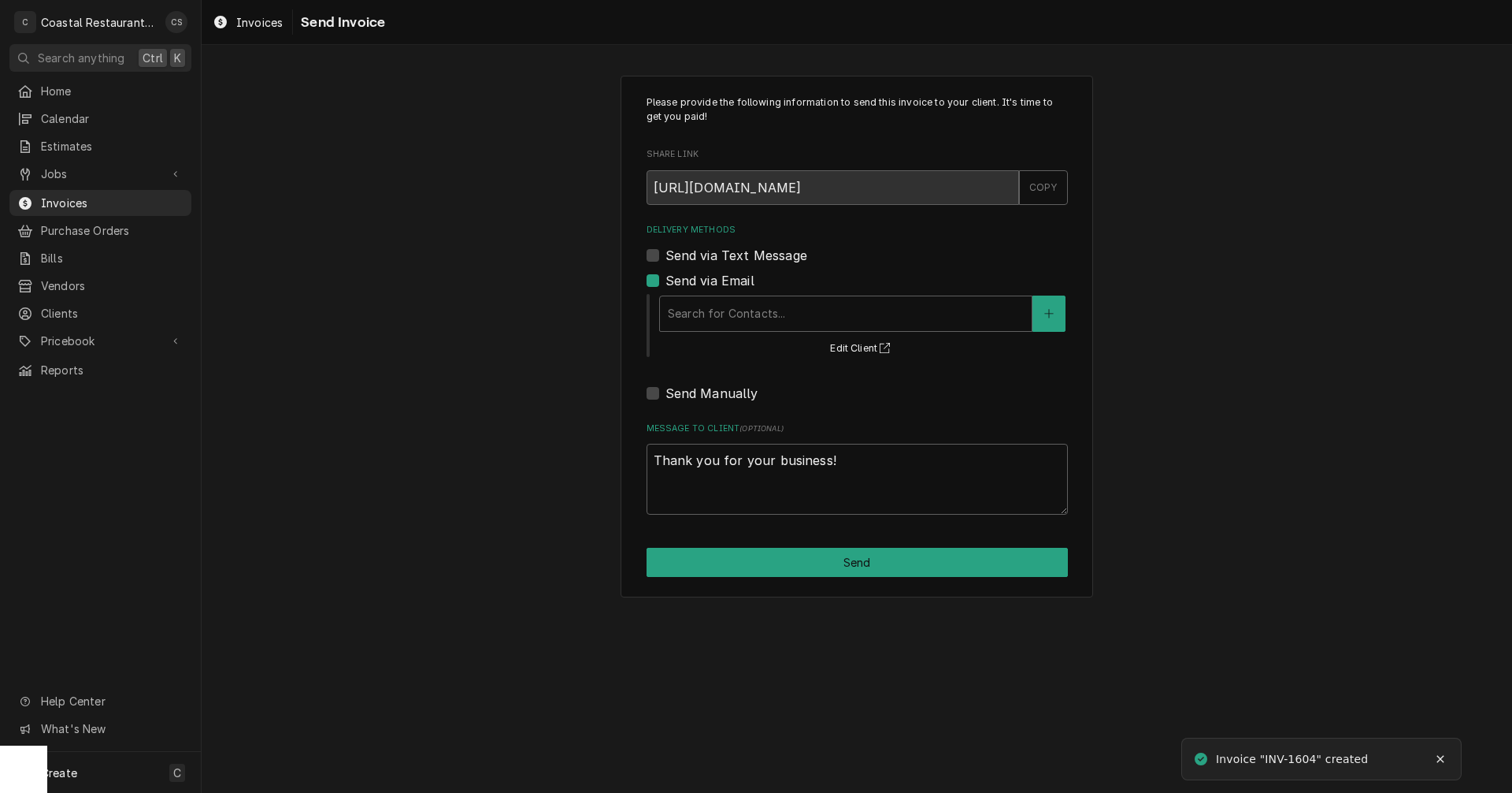
click at [666, 389] on label "Send Manually" at bounding box center [712, 394] width 93 height 19
click at [666, 389] on input "Send Manually" at bounding box center [876, 401] width 422 height 35
checkbox input "true"
type textarea "x"
click at [666, 280] on label "Send via Email" at bounding box center [710, 280] width 89 height 19
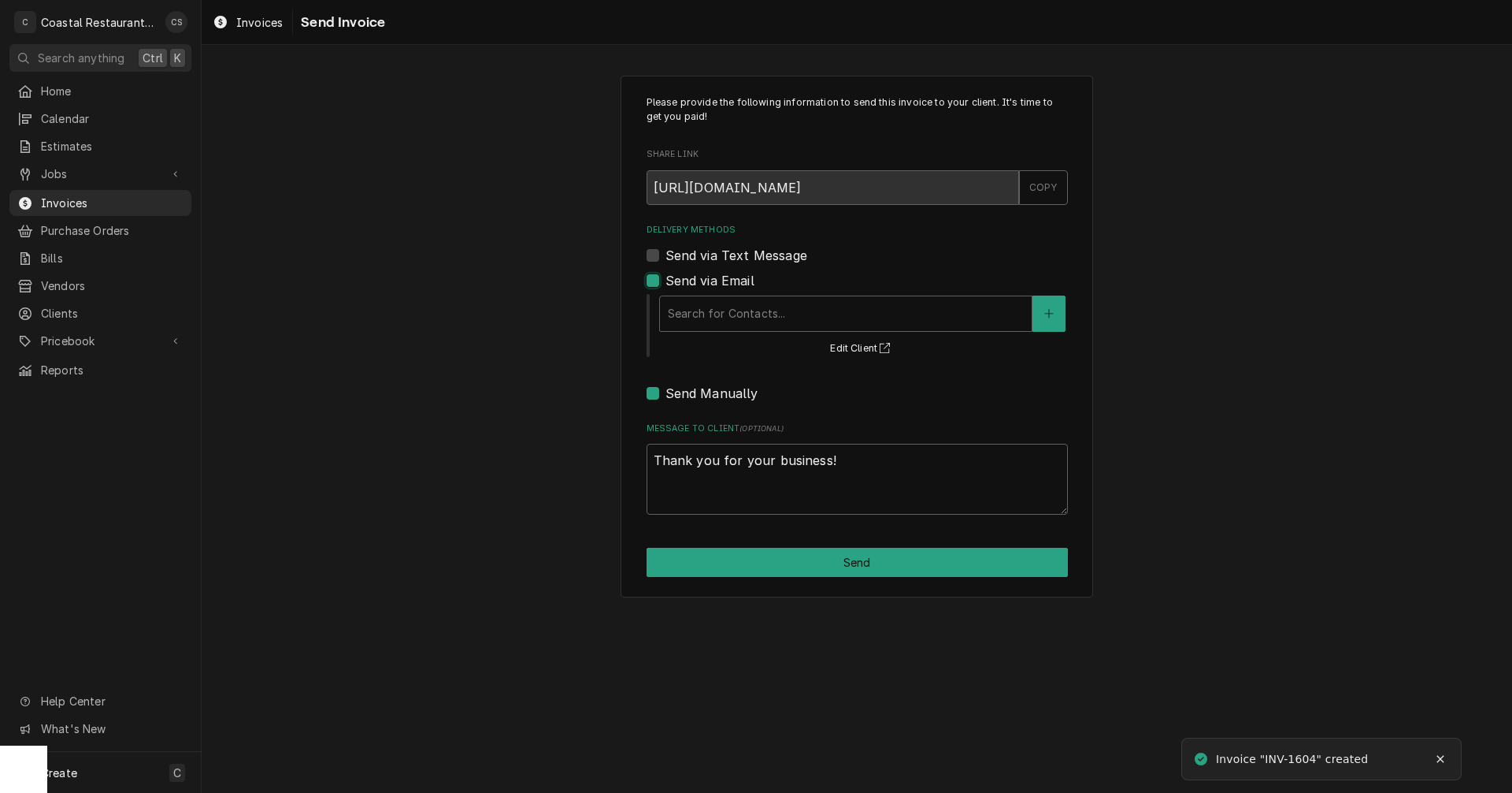
click at [666, 280] on input "Send via Email" at bounding box center [876, 288] width 422 height 35
checkbox input "false"
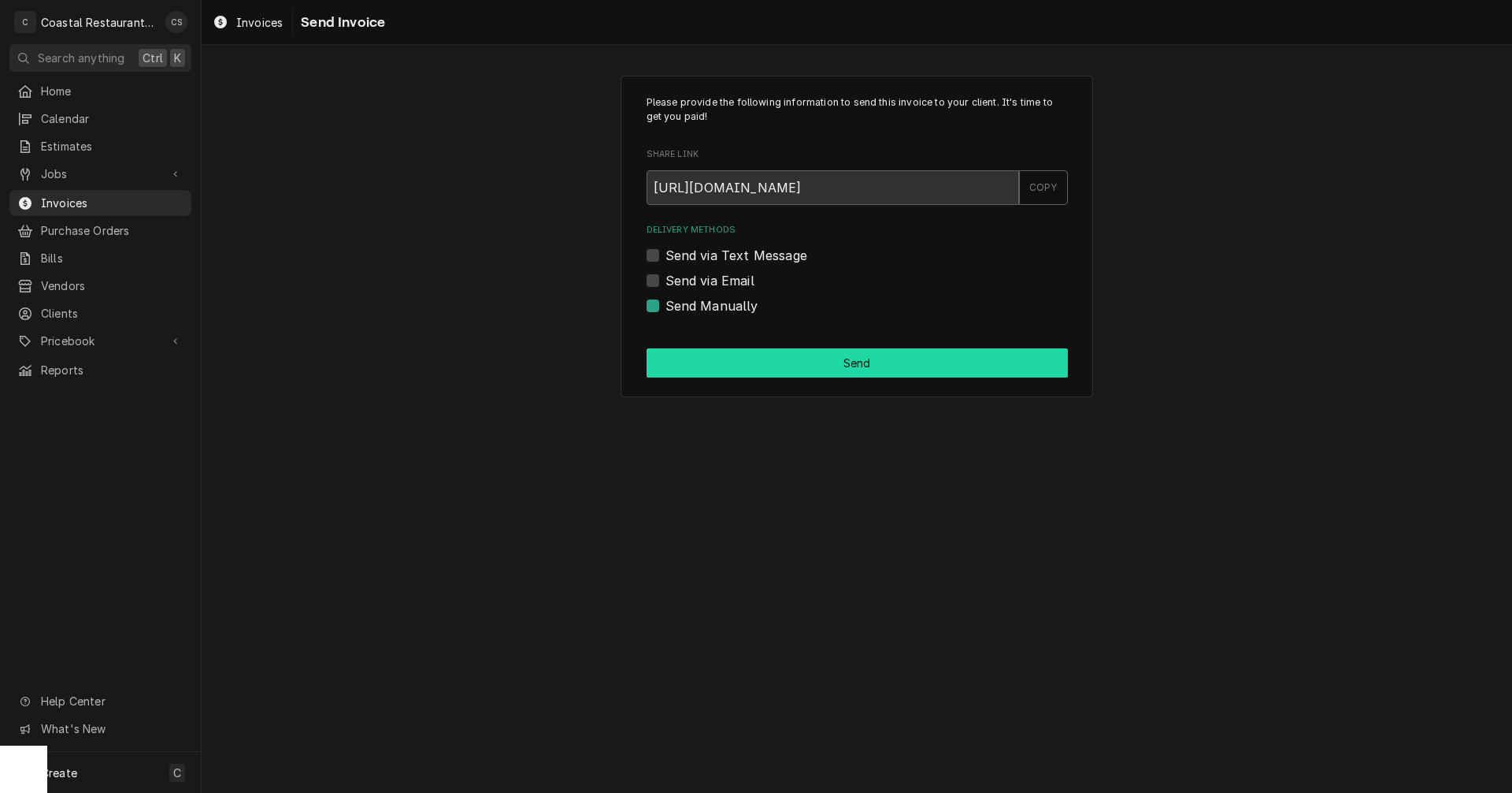
click at [772, 359] on button "Send" at bounding box center [857, 362] width 422 height 29
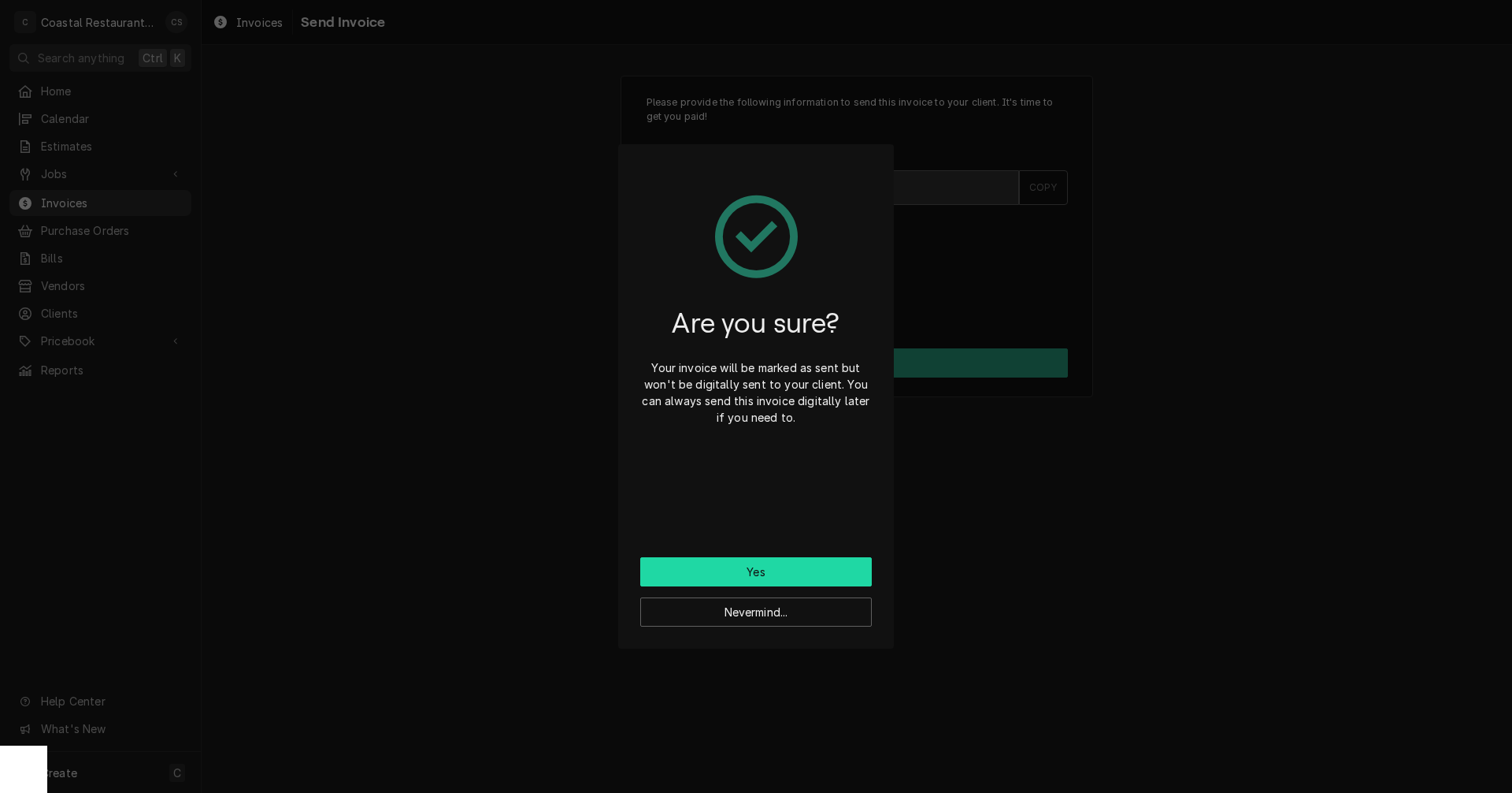
click at [759, 570] on button "Yes" at bounding box center [756, 571] width 231 height 29
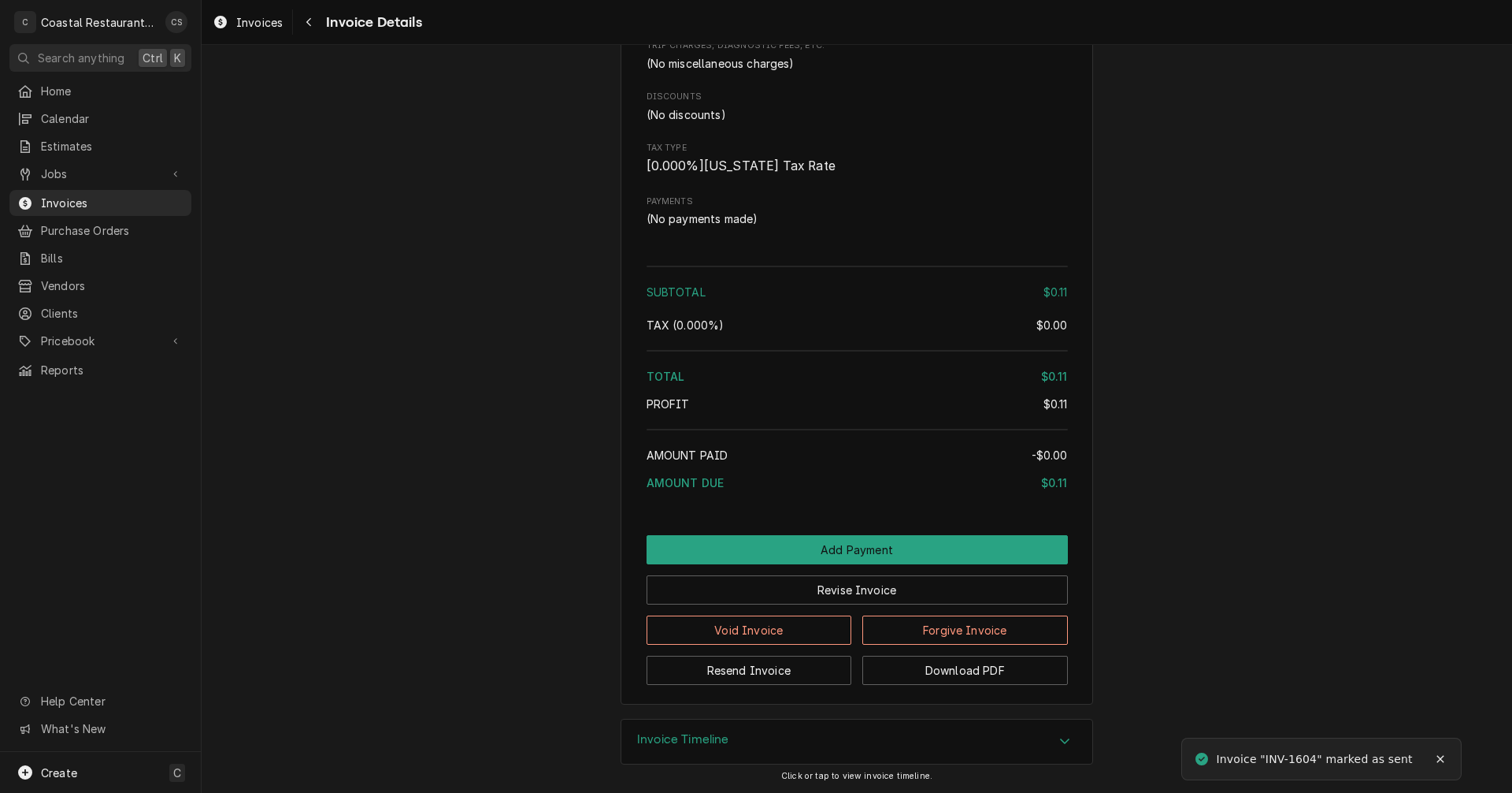
scroll to position [1199, 0]
click at [922, 628] on button "Forgive Invoice" at bounding box center [965, 630] width 206 height 29
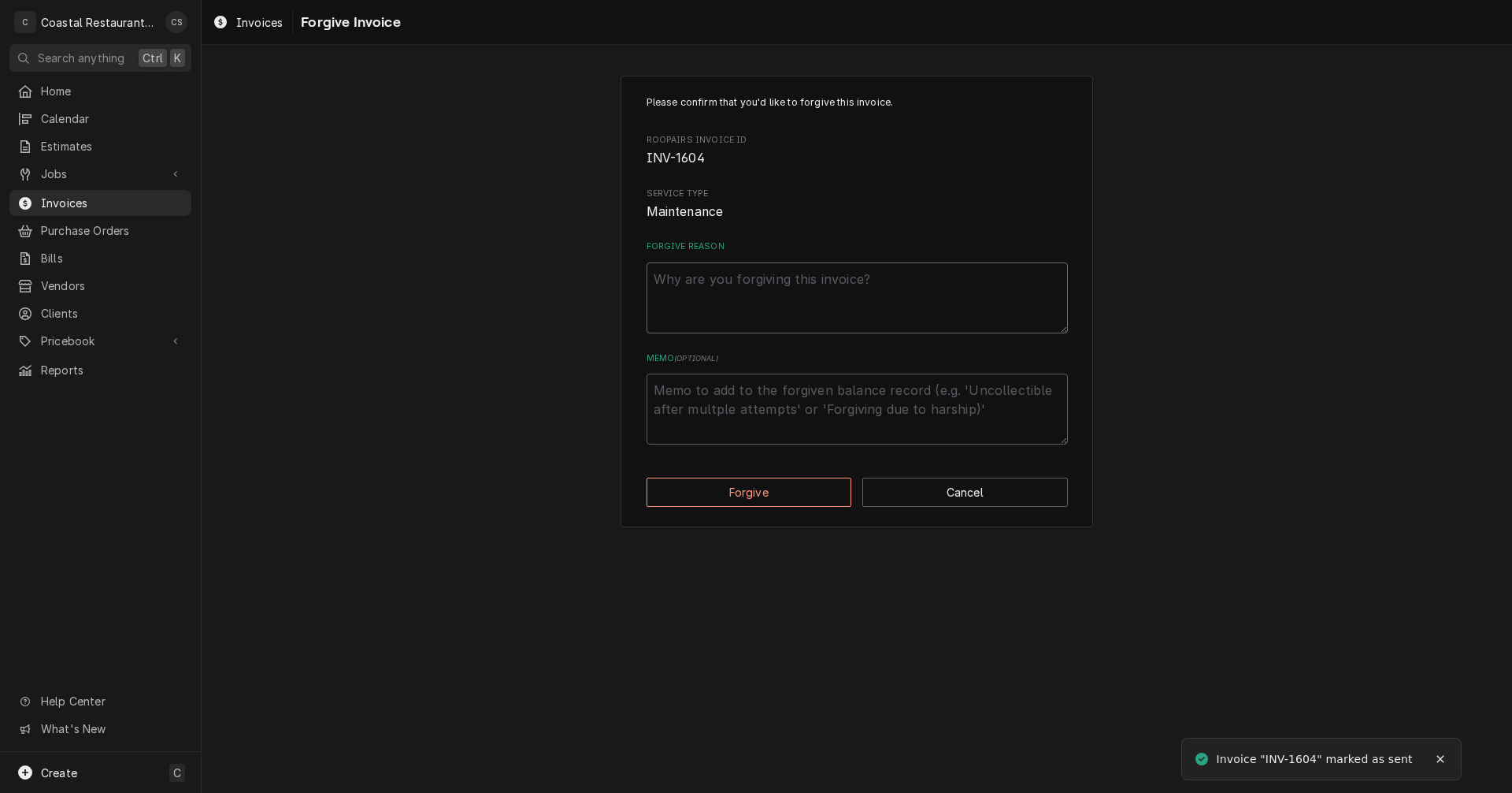
click at [735, 304] on textarea "Forgive Reason" at bounding box center [857, 298] width 422 height 71
type textarea "x"
type textarea "T"
type textarea "x"
type textarea "Te"
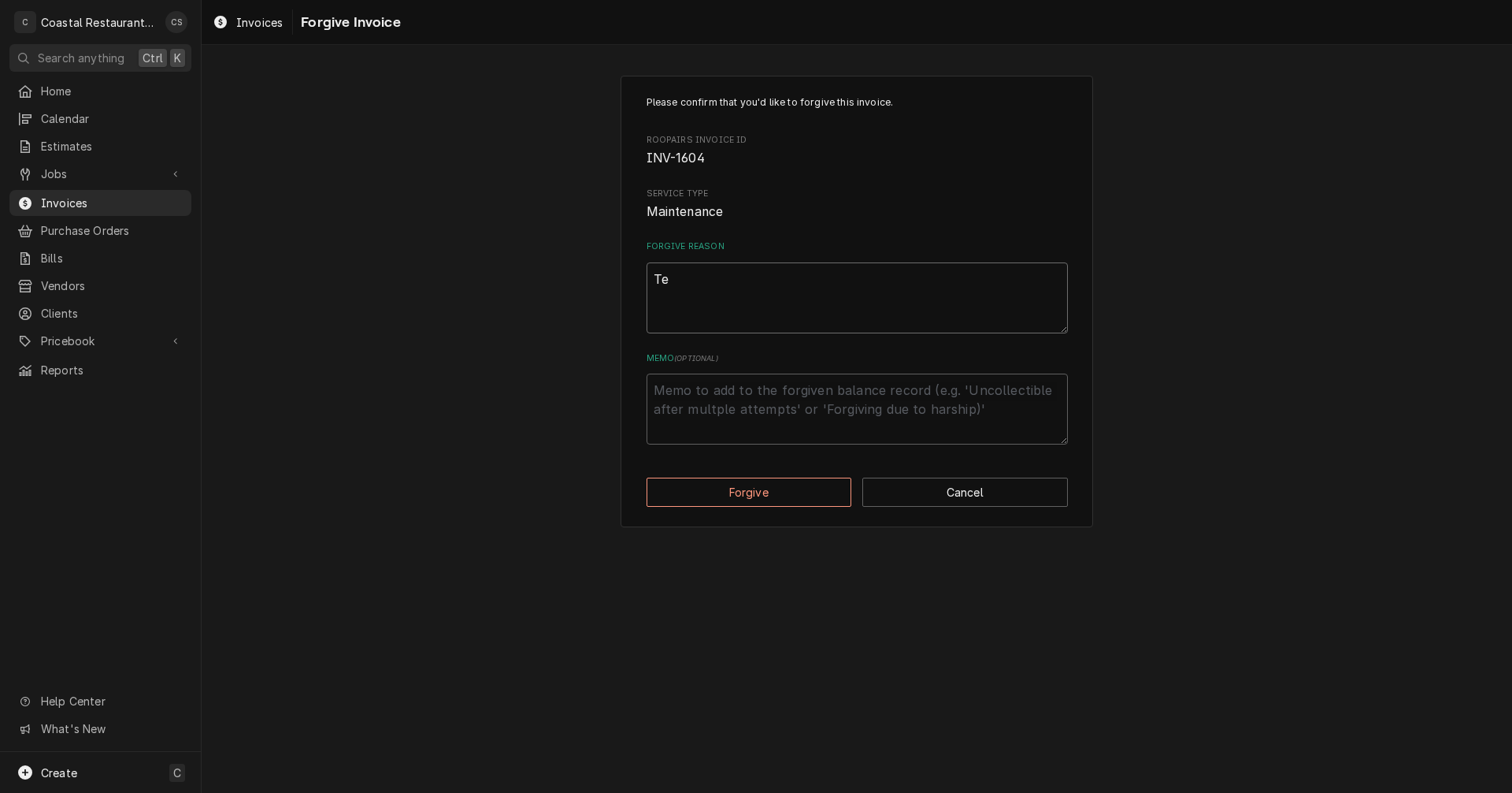
type textarea "x"
type textarea "Tes"
type textarea "x"
type textarea "Test"
click at [764, 505] on button "Forgive" at bounding box center [749, 492] width 206 height 29
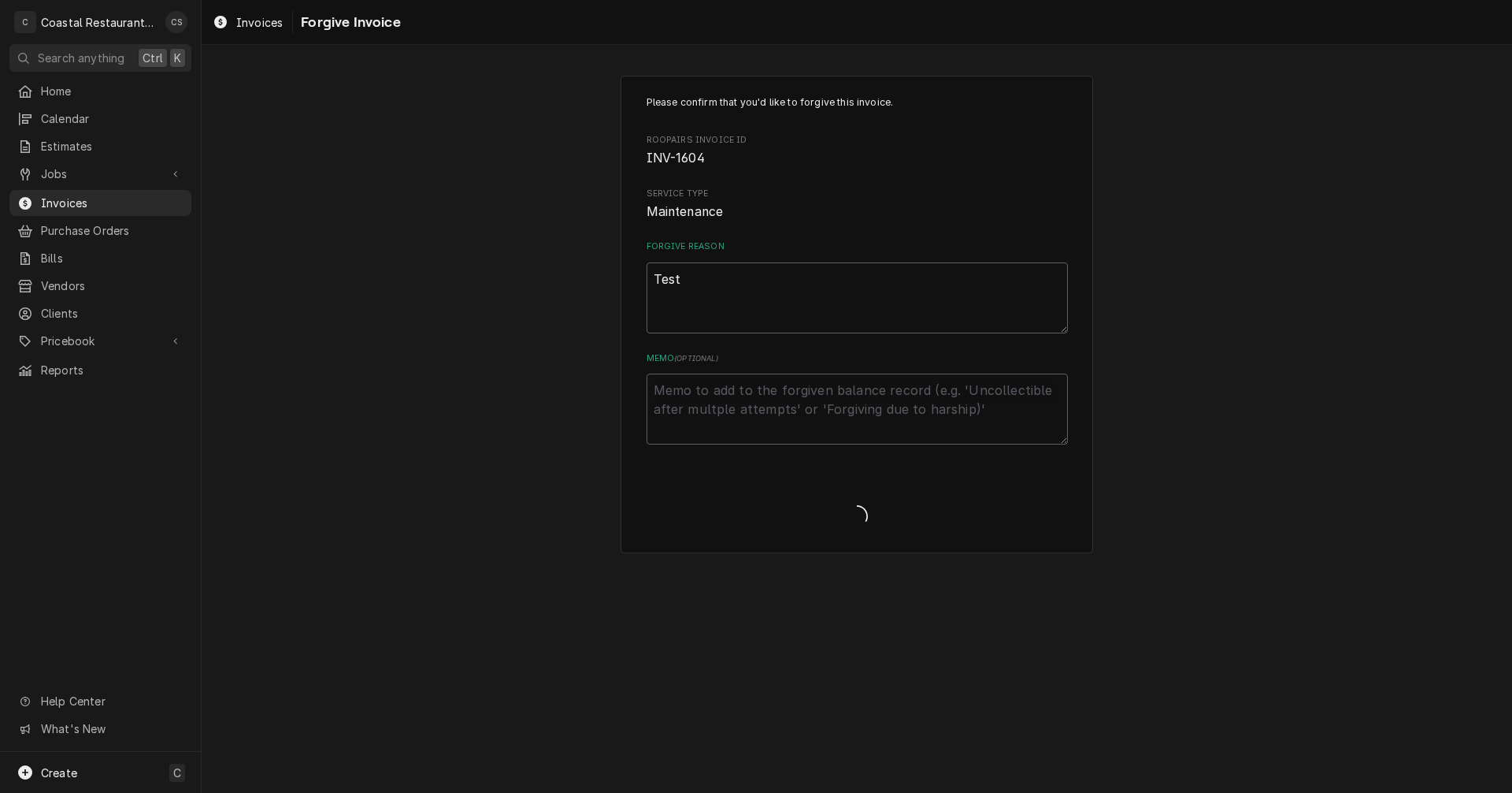
type textarea "x"
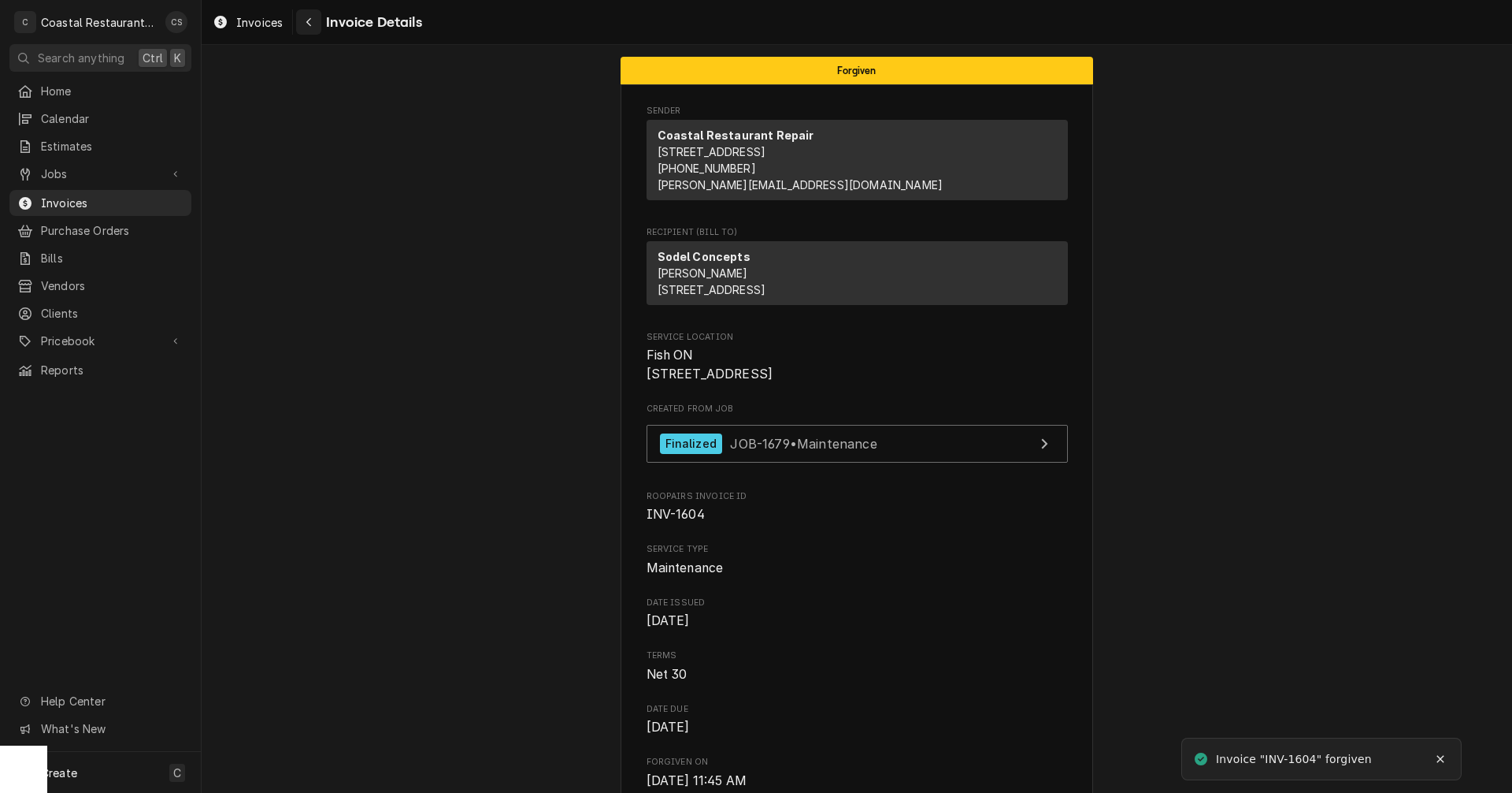
click at [312, 22] on icon "Navigate back" at bounding box center [309, 22] width 7 height 11
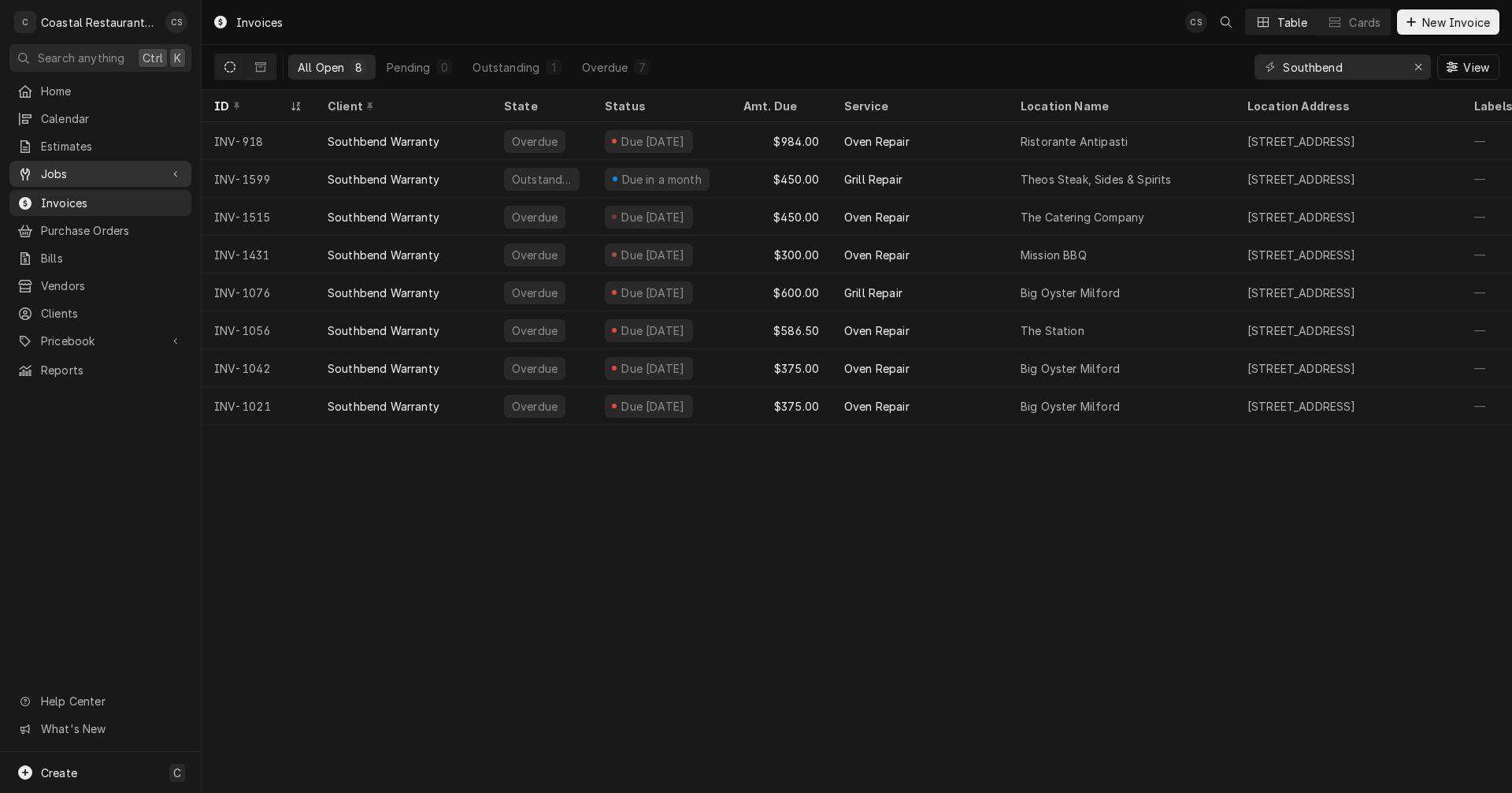
click at [106, 166] on span "Jobs" at bounding box center [100, 174] width 119 height 17
click at [89, 194] on span "Jobs" at bounding box center [112, 201] width 143 height 17
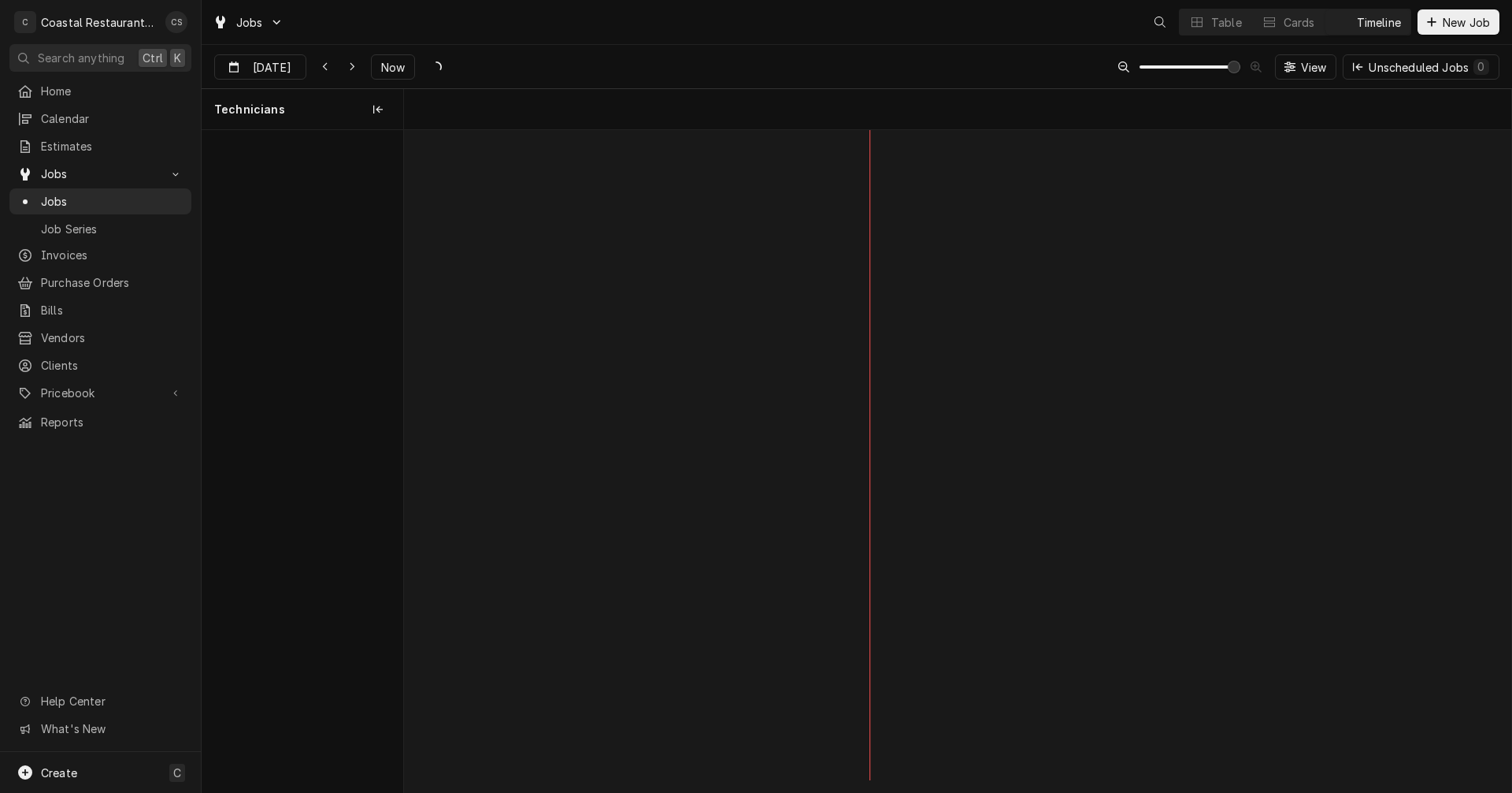
scroll to position [0, 21979]
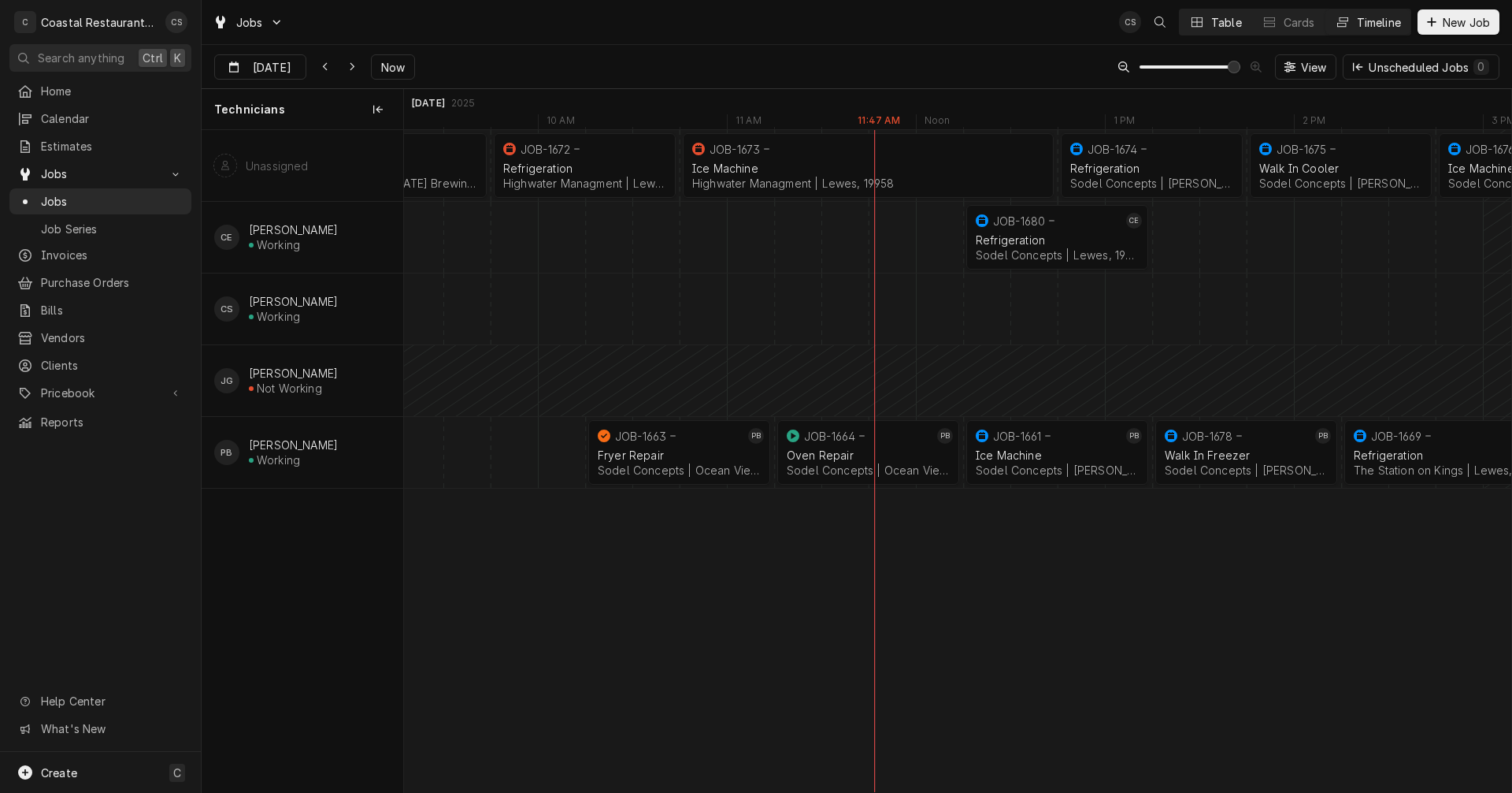
click at [1213, 11] on button "Table" at bounding box center [1215, 22] width 71 height 25
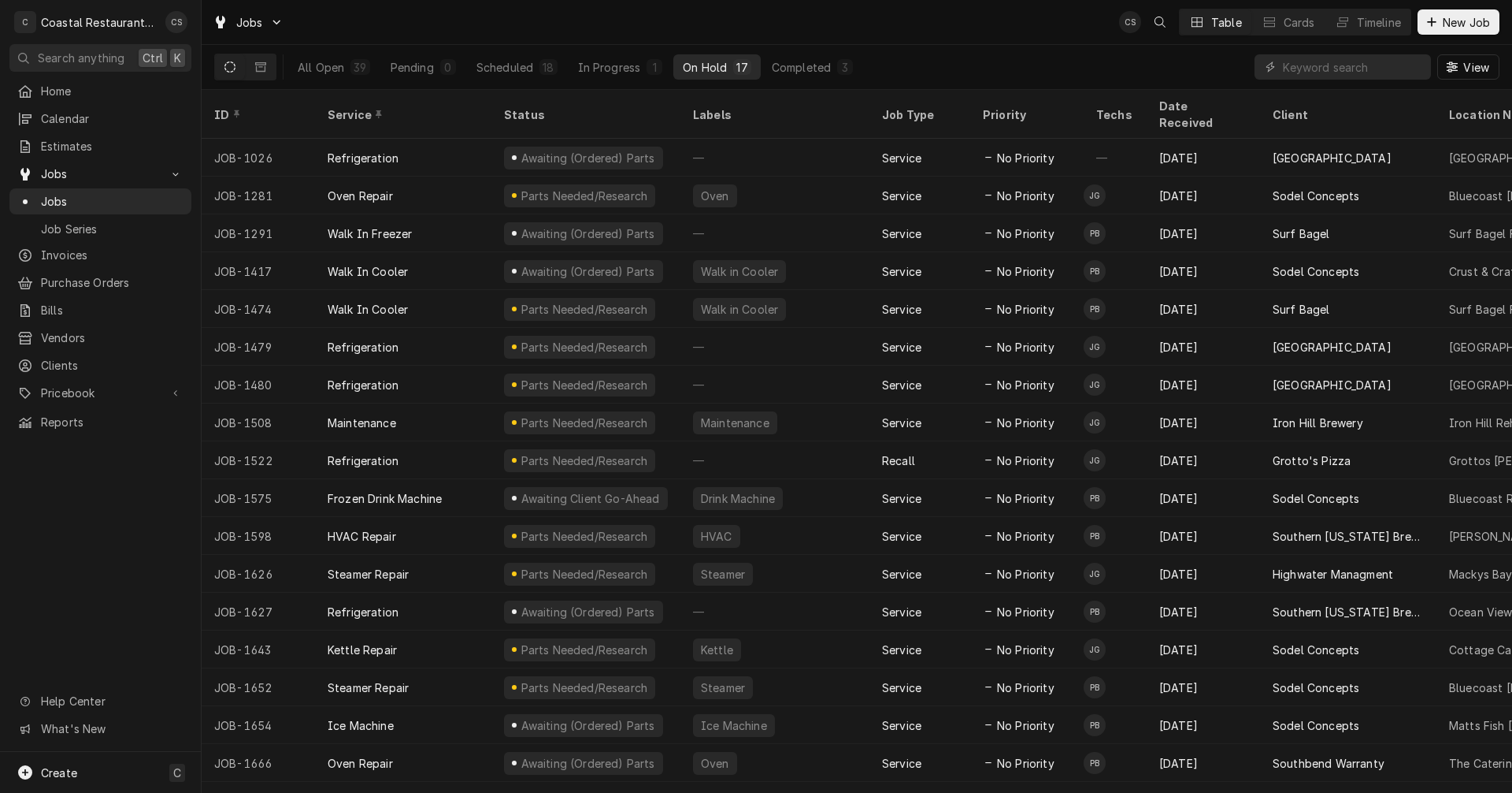
click at [722, 66] on div "On Hold" at bounding box center [704, 67] width 44 height 17
click at [330, 65] on div "All Open" at bounding box center [321, 67] width 47 height 17
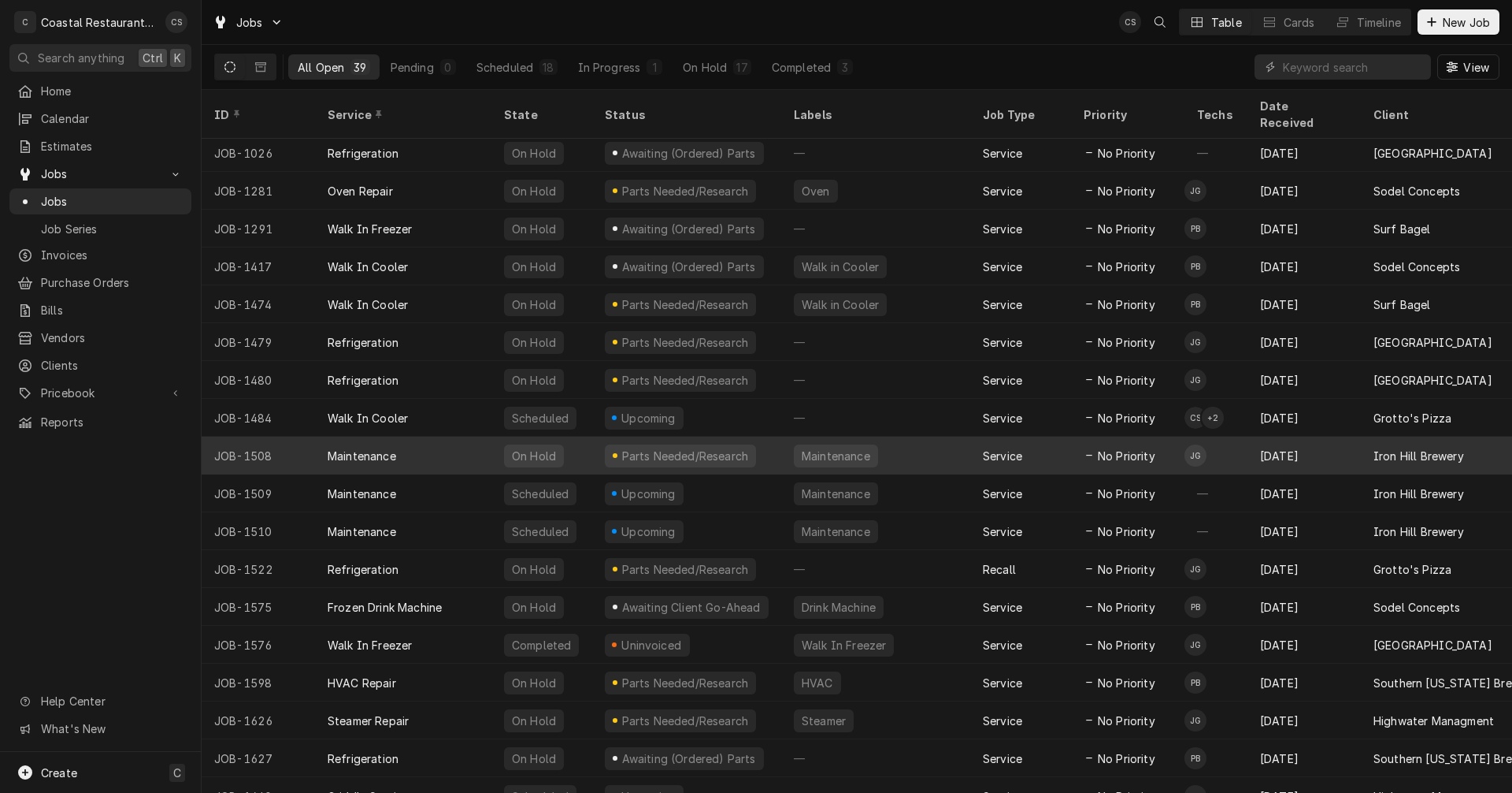
scroll to position [0, 0]
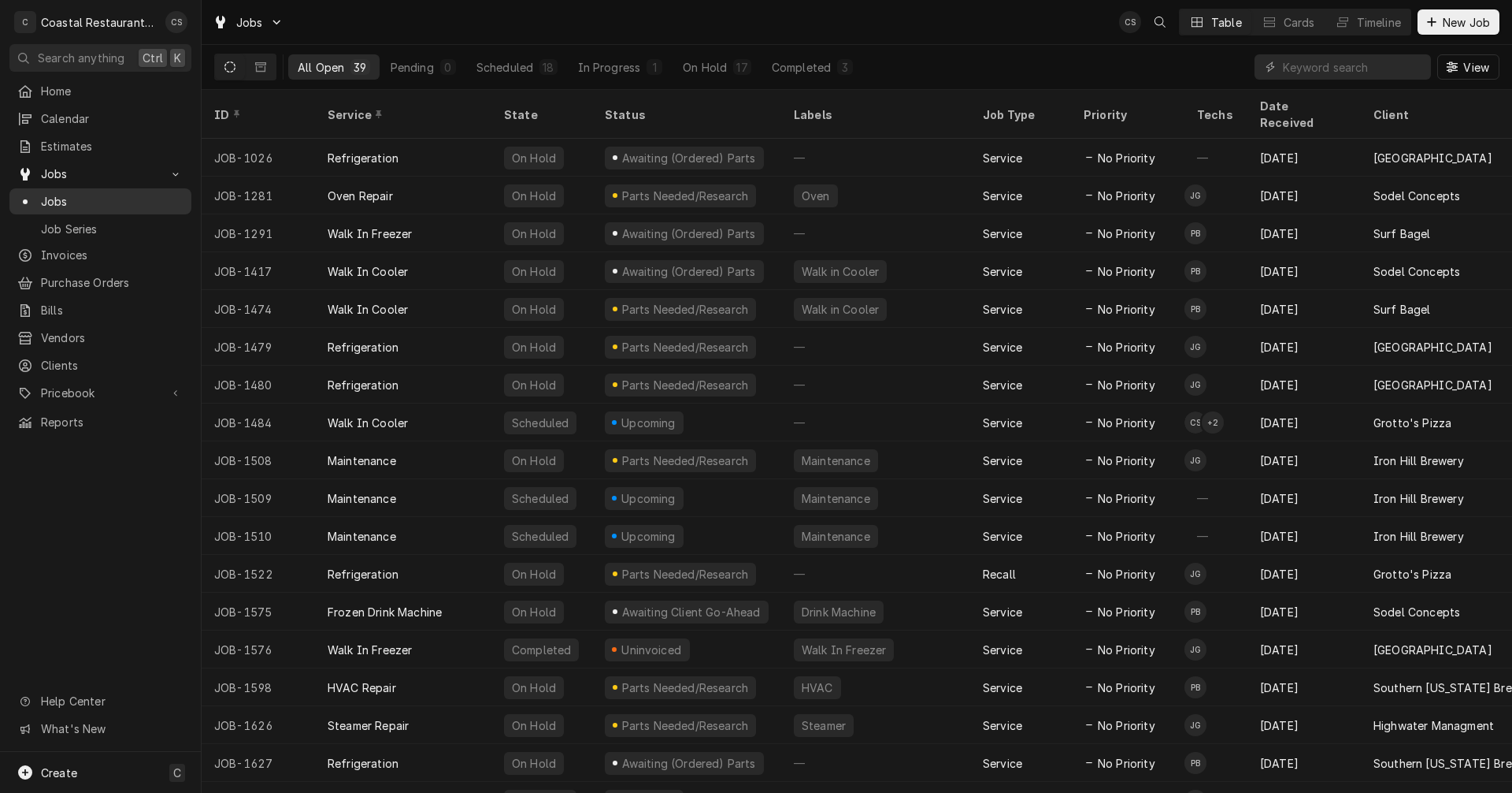
click at [84, 194] on span "Jobs" at bounding box center [112, 201] width 143 height 17
click at [1368, 15] on div "Timeline" at bounding box center [1379, 22] width 44 height 17
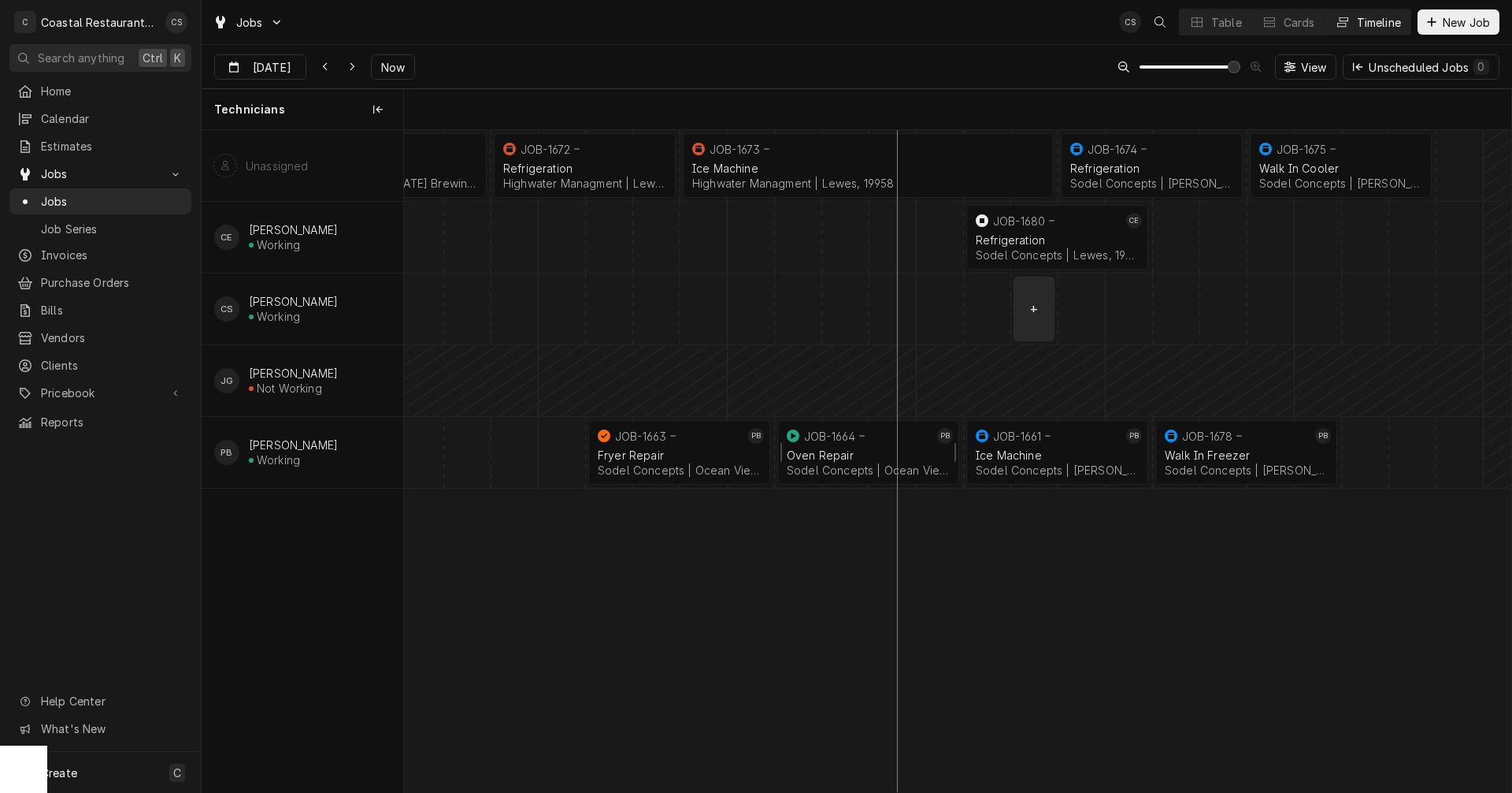
scroll to position [0, 21979]
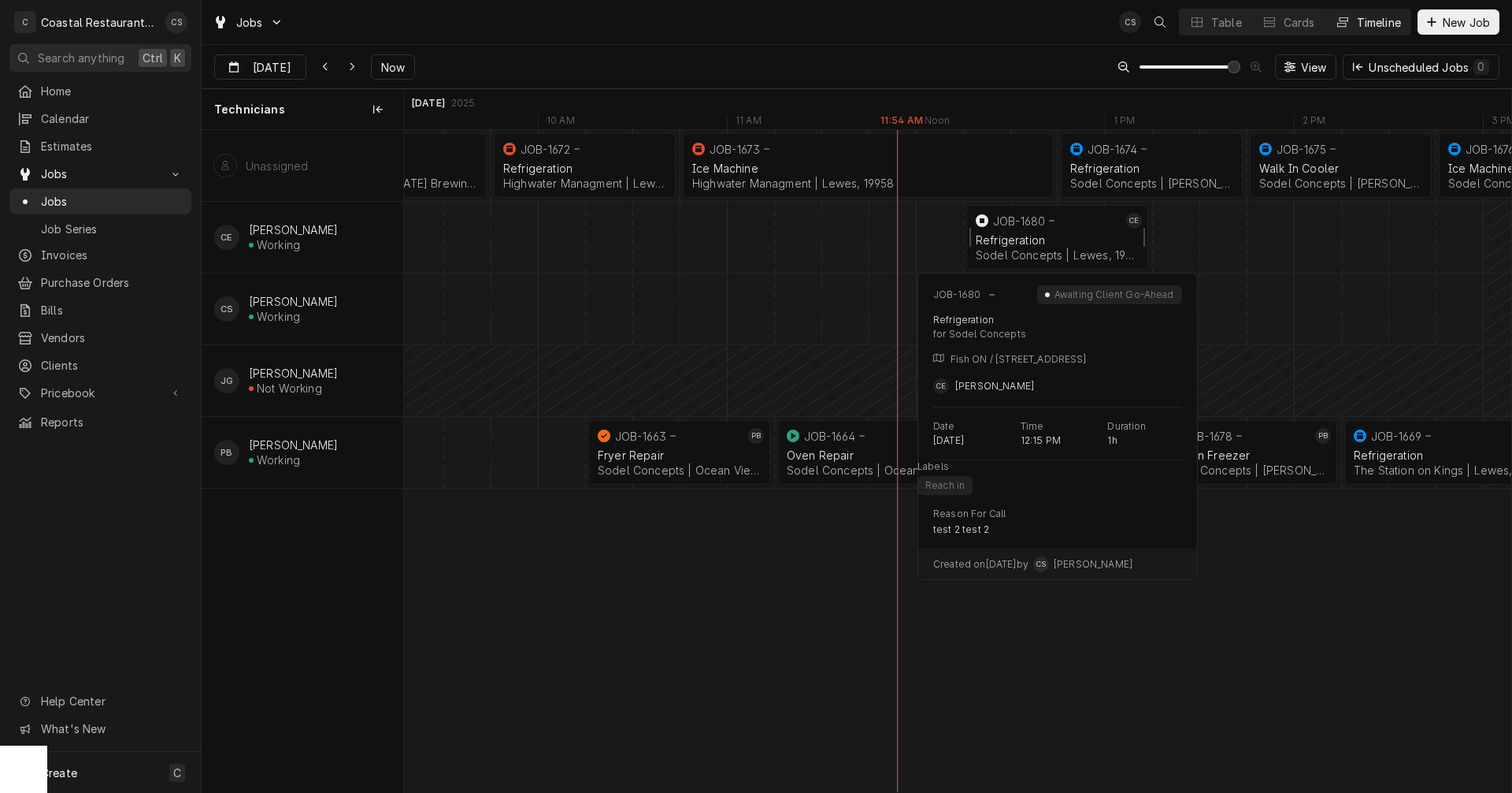
click at [1041, 235] on div "Refrigeration" at bounding box center [1057, 239] width 163 height 14
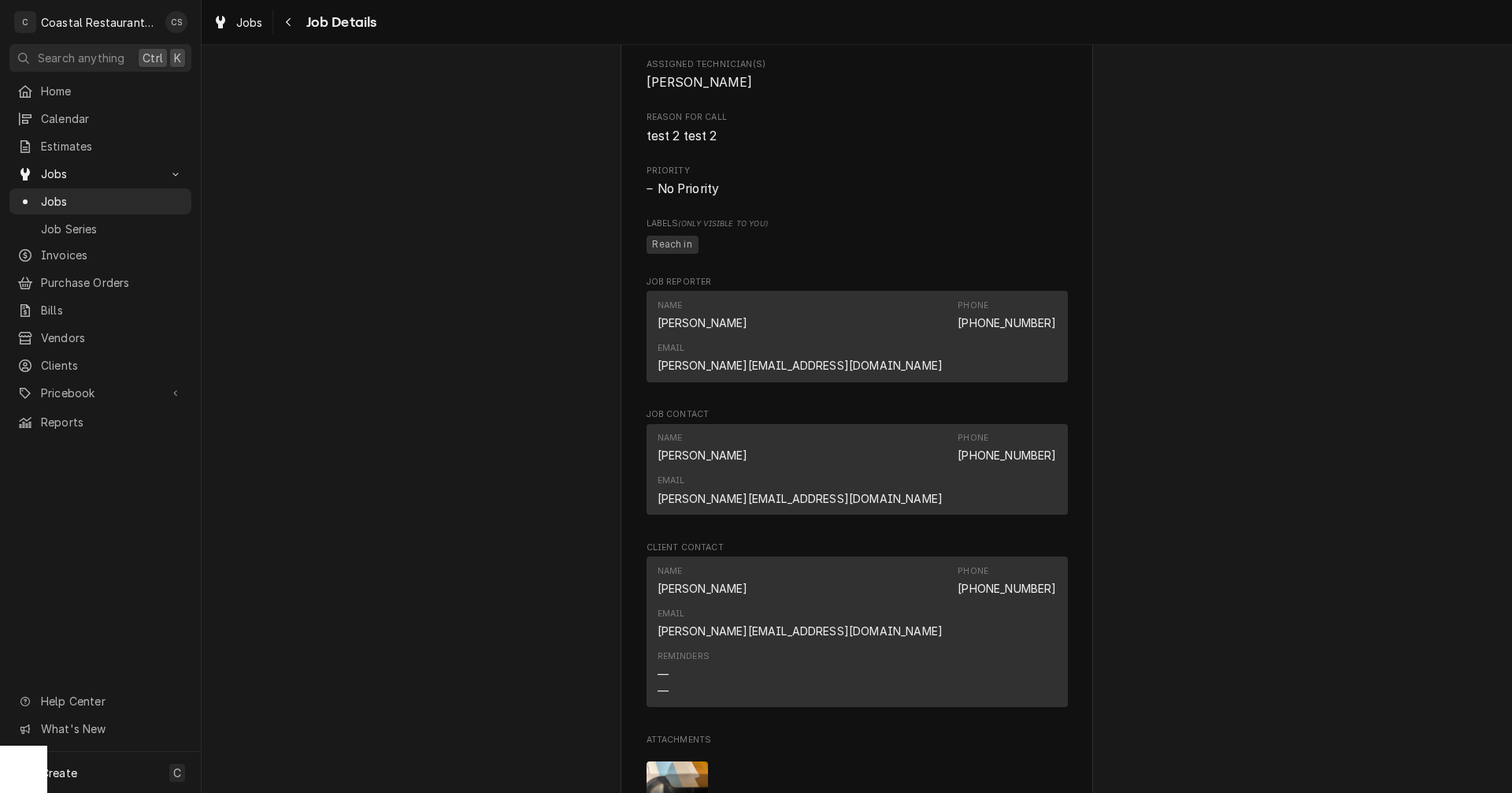
scroll to position [1182, 0]
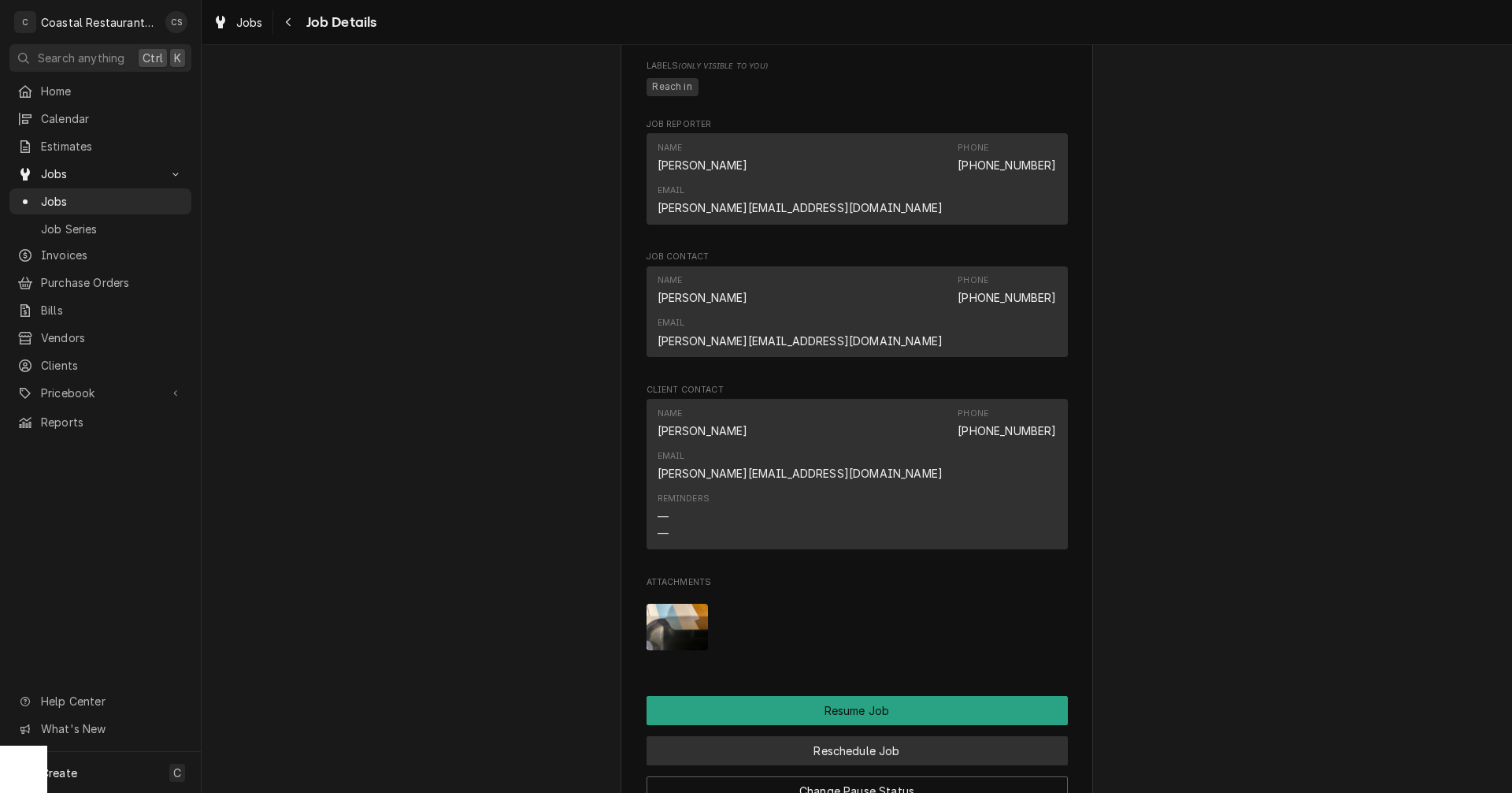
click at [863, 736] on button "Reschedule Job" at bounding box center [857, 750] width 422 height 29
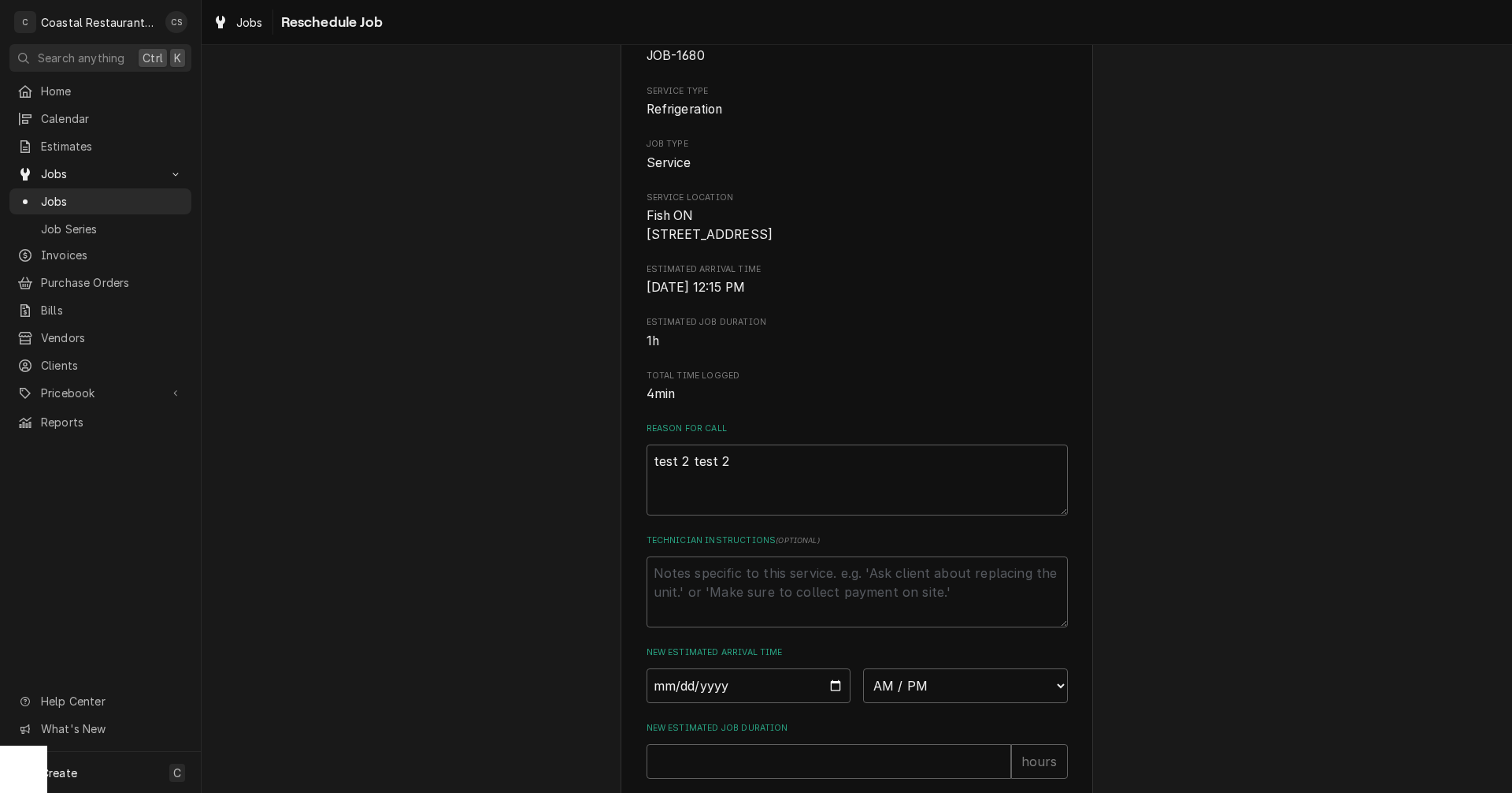
scroll to position [236, 0]
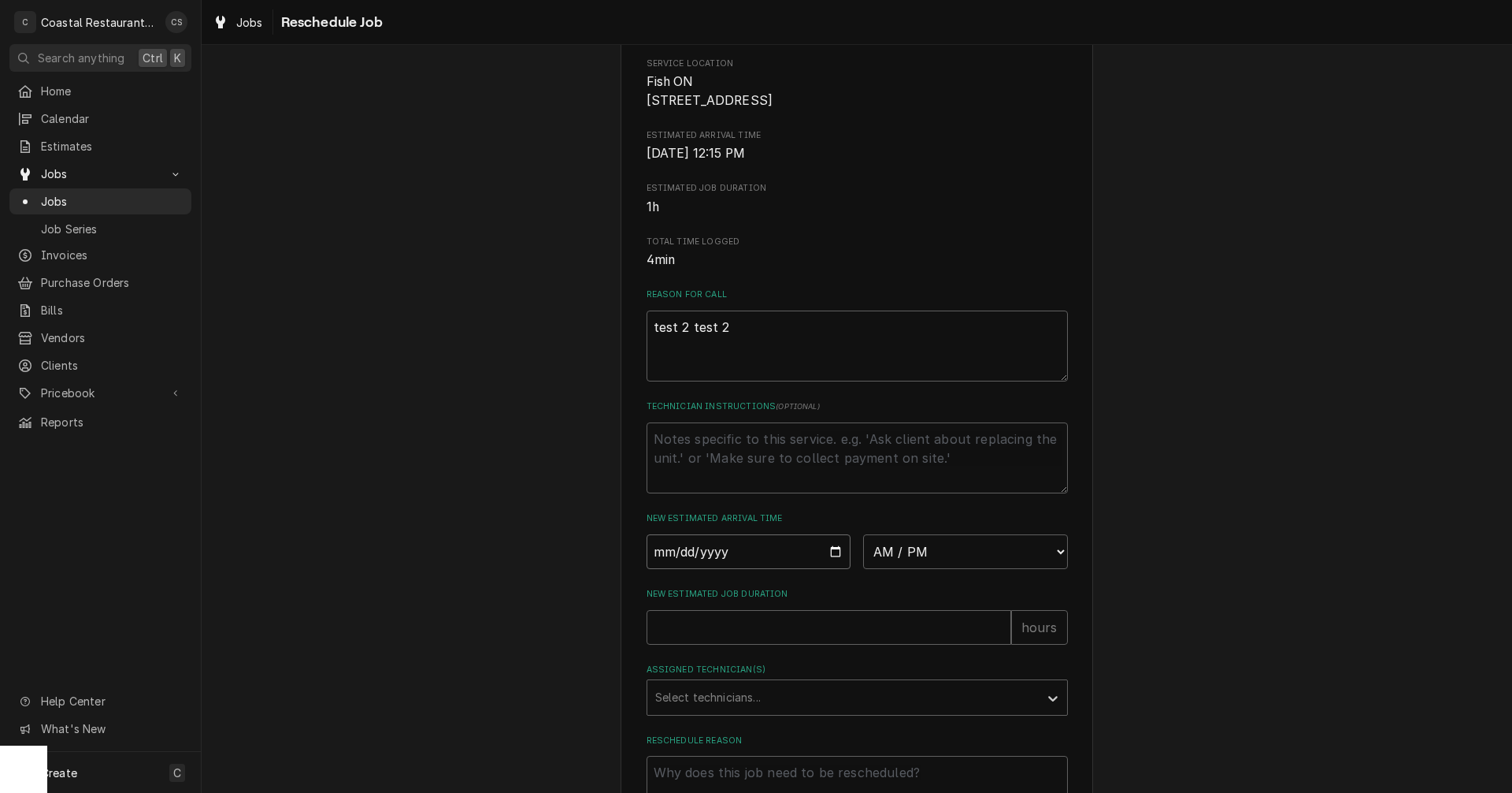
click at [831, 566] on input "Date" at bounding box center [748, 551] width 205 height 35
type textarea "x"
type input "[DATE]"
click at [892, 568] on select "AM / PM 6:00 AM 6:15 AM 6:30 AM 6:45 AM 7:00 AM 7:15 AM 7:30 AM 7:45 AM 8:00 AM…" at bounding box center [965, 551] width 205 height 35
select select "15:00:00"
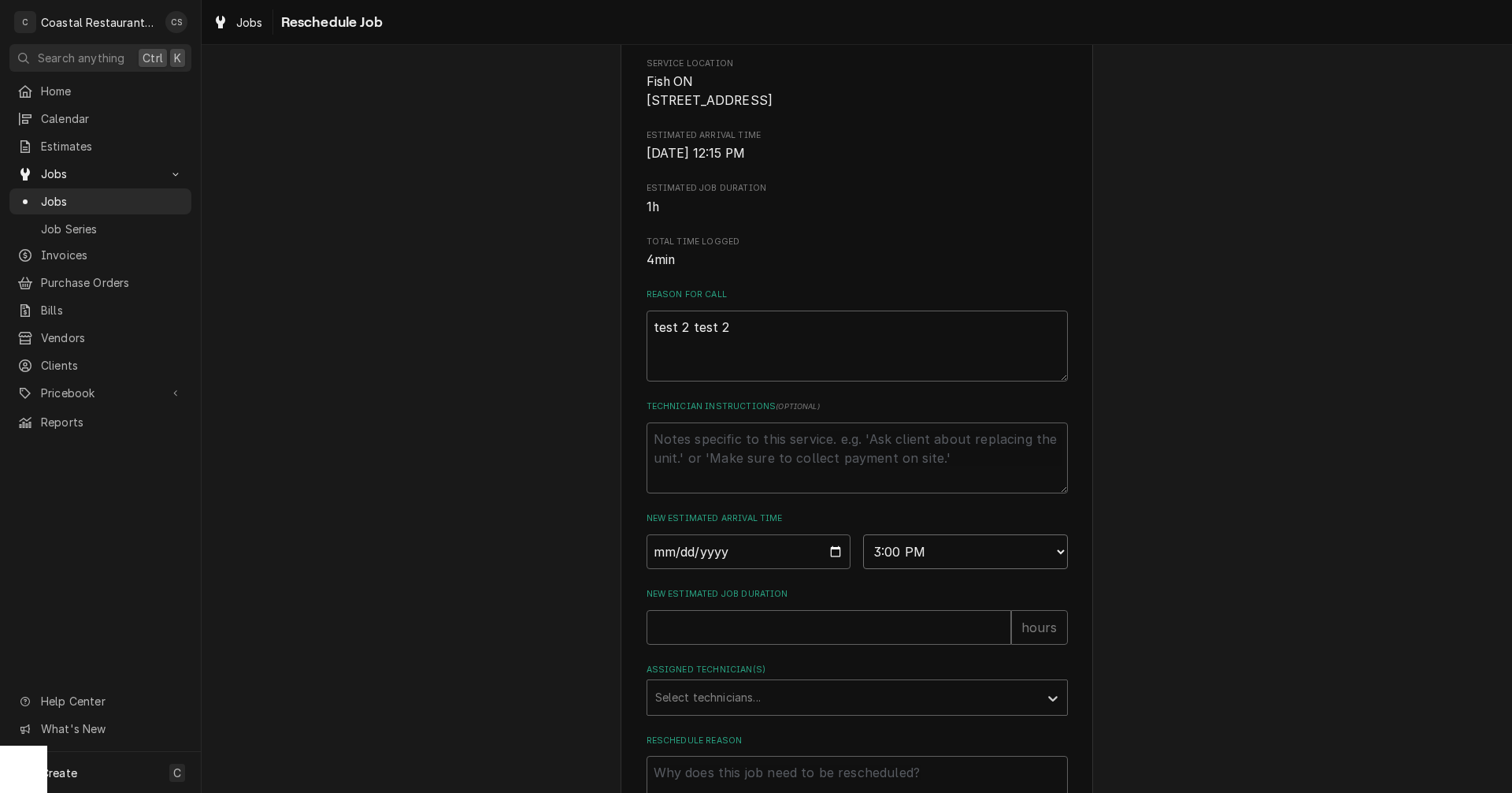
click at [863, 552] on select "AM / PM 6:00 AM 6:15 AM 6:30 AM 6:45 AM 7:00 AM 7:15 AM 7:30 AM 7:45 AM 8:00 AM…" at bounding box center [965, 551] width 205 height 35
click at [683, 637] on input "New Estimated Job Duration" at bounding box center [829, 627] width 365 height 35
type textarea "x"
type input "1"
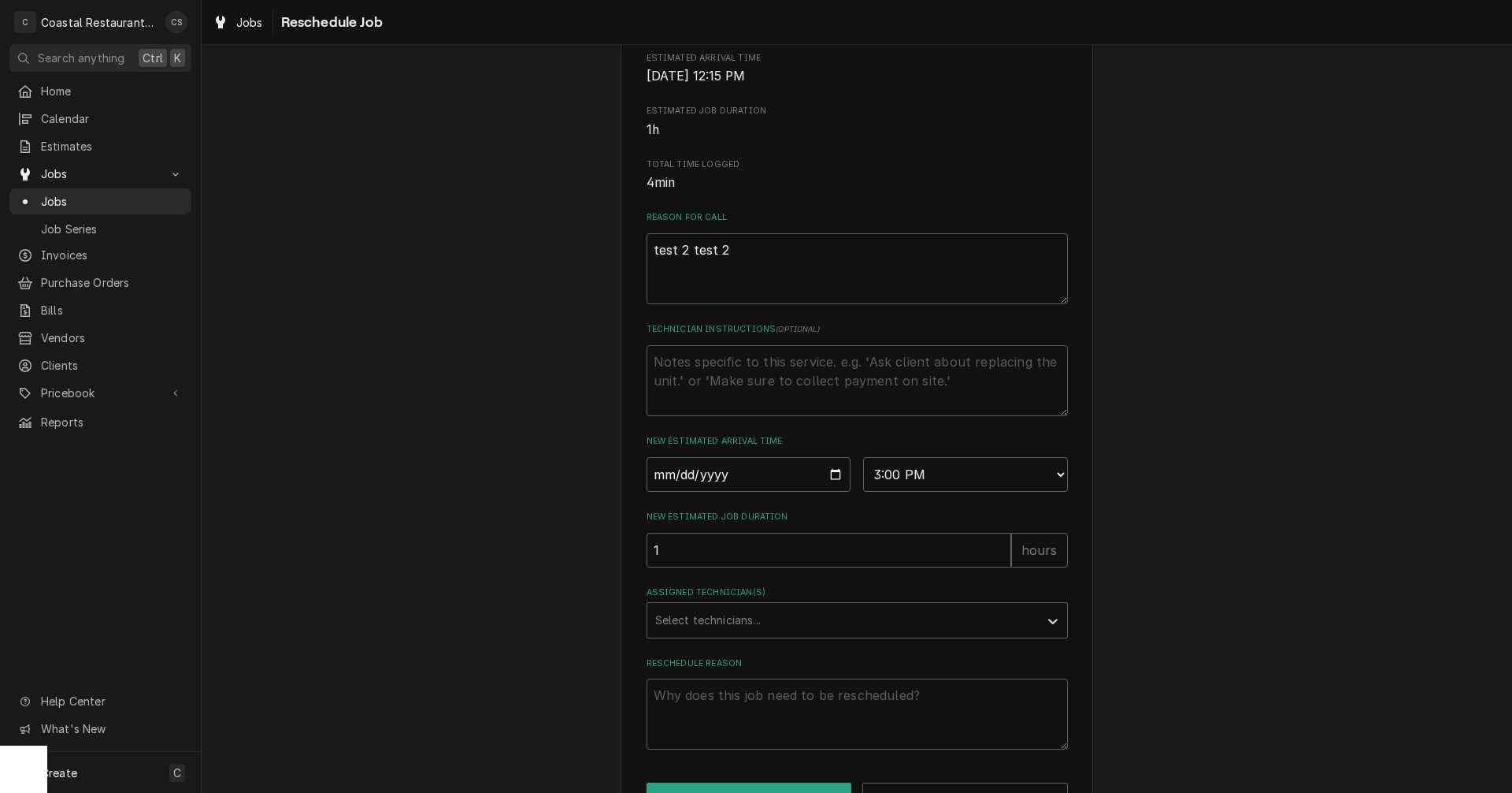
scroll to position [386, 0]
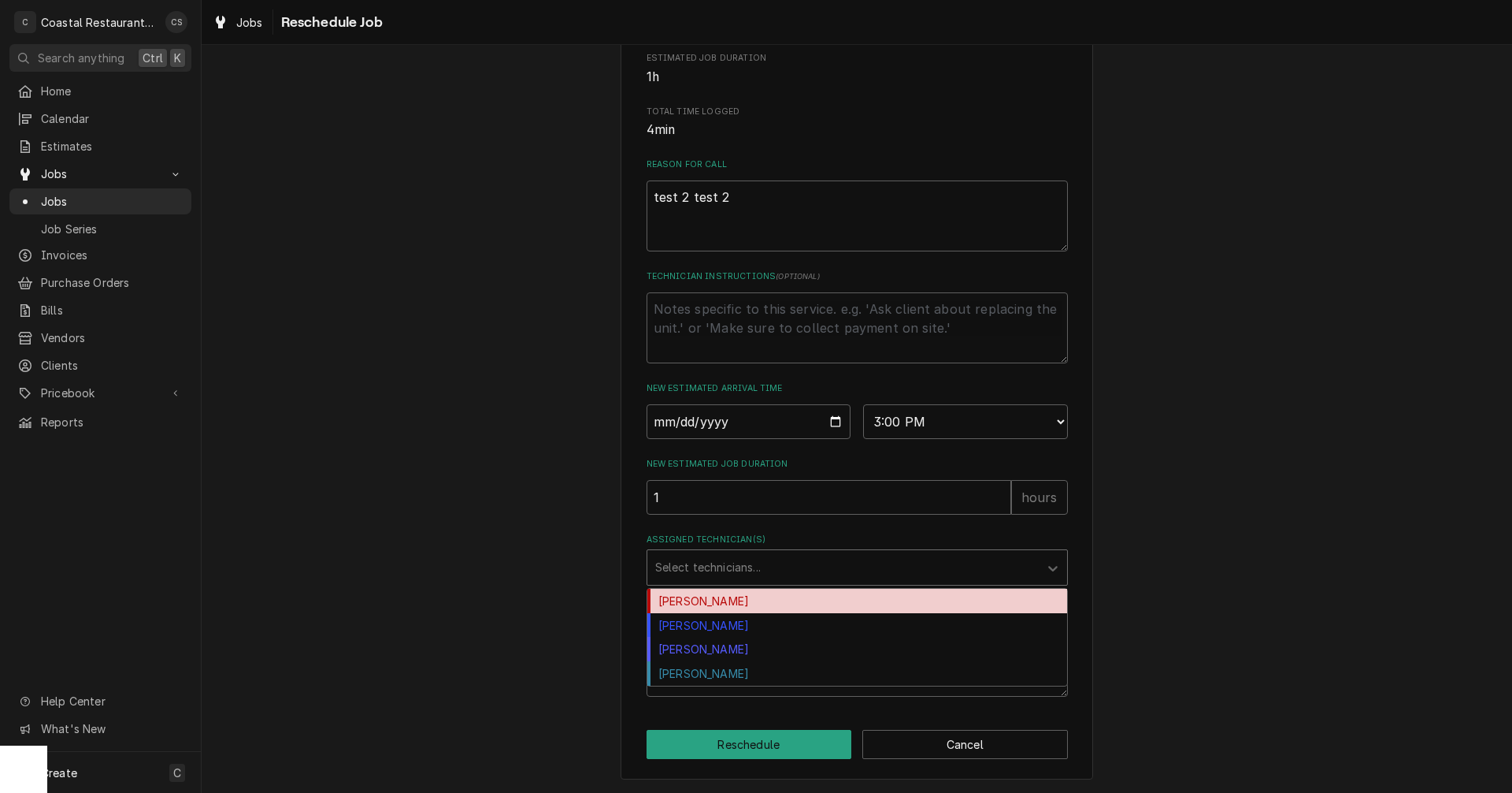
click at [695, 566] on div "Assigned Technician(s)" at bounding box center [843, 566] width 376 height 28
click at [699, 598] on div "[PERSON_NAME]" at bounding box center [857, 601] width 420 height 24
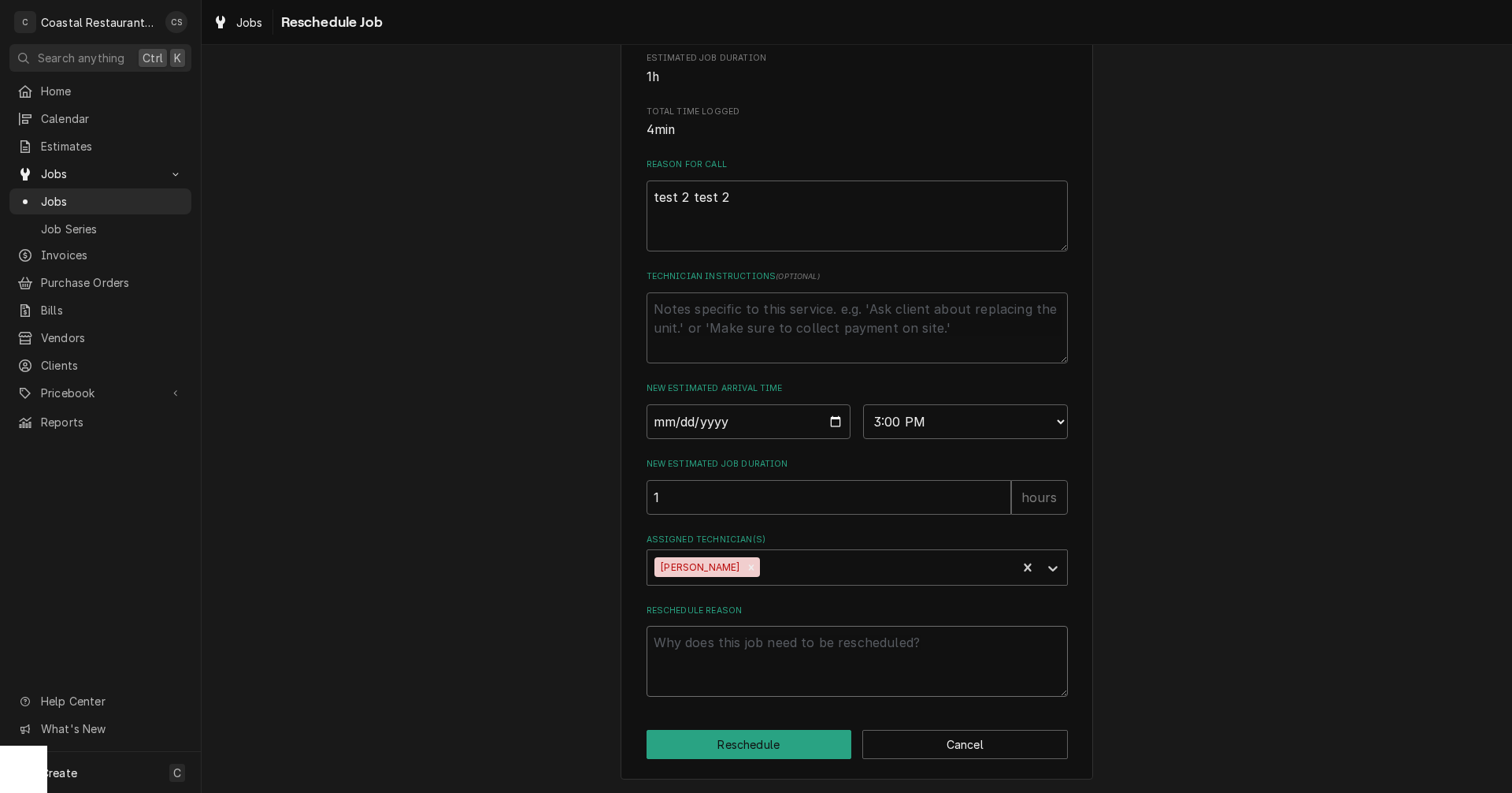
click at [719, 646] on textarea "Reschedule Reason" at bounding box center [857, 661] width 422 height 71
type textarea "x"
type textarea "P"
type textarea "x"
type textarea "Pa"
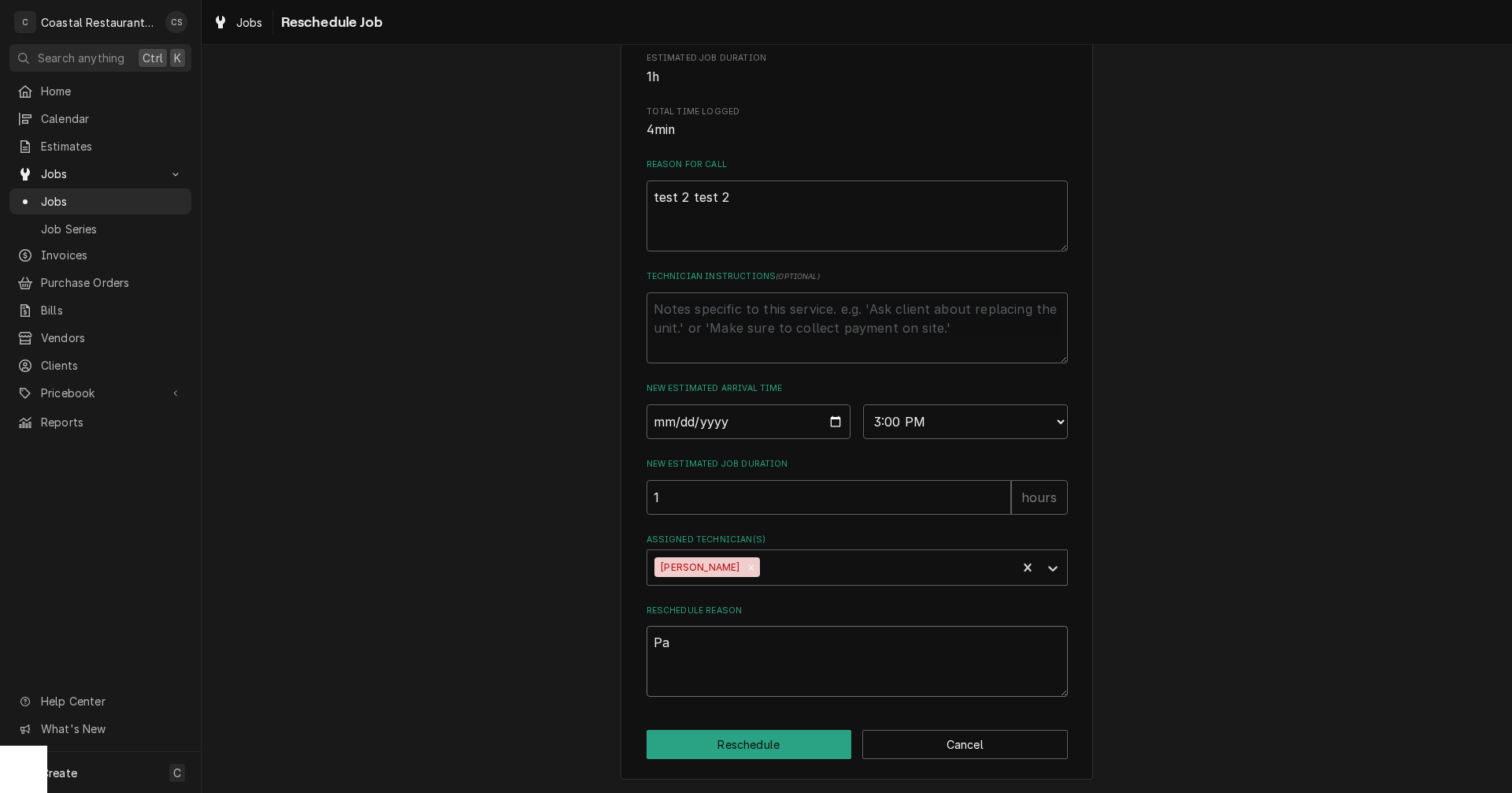
type textarea "x"
type textarea "Par"
type textarea "x"
type textarea "Part"
type textarea "x"
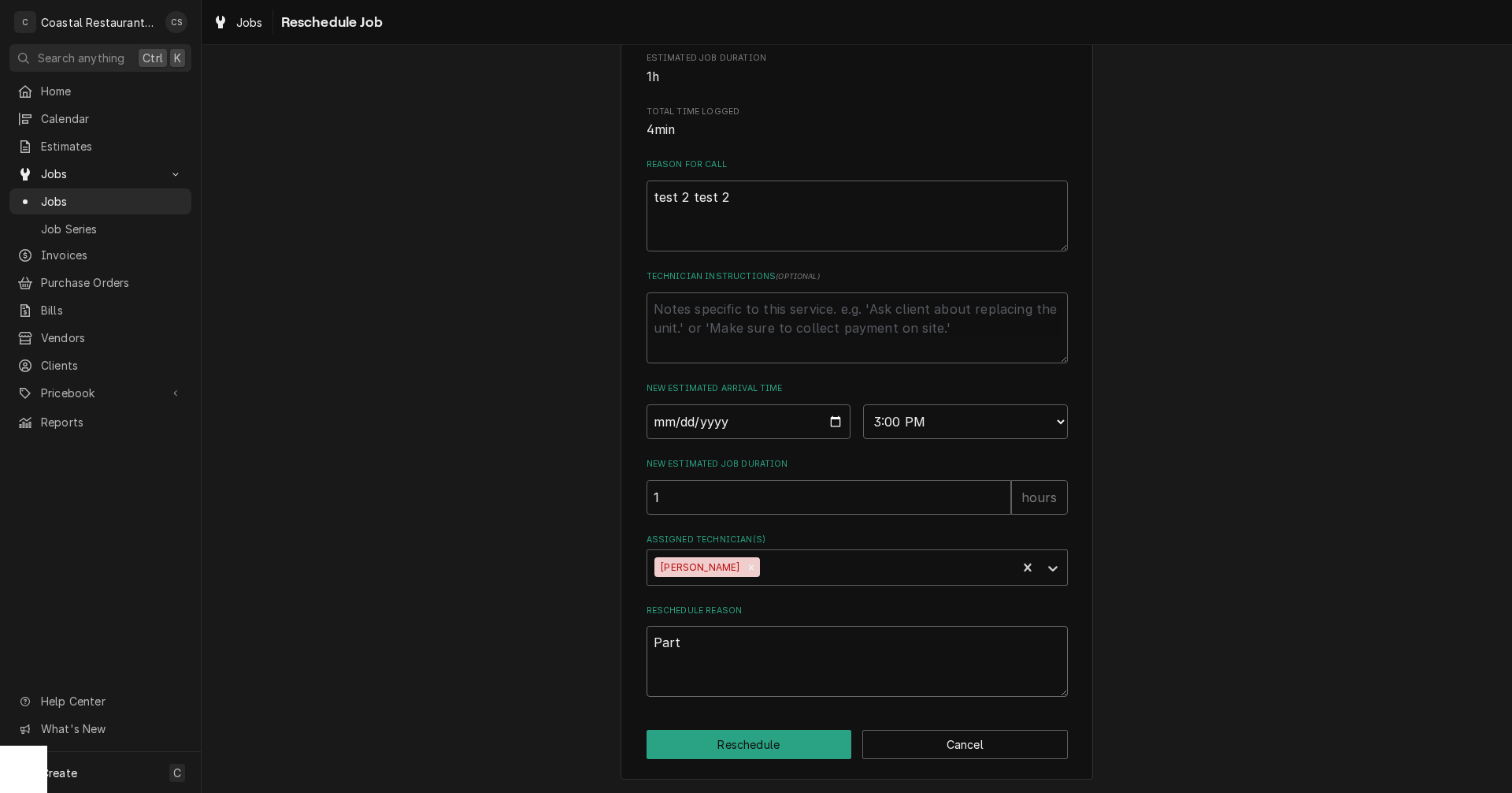
type textarea "Parts"
type textarea "x"
type textarea "Parts"
type textarea "x"
type textarea "Parts a"
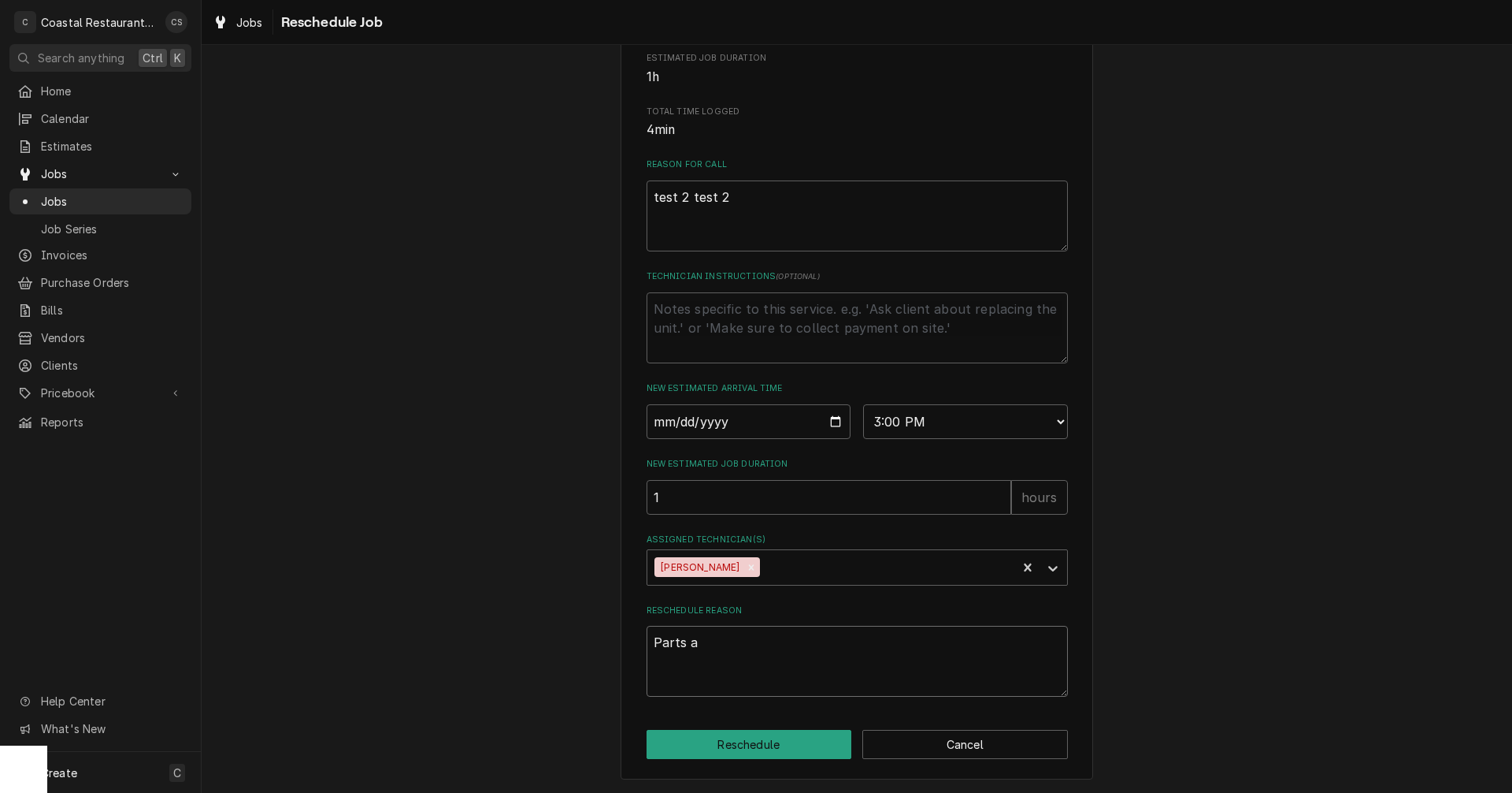
type textarea "x"
type textarea "Parts ar"
type textarea "x"
type textarea "Parts arr"
type textarea "x"
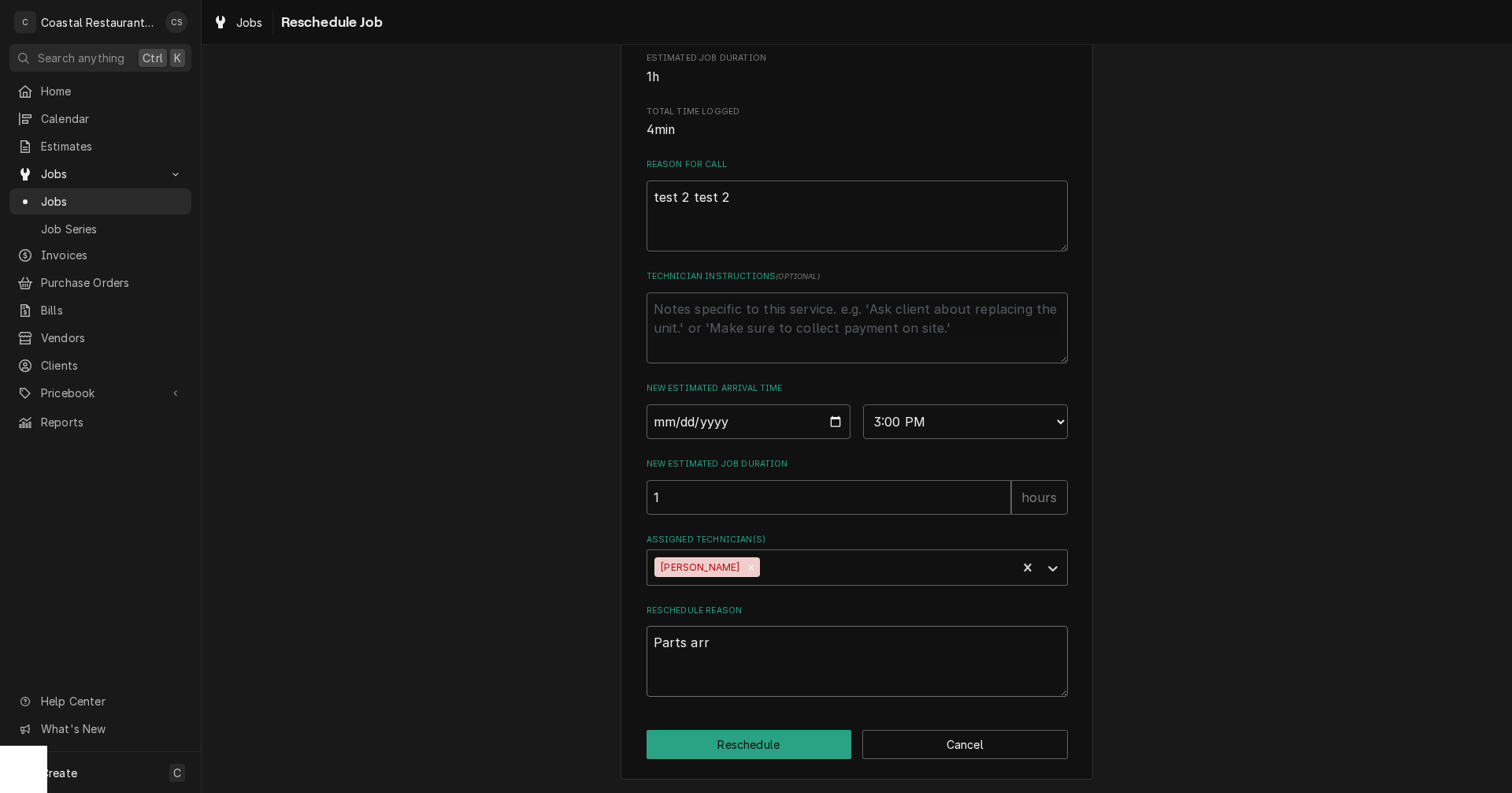
type textarea "Parts arrr"
type textarea "x"
type textarea "Parts arrri"
type textarea "x"
type textarea "Parts arrriv"
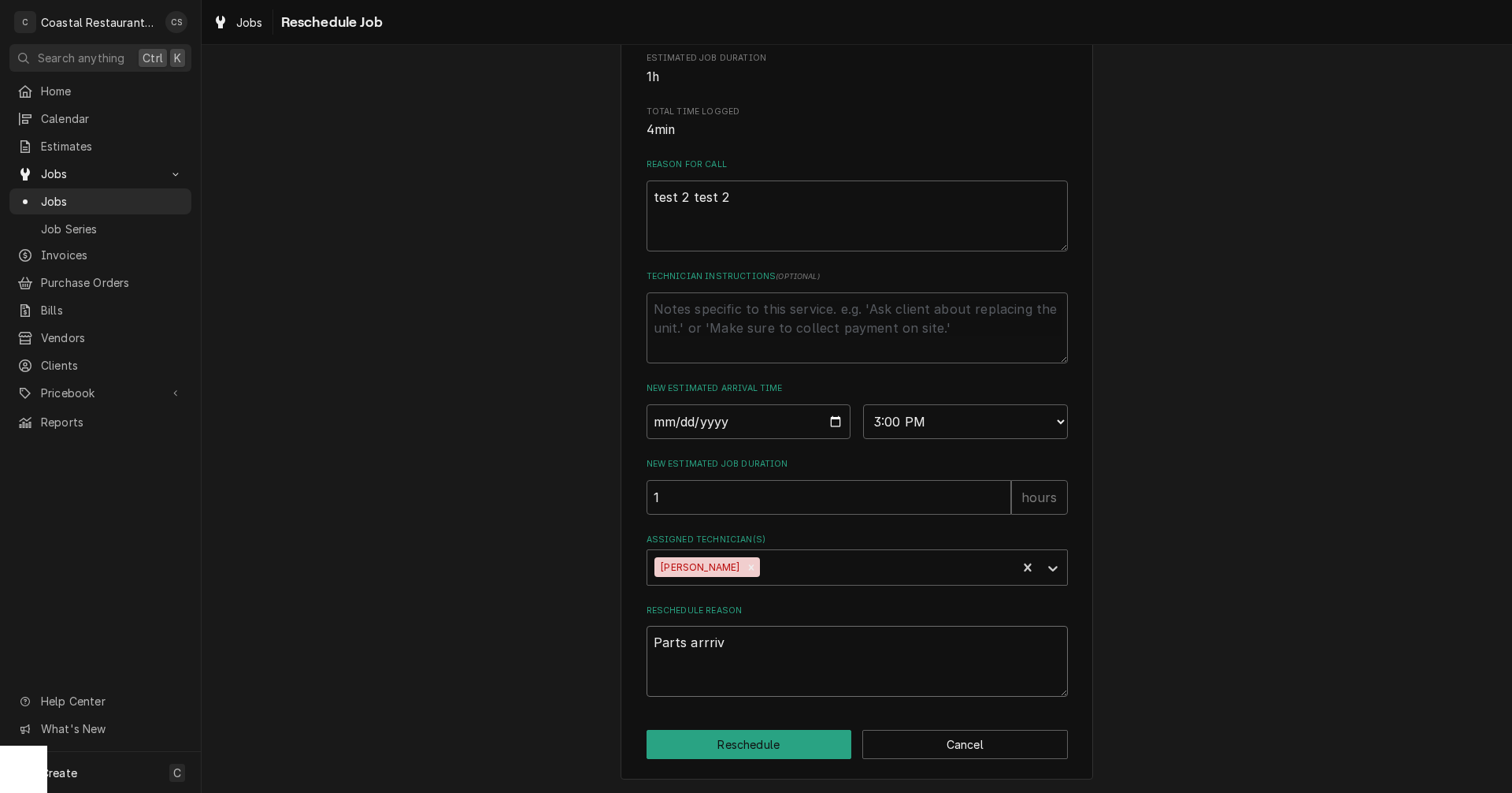
type textarea "x"
type textarea "Parts arrri"
type textarea "x"
type textarea "Parts arrr"
type textarea "x"
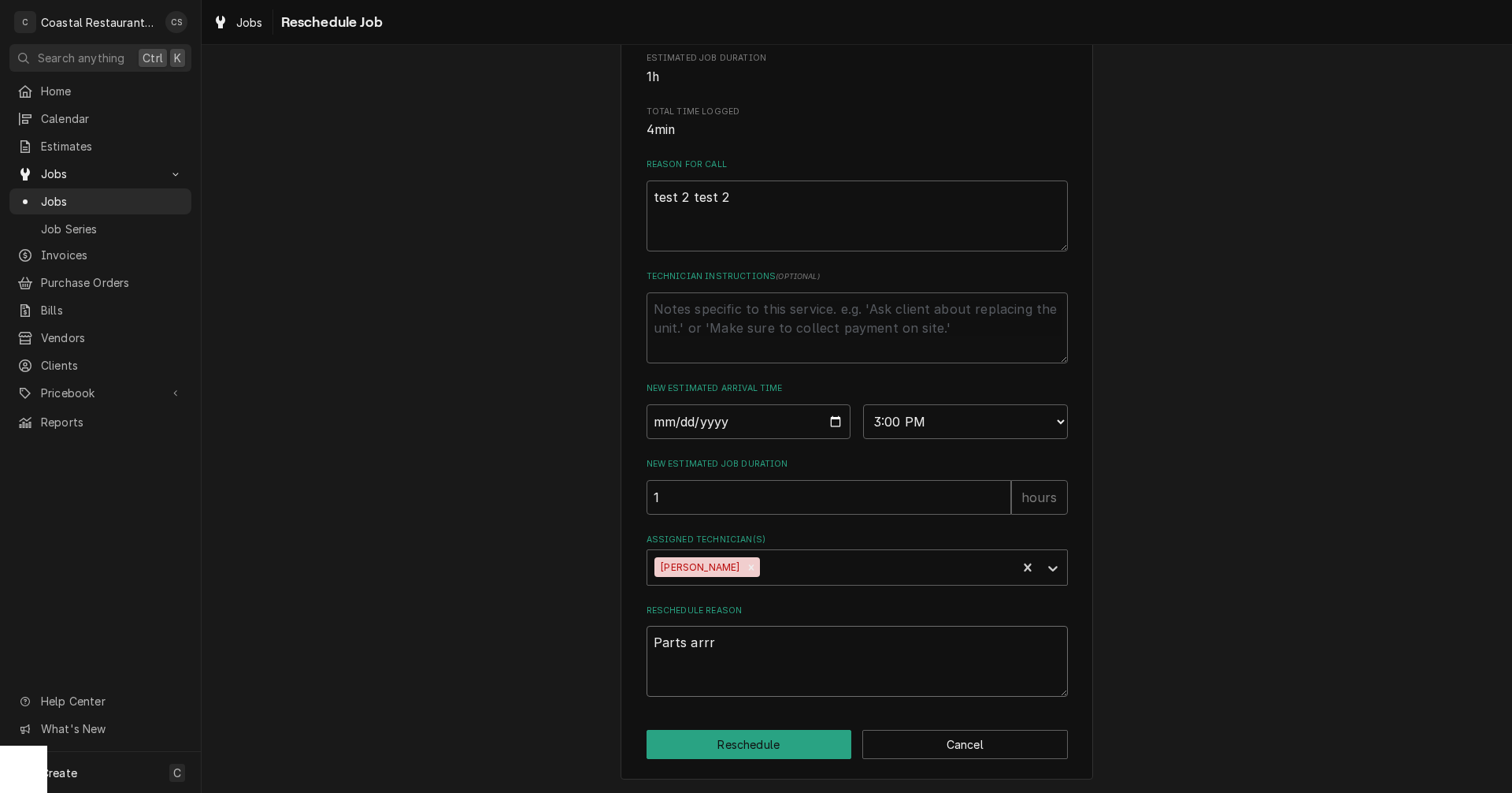
type textarea "Parts arr"
type textarea "x"
type textarea "Parts arre"
type textarea "x"
type textarea "Parts arr"
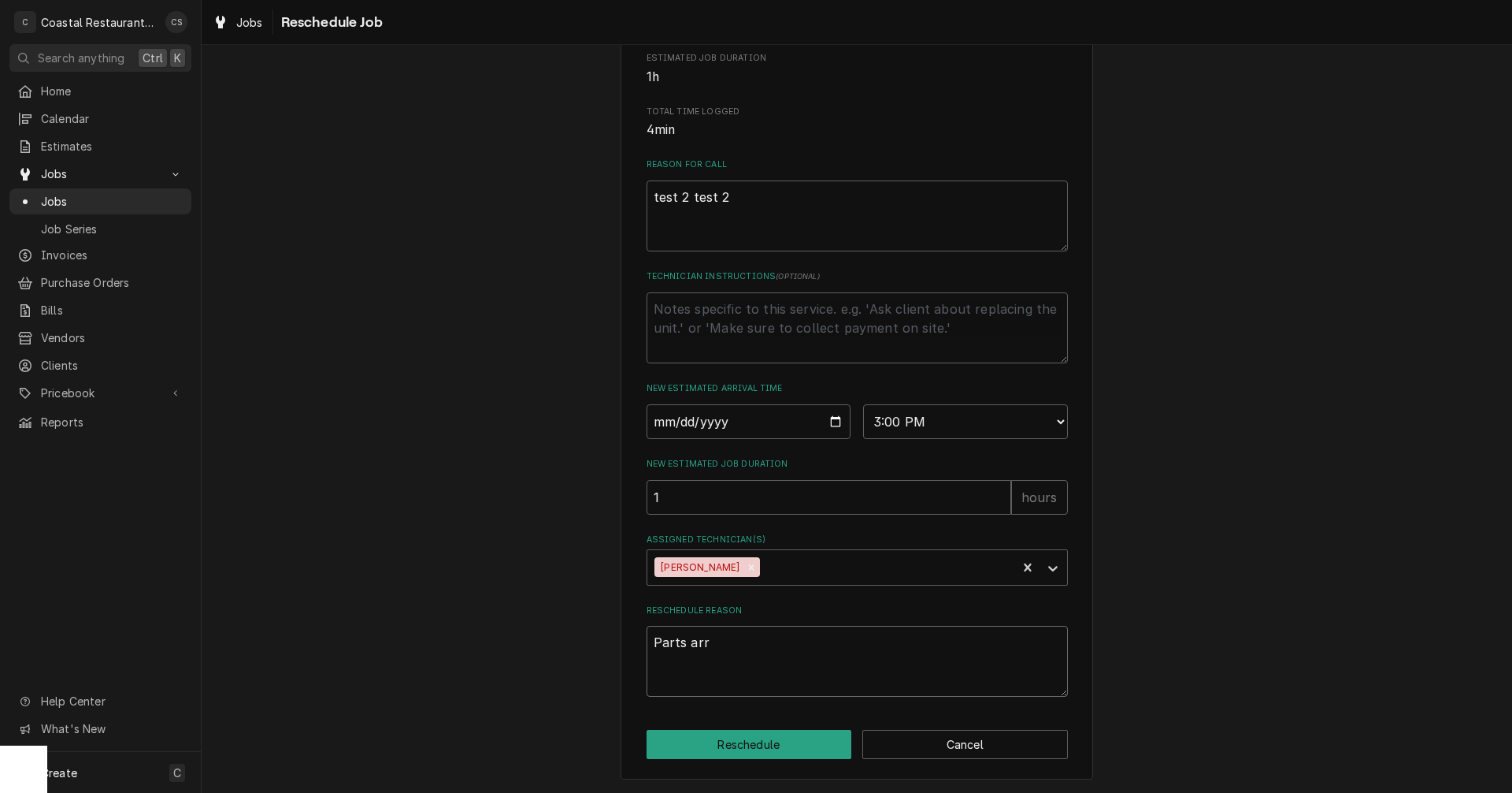
type textarea "x"
type textarea "Parts arri"
type textarea "x"
type textarea "Parts arrie"
type textarea "x"
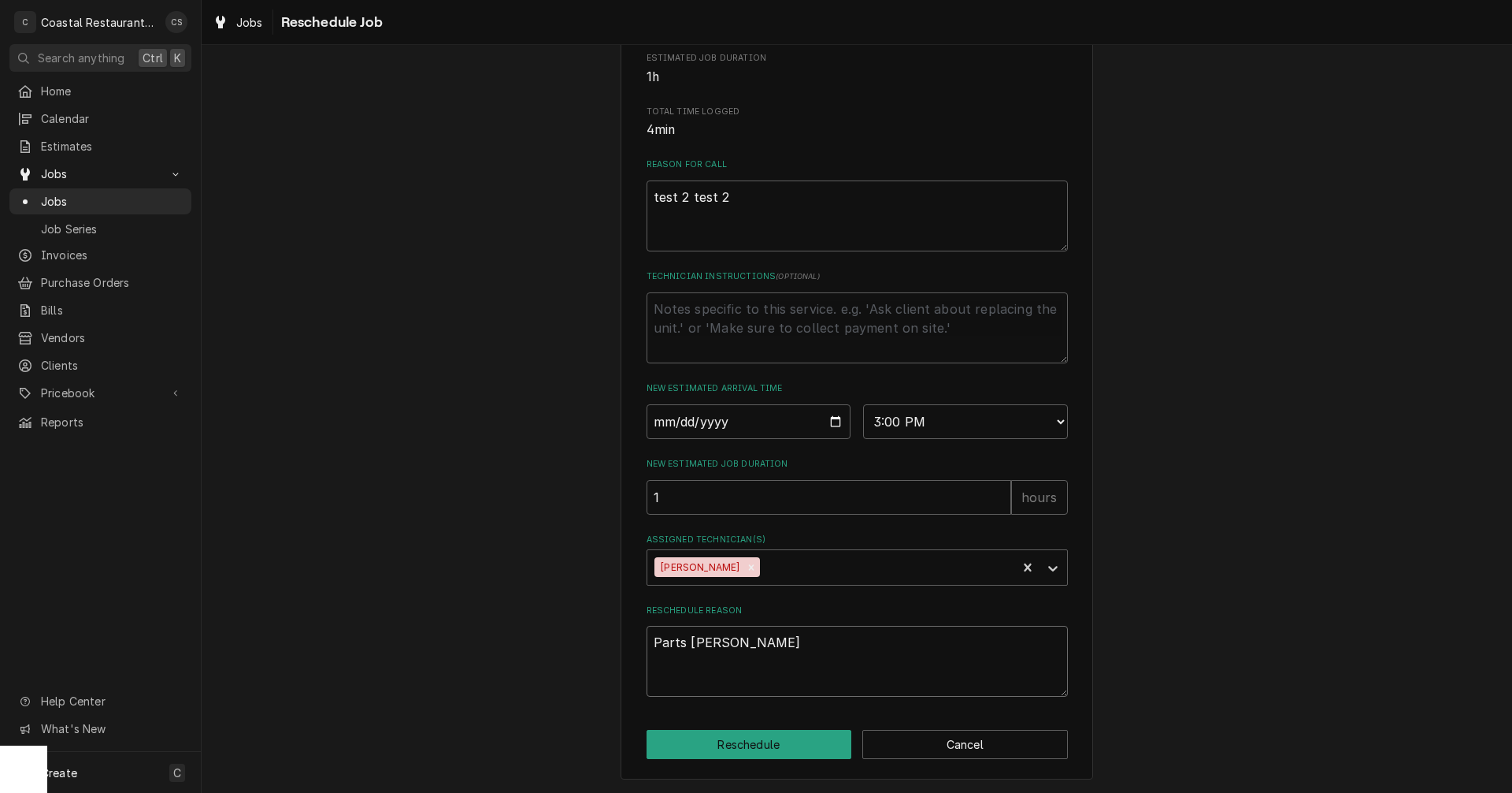
type textarea "Parts arriev"
type textarea "x"
type textarea "Parts arrie"
type textarea "x"
type textarea "Parts arri"
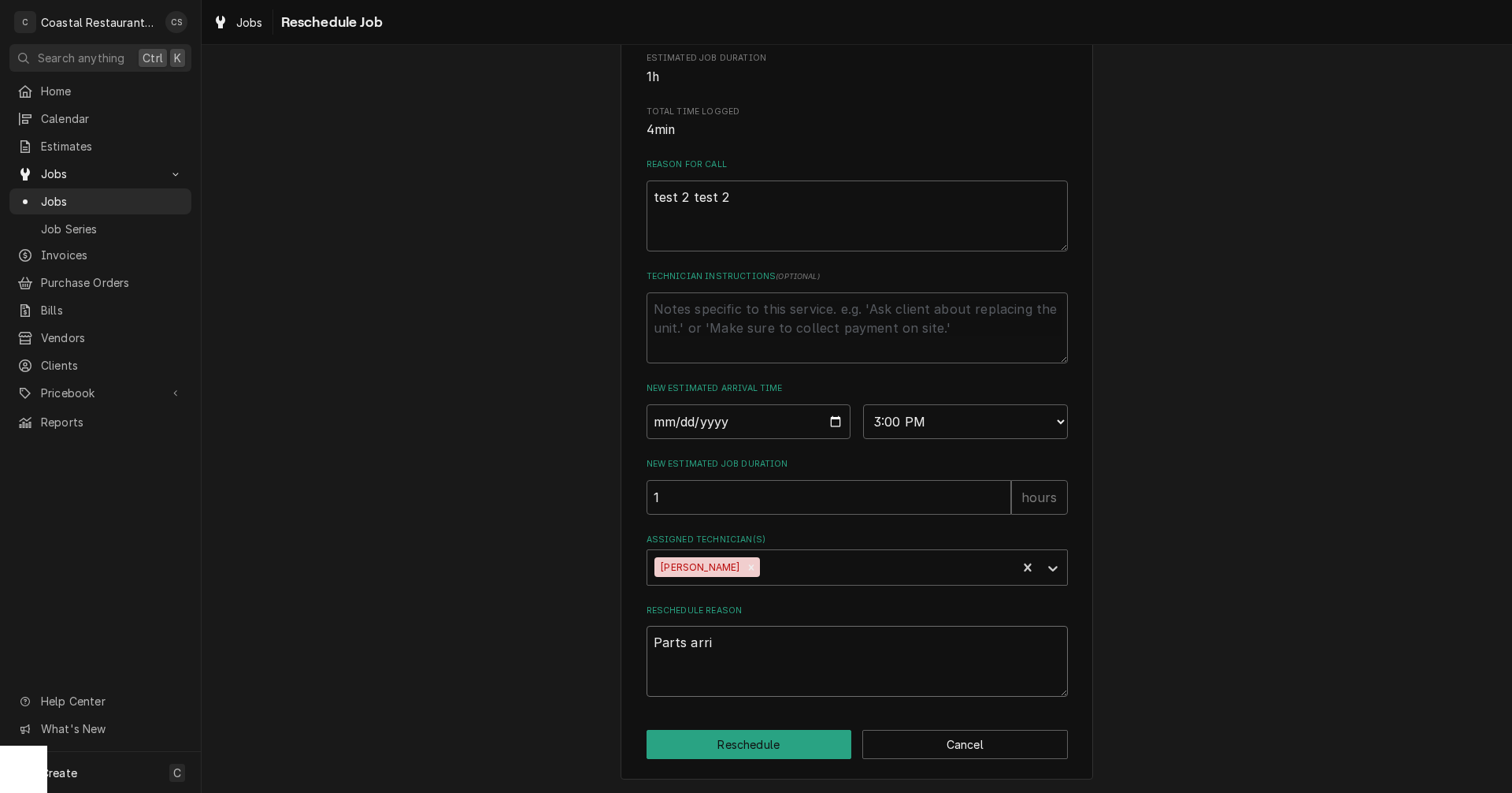
type textarea "x"
type textarea "Parts arriv"
type textarea "x"
type textarea "Parts arrive"
type textarea "x"
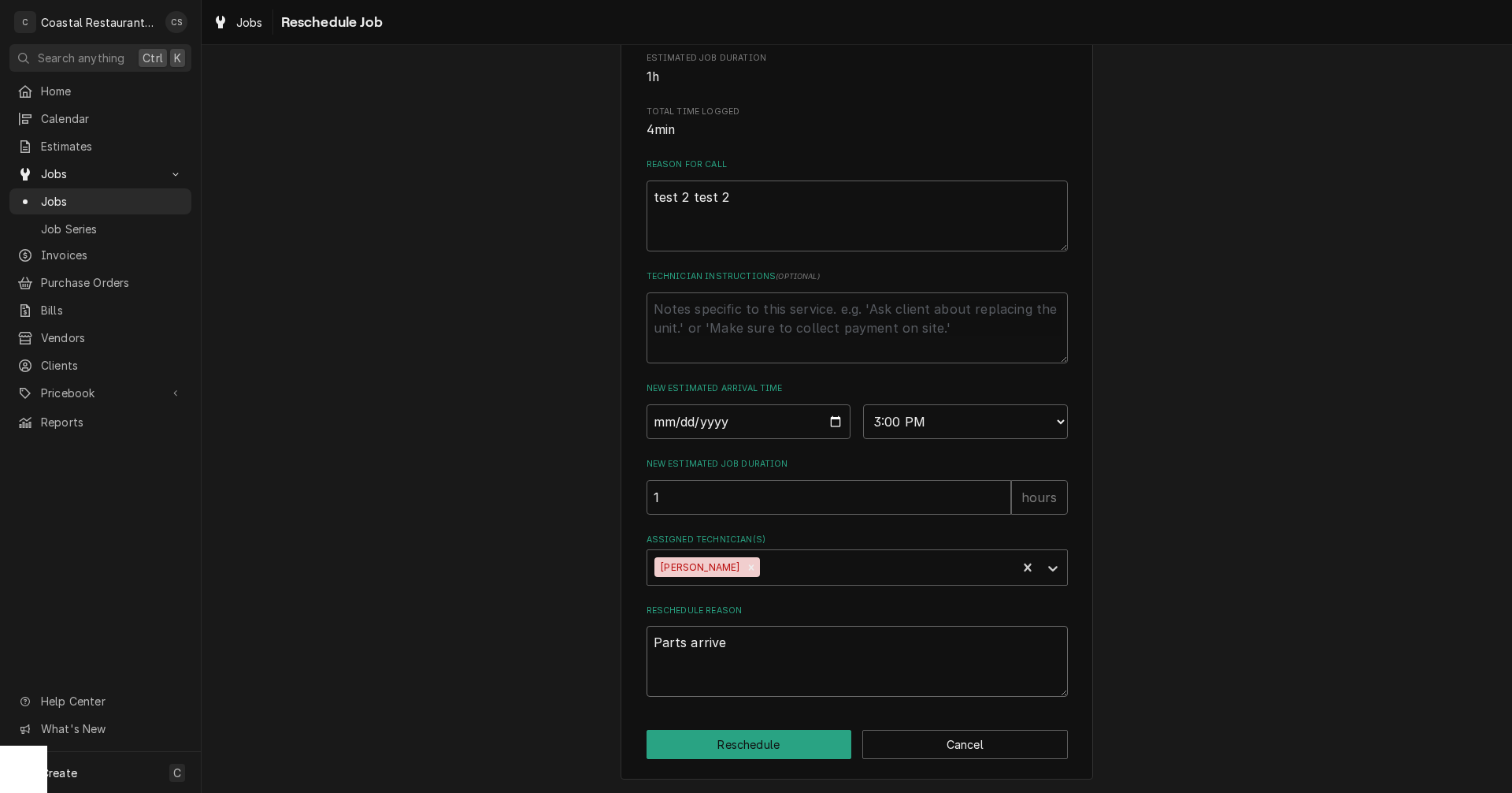
type textarea "Parts arrived"
type textarea "x"
type textarea "Parts arrived."
type textarea "x"
type textarea "Parts arrived."
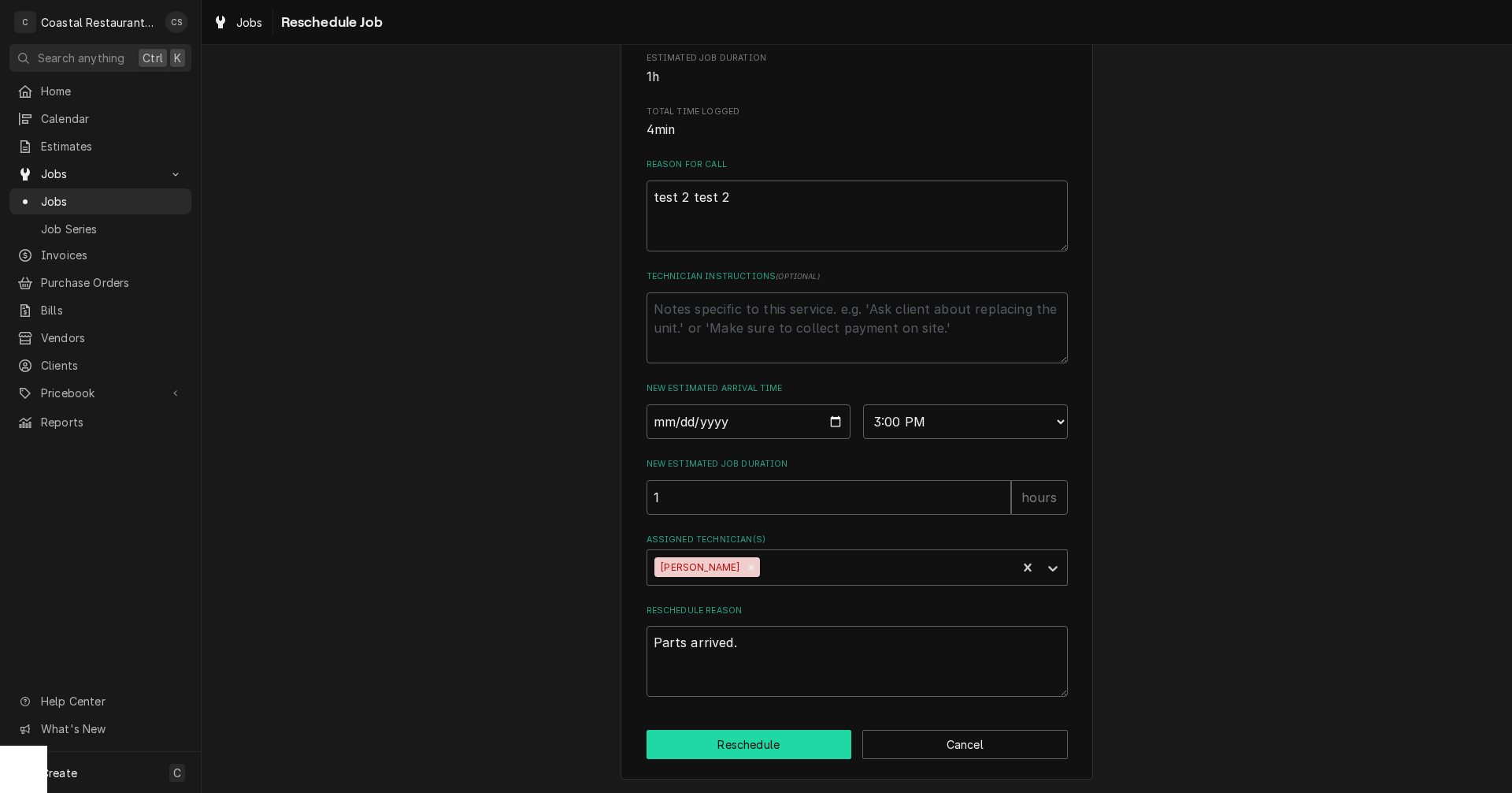
click at [714, 741] on button "Reschedule" at bounding box center [749, 744] width 206 height 29
type textarea "x"
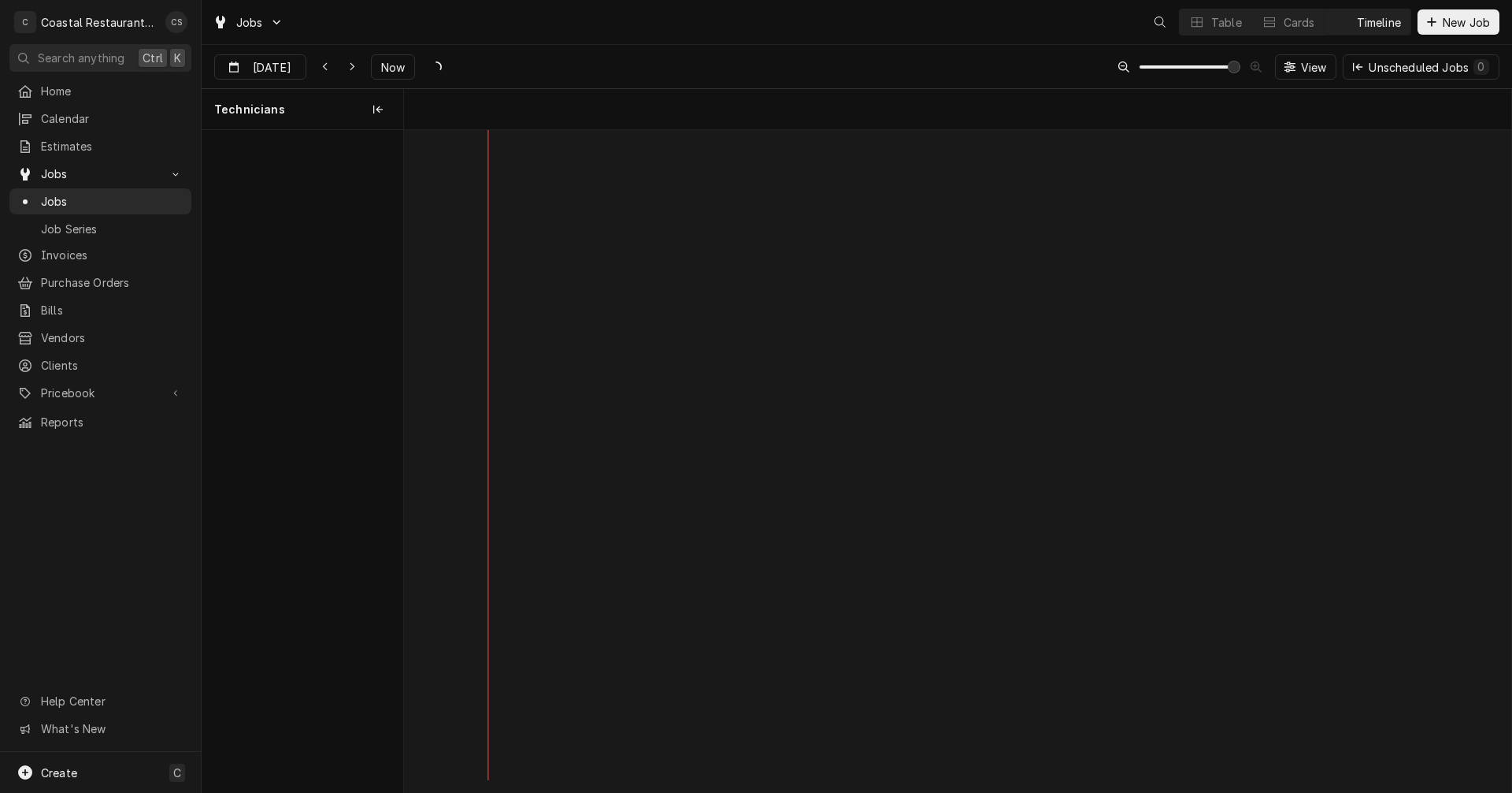
scroll to position [0, 21943]
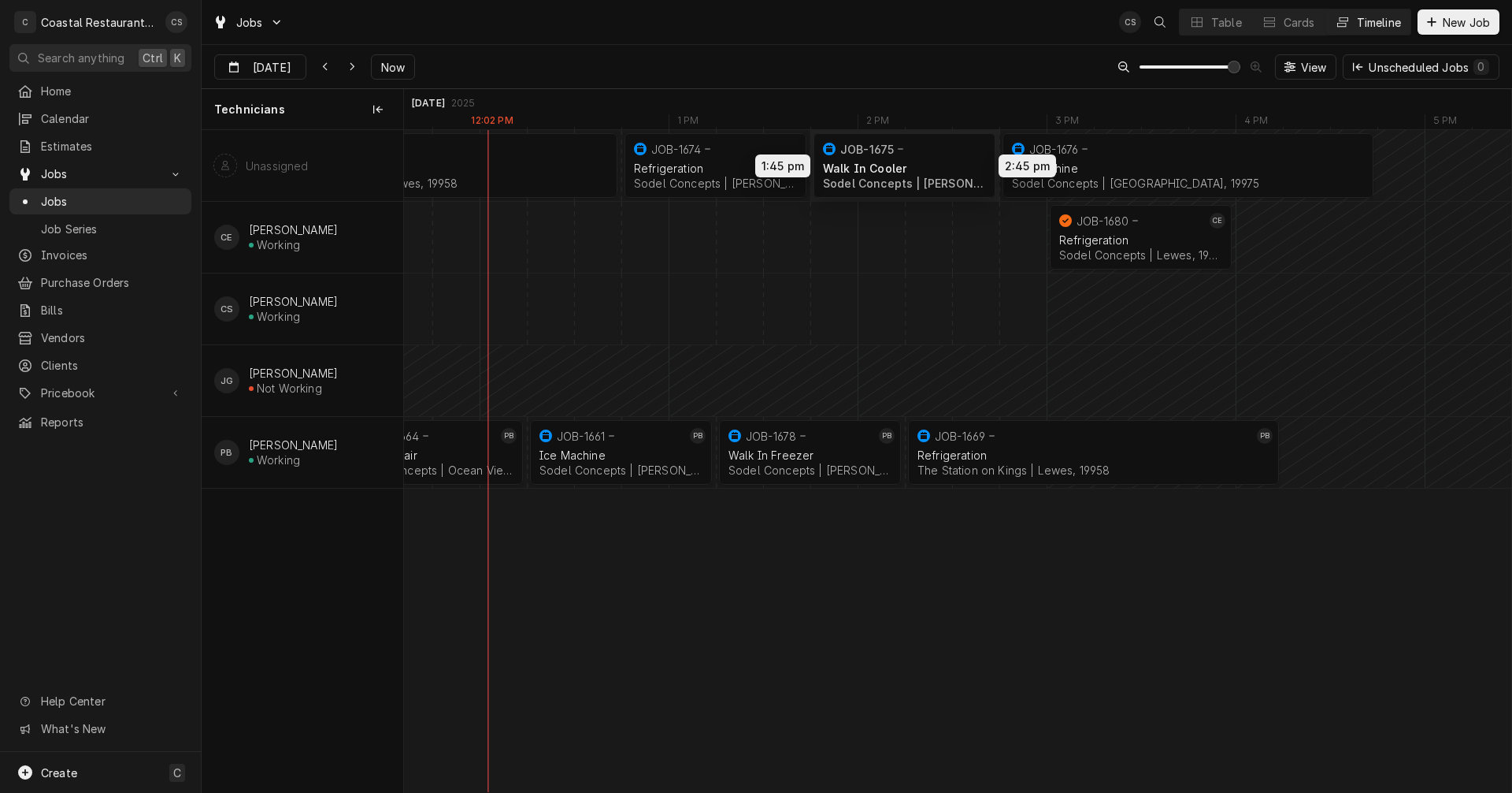
click at [929, 153] on div "10:45 AM 12:45 PM JOB-1673 Ice Machine Highwater Managment | [GEOGRAPHIC_DATA],…" at bounding box center [957, 461] width 1107 height 662
